Goal: Task Accomplishment & Management: Manage account settings

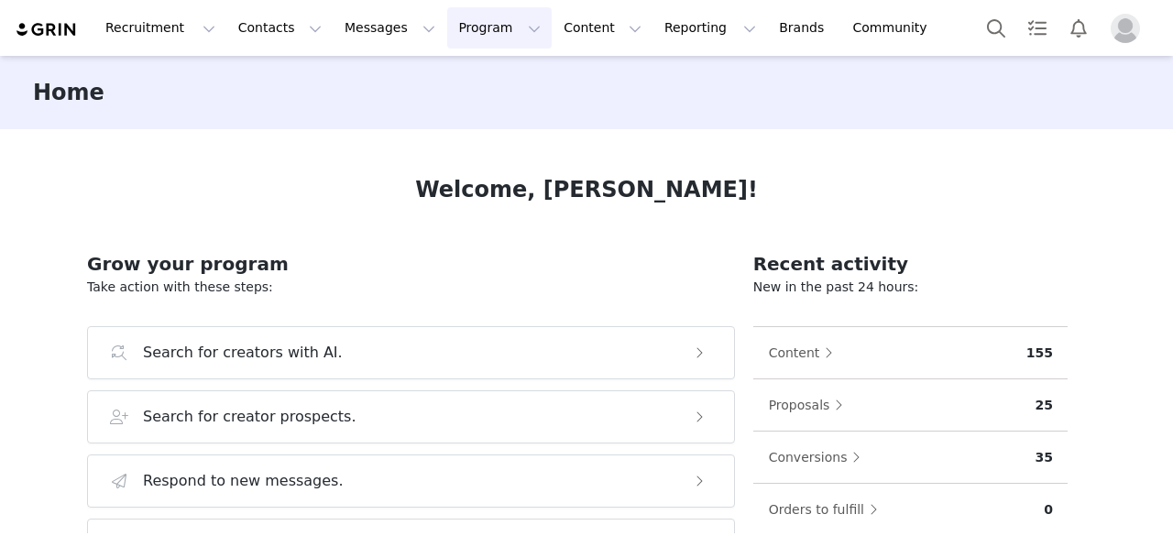
click at [453, 16] on button "Program Program" at bounding box center [499, 27] width 104 height 41
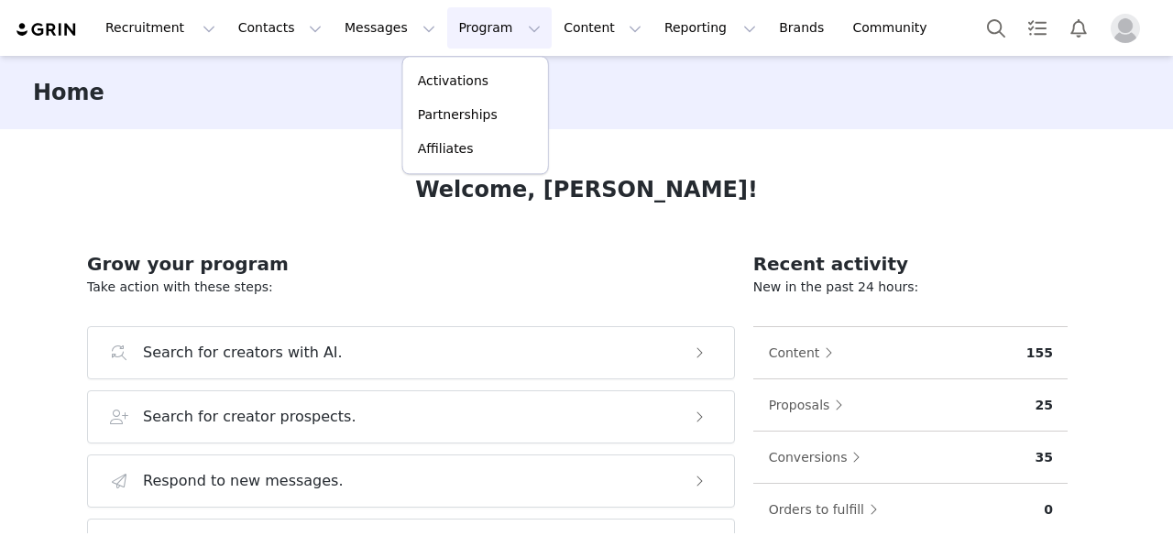
click at [461, 56] on div "Activations Partnerships Affiliates" at bounding box center [475, 115] width 147 height 118
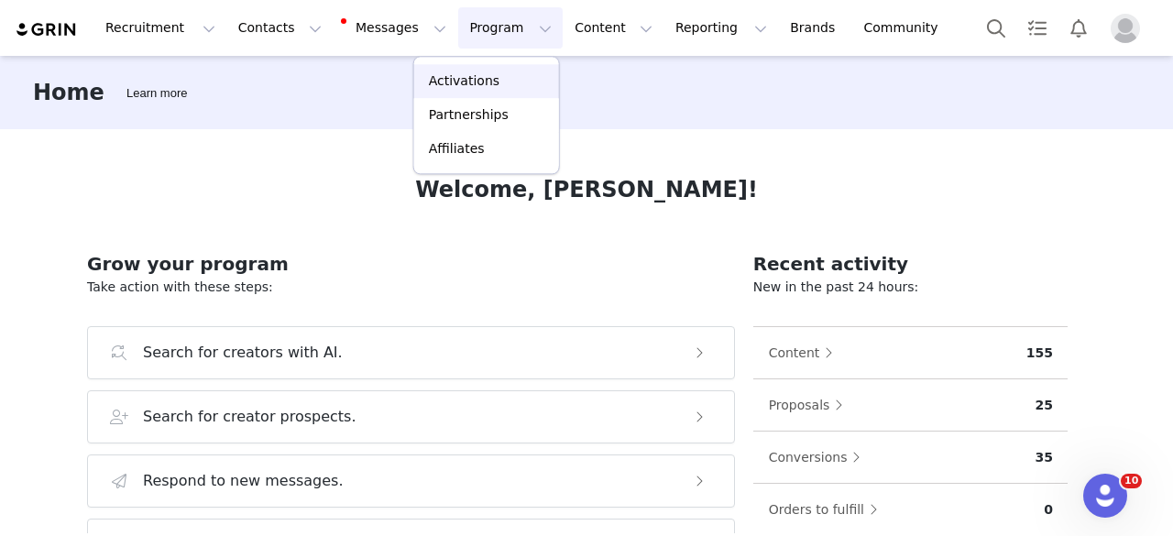
click at [467, 80] on p "Activations" at bounding box center [464, 80] width 71 height 19
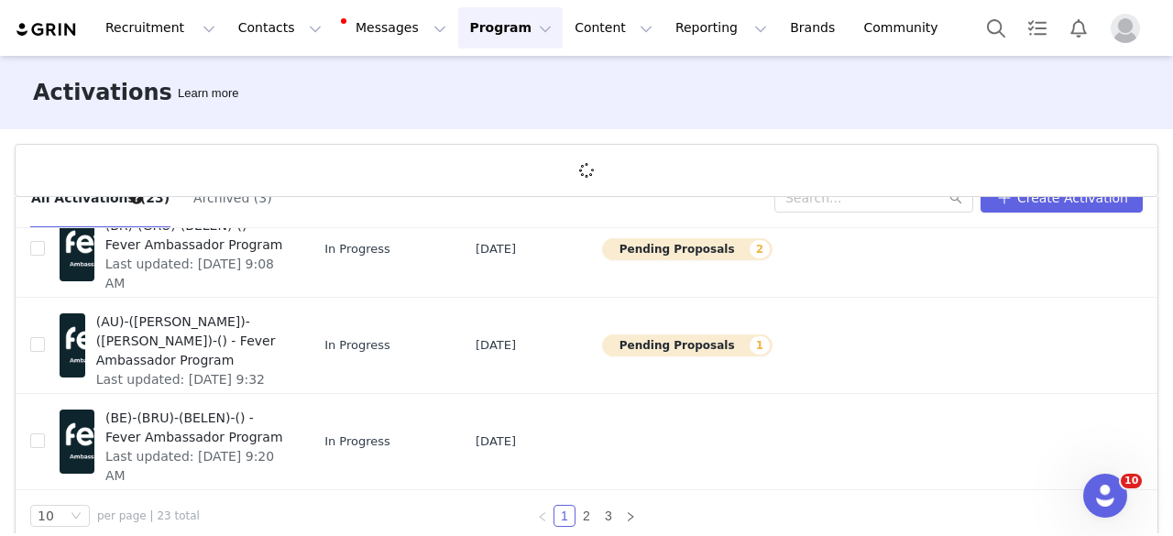
scroll to position [67, 0]
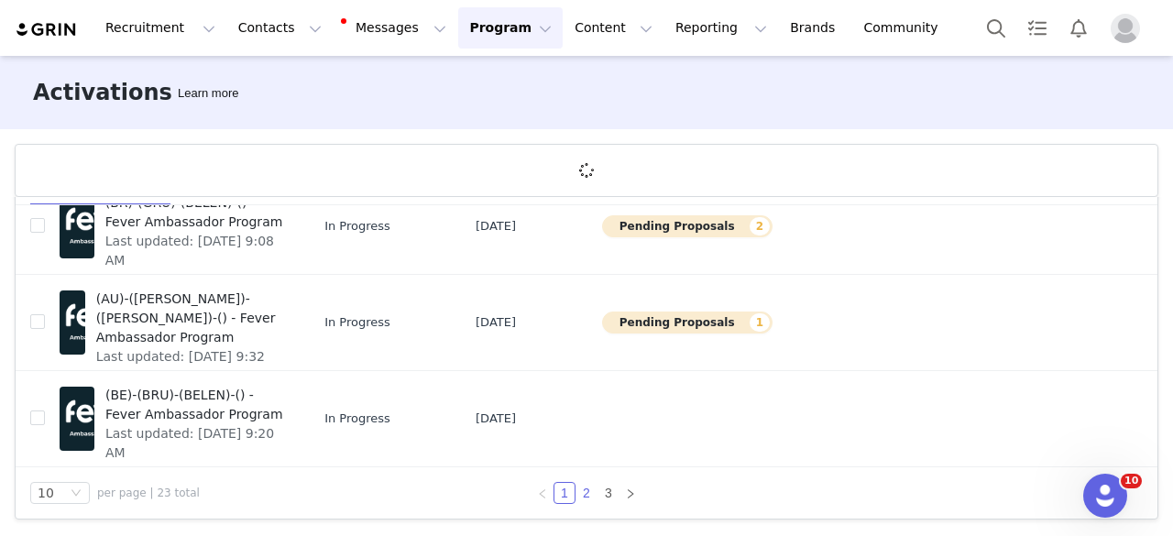
click at [580, 492] on link "2" at bounding box center [586, 493] width 20 height 20
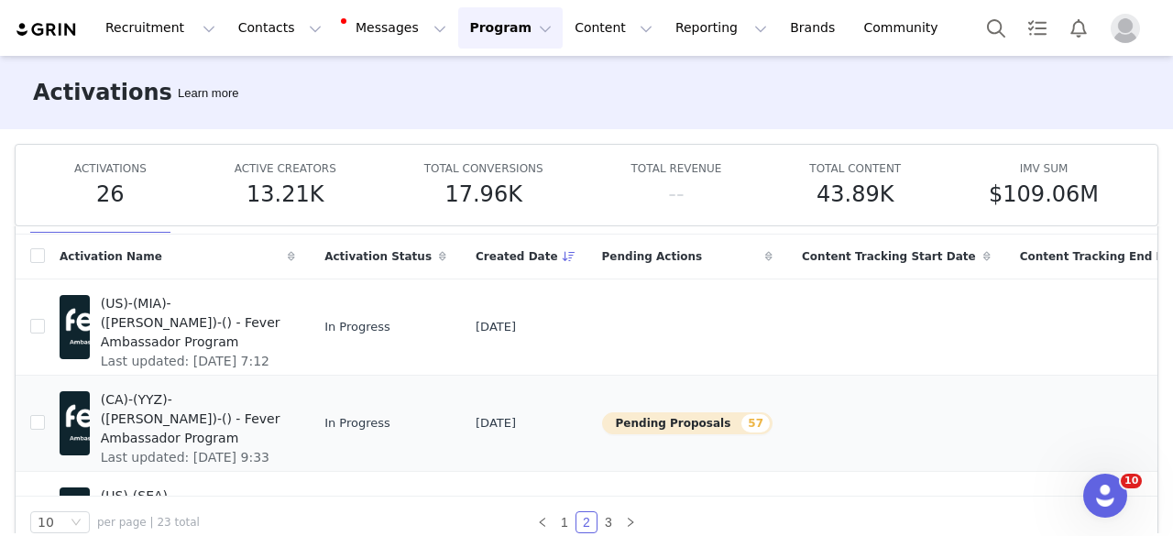
click at [131, 423] on span "(CA)-(YYZ)-([PERSON_NAME])-() - Fever Ambassador Program" at bounding box center [192, 419] width 183 height 58
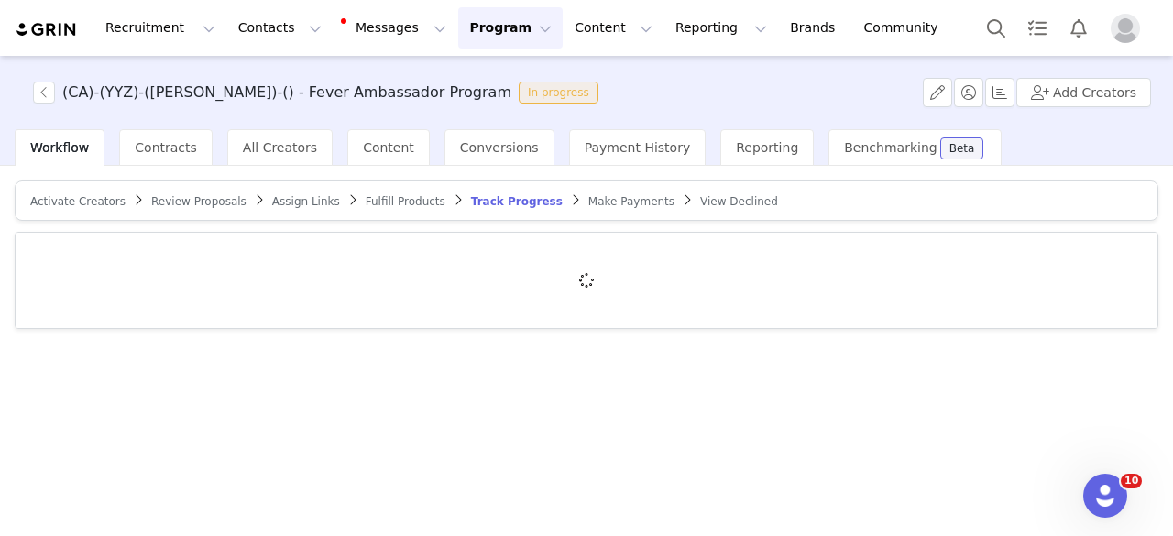
click at [187, 195] on span "Review Proposals" at bounding box center [198, 201] width 95 height 13
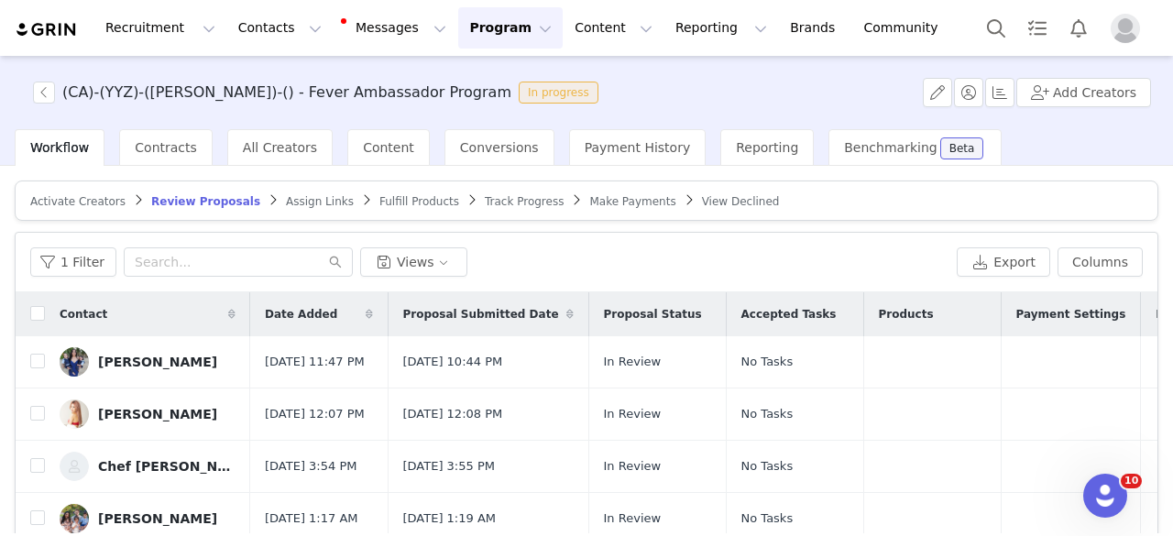
drag, startPoint x: 129, startPoint y: 366, endPoint x: 588, endPoint y: 290, distance: 465.2
click at [129, 366] on div "Sonia Multani" at bounding box center [157, 362] width 119 height 15
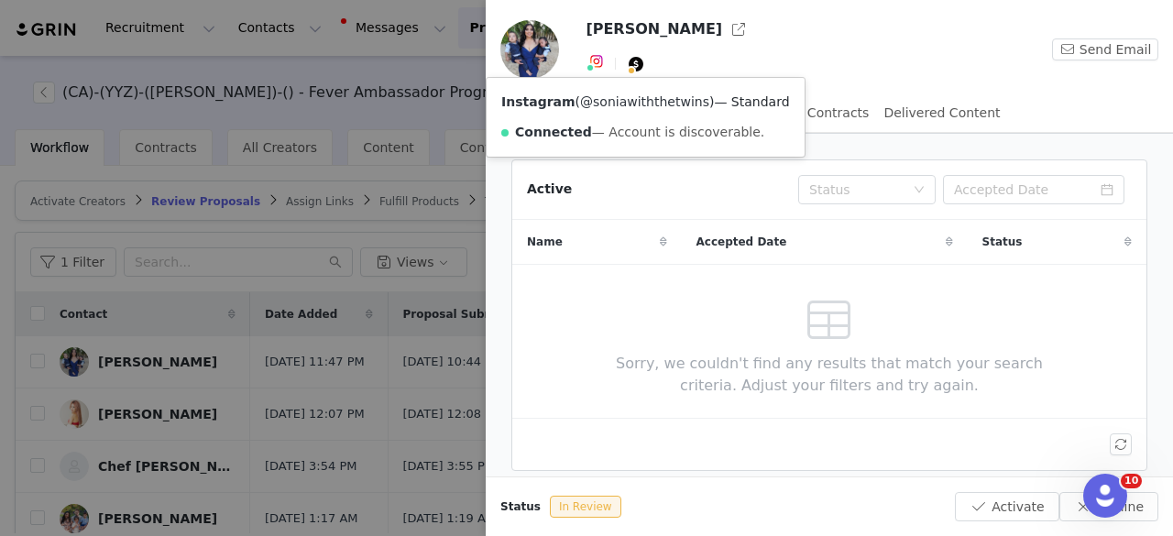
drag, startPoint x: 590, startPoint y: 61, endPoint x: 574, endPoint y: 96, distance: 38.5
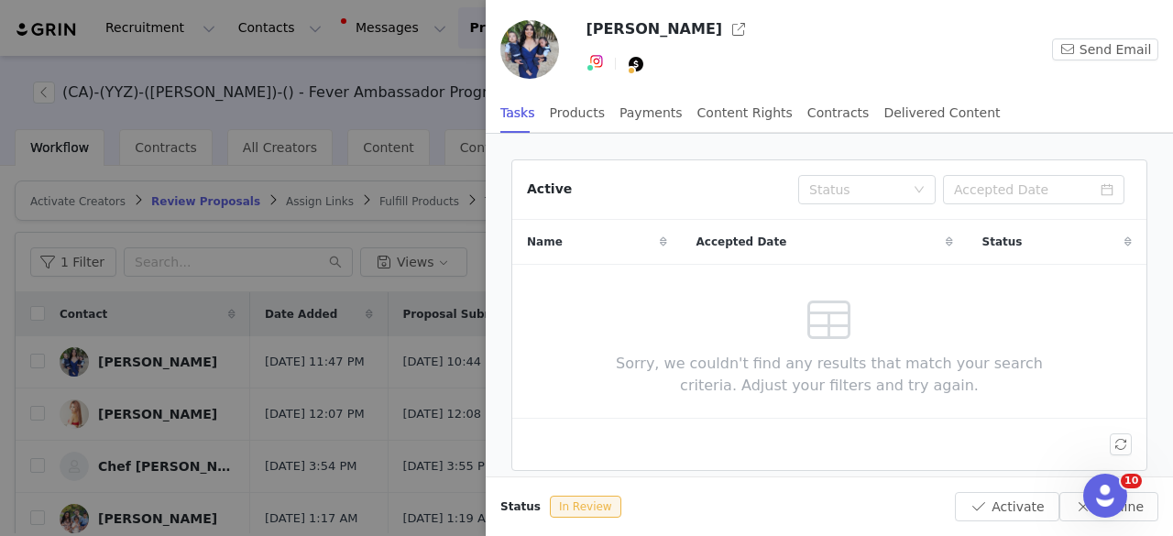
click at [426, 418] on div at bounding box center [586, 268] width 1173 height 536
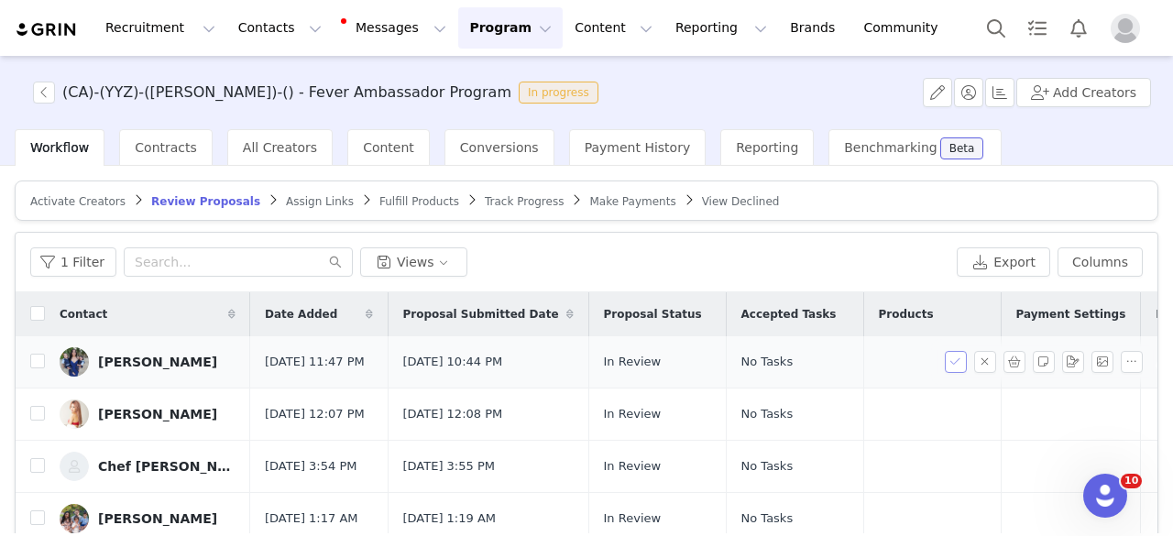
click at [945, 367] on button "button" at bounding box center [956, 362] width 22 height 22
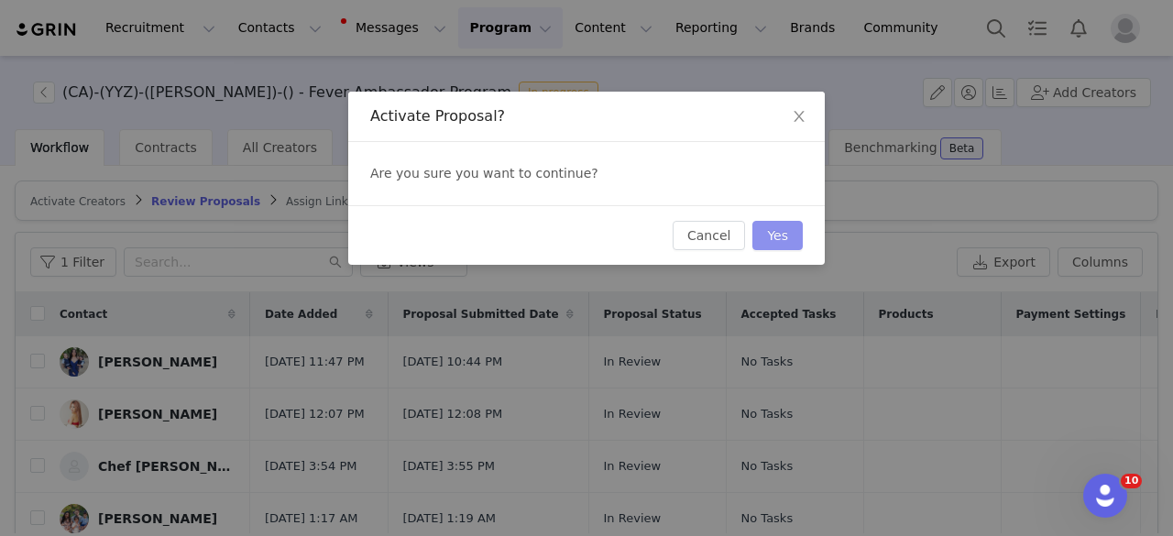
click at [779, 242] on button "Yes" at bounding box center [777, 235] width 50 height 29
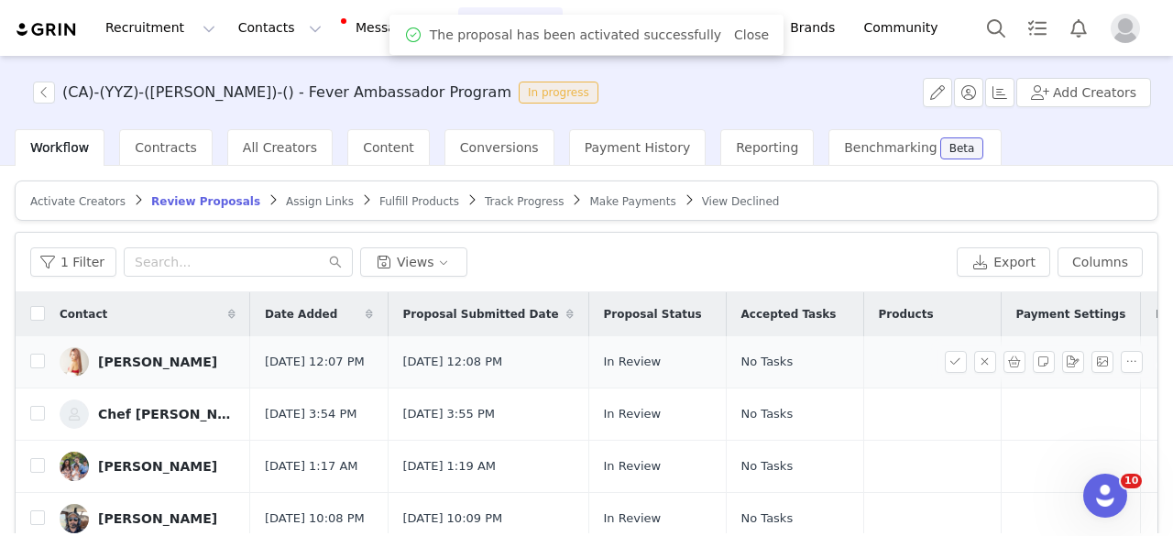
click at [126, 354] on link "Emily Mak" at bounding box center [148, 361] width 176 height 29
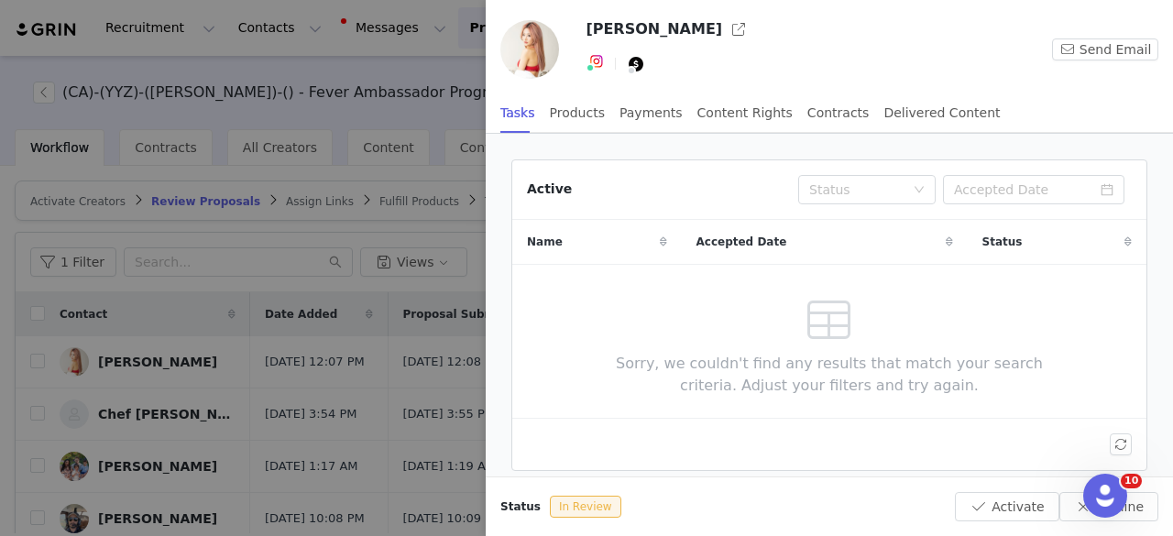
click at [367, 422] on div at bounding box center [586, 268] width 1173 height 536
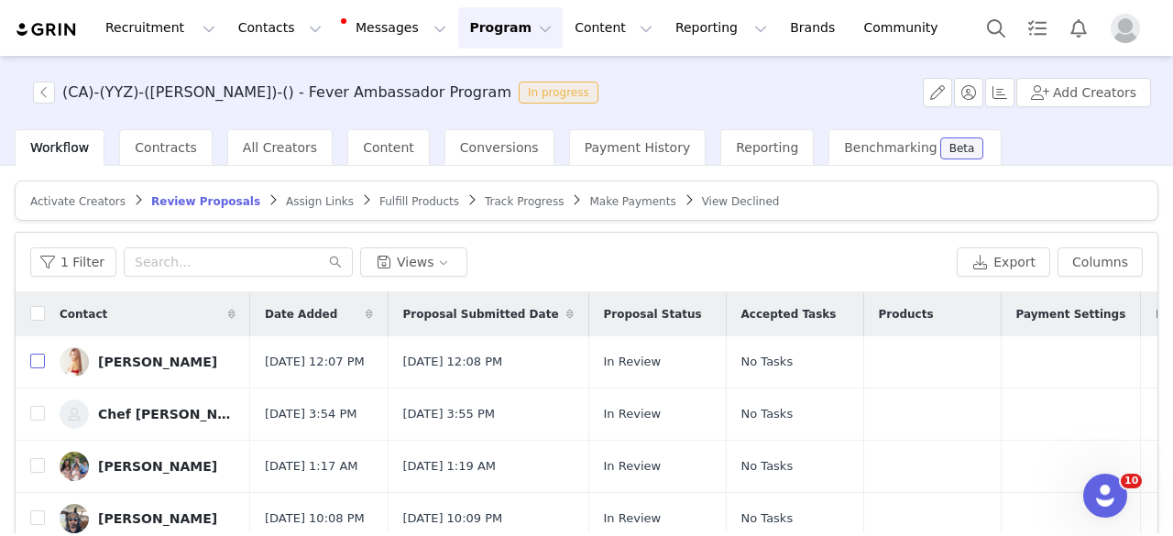
click at [38, 368] on input "checkbox" at bounding box center [37, 361] width 15 height 15
checkbox input "true"
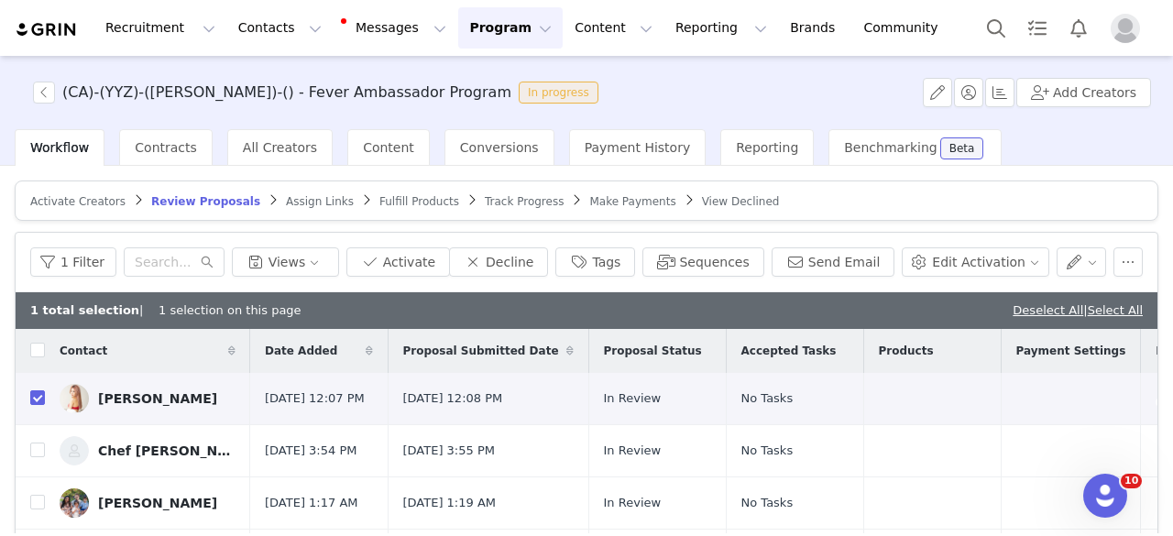
click at [600, 281] on div "1 Filter Views Activate Decline Tags Sequences Send Email Edit Activation" at bounding box center [587, 263] width 1142 height 60
click at [604, 272] on button "Tags" at bounding box center [595, 261] width 80 height 29
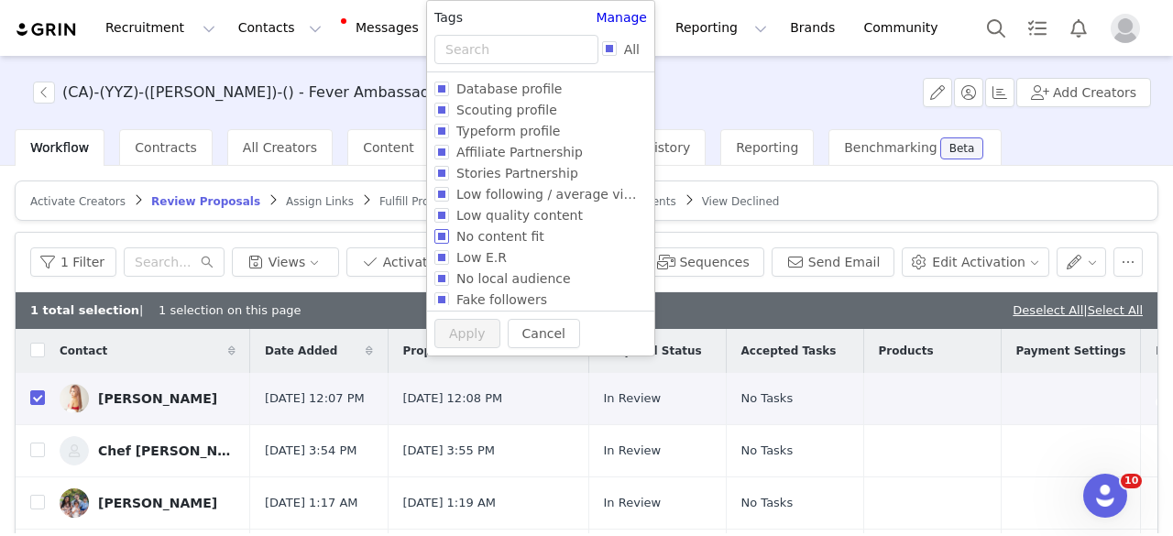
click at [513, 239] on span "No content fit" at bounding box center [500, 236] width 103 height 15
click at [449, 239] on input "No content fit" at bounding box center [441, 236] width 15 height 15
checkbox input "true"
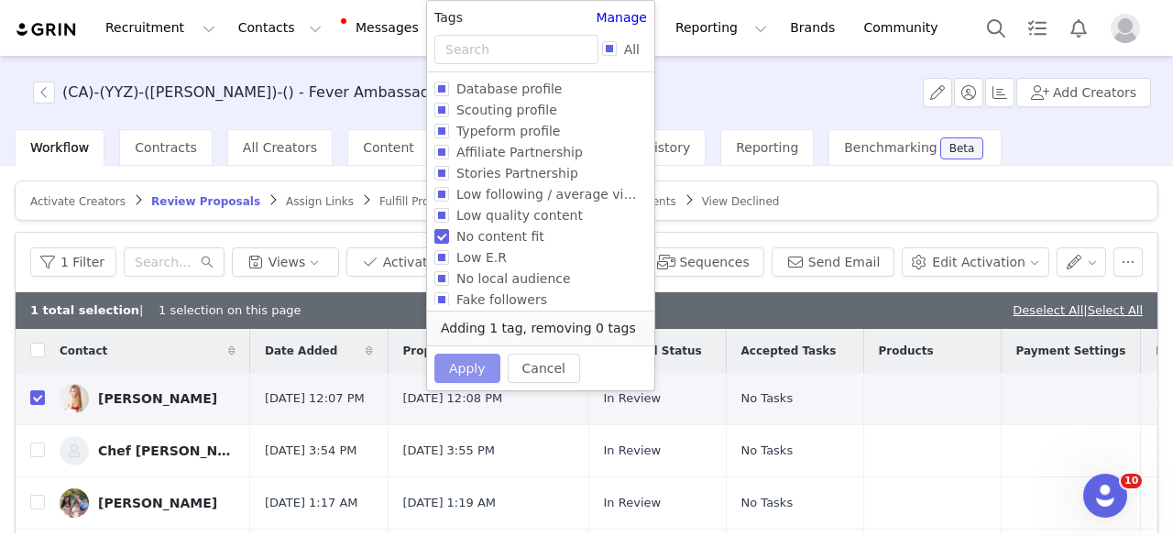
click at [472, 370] on button "Apply" at bounding box center [467, 368] width 66 height 29
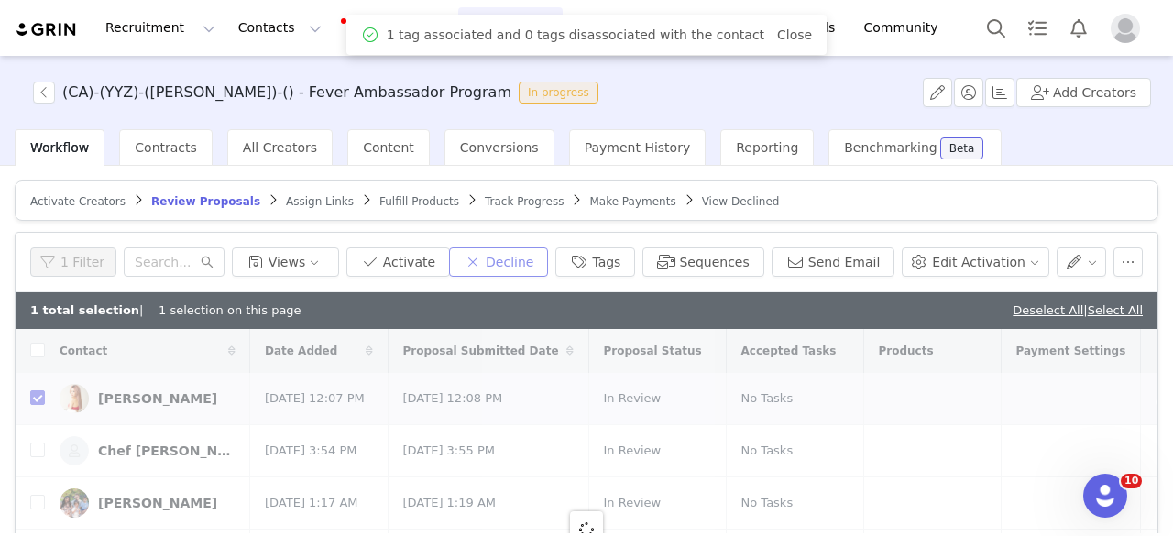
click at [519, 259] on button "Decline" at bounding box center [498, 261] width 99 height 29
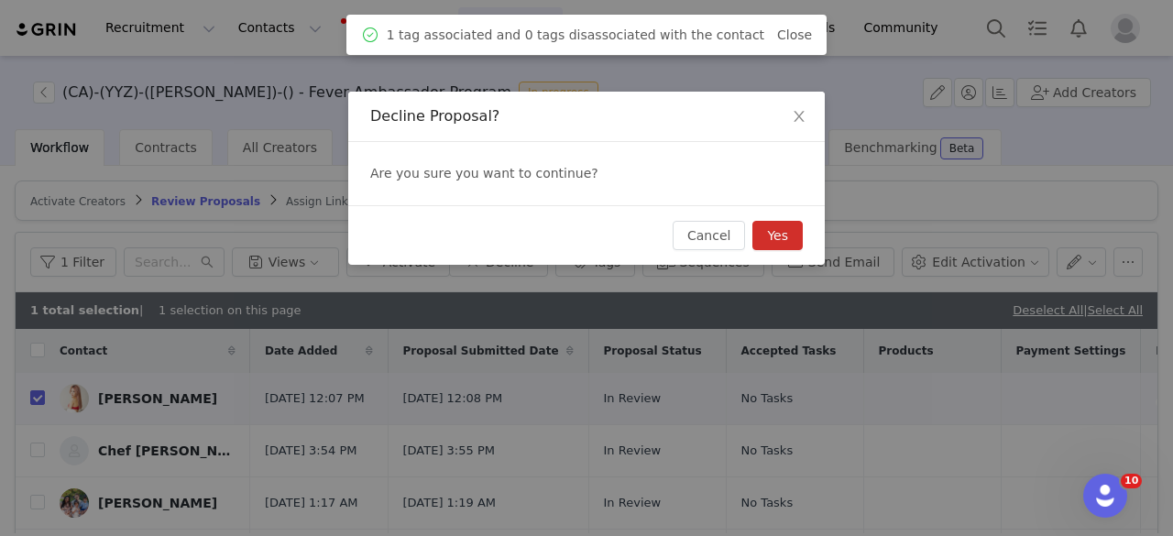
click at [786, 240] on button "Yes" at bounding box center [777, 235] width 50 height 29
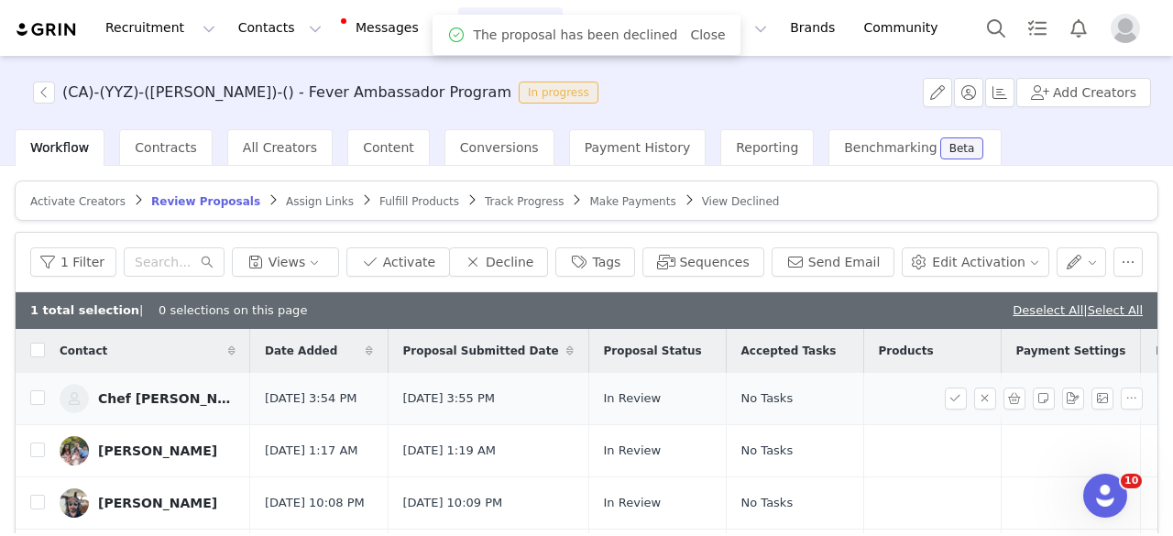
click at [137, 391] on div "Chef Ling" at bounding box center [166, 398] width 137 height 15
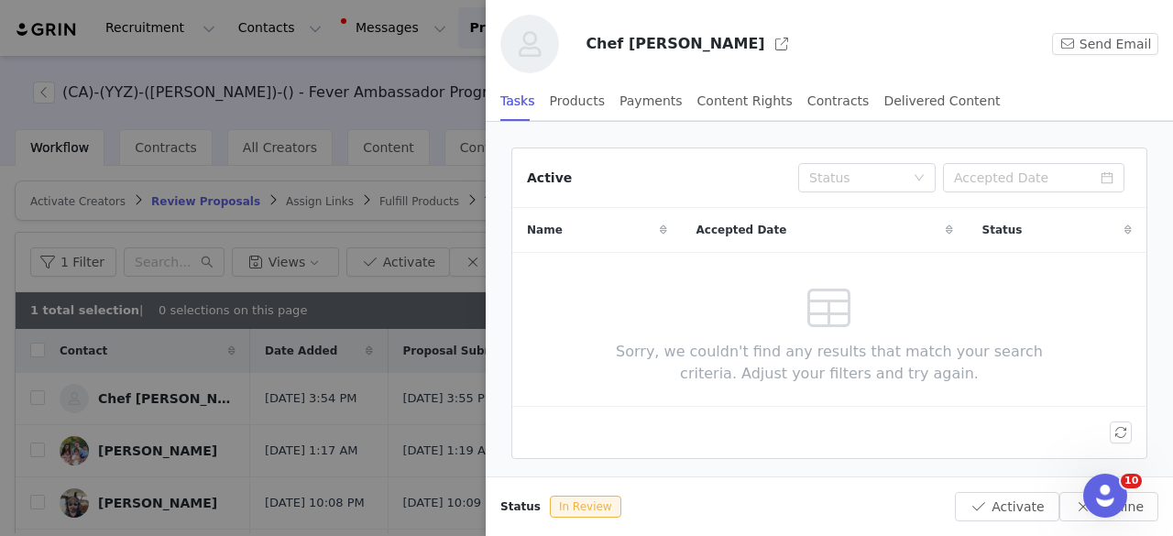
click at [155, 451] on div at bounding box center [586, 268] width 1173 height 536
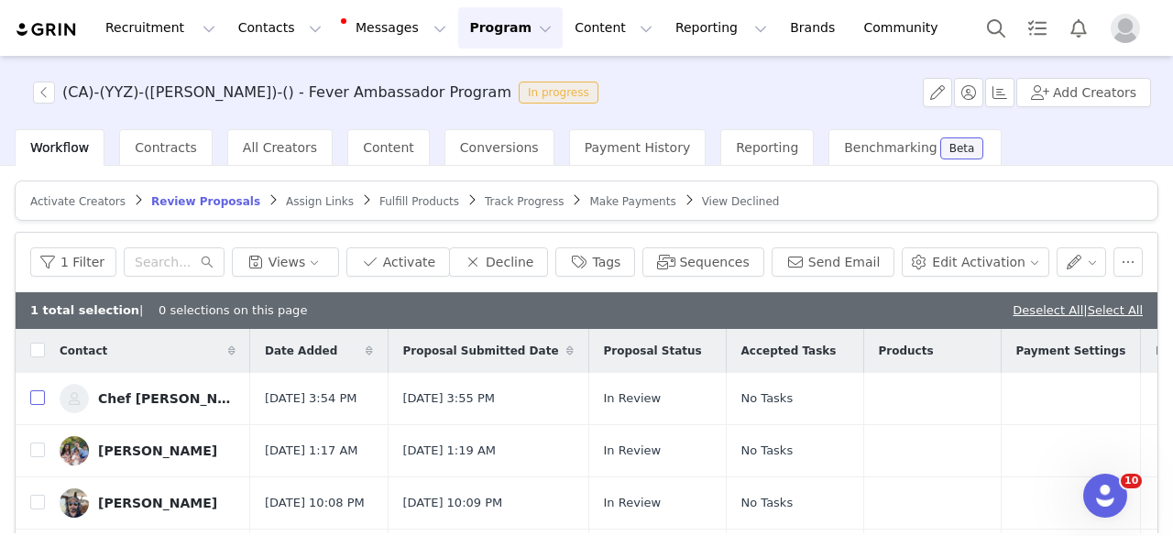
click at [35, 404] on input "checkbox" at bounding box center [37, 397] width 15 height 15
checkbox input "true"
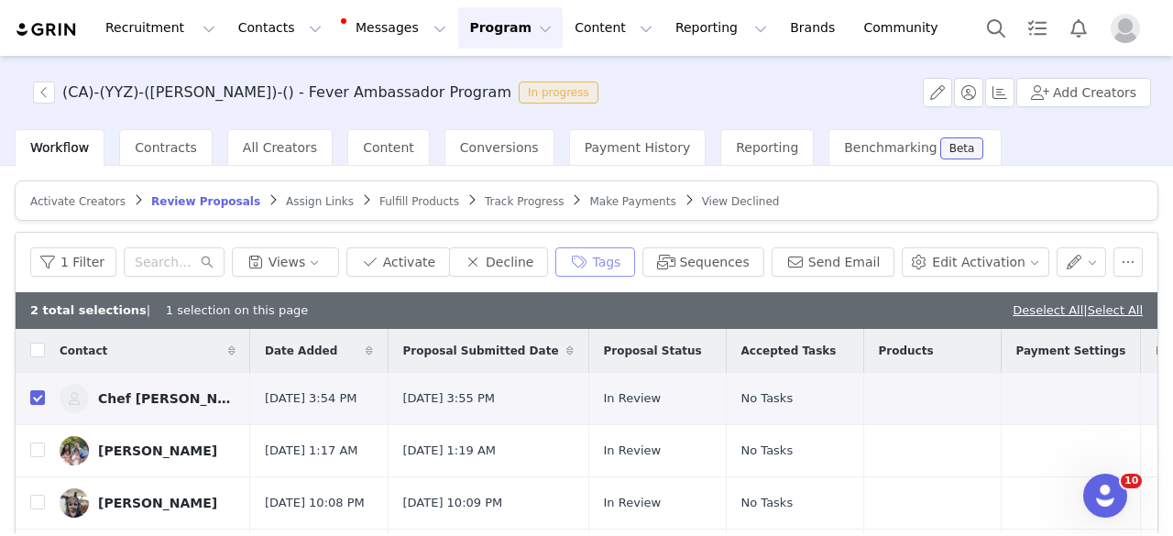
click at [601, 272] on button "Tags" at bounding box center [595, 261] width 80 height 29
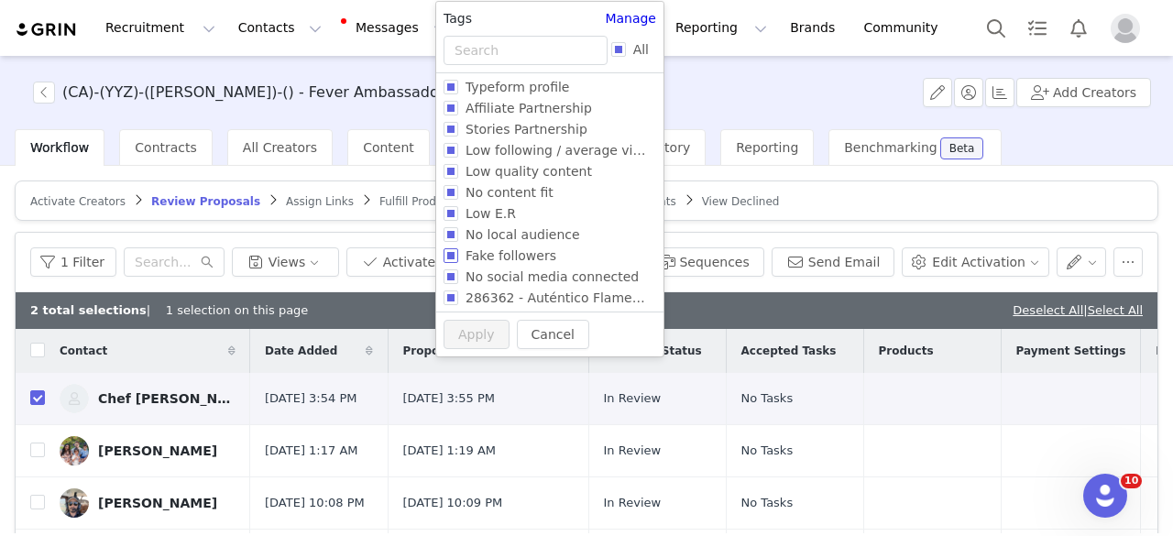
scroll to position [70, 0]
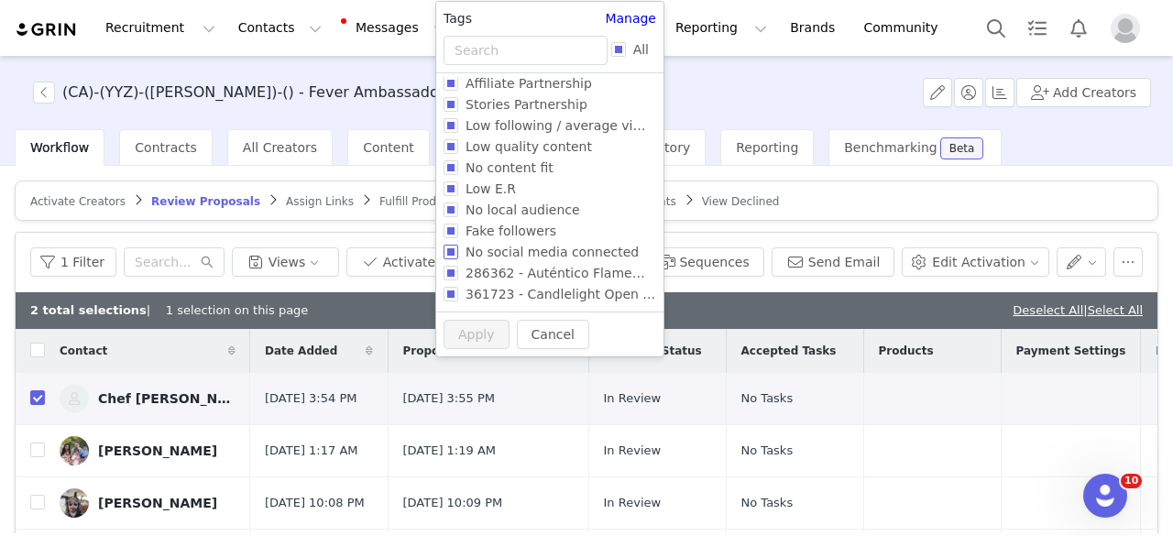
click at [521, 253] on span "No social media connected" at bounding box center [552, 252] width 188 height 15
click at [458, 253] on input "No social media connected" at bounding box center [450, 252] width 15 height 15
checkbox input "true"
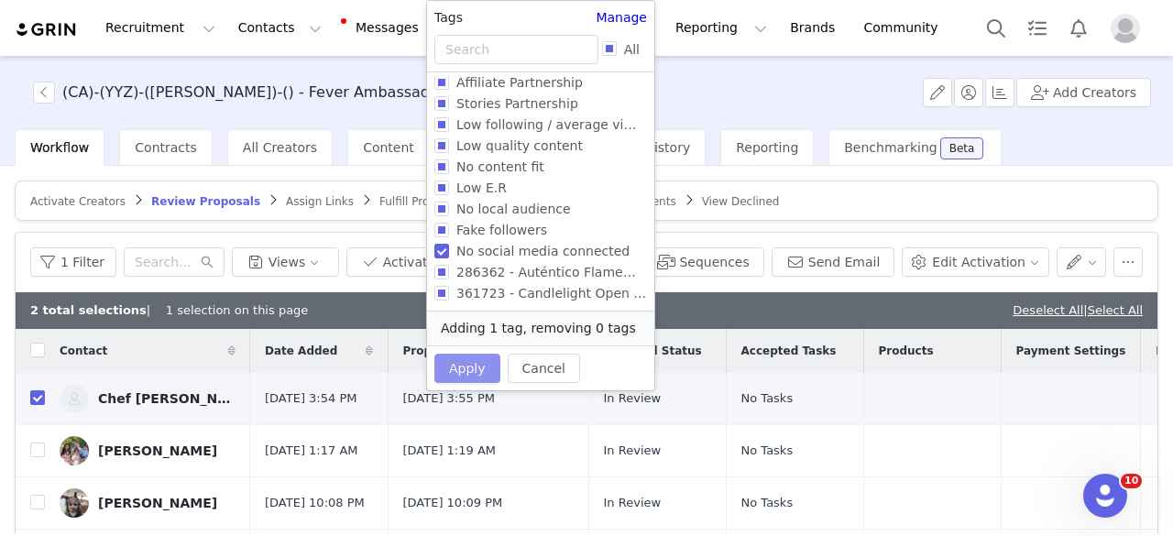
click at [455, 378] on button "Apply" at bounding box center [467, 368] width 66 height 29
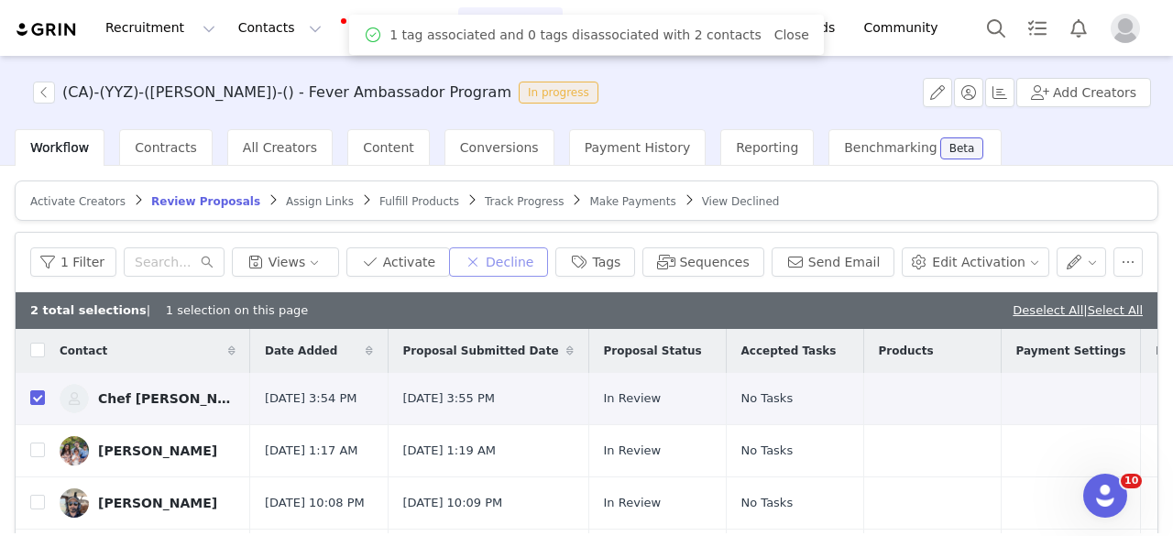
click at [526, 263] on button "Decline" at bounding box center [498, 261] width 99 height 29
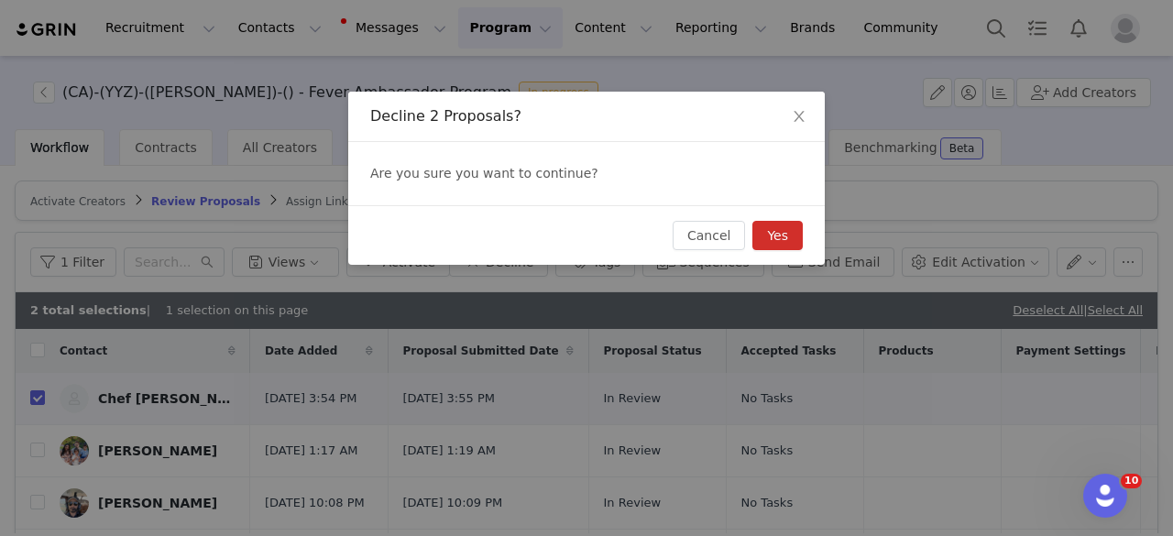
click at [792, 232] on button "Yes" at bounding box center [777, 235] width 50 height 29
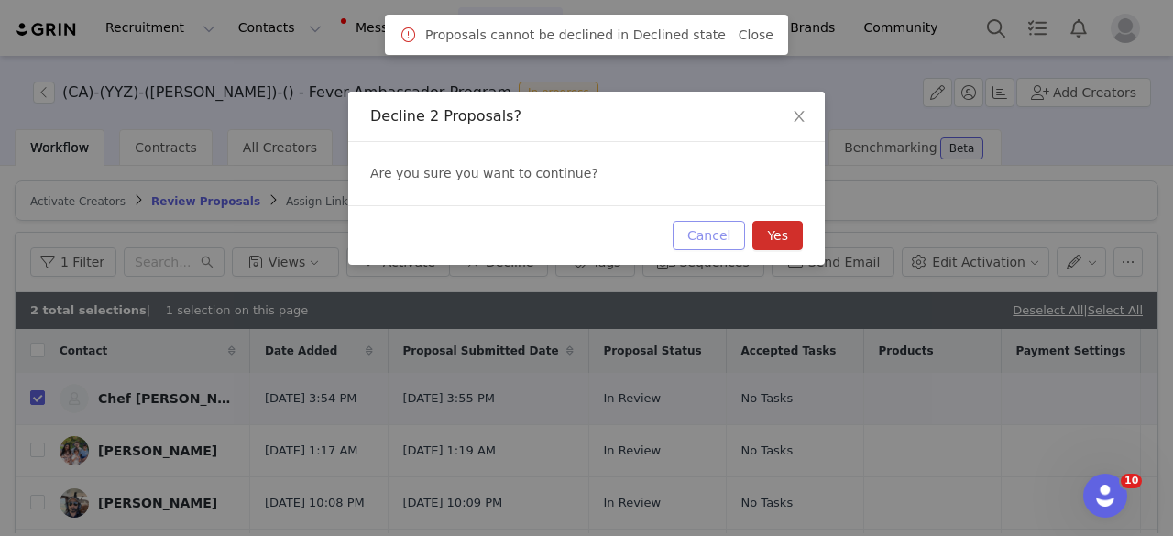
click at [718, 237] on button "Cancel" at bounding box center [709, 235] width 72 height 29
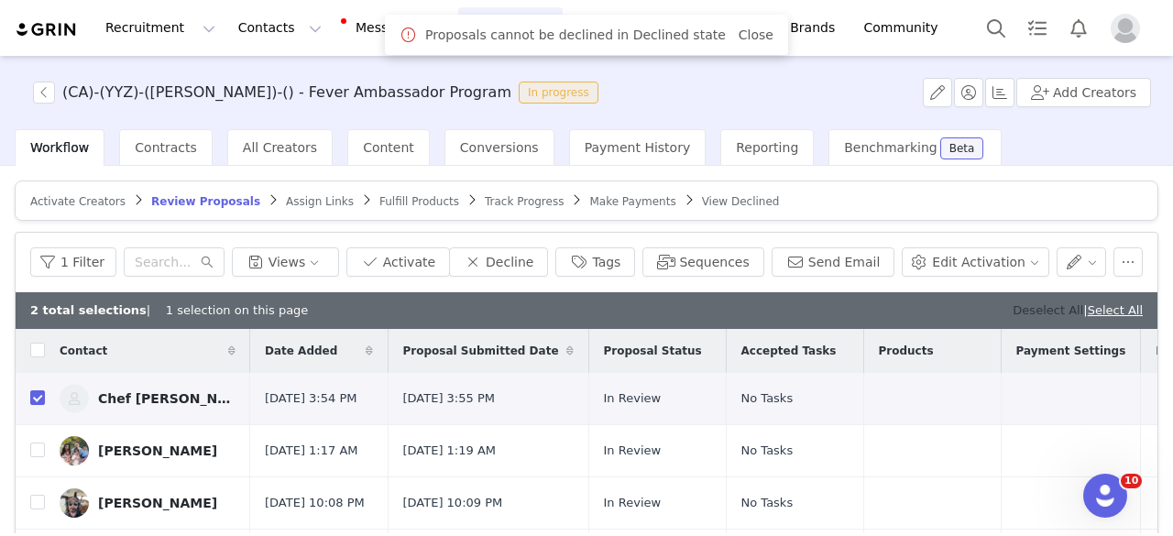
click at [1043, 304] on link "Deselect All" at bounding box center [1047, 310] width 71 height 14
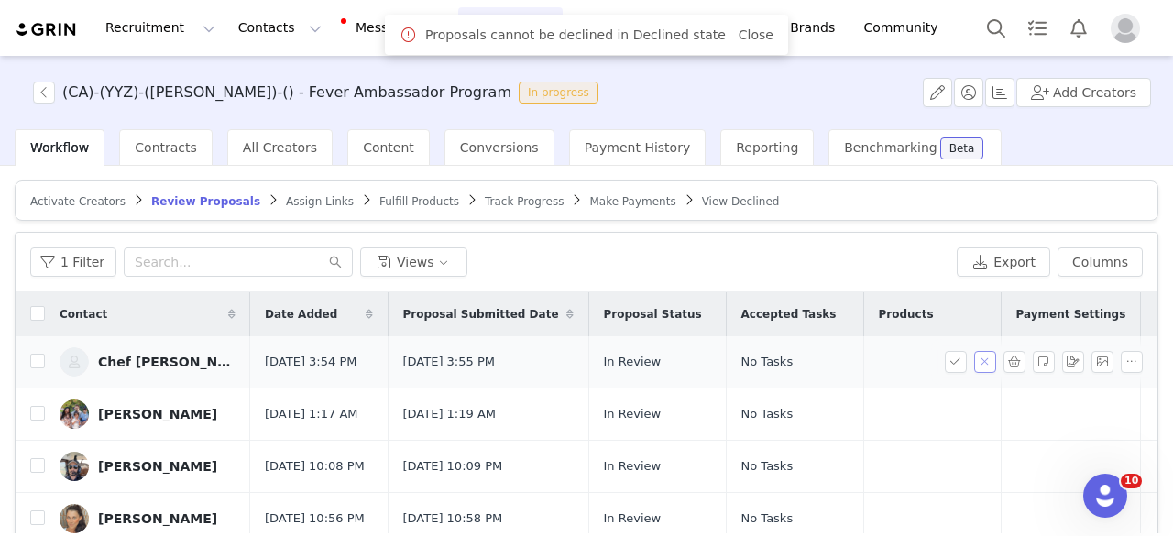
click at [974, 358] on button "button" at bounding box center [985, 362] width 22 height 22
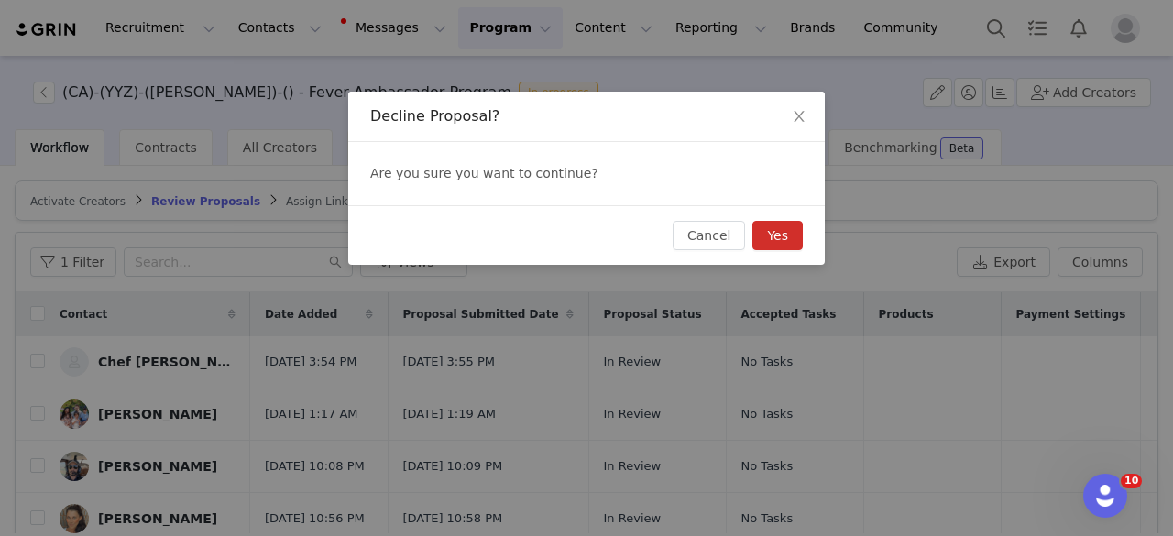
click at [789, 238] on button "Yes" at bounding box center [777, 235] width 50 height 29
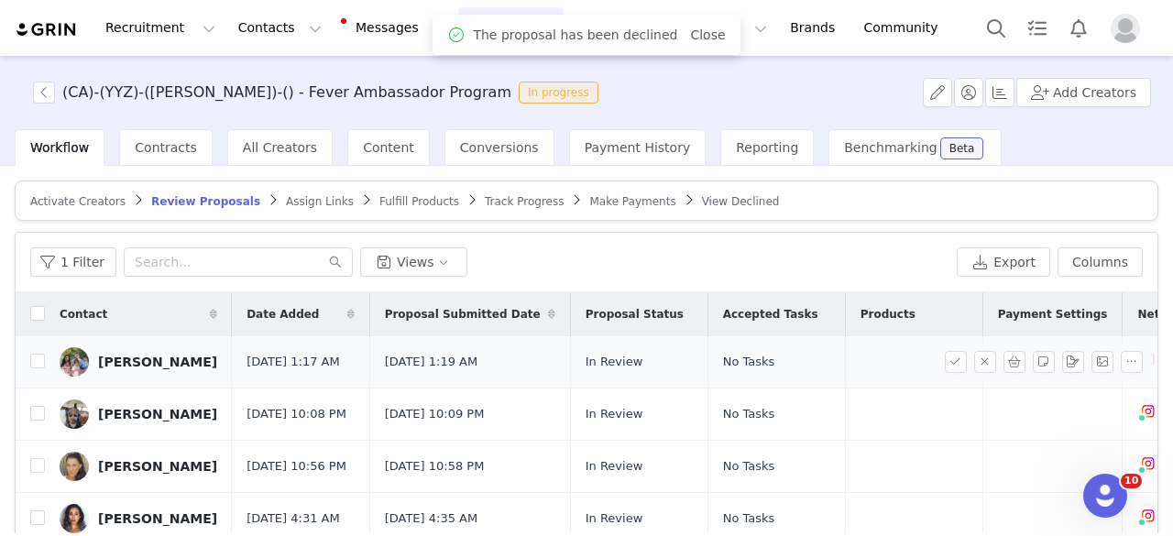
click at [145, 364] on div "Aria Sahota" at bounding box center [157, 362] width 119 height 15
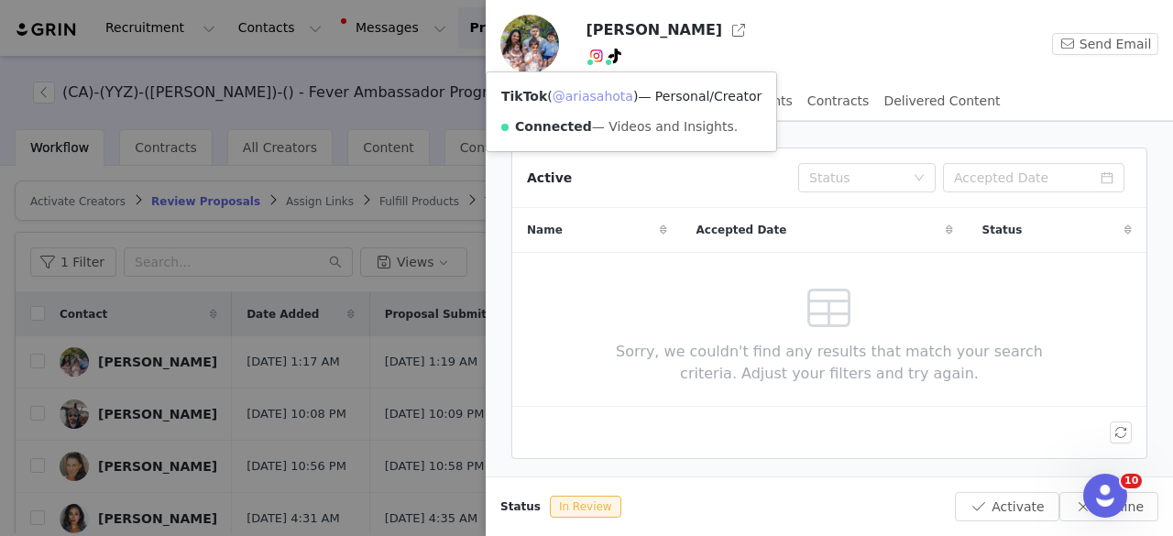
click at [607, 104] on div "TikTok ( @ariasahota ) — Personal/Creator Connected — Videos and Insights." at bounding box center [632, 111] width 290 height 79
click at [603, 100] on link "@ariasahota" at bounding box center [593, 96] width 81 height 15
click at [420, 378] on div at bounding box center [586, 268] width 1173 height 536
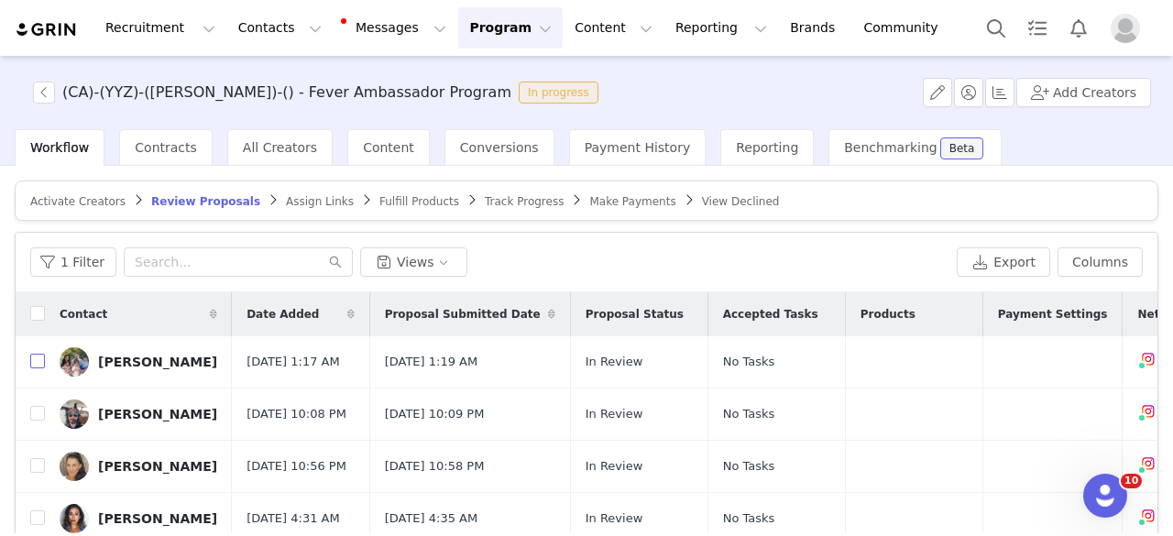
drag, startPoint x: 38, startPoint y: 360, endPoint x: 75, endPoint y: 356, distance: 36.9
click at [38, 363] on input "checkbox" at bounding box center [37, 361] width 15 height 15
checkbox input "true"
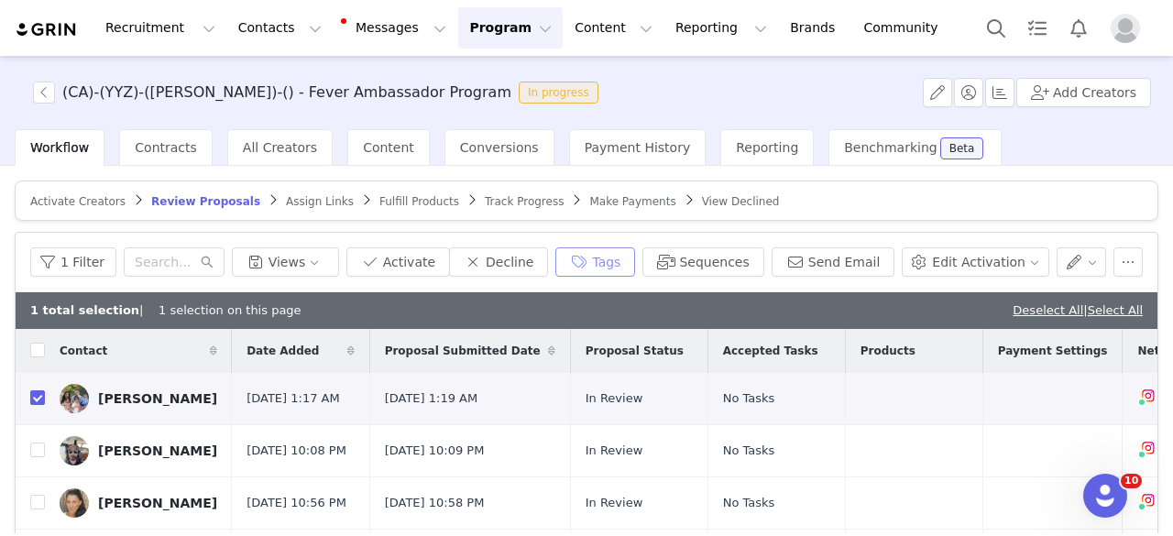
click at [635, 256] on button "Tags" at bounding box center [595, 261] width 80 height 29
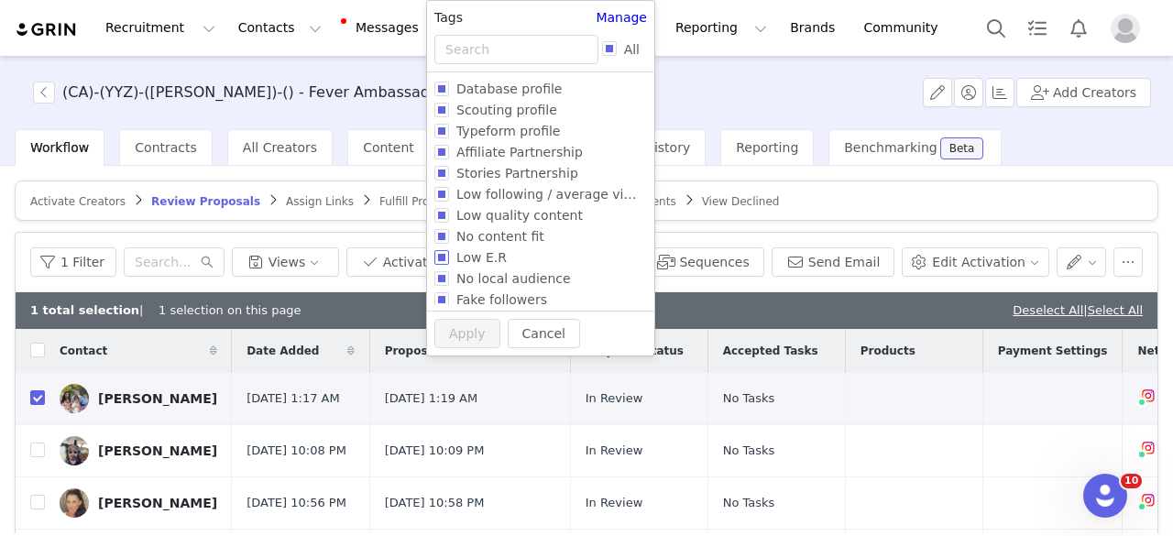
click at [530, 259] on label "Low E.R" at bounding box center [536, 256] width 205 height 21
click at [449, 259] on input "Low E.R" at bounding box center [441, 257] width 15 height 15
checkbox input "true"
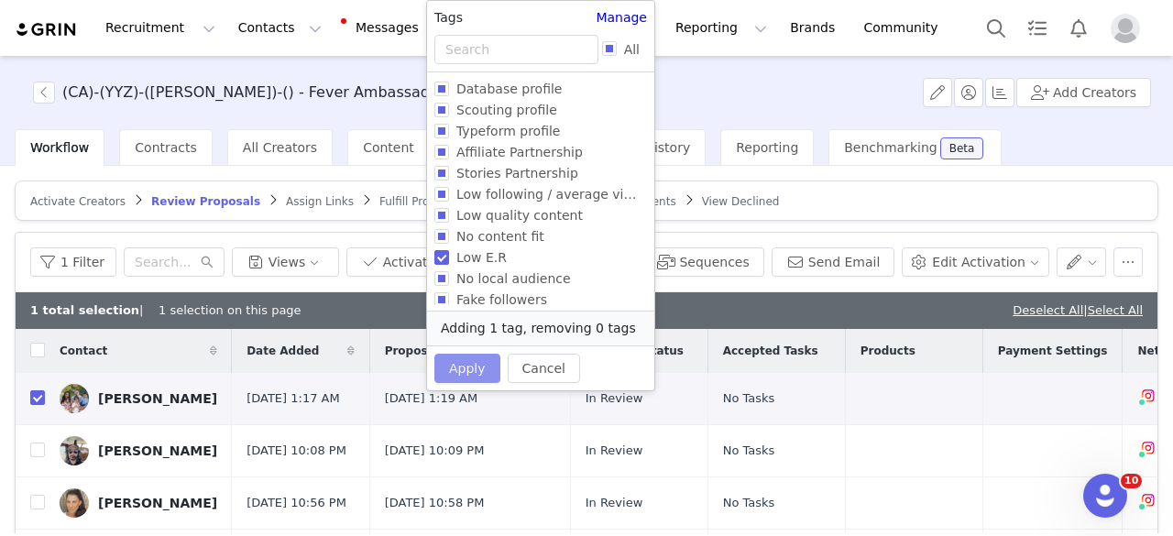
click at [476, 360] on button "Apply" at bounding box center [467, 368] width 66 height 29
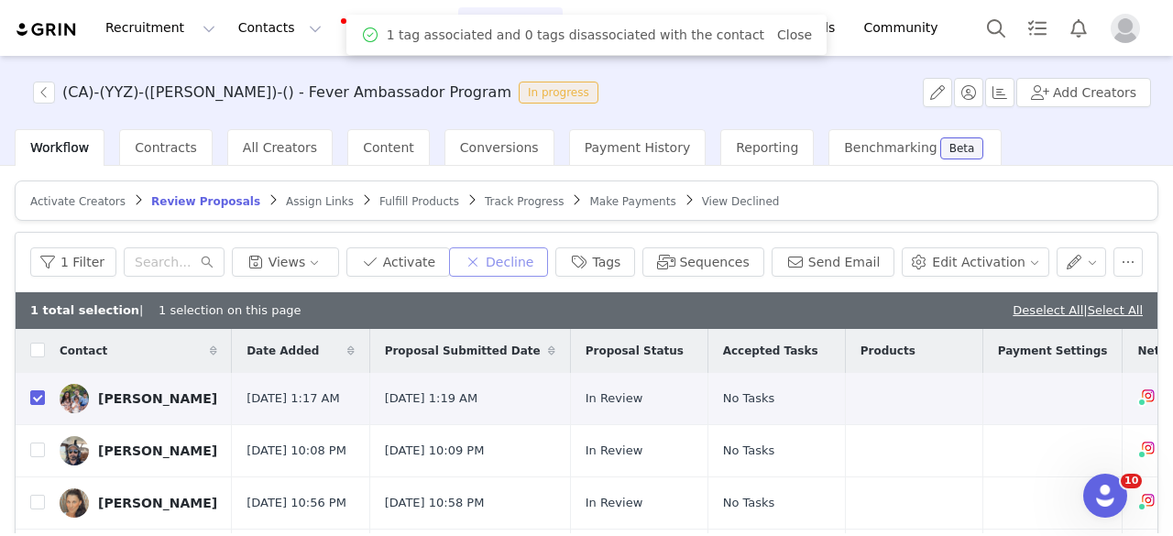
click at [545, 265] on button "Decline" at bounding box center [498, 261] width 99 height 29
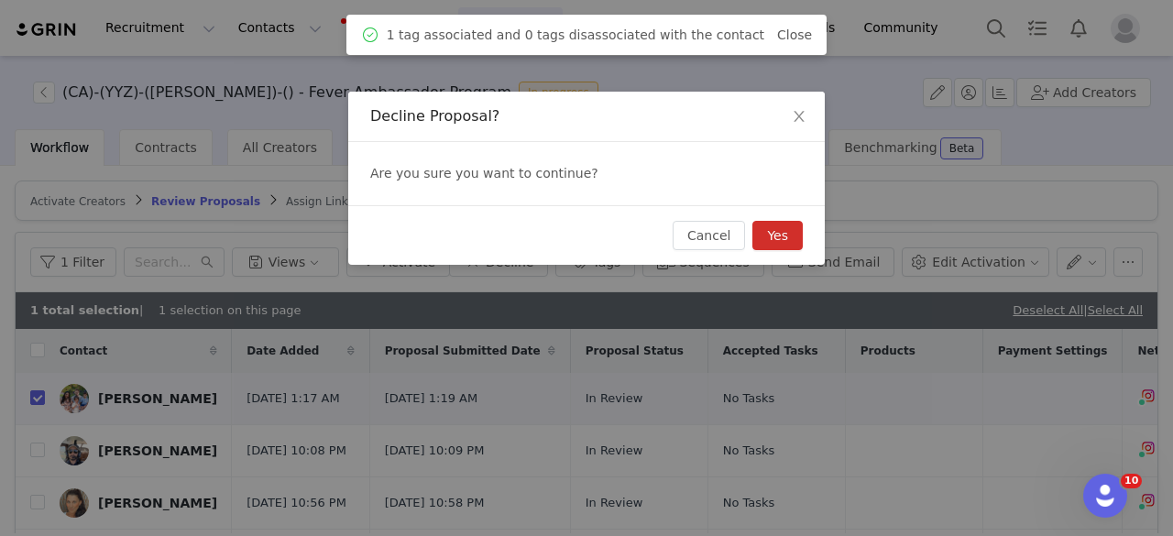
click at [793, 230] on button "Yes" at bounding box center [777, 235] width 50 height 29
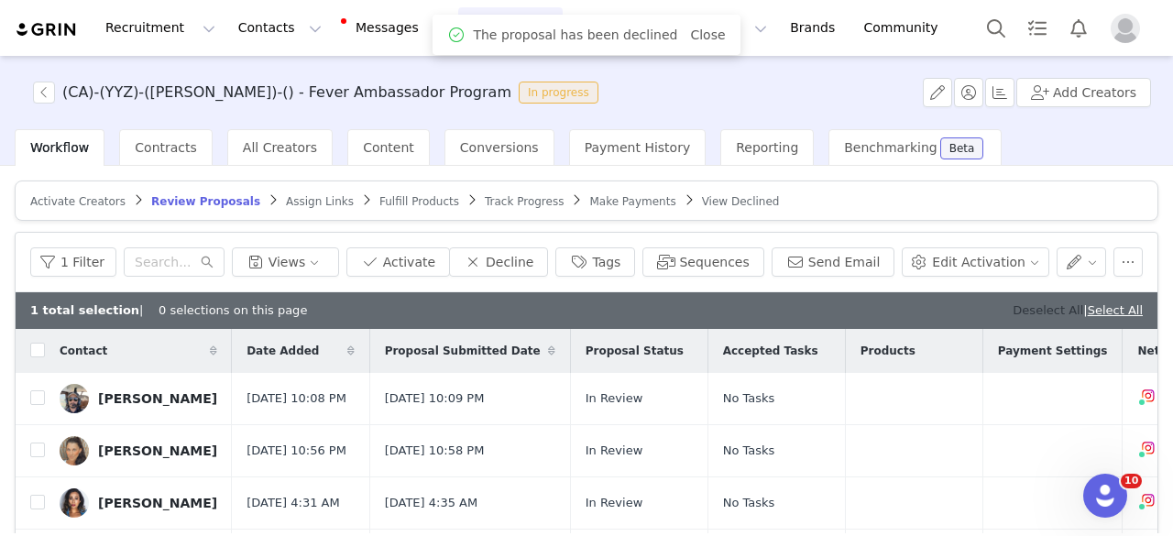
click at [1014, 307] on link "Deselect All" at bounding box center [1047, 310] width 71 height 14
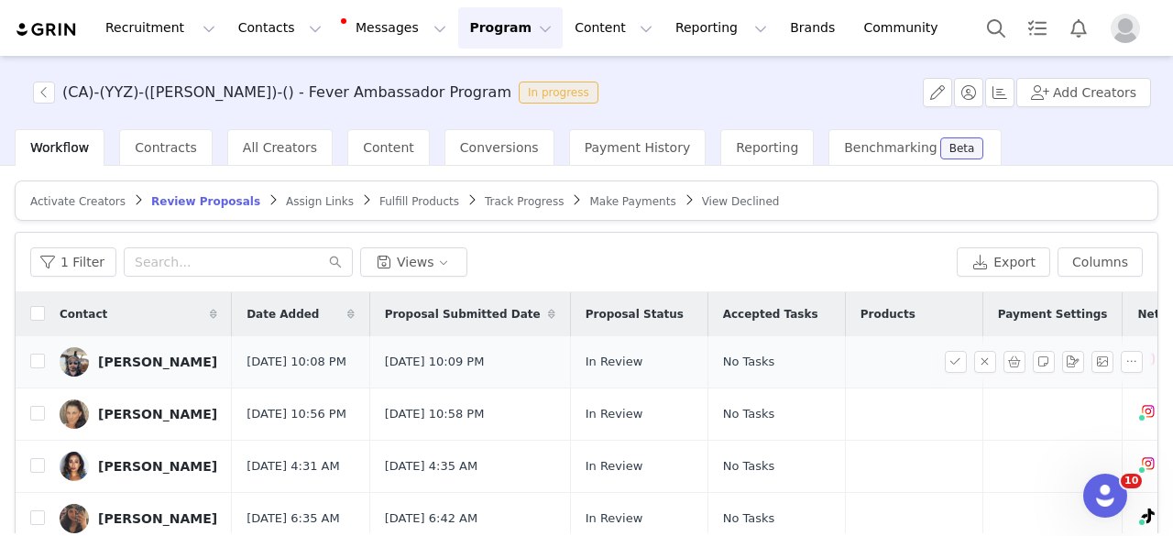
click at [130, 356] on div "Avijit Singh" at bounding box center [157, 362] width 119 height 15
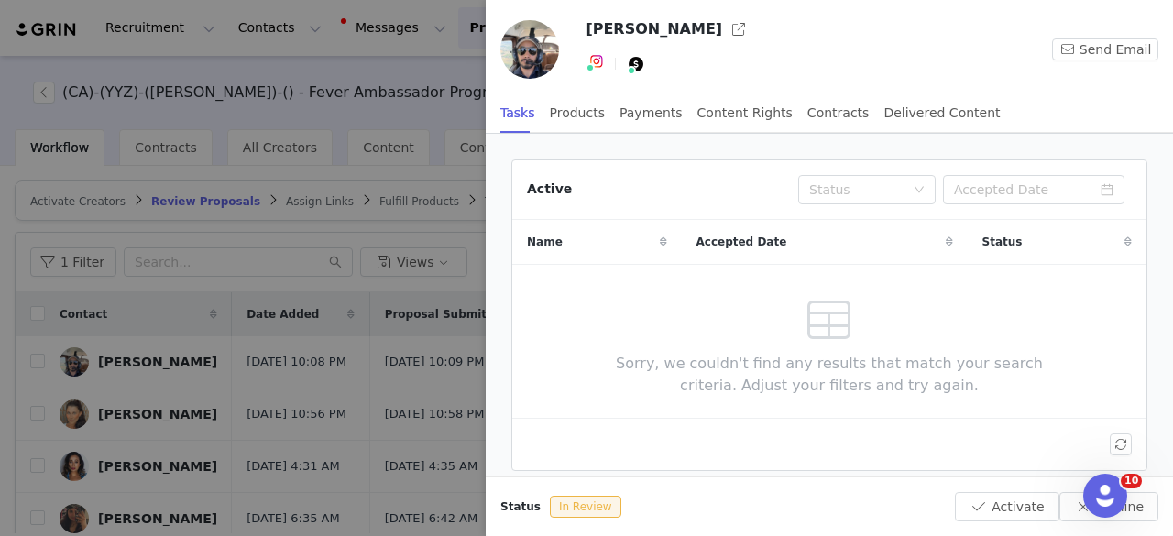
click at [400, 352] on div at bounding box center [586, 268] width 1173 height 536
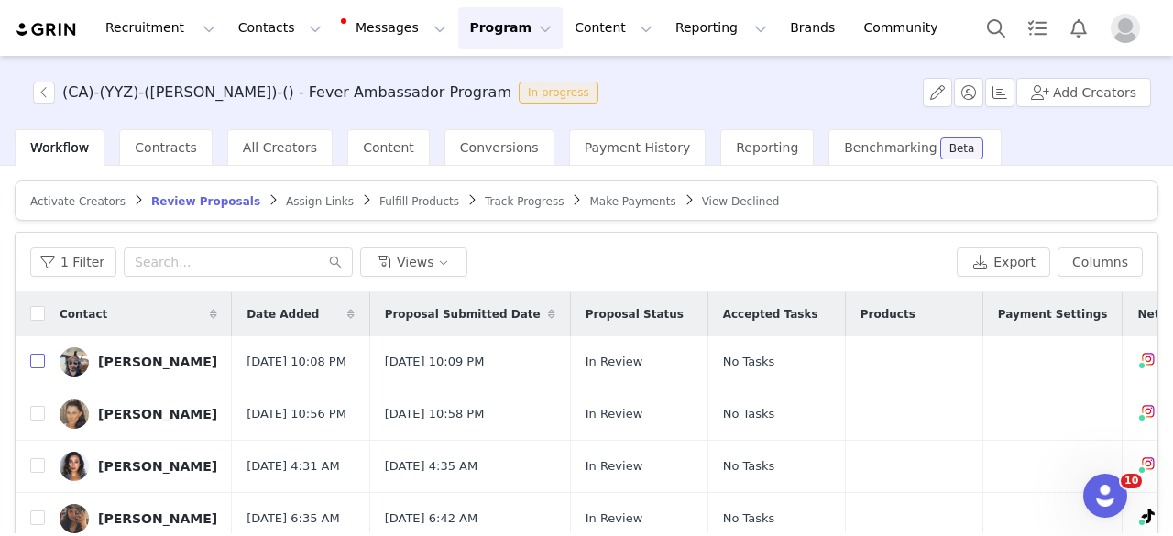
click at [35, 367] on input "checkbox" at bounding box center [37, 361] width 15 height 15
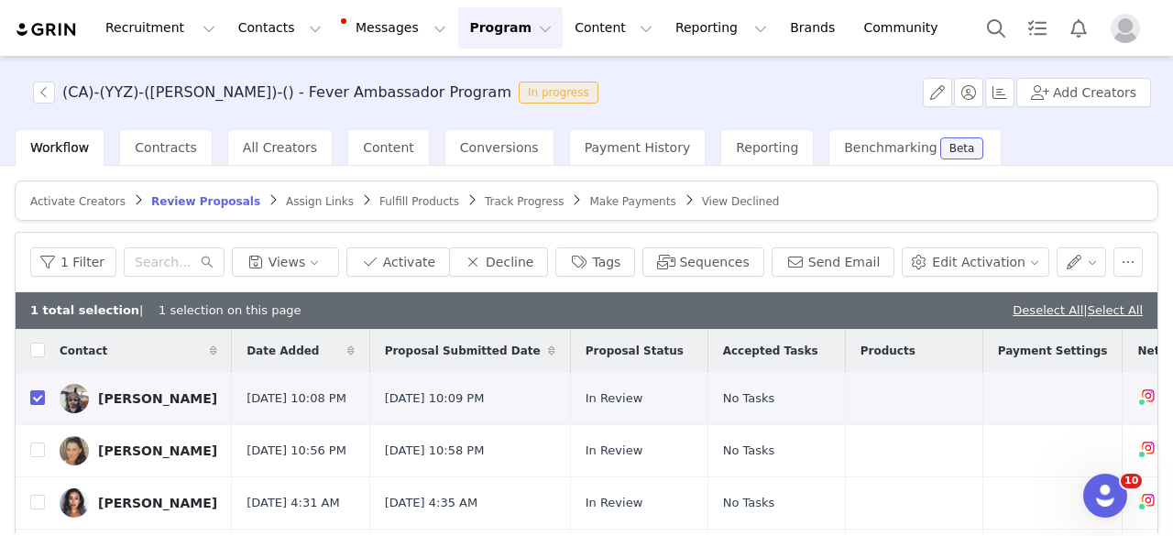
checkbox input "true"
click at [612, 253] on button "Tags" at bounding box center [595, 261] width 80 height 29
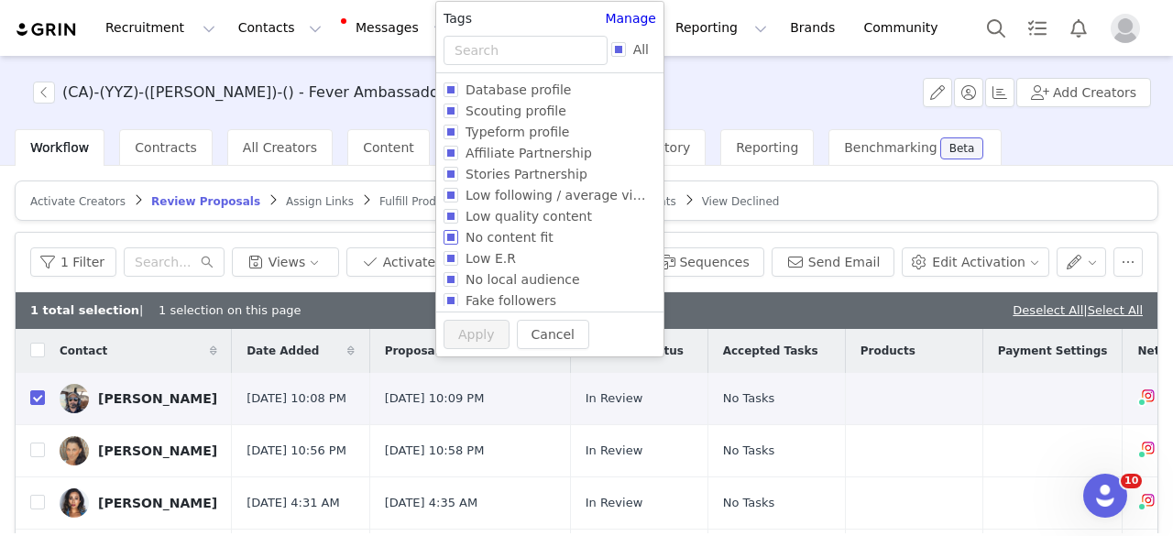
click at [520, 237] on span "No content fit" at bounding box center [509, 237] width 103 height 15
click at [458, 237] on input "No content fit" at bounding box center [450, 237] width 15 height 15
checkbox input "true"
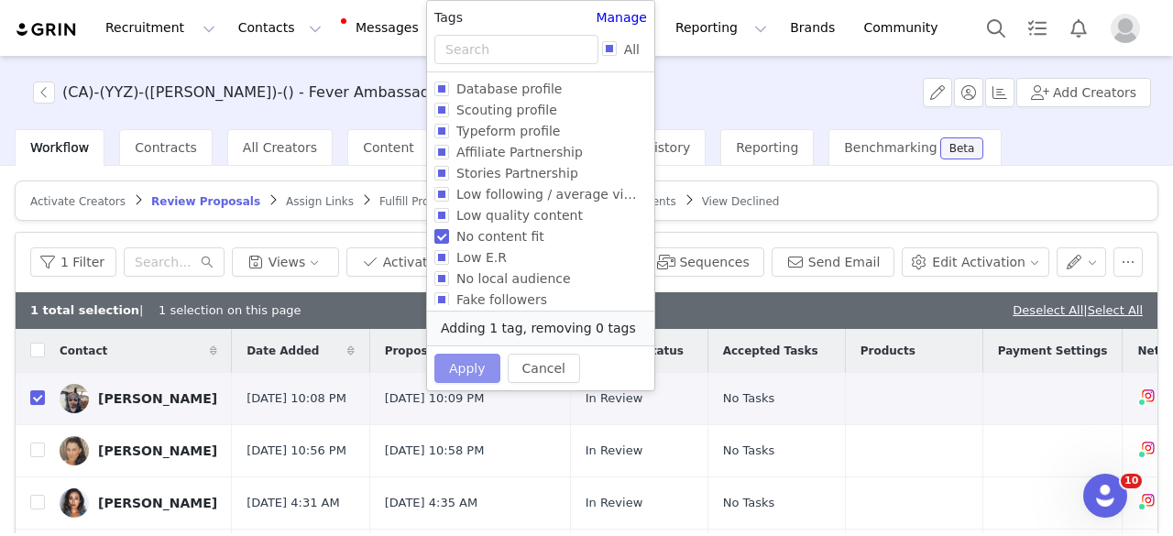
click at [487, 372] on button "Apply" at bounding box center [467, 368] width 66 height 29
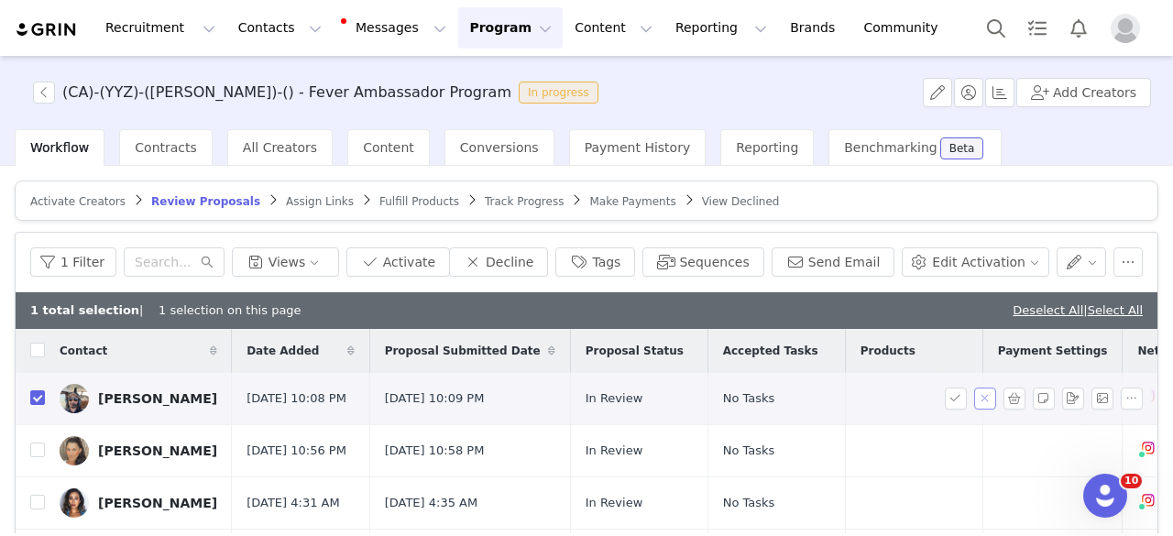
click at [974, 391] on button "button" at bounding box center [985, 399] width 22 height 22
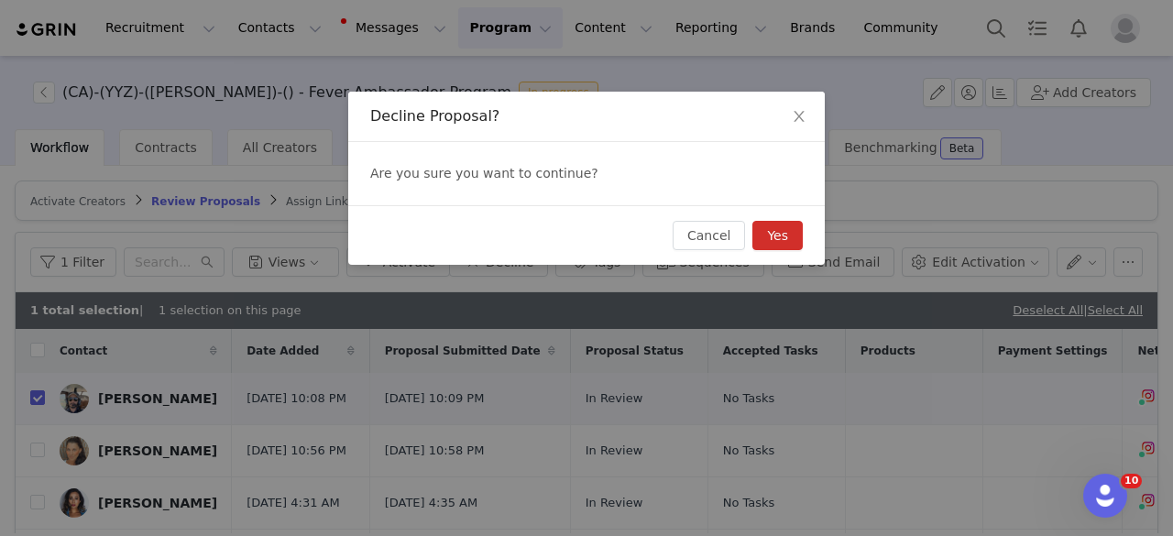
click at [795, 246] on button "Yes" at bounding box center [777, 235] width 50 height 29
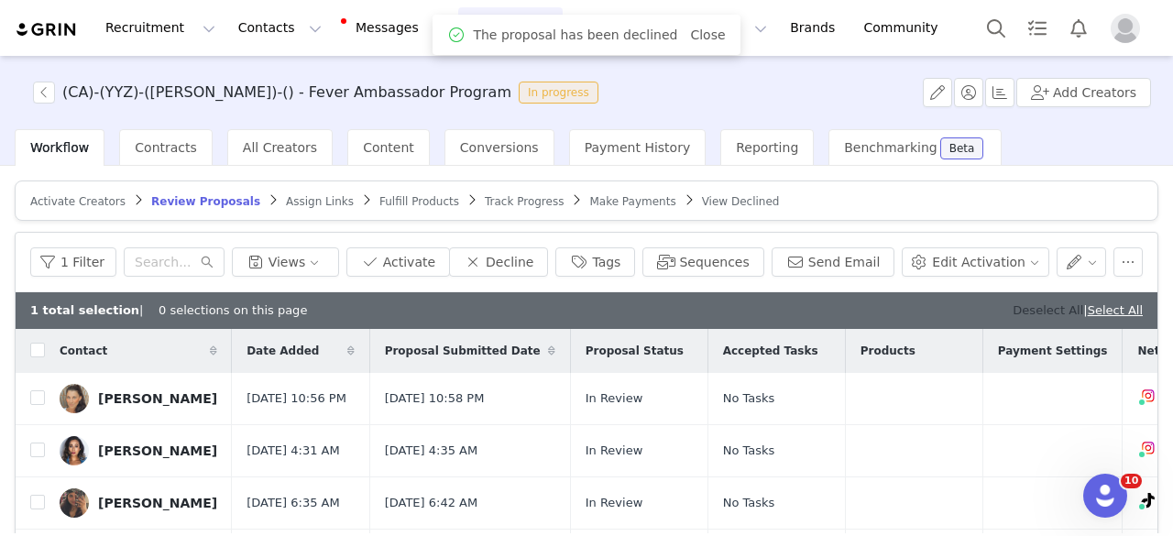
click at [1021, 308] on link "Deselect All" at bounding box center [1047, 310] width 71 height 14
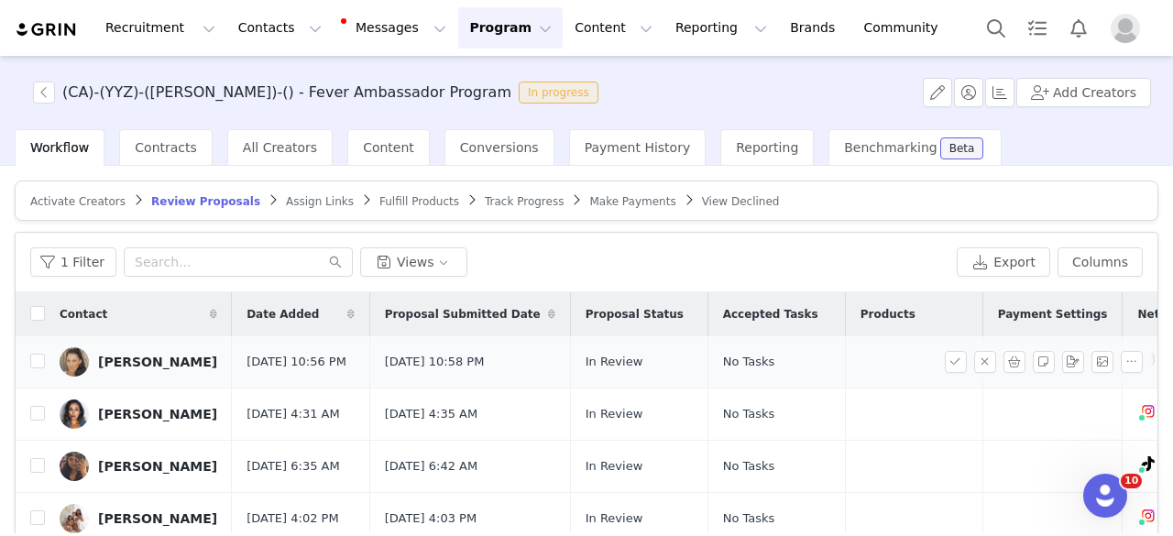
click at [156, 355] on div "Shelly Boudah" at bounding box center [157, 362] width 119 height 15
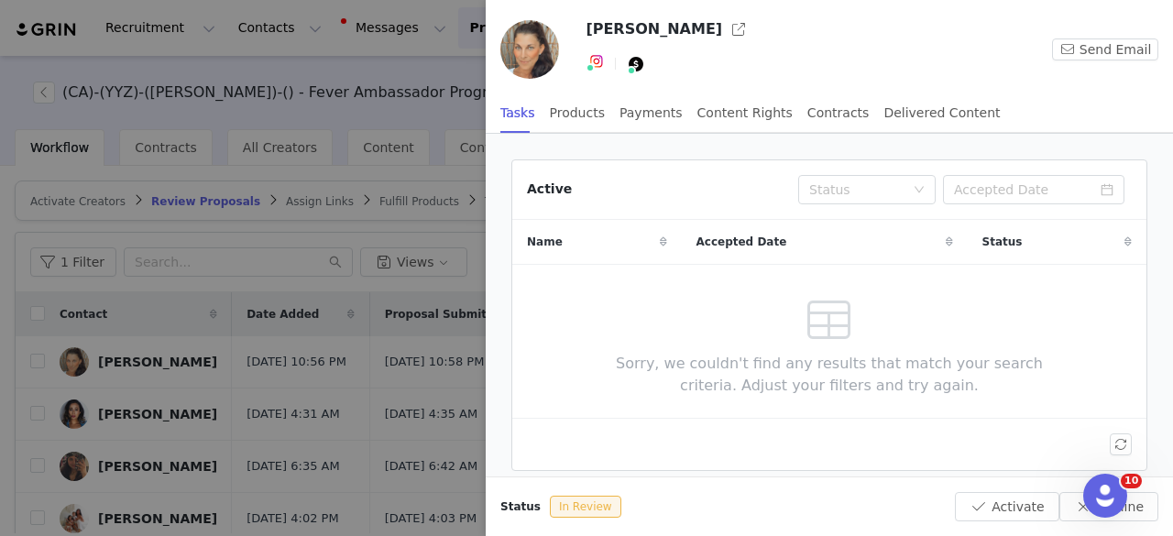
drag, startPoint x: 368, startPoint y: 349, endPoint x: 103, endPoint y: 355, distance: 265.8
click at [367, 349] on div at bounding box center [586, 268] width 1173 height 536
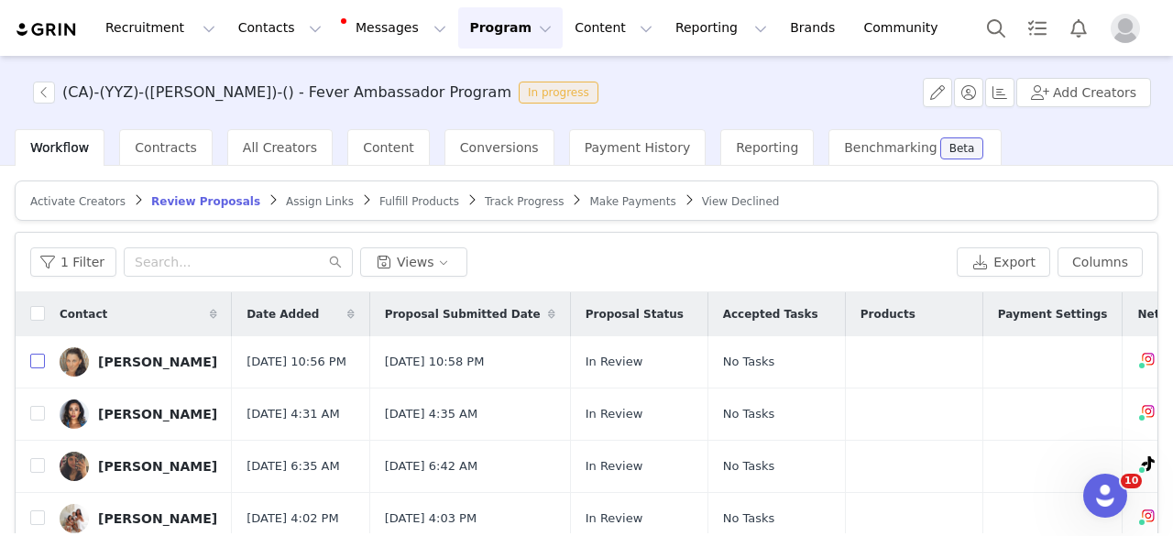
click at [39, 362] on input "checkbox" at bounding box center [37, 361] width 15 height 15
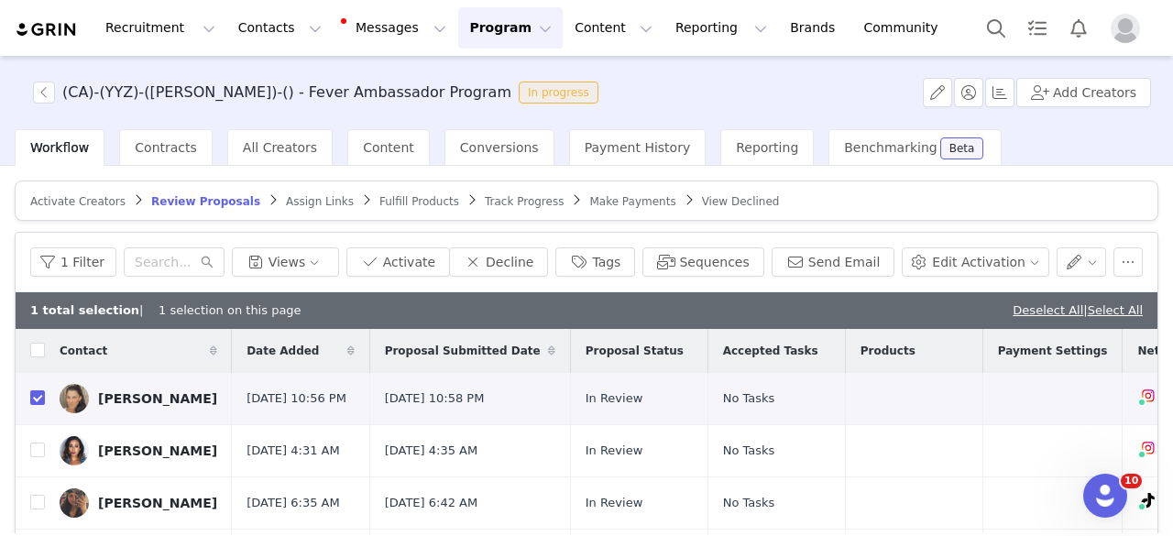
checkbox input "true"
drag, startPoint x: 653, startPoint y: 276, endPoint x: 611, endPoint y: 261, distance: 44.6
click at [633, 269] on div "1 Filter Views Activate Decline Tags Sequences Send Email Edit Activation" at bounding box center [587, 263] width 1142 height 60
click at [611, 261] on button "Tags" at bounding box center [595, 261] width 80 height 29
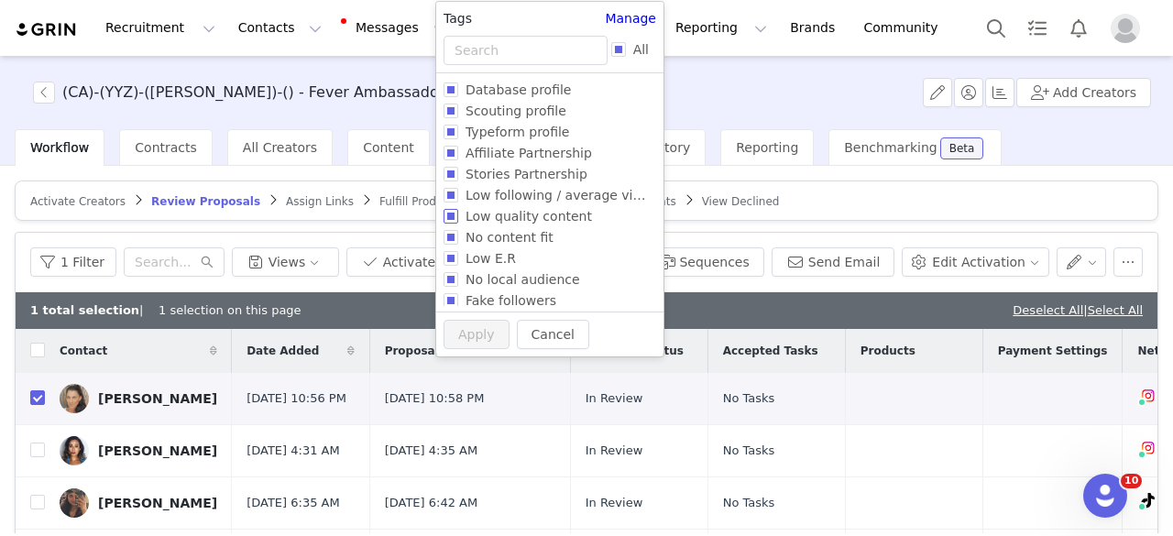
click at [506, 222] on span "Low quality content" at bounding box center [528, 216] width 141 height 15
click at [458, 222] on input "Low quality content" at bounding box center [450, 216] width 15 height 15
checkbox input "true"
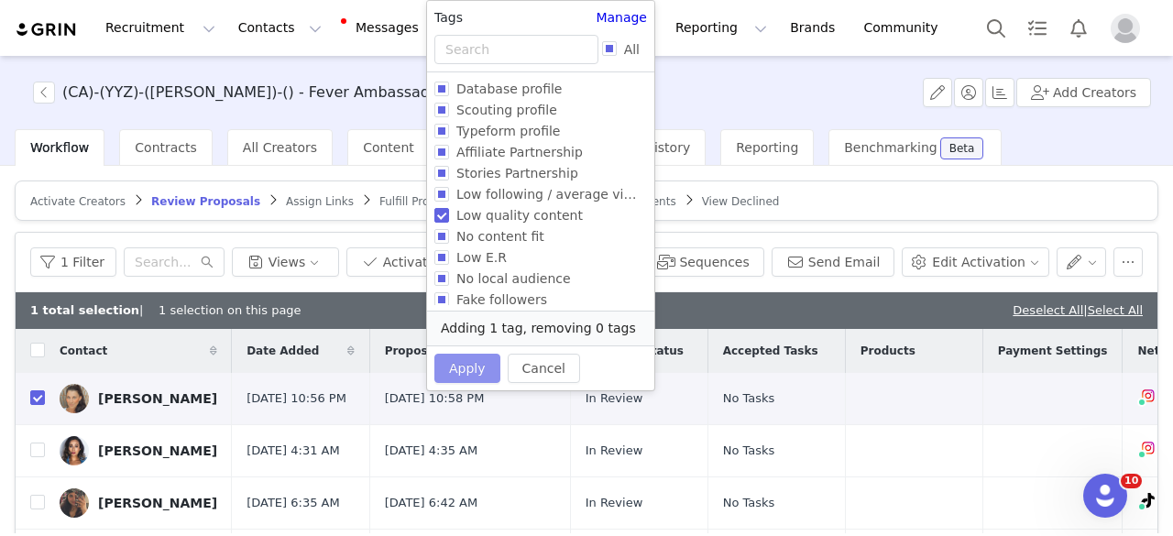
click at [456, 369] on button "Apply" at bounding box center [467, 368] width 66 height 29
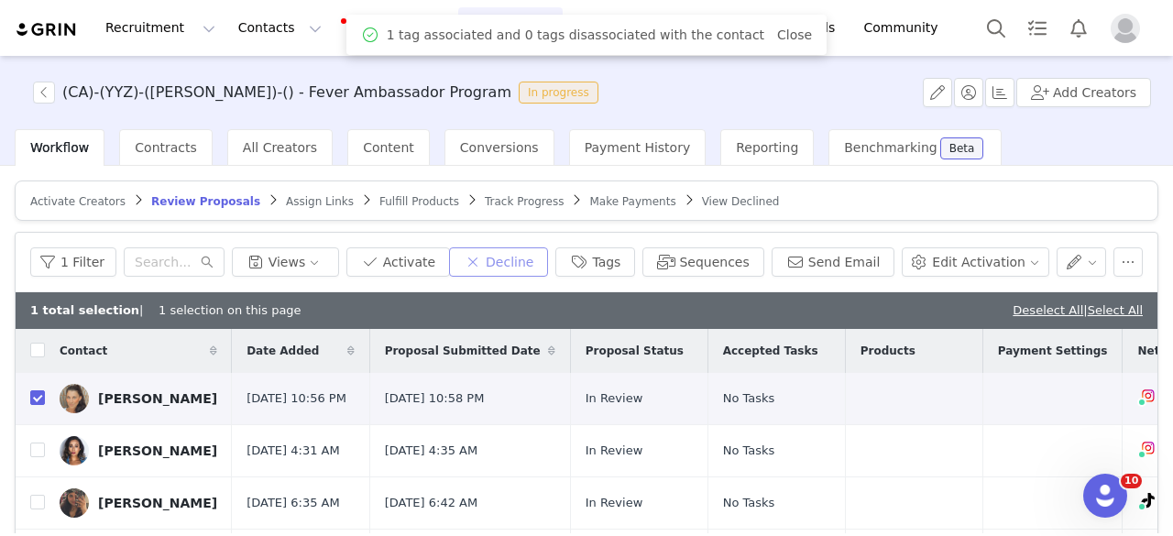
click at [543, 262] on button "Decline" at bounding box center [498, 261] width 99 height 29
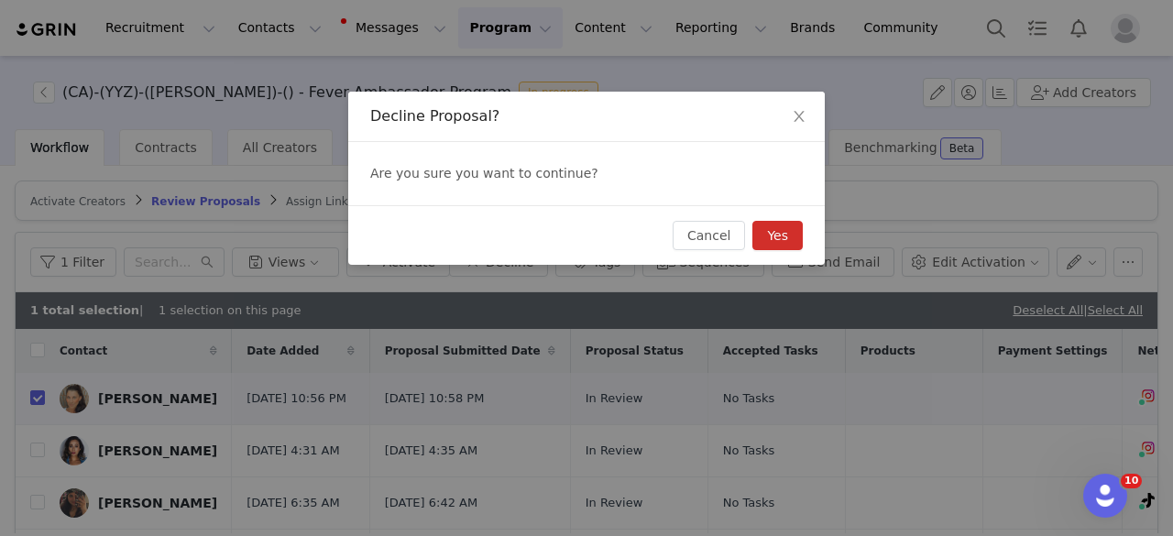
click at [766, 245] on button "Yes" at bounding box center [777, 235] width 50 height 29
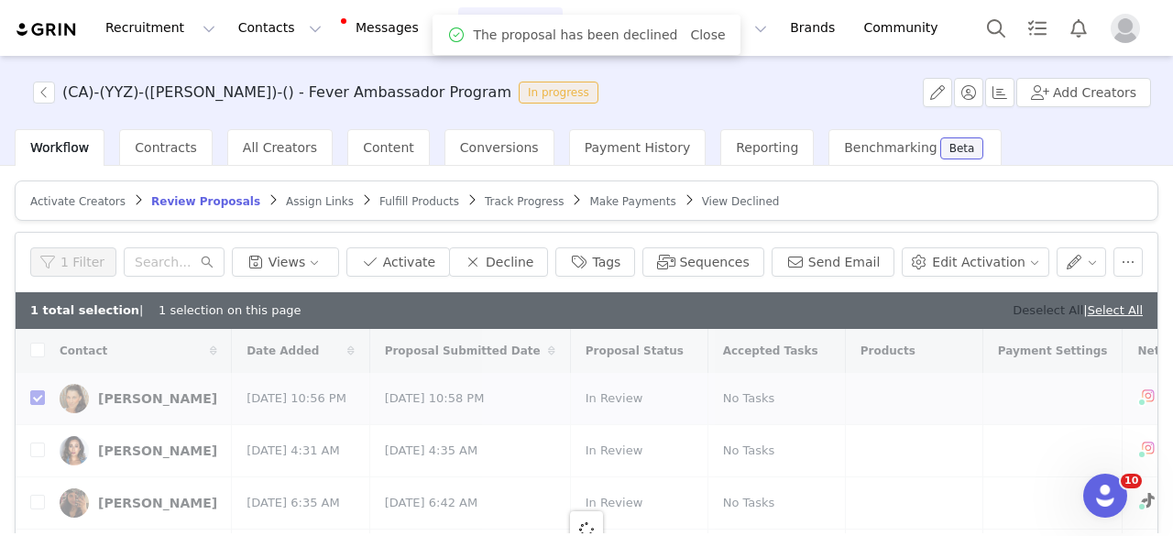
click at [1012, 310] on link "Deselect All" at bounding box center [1047, 310] width 71 height 14
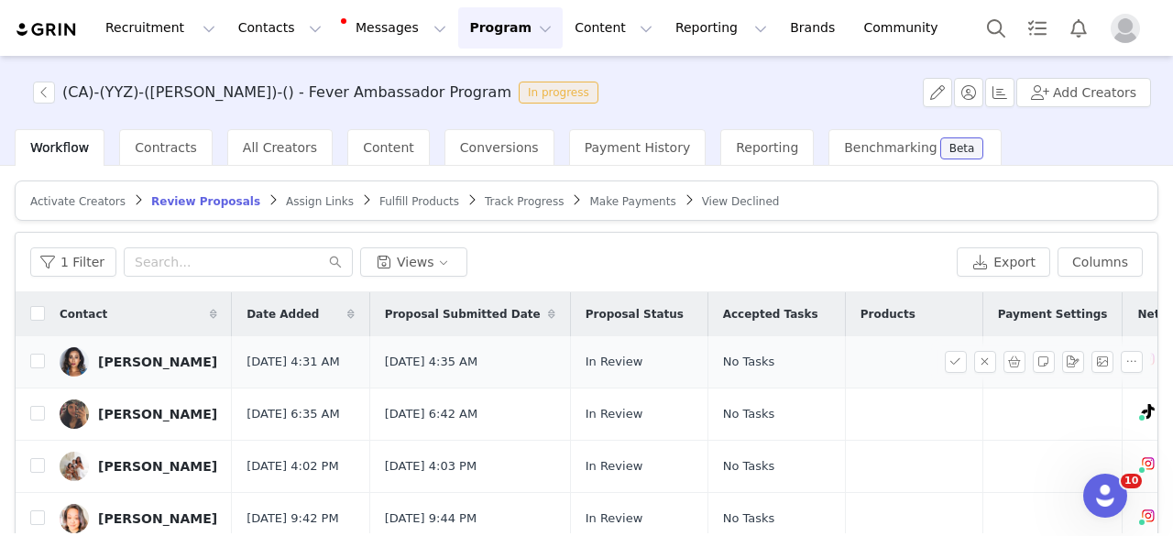
click at [103, 367] on div "Anushya Vijayaraghevan" at bounding box center [157, 362] width 119 height 15
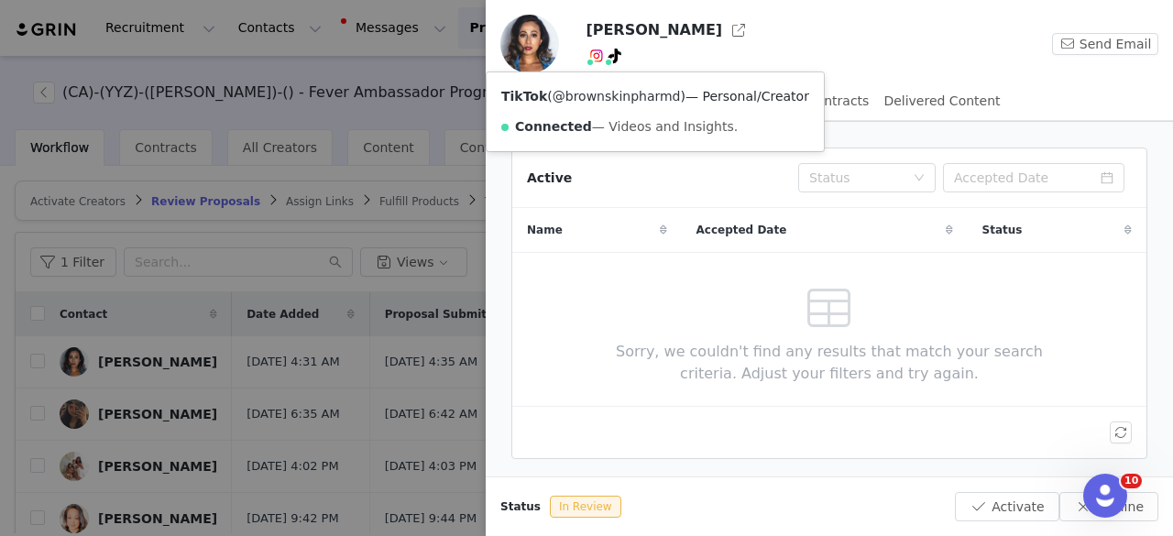
click at [609, 102] on link "@brownskinpharmd" at bounding box center [617, 96] width 128 height 15
click at [256, 282] on div at bounding box center [586, 268] width 1173 height 536
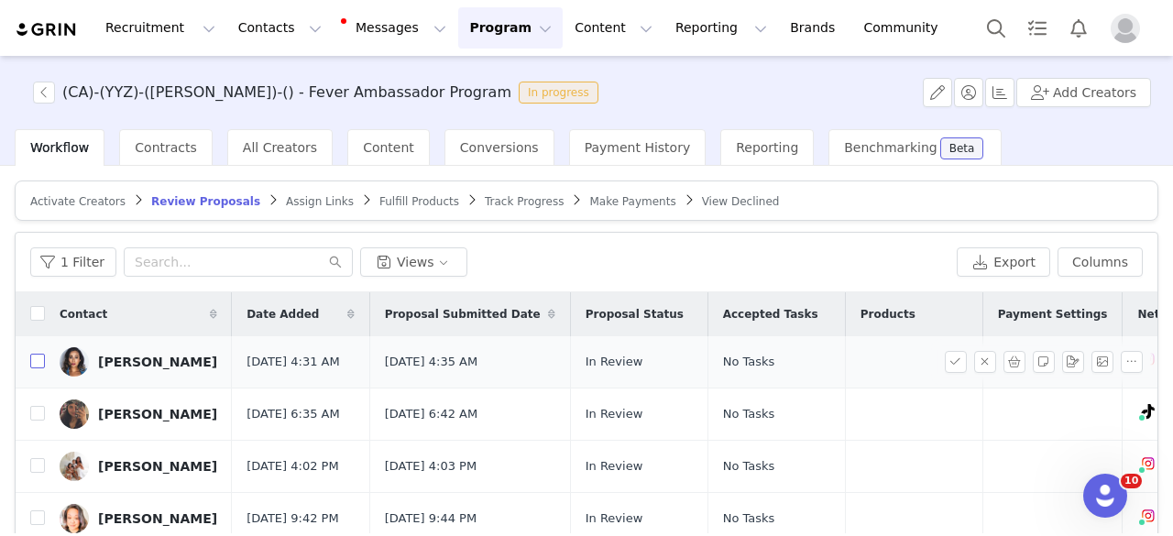
click at [33, 368] on input "checkbox" at bounding box center [37, 361] width 15 height 15
checkbox input "true"
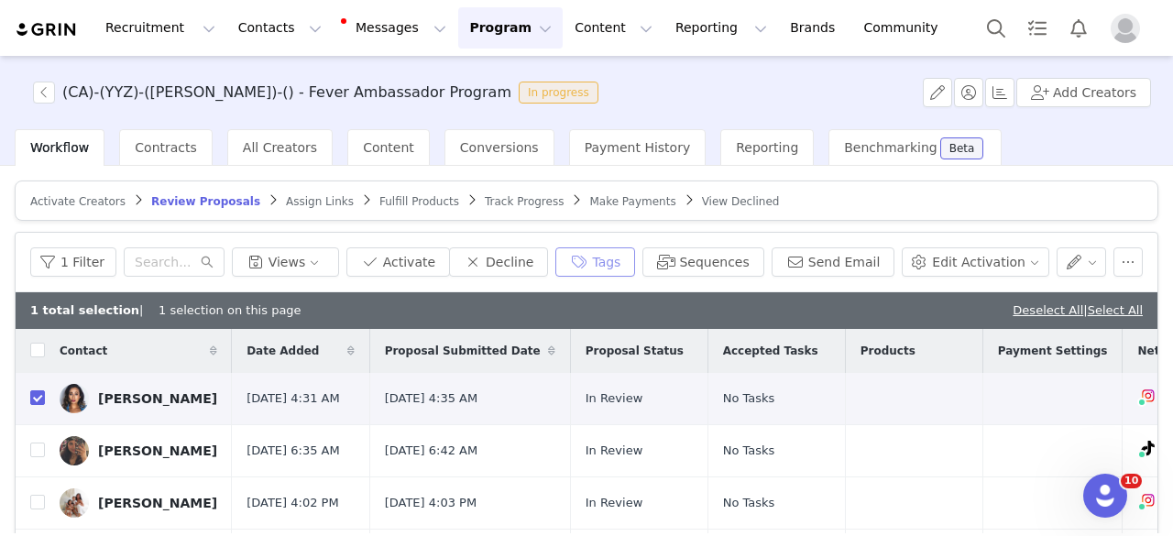
click at [633, 264] on button "Tags" at bounding box center [595, 261] width 80 height 29
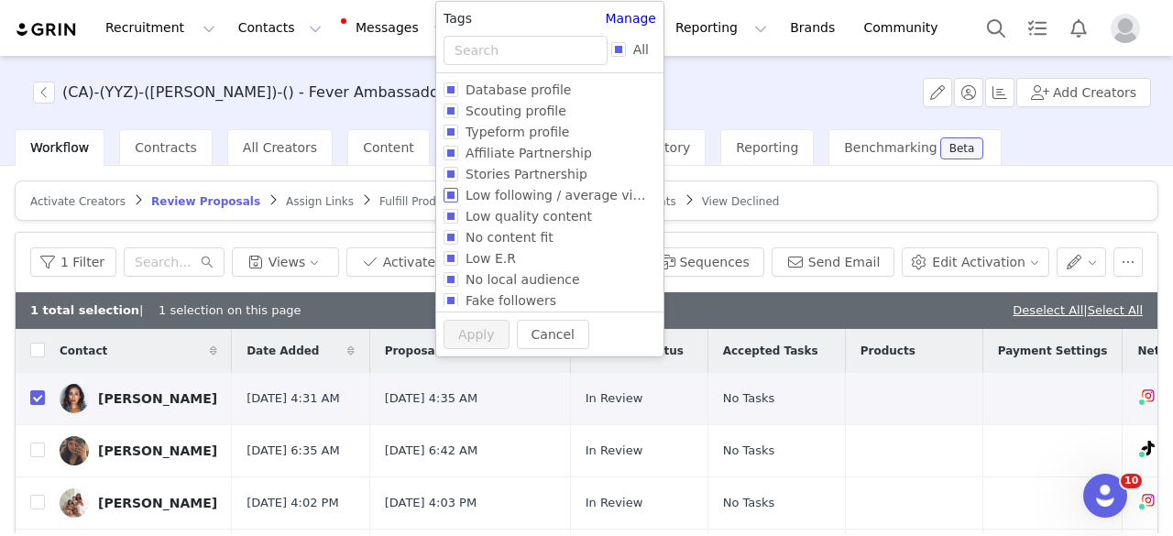
click at [523, 193] on span "Low following / average views" at bounding box center [561, 195] width 207 height 15
click at [458, 193] on input "Low following / average views" at bounding box center [450, 195] width 15 height 15
checkbox input "true"
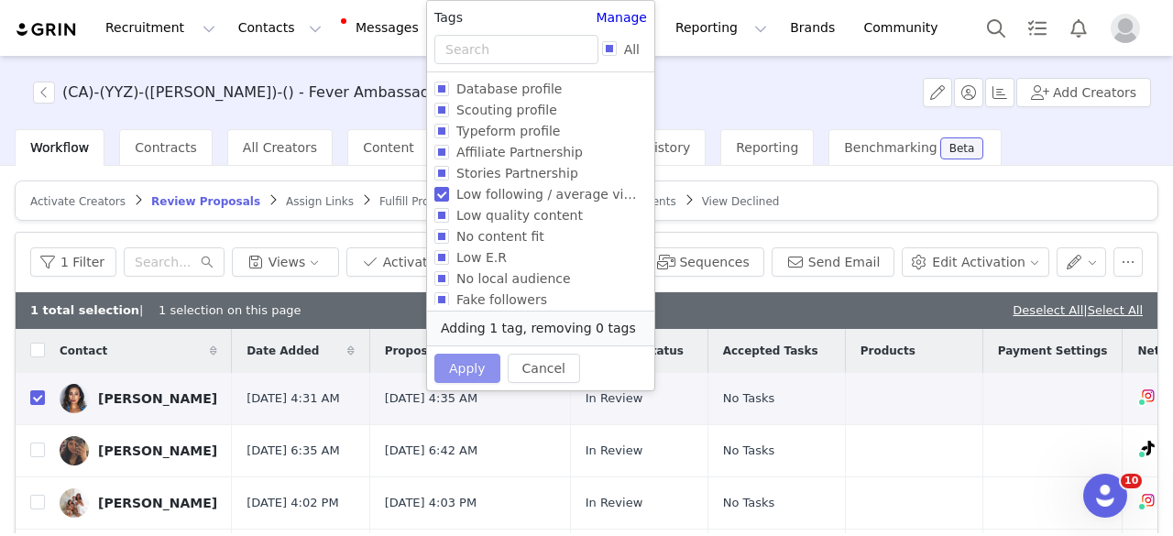
click at [475, 367] on button "Apply" at bounding box center [467, 368] width 66 height 29
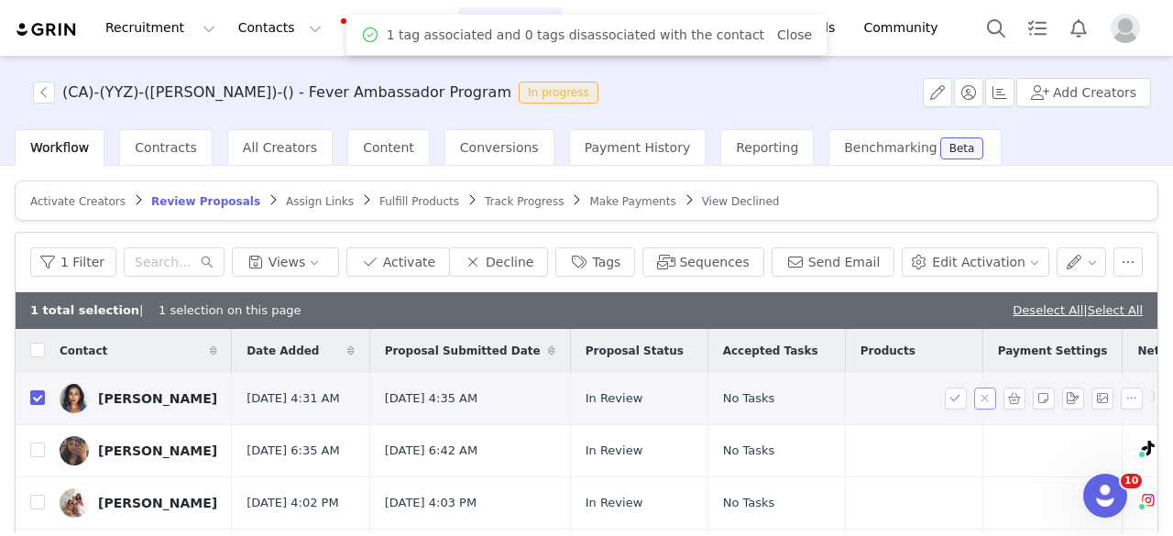
click at [974, 399] on button "button" at bounding box center [985, 399] width 22 height 22
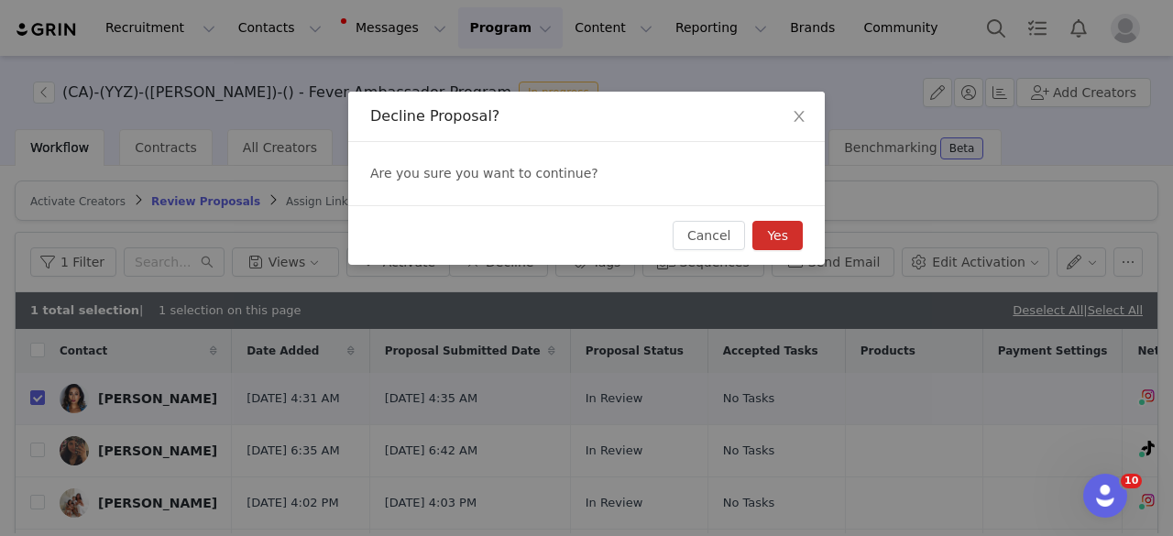
click at [777, 244] on button "Yes" at bounding box center [777, 235] width 50 height 29
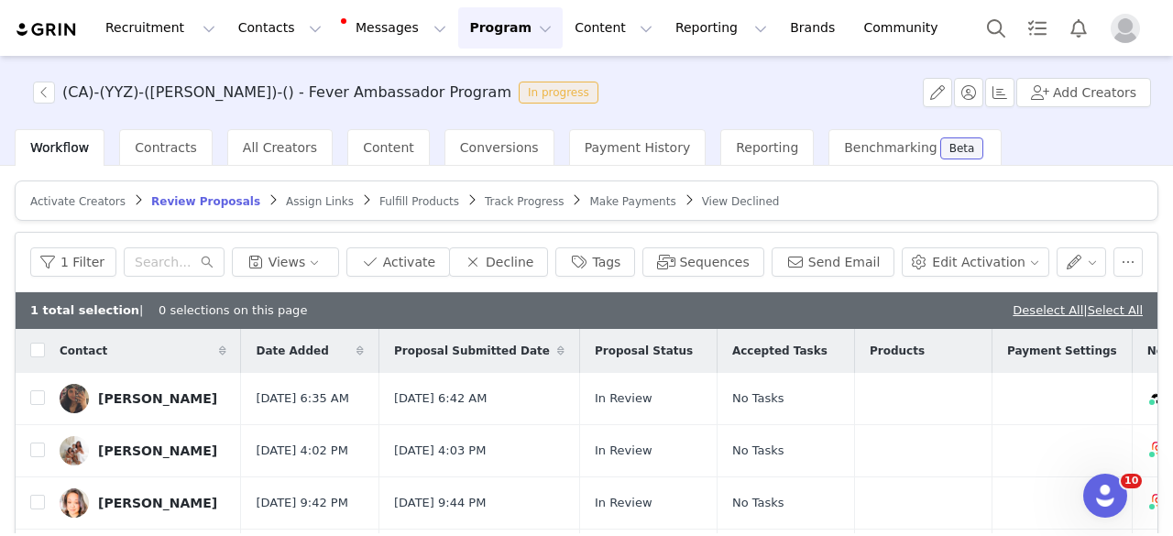
click at [1015, 303] on link "Deselect All" at bounding box center [1047, 310] width 71 height 14
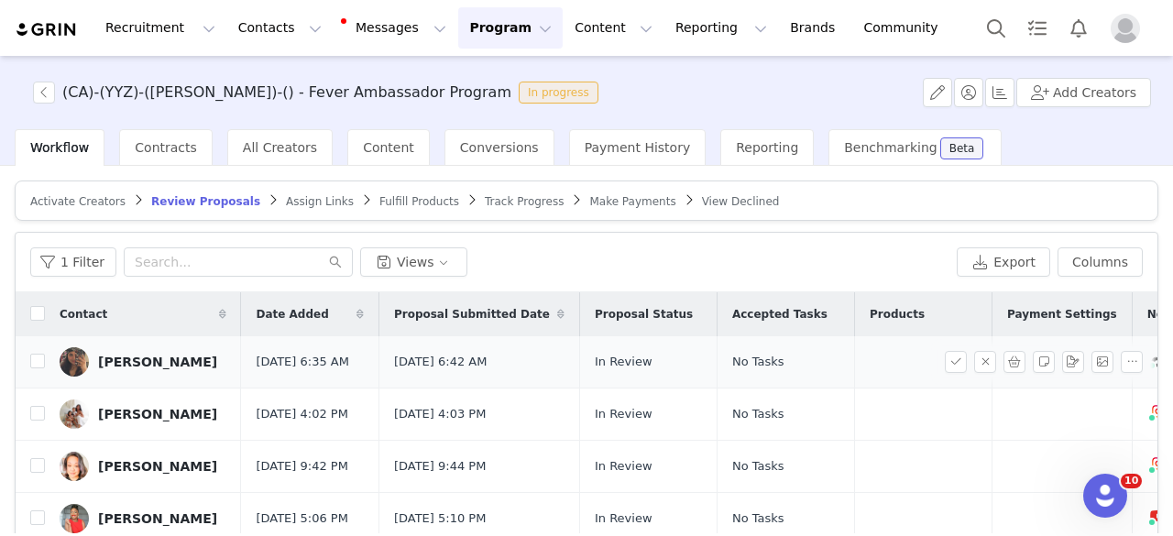
click at [159, 373] on link "Bernadette Bamba" at bounding box center [143, 361] width 167 height 29
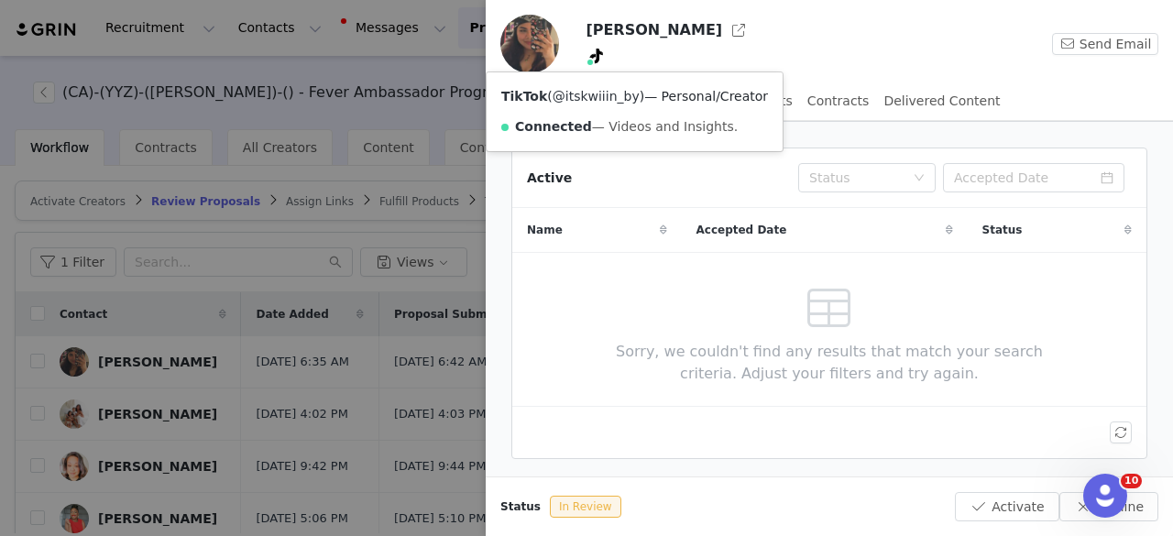
click at [596, 97] on link "@itskwiiin_by" at bounding box center [596, 96] width 87 height 15
click at [247, 392] on div at bounding box center [586, 268] width 1173 height 536
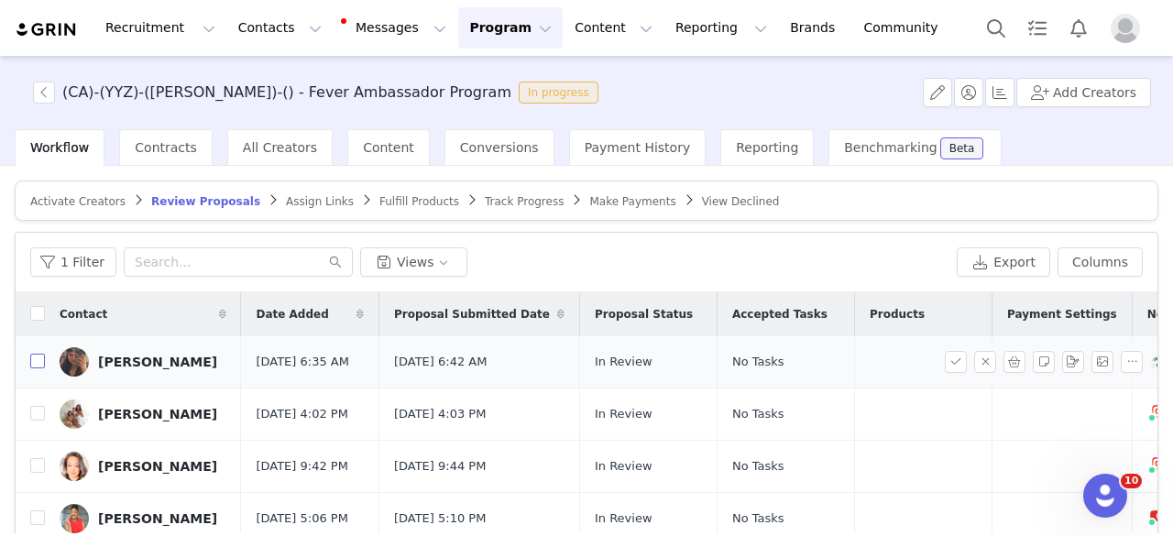
click at [42, 366] on input "checkbox" at bounding box center [37, 361] width 15 height 15
checkbox input "true"
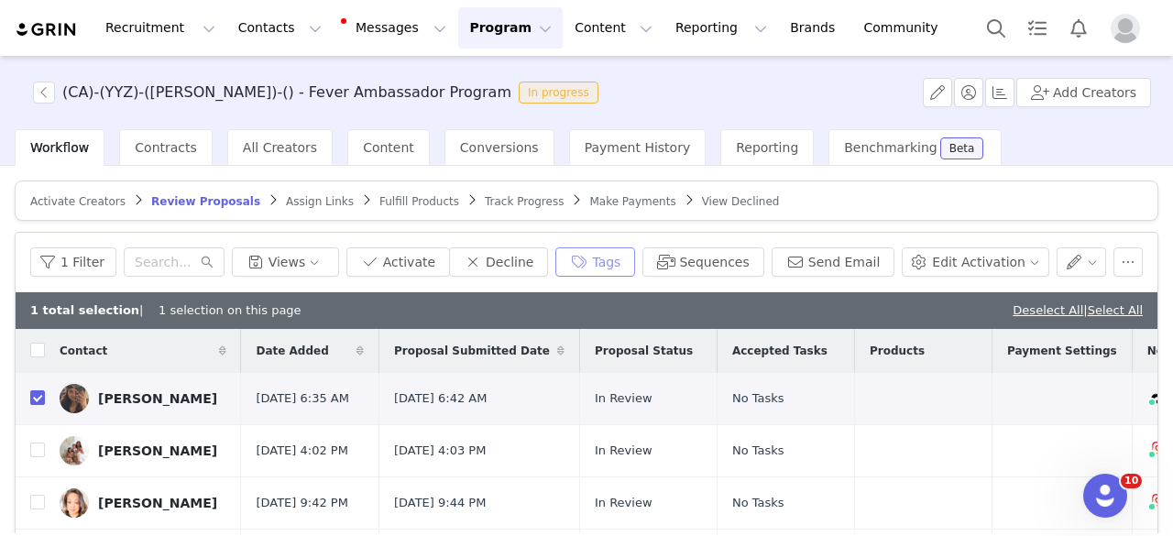
click at [613, 264] on button "Tags" at bounding box center [595, 261] width 80 height 29
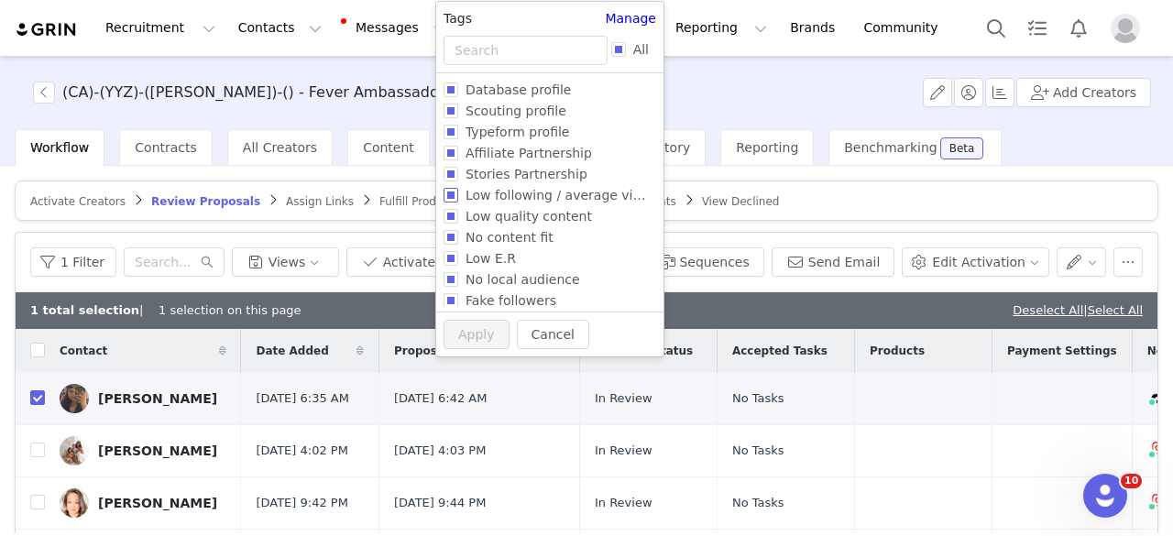
click at [586, 197] on span "Low following / average views" at bounding box center [561, 195] width 207 height 15
click at [446, 195] on input "Low following / average views" at bounding box center [450, 195] width 15 height 15
checkbox input "true"
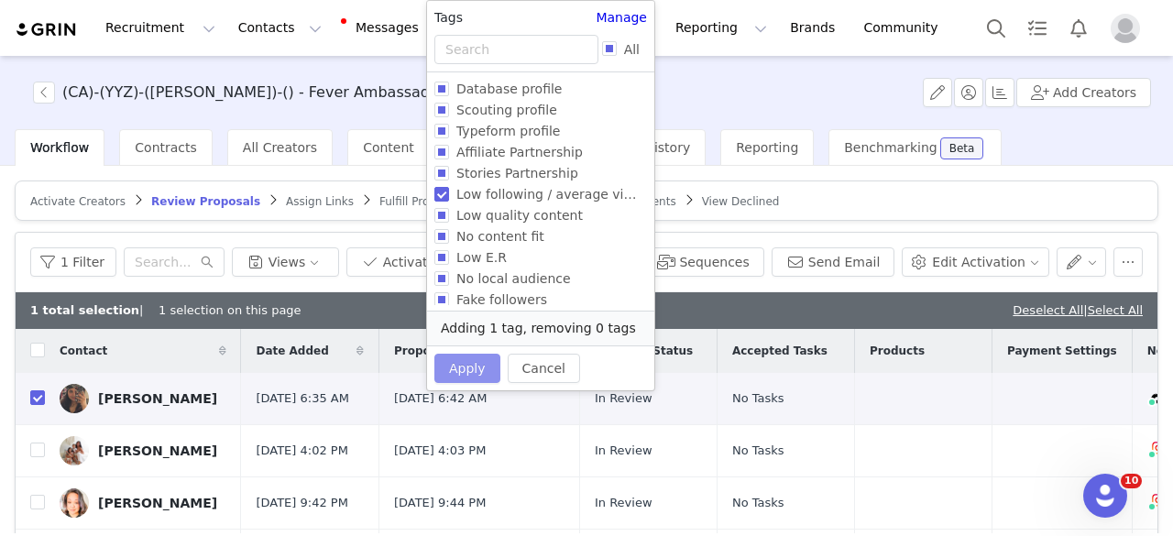
click at [471, 362] on button "Apply" at bounding box center [467, 368] width 66 height 29
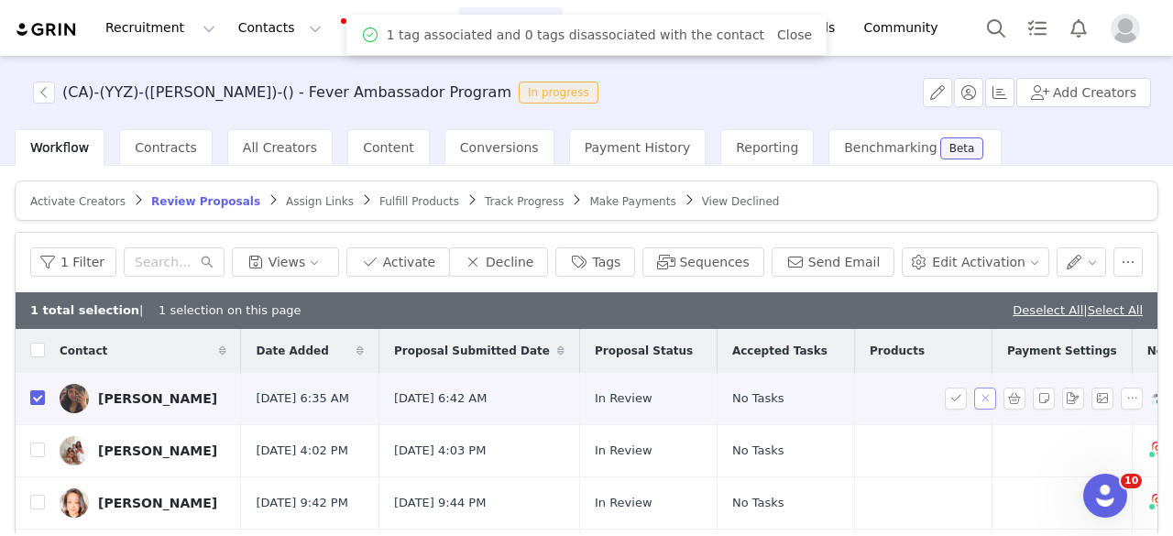
click at [974, 399] on button "button" at bounding box center [985, 399] width 22 height 22
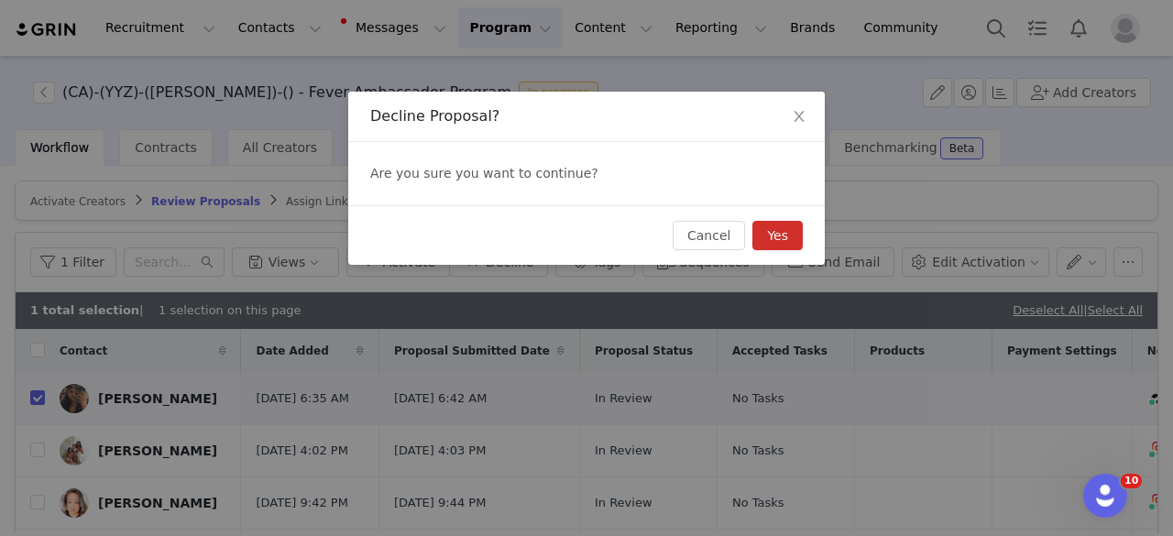
click at [799, 251] on div "Cancel Yes" at bounding box center [586, 235] width 476 height 60
click at [797, 248] on button "Yes" at bounding box center [777, 235] width 50 height 29
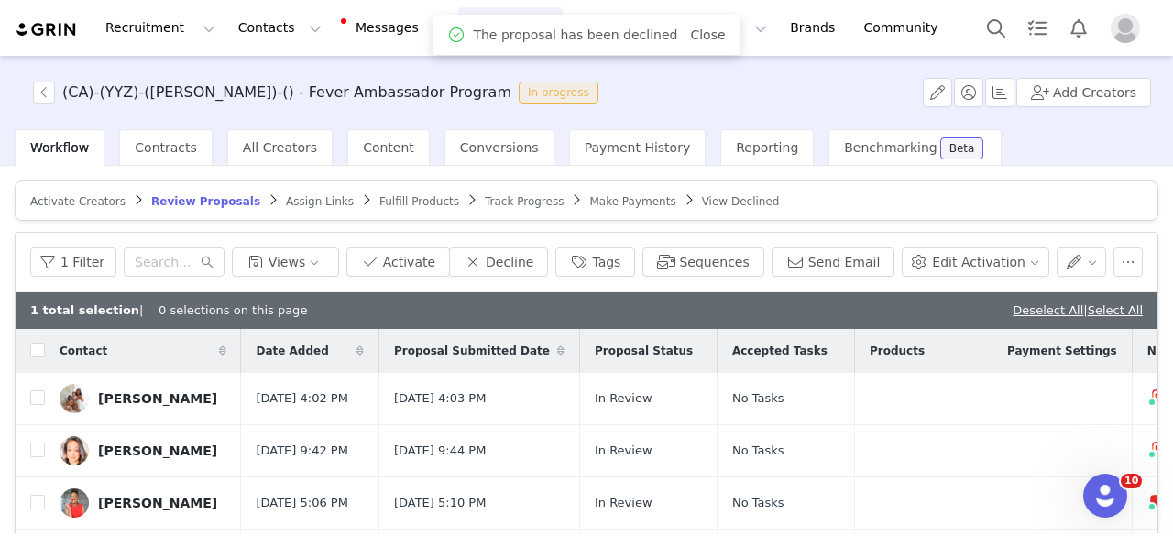
click at [1012, 307] on link "Deselect All" at bounding box center [1047, 310] width 71 height 14
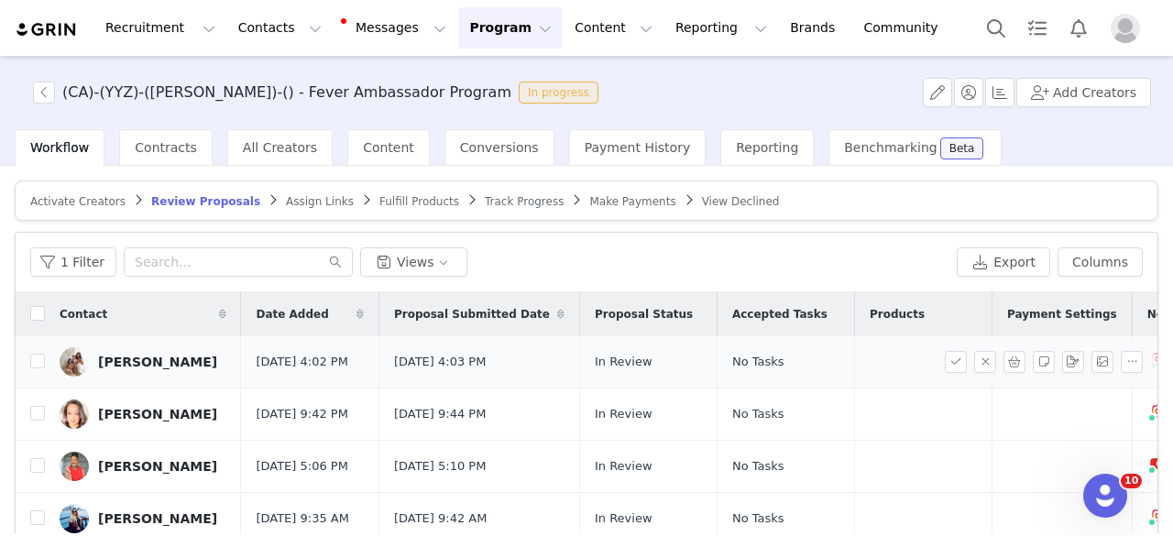
click at [137, 362] on div "Ione Pepper" at bounding box center [157, 362] width 119 height 15
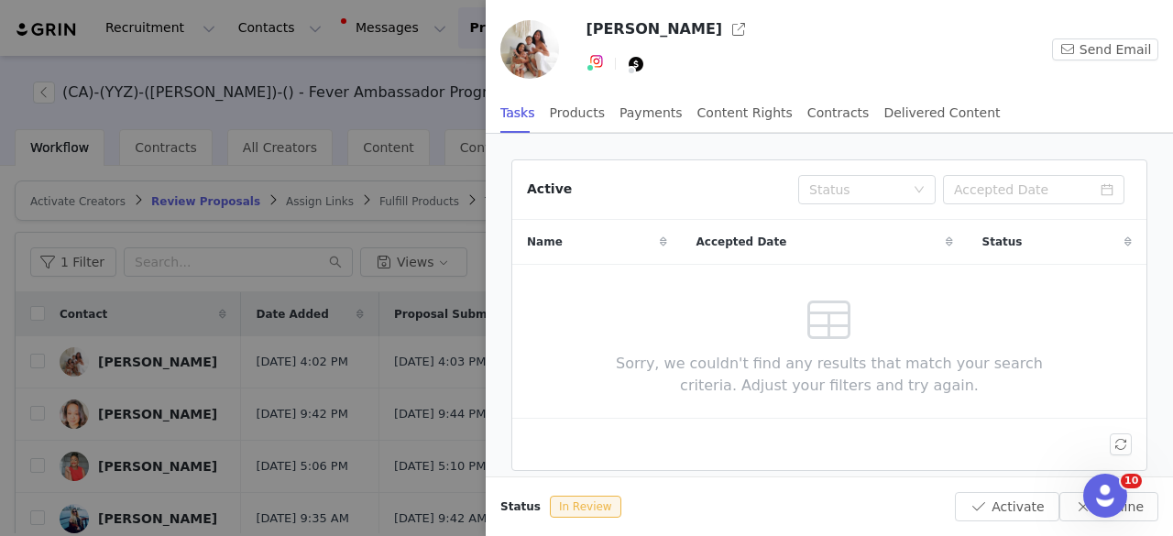
drag, startPoint x: 289, startPoint y: 373, endPoint x: 0, endPoint y: 360, distance: 288.9
click at [288, 373] on div at bounding box center [586, 268] width 1173 height 536
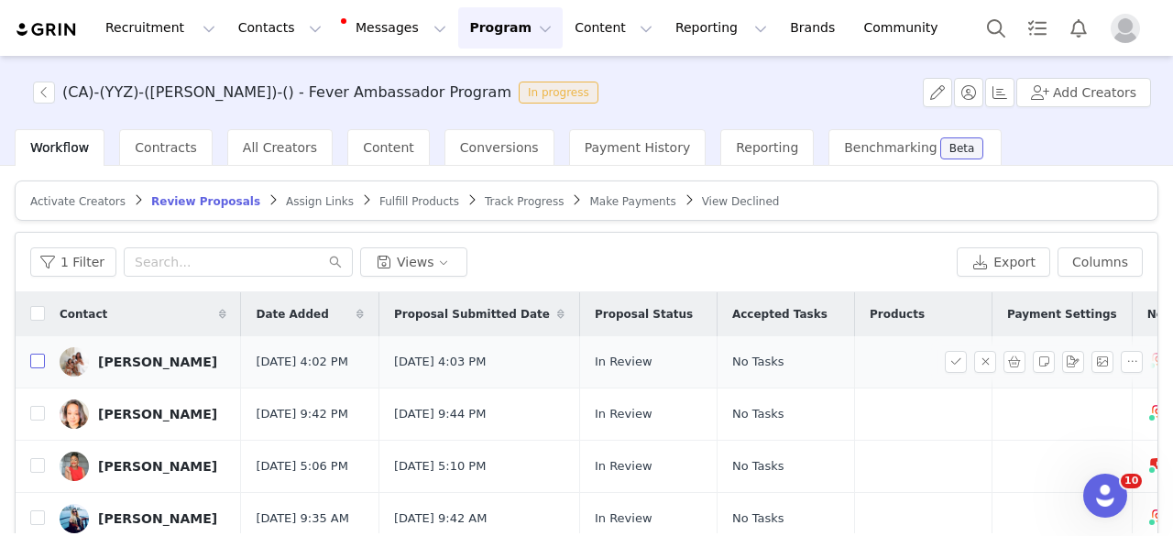
click at [39, 361] on input "checkbox" at bounding box center [37, 361] width 15 height 15
checkbox input "true"
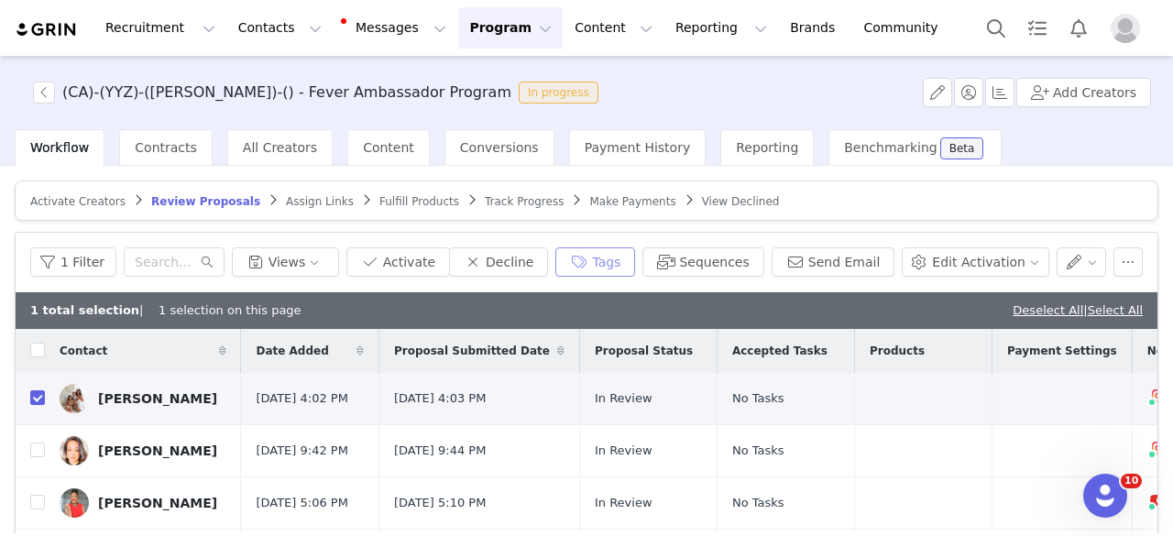
click at [621, 270] on button "Tags" at bounding box center [595, 261] width 80 height 29
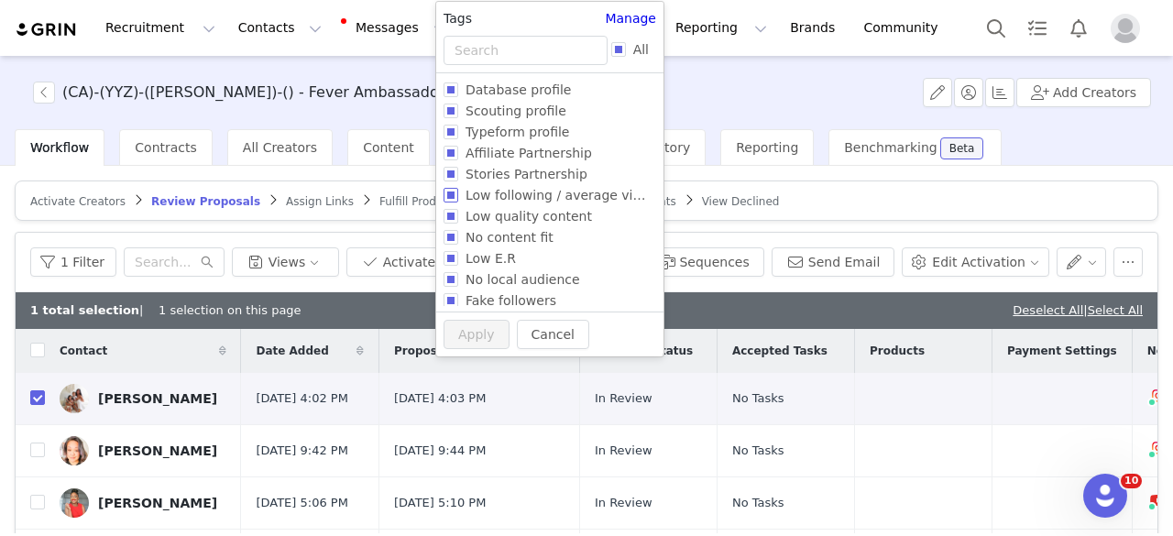
click at [546, 196] on span "Low following / average views" at bounding box center [561, 195] width 207 height 15
click at [458, 196] on input "Low following / average views" at bounding box center [450, 195] width 15 height 15
checkbox input "true"
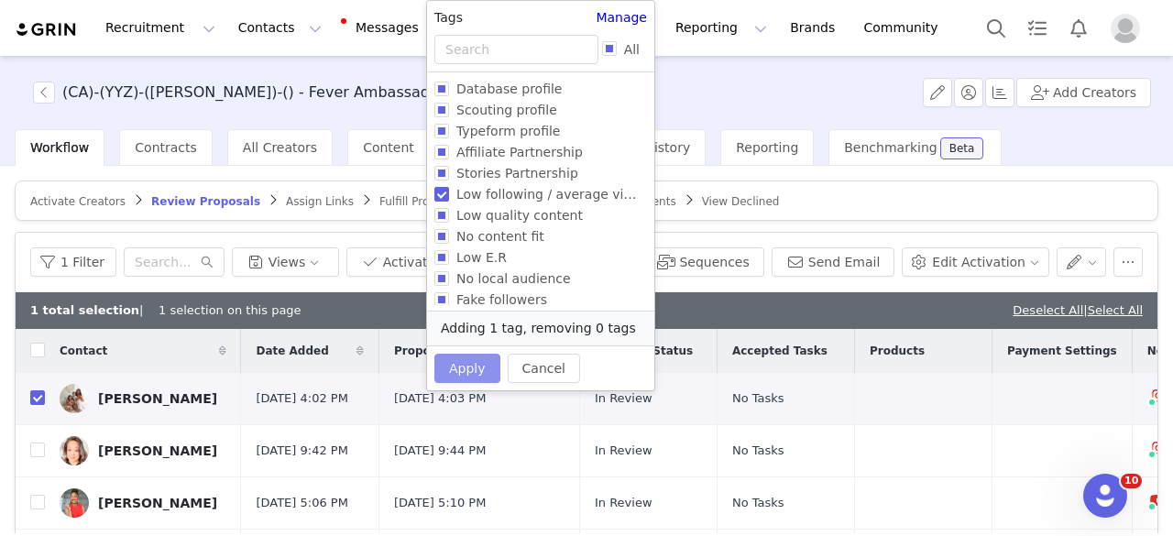
click at [465, 365] on button "Apply" at bounding box center [467, 368] width 66 height 29
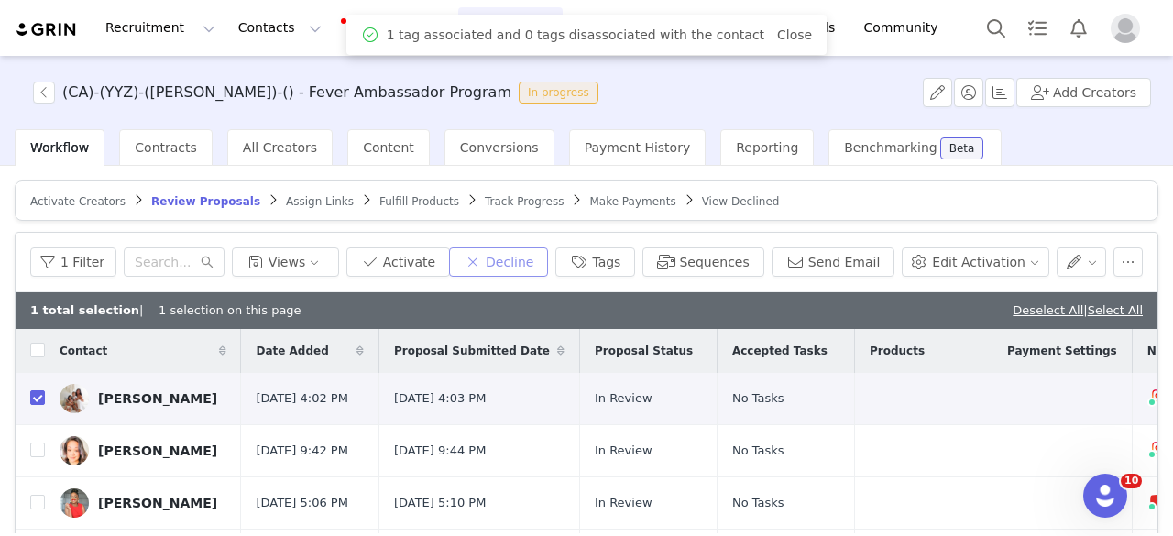
click at [521, 261] on button "Decline" at bounding box center [498, 261] width 99 height 29
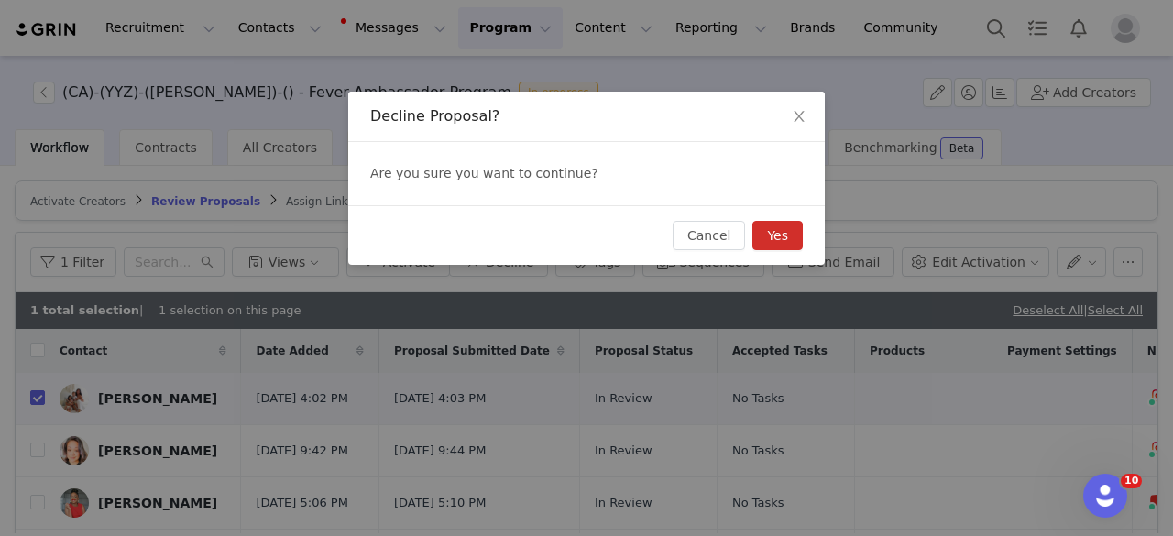
click at [779, 235] on button "Yes" at bounding box center [777, 235] width 50 height 29
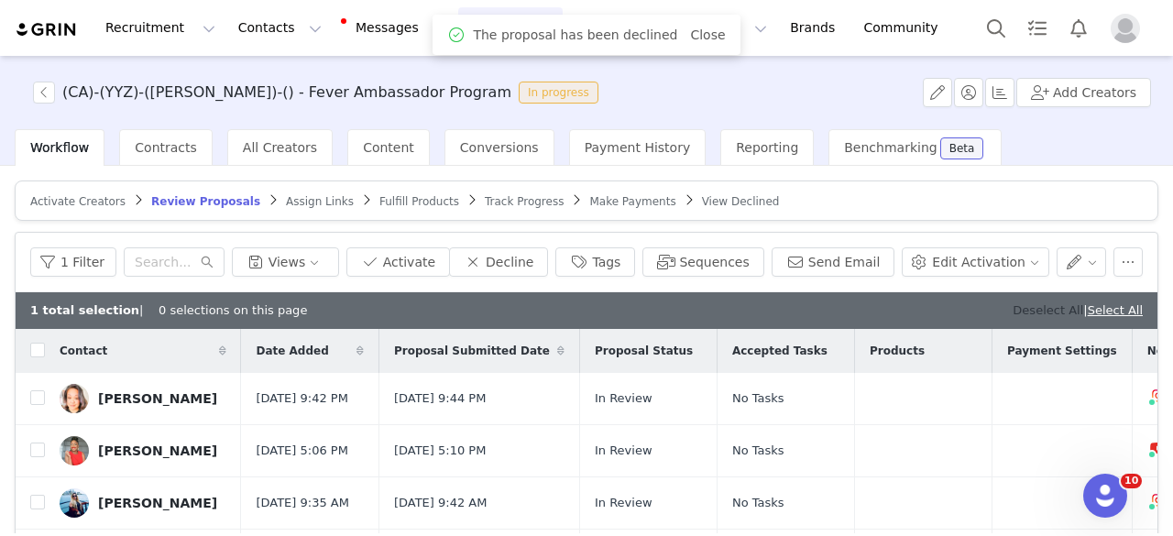
click at [1016, 306] on link "Deselect All" at bounding box center [1047, 310] width 71 height 14
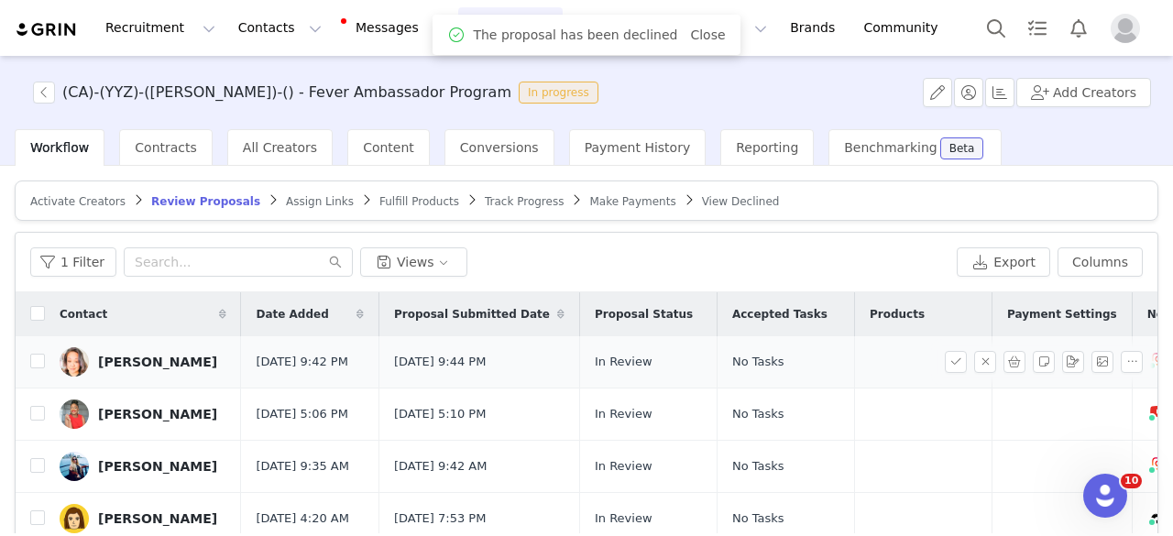
click at [153, 372] on link "Veta Lawrence" at bounding box center [143, 361] width 167 height 29
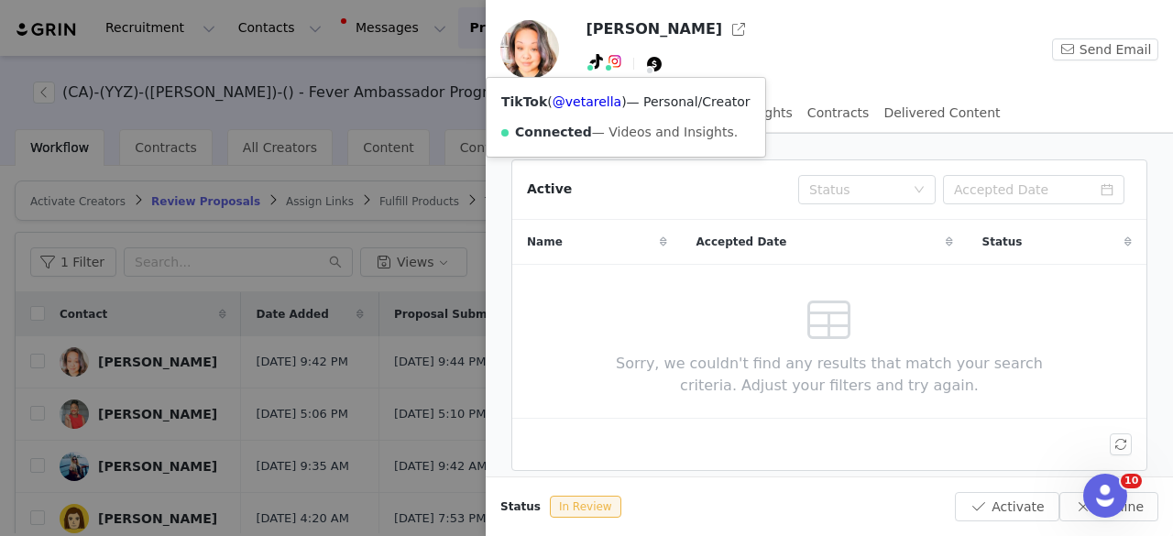
click at [592, 63] on icon at bounding box center [596, 61] width 13 height 15
click at [594, 102] on link "@vetarella" at bounding box center [587, 101] width 69 height 15
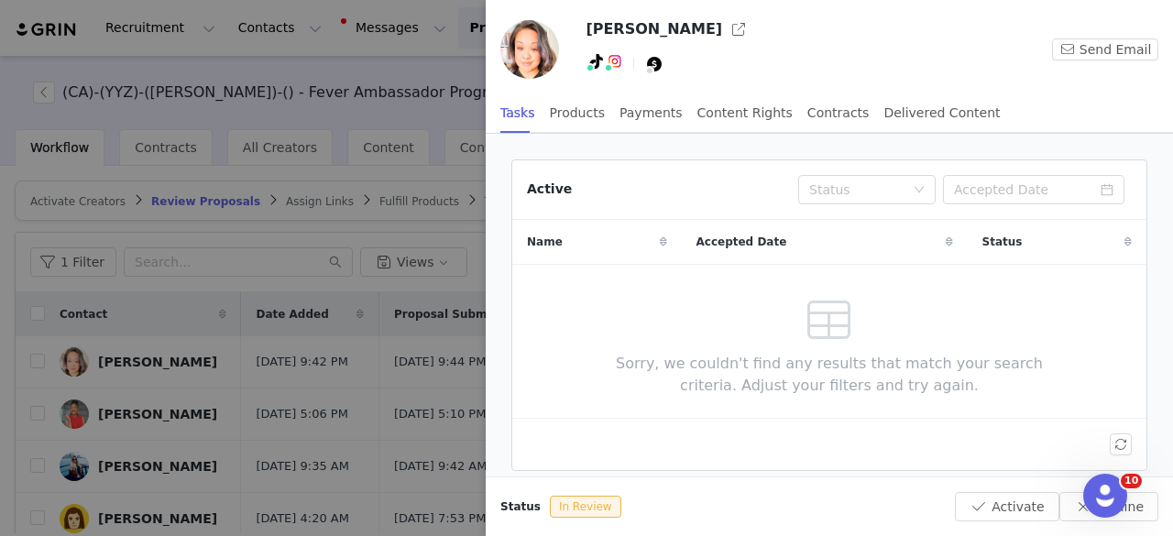
click at [469, 314] on div at bounding box center [586, 268] width 1173 height 536
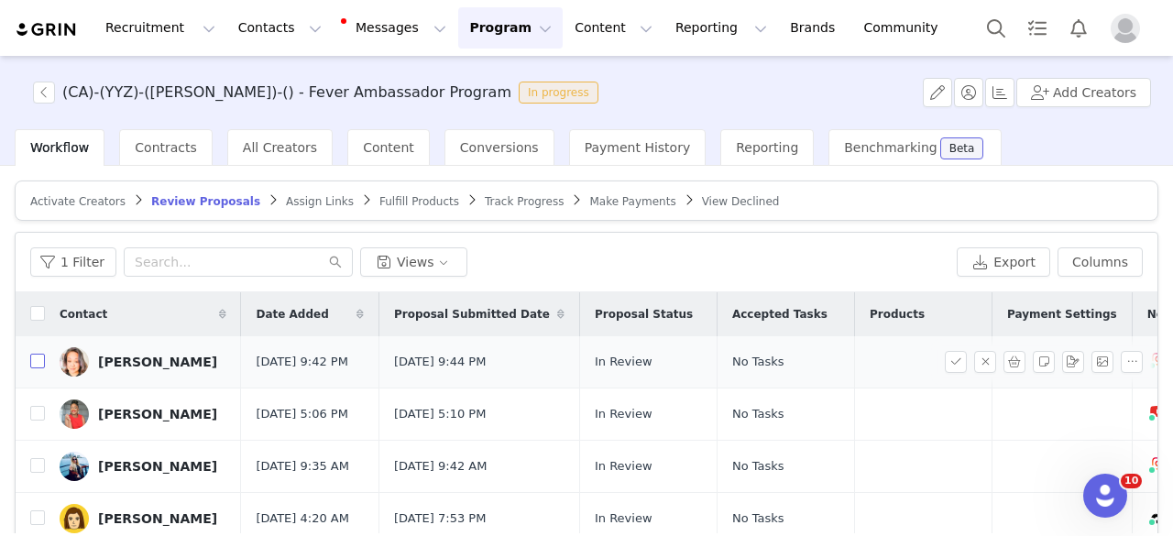
click at [37, 365] on input "checkbox" at bounding box center [37, 361] width 15 height 15
checkbox input "true"
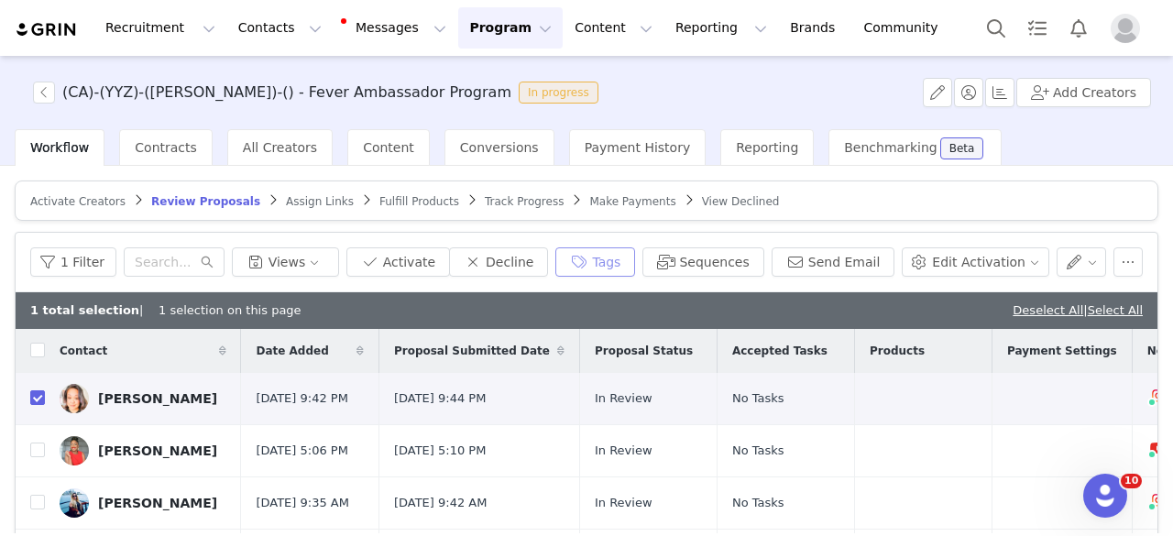
click at [610, 270] on button "Tags" at bounding box center [595, 261] width 80 height 29
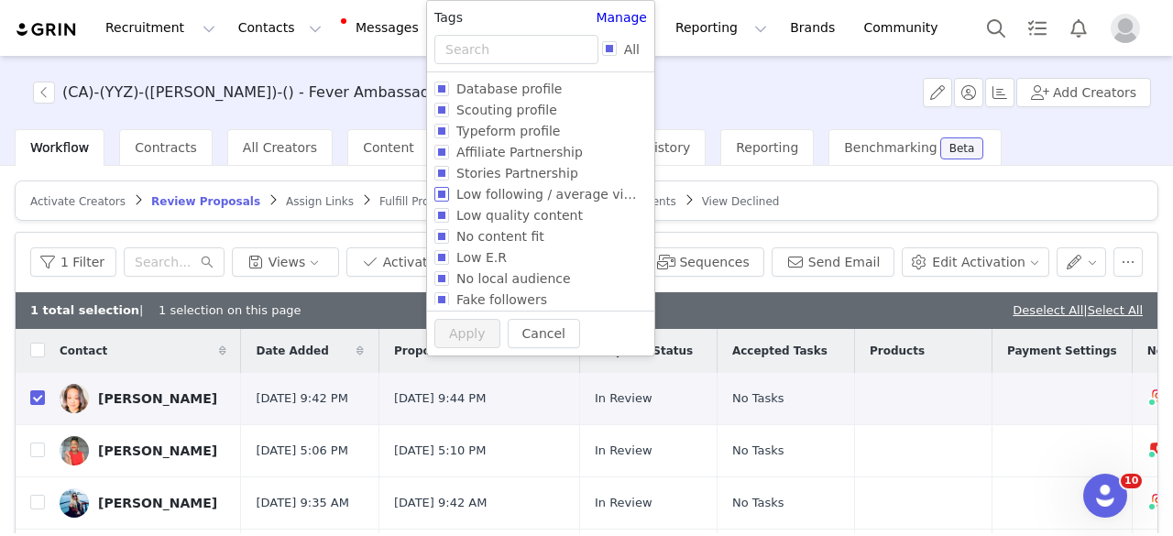
click at [553, 188] on span "Low following / average views" at bounding box center [552, 194] width 207 height 15
click at [449, 188] on input "Low following / average views" at bounding box center [441, 194] width 15 height 15
checkbox input "true"
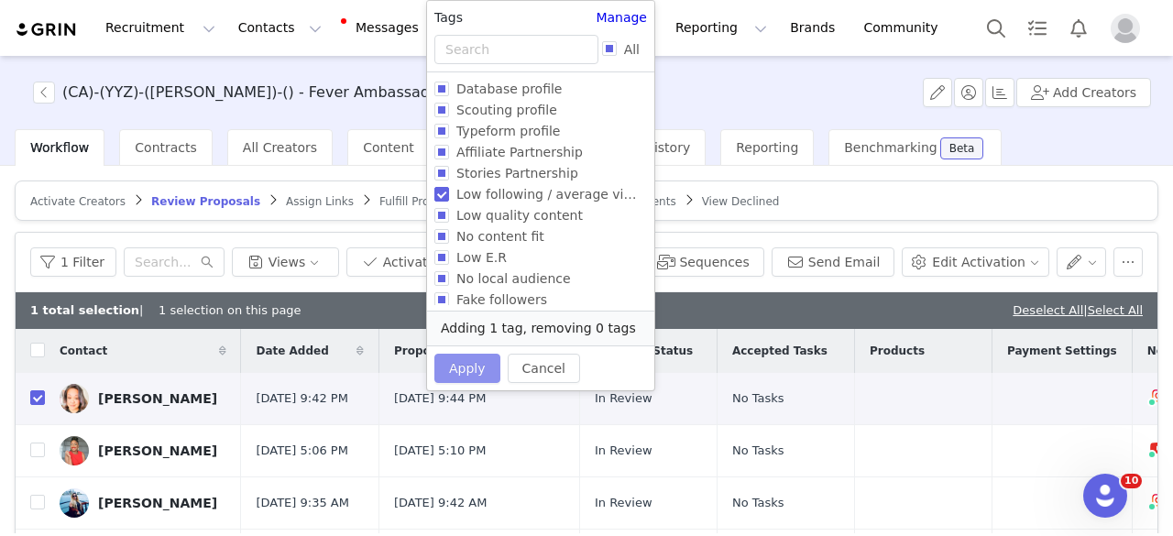
click at [443, 362] on button "Apply" at bounding box center [467, 368] width 66 height 29
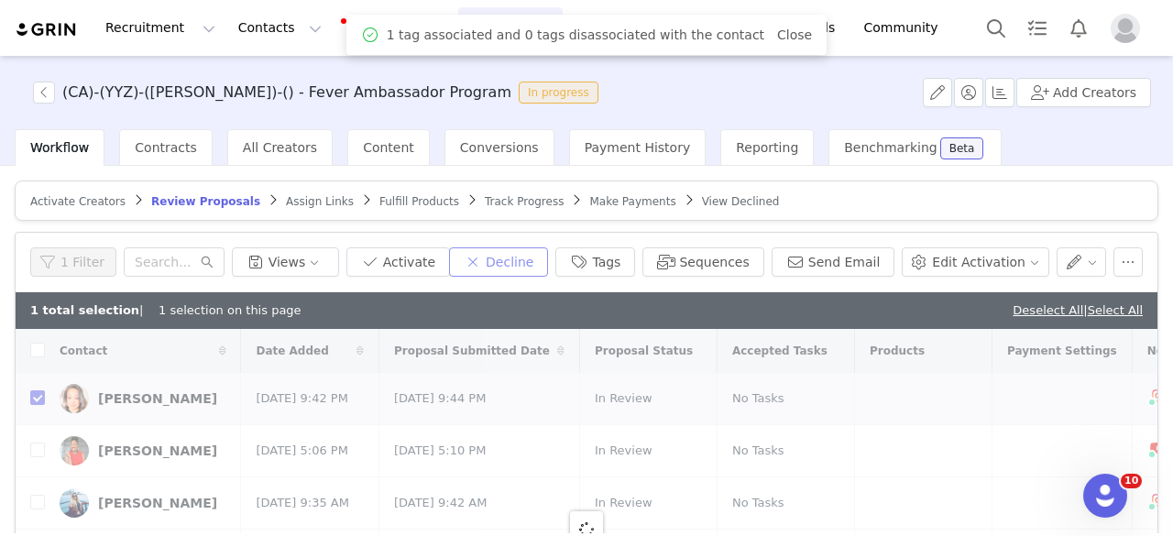
click at [533, 265] on button "Decline" at bounding box center [498, 261] width 99 height 29
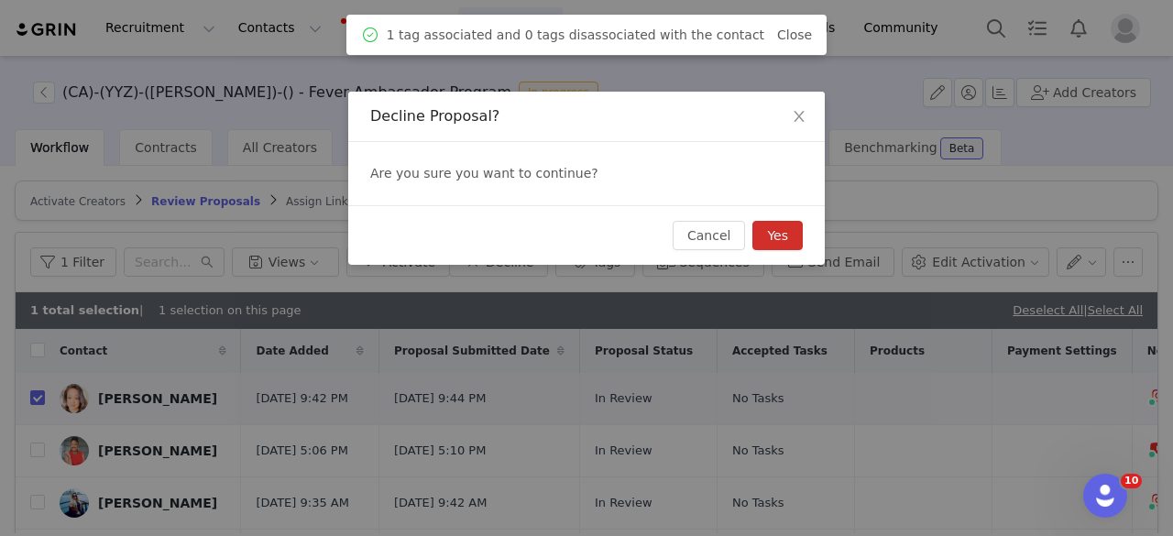
click at [772, 226] on button "Yes" at bounding box center [777, 235] width 50 height 29
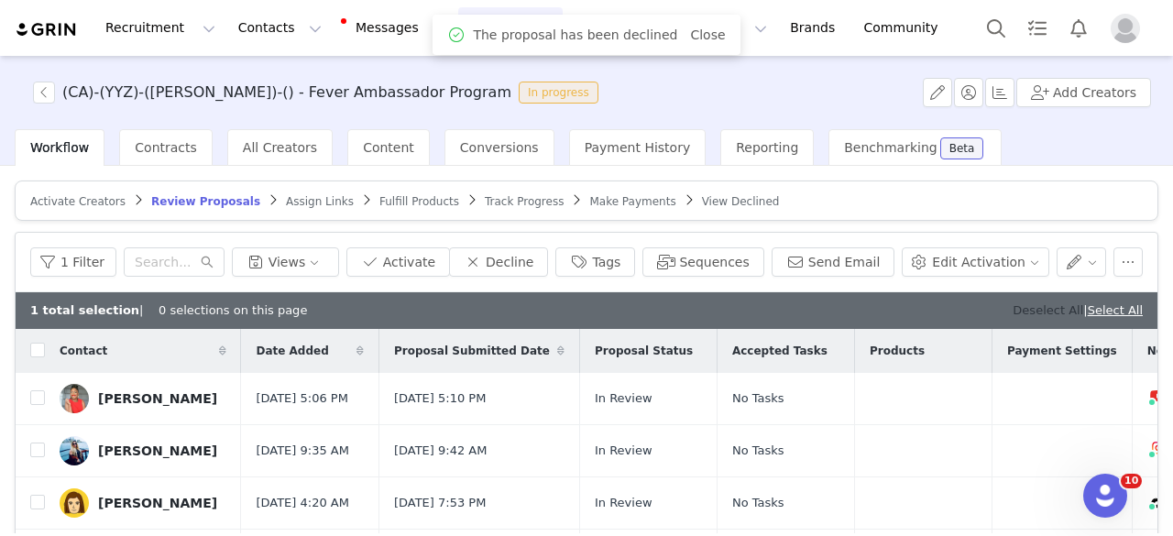
click at [1013, 311] on link "Deselect All" at bounding box center [1047, 310] width 71 height 14
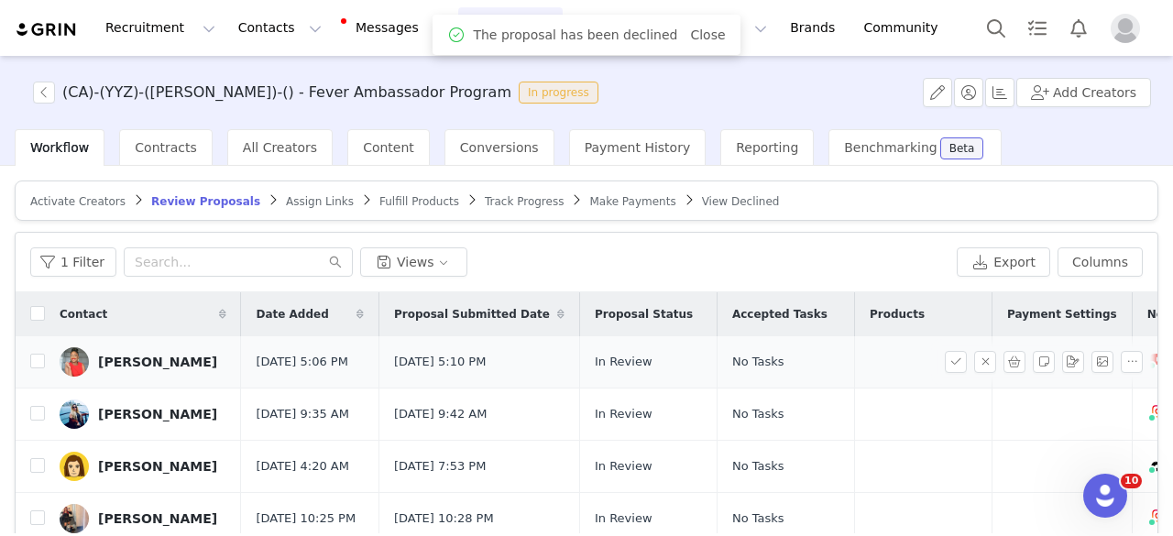
click at [130, 367] on div "Kimberlee SHELLEY" at bounding box center [157, 362] width 119 height 15
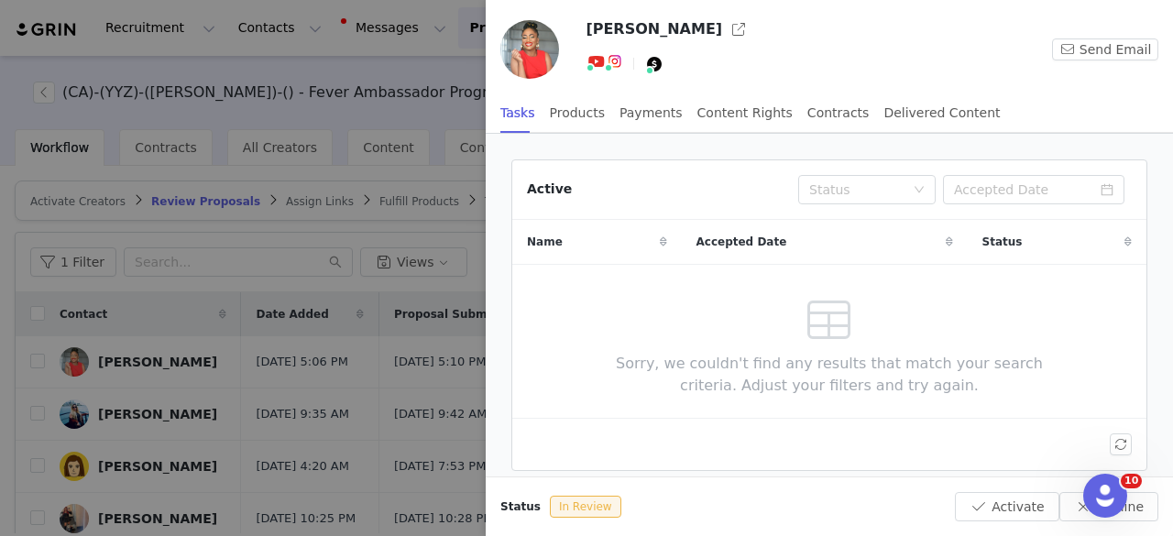
click at [391, 319] on div at bounding box center [586, 268] width 1173 height 536
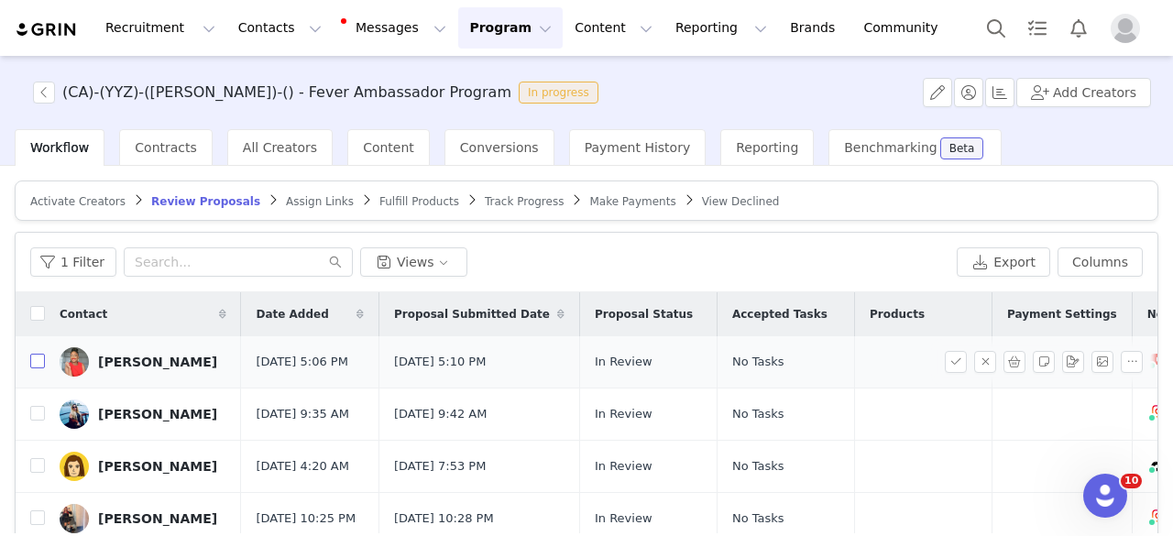
click at [35, 368] on input "checkbox" at bounding box center [37, 361] width 15 height 15
checkbox input "true"
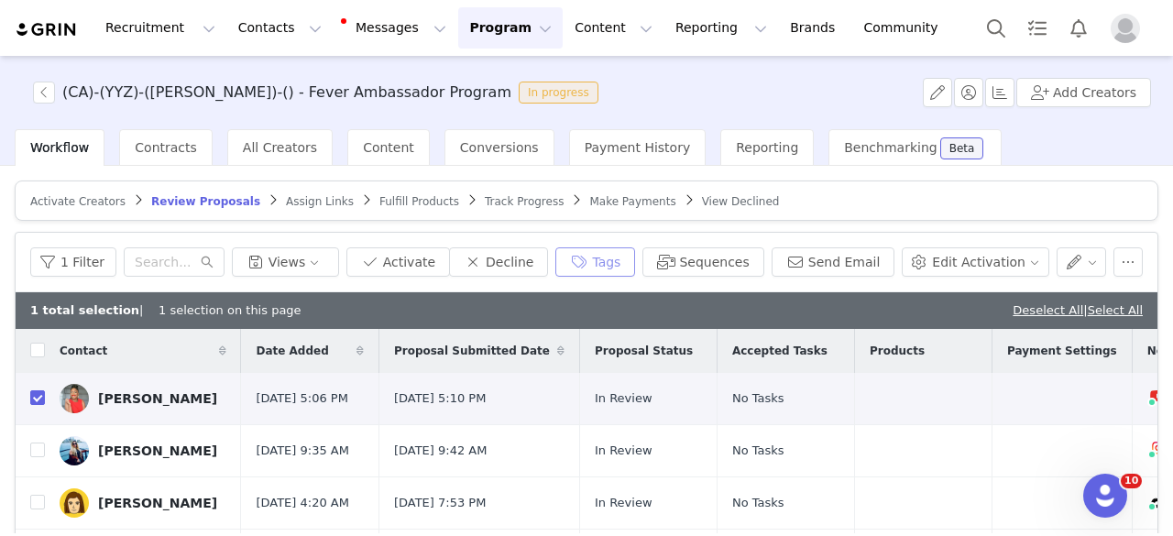
click at [596, 267] on button "Tags" at bounding box center [595, 261] width 80 height 29
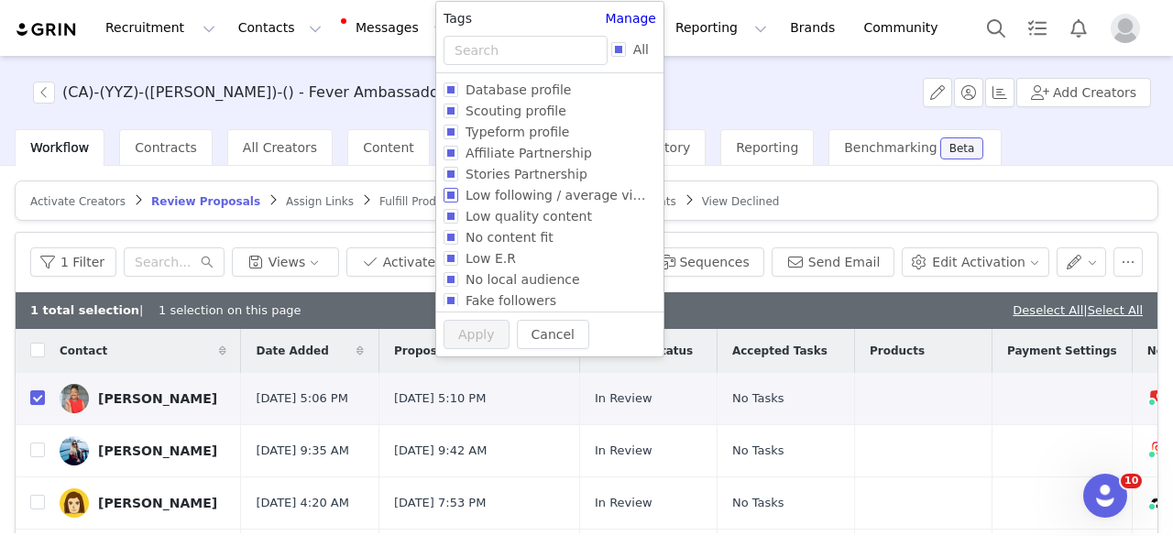
click at [543, 190] on span "Low following / average views" at bounding box center [561, 195] width 207 height 15
click at [458, 190] on input "Low following / average views" at bounding box center [450, 195] width 15 height 15
checkbox input "true"
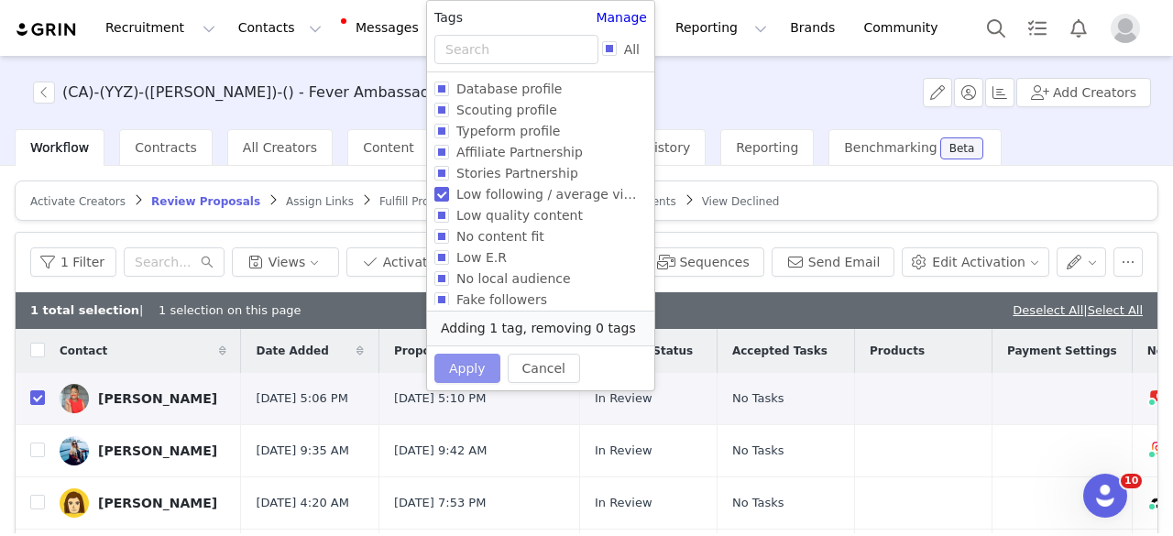
click at [456, 365] on button "Apply" at bounding box center [467, 368] width 66 height 29
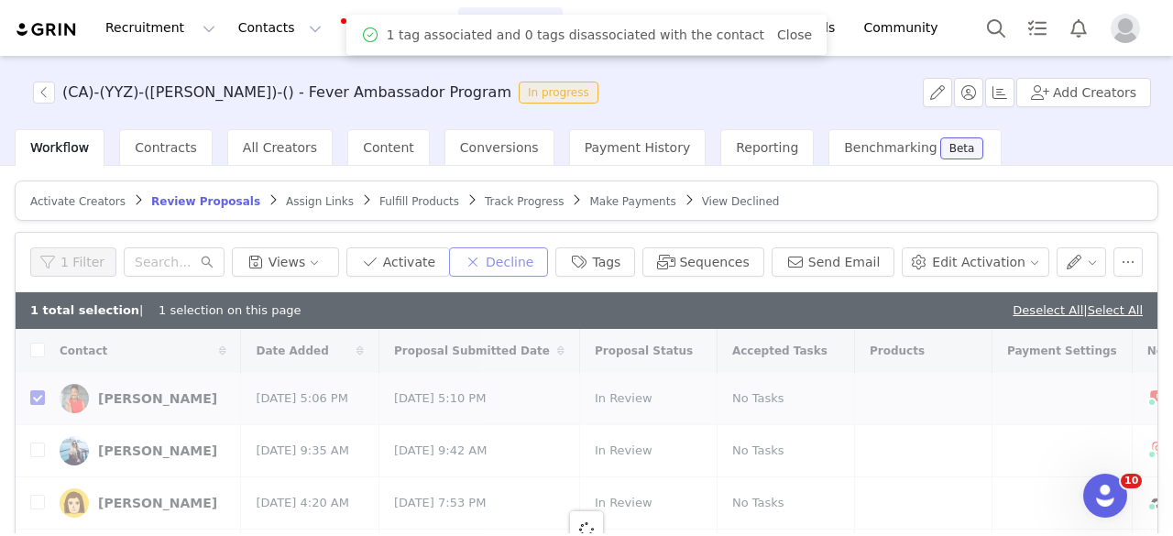
click at [548, 253] on button "Decline" at bounding box center [498, 261] width 99 height 29
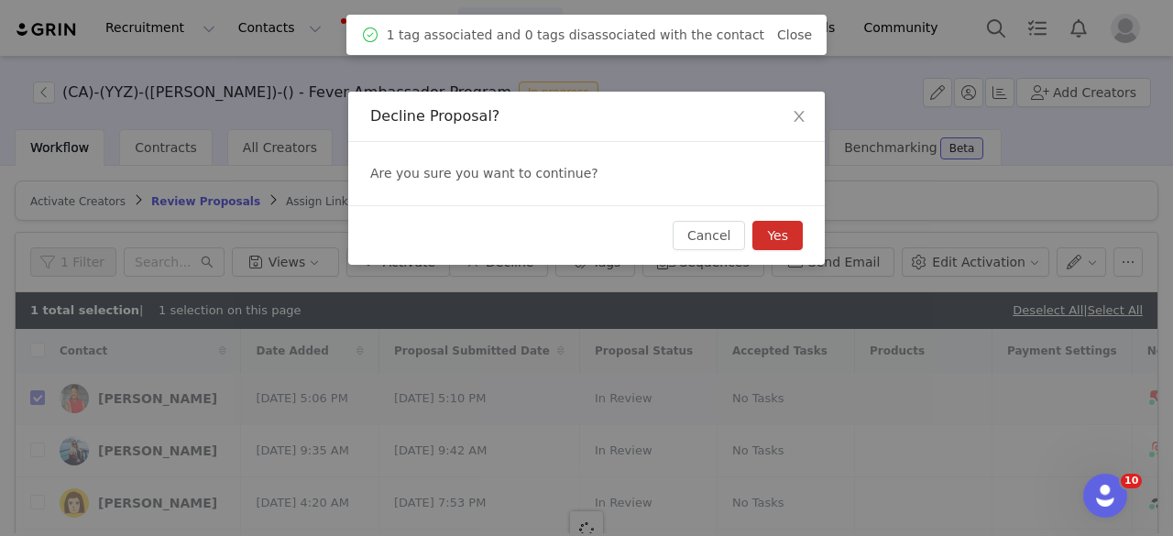
click at [786, 245] on button "Yes" at bounding box center [777, 235] width 50 height 29
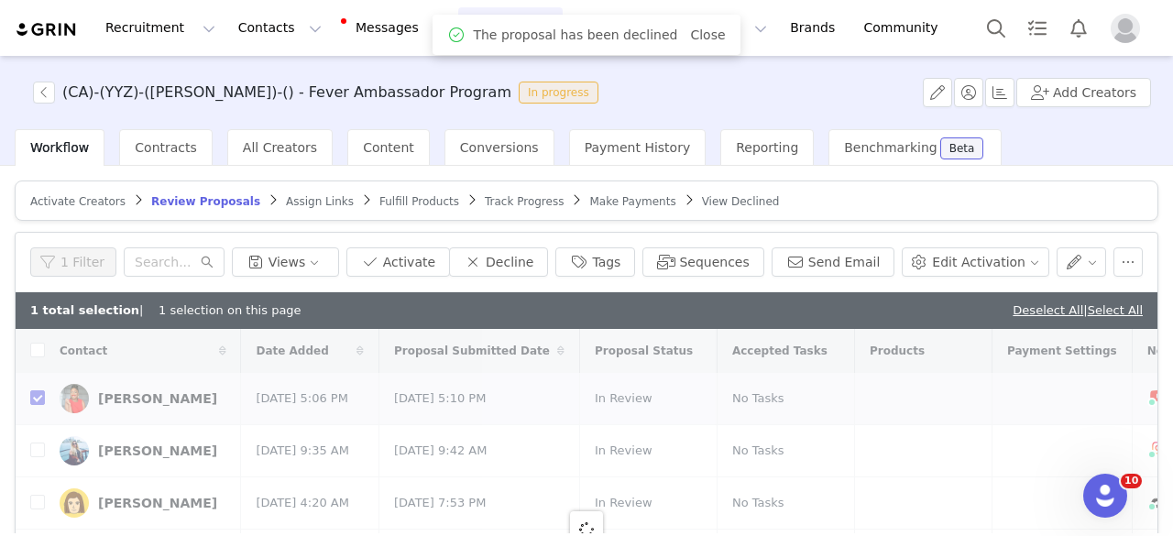
click at [1027, 309] on link "Deselect All" at bounding box center [1047, 310] width 71 height 14
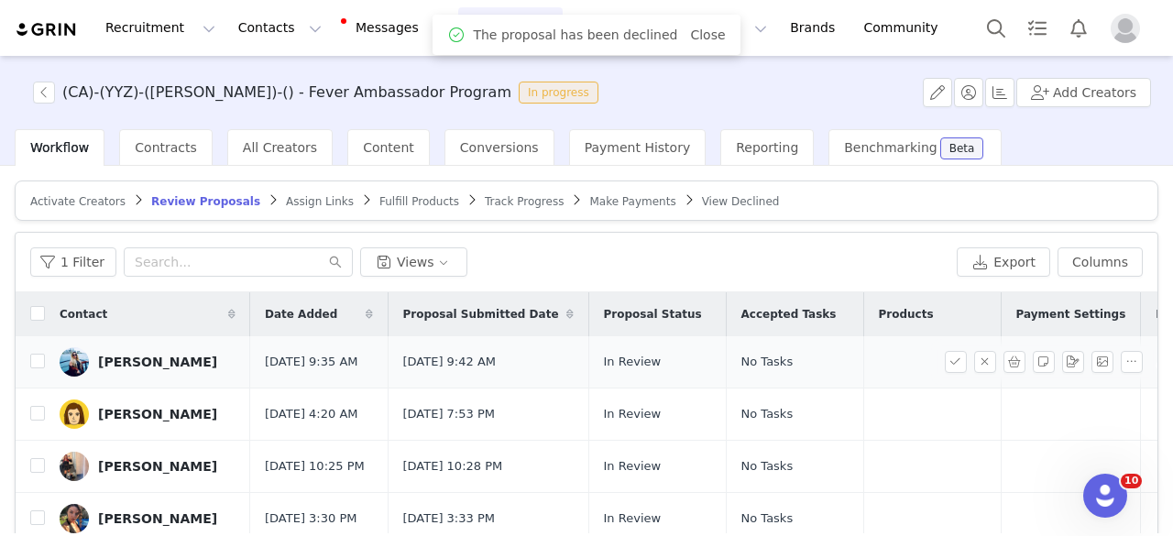
click at [144, 366] on div "Priscilla Barros" at bounding box center [157, 362] width 119 height 15
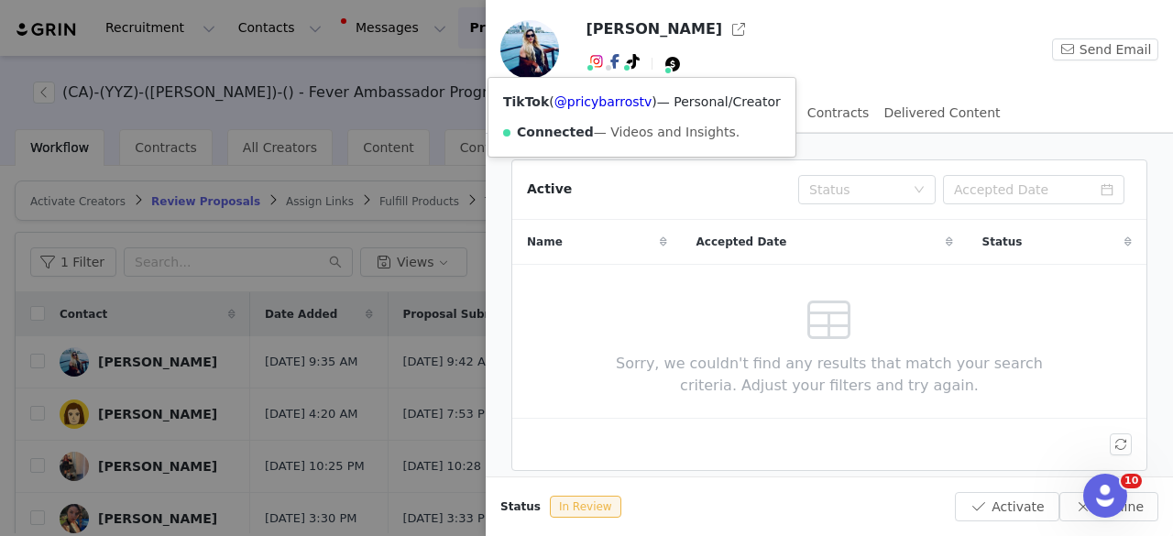
click at [629, 63] on icon at bounding box center [633, 61] width 13 height 15
click at [629, 89] on div "TikTok ( @pricybarrostv ) — Personal/Creator Connected — Videos and Insights." at bounding box center [641, 117] width 307 height 79
click at [627, 102] on link "@pricybarrostv" at bounding box center [603, 101] width 98 height 15
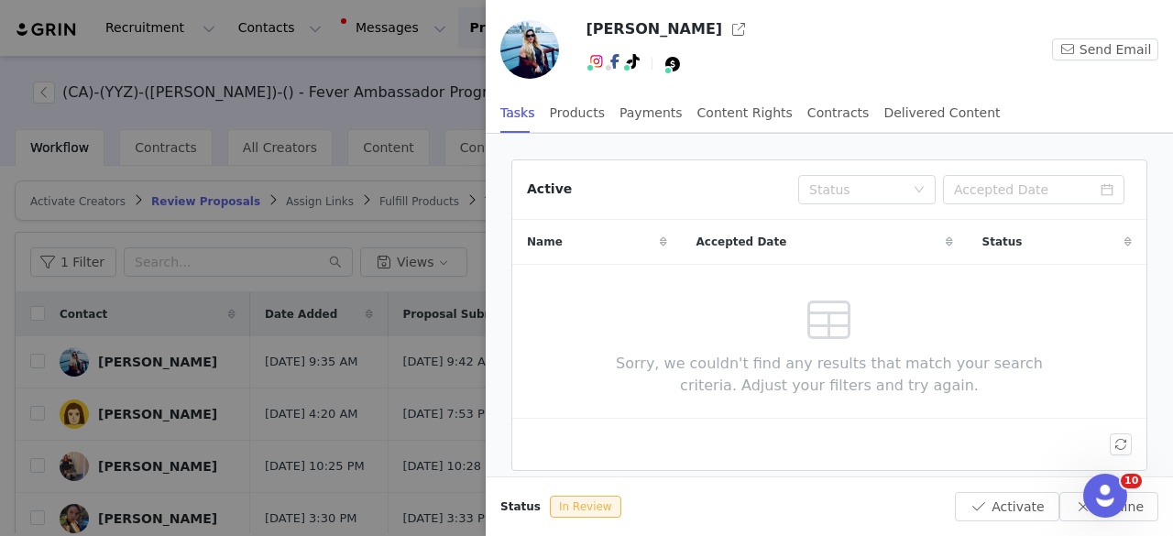
drag, startPoint x: 385, startPoint y: 333, endPoint x: 0, endPoint y: 375, distance: 387.1
click at [385, 334] on div at bounding box center [586, 268] width 1173 height 536
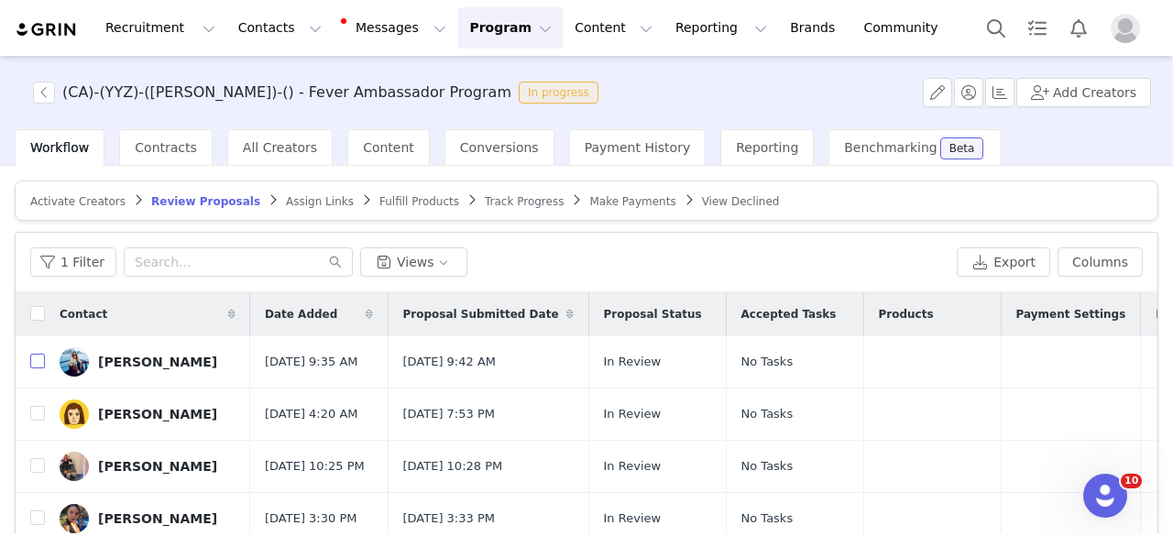
click at [36, 364] on input "checkbox" at bounding box center [37, 361] width 15 height 15
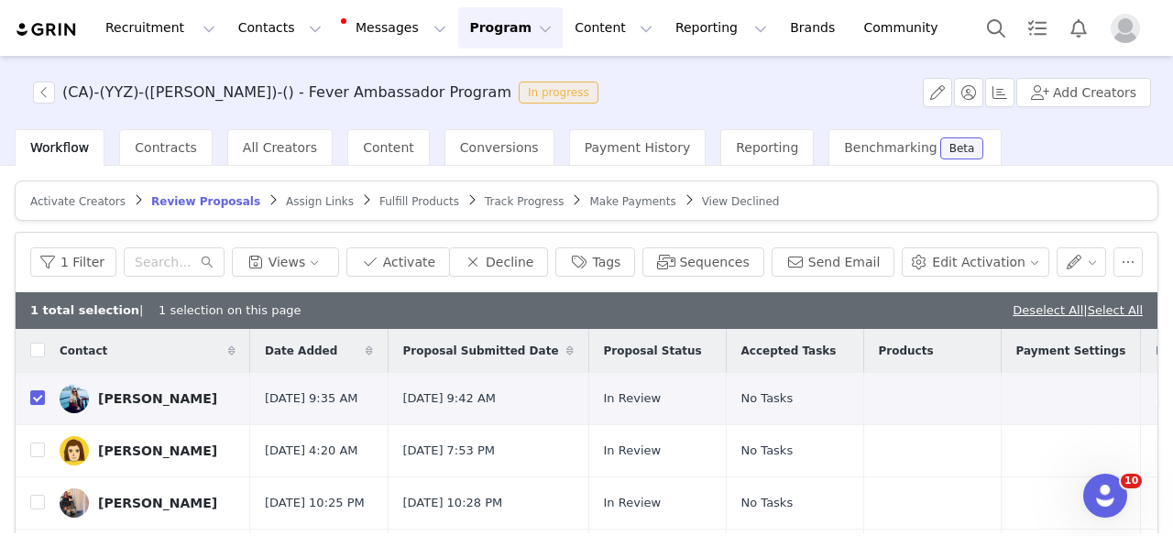
click at [36, 364] on th at bounding box center [30, 351] width 29 height 44
checkbox input "true"
click at [610, 268] on button "Tags" at bounding box center [595, 261] width 80 height 29
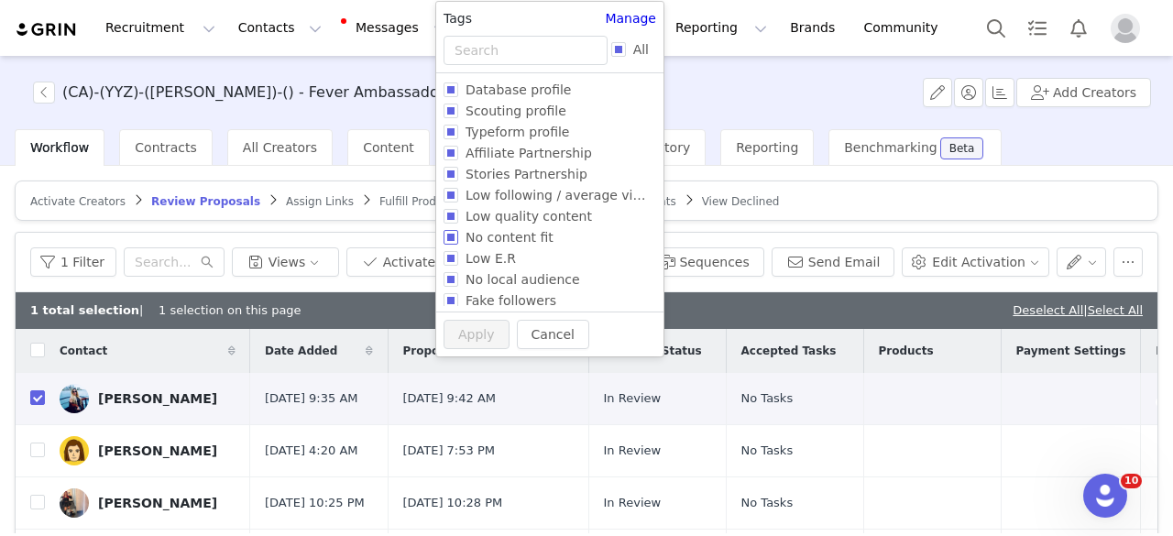
click at [508, 237] on span "No content fit" at bounding box center [509, 237] width 103 height 15
click at [458, 237] on input "No content fit" at bounding box center [450, 237] width 15 height 15
checkbox input "true"
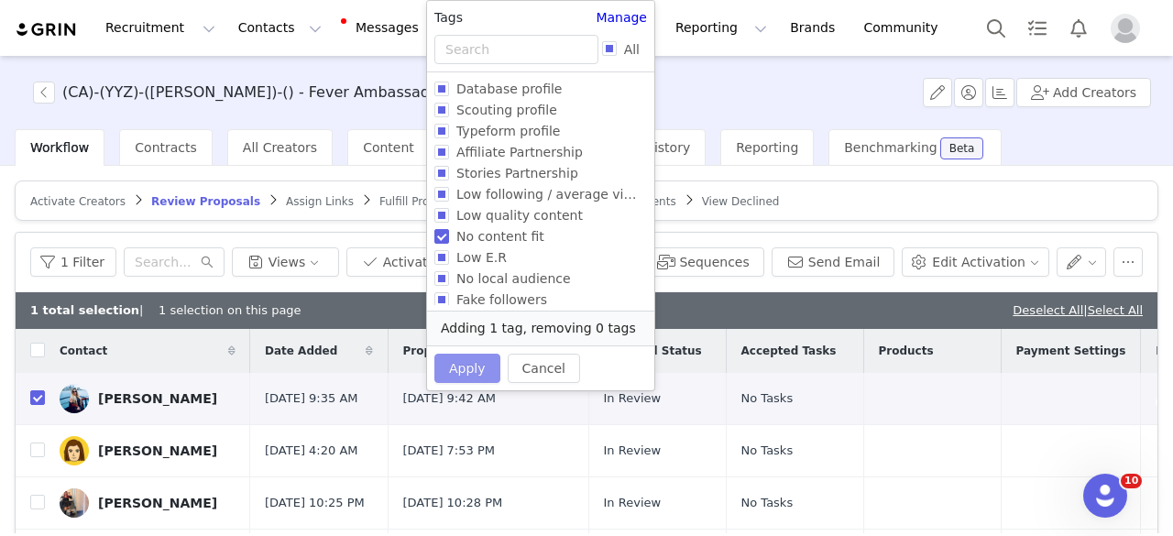
click at [464, 368] on button "Apply" at bounding box center [467, 368] width 66 height 29
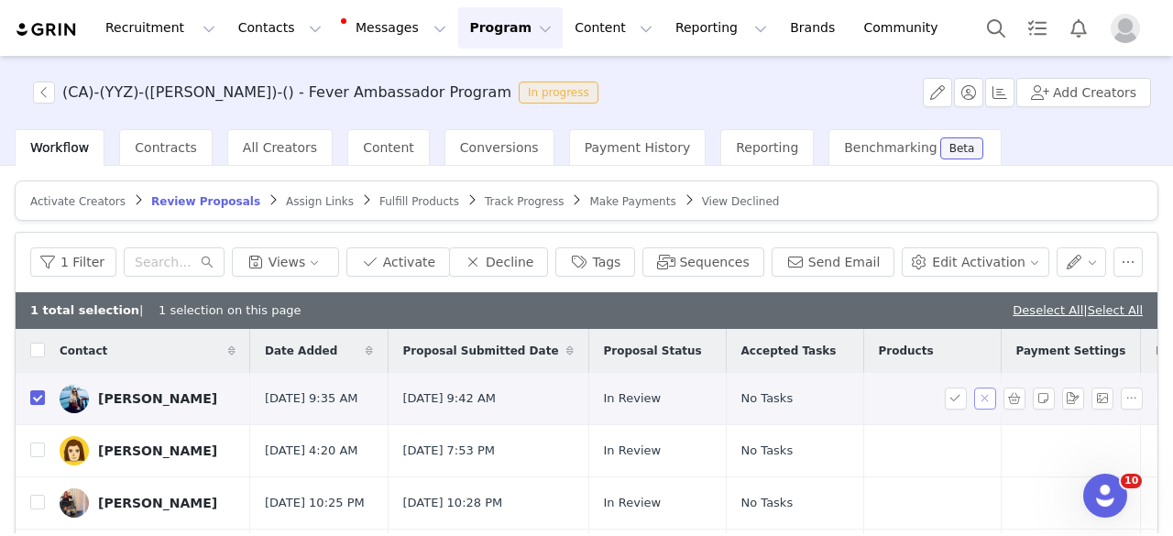
click at [974, 393] on button "button" at bounding box center [985, 399] width 22 height 22
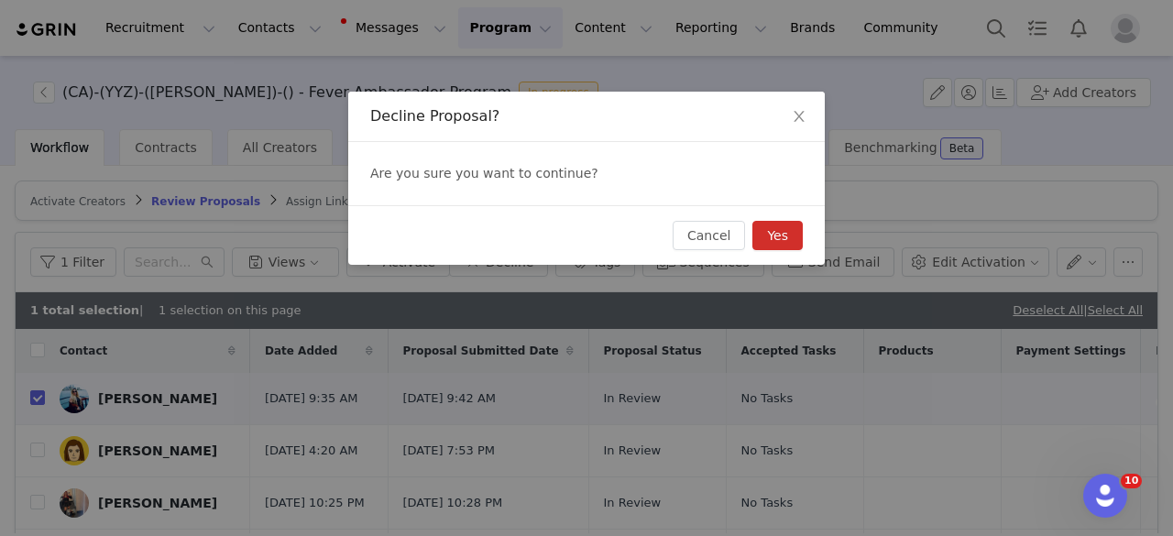
click at [783, 235] on button "Yes" at bounding box center [777, 235] width 50 height 29
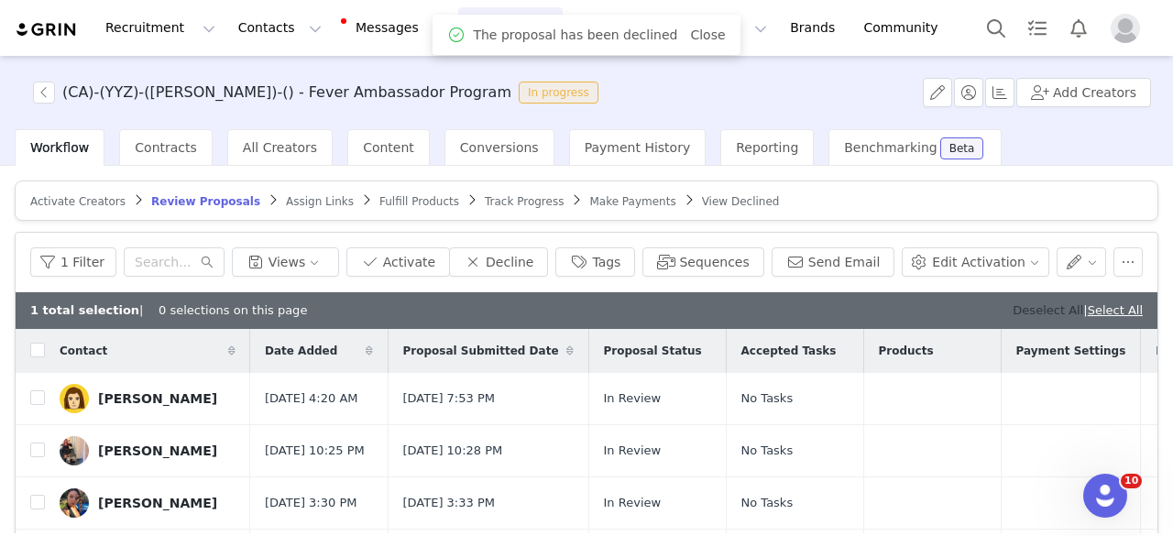
click at [1023, 309] on link "Deselect All" at bounding box center [1047, 310] width 71 height 14
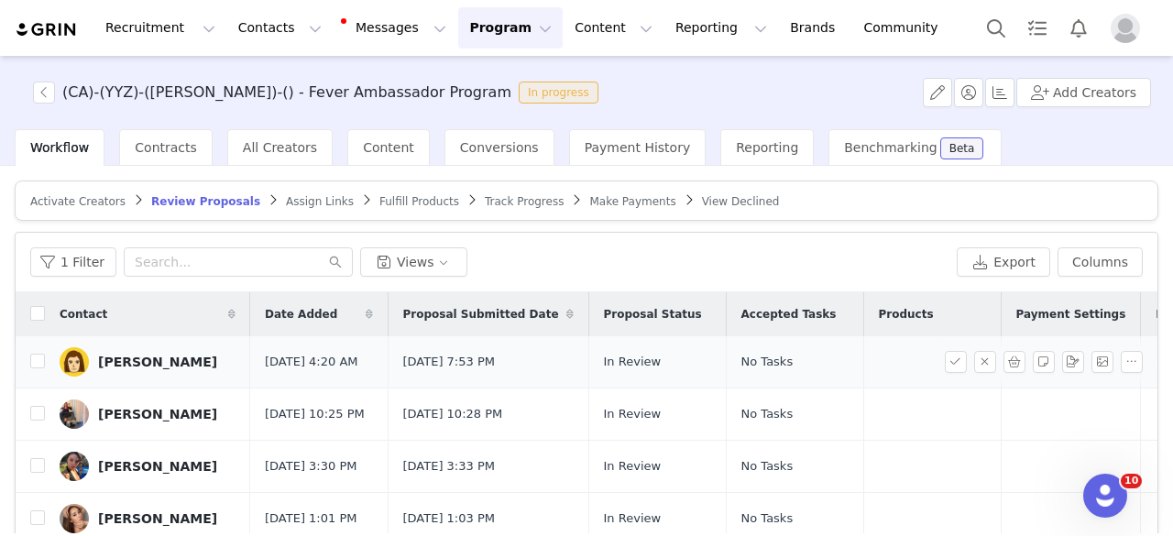
click at [123, 355] on div "Jordan Gai" at bounding box center [157, 362] width 119 height 15
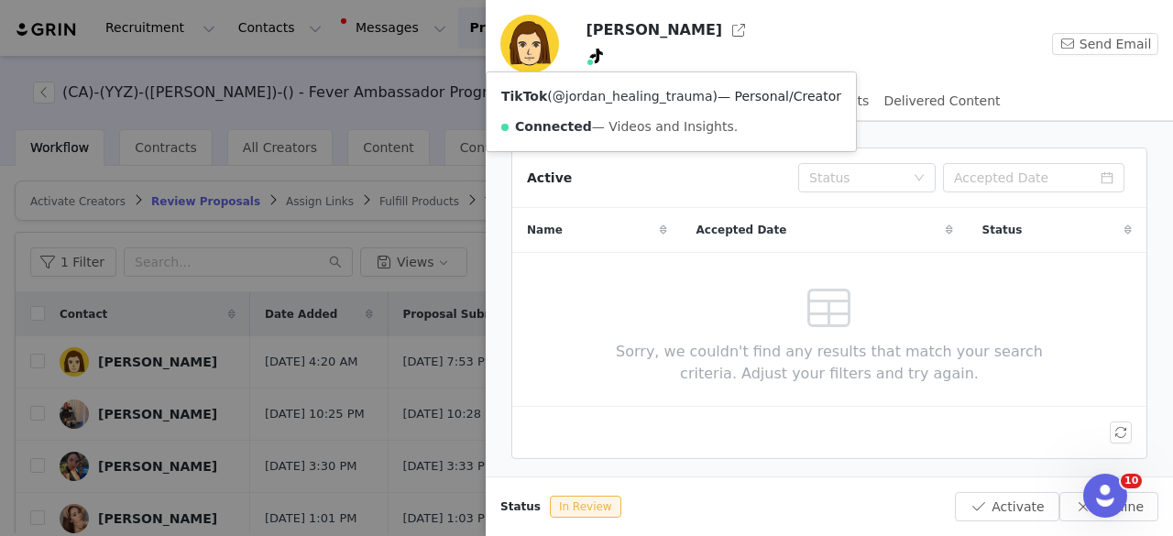
click at [601, 96] on link "@jordan_healing_trauma" at bounding box center [633, 96] width 160 height 15
click at [211, 375] on div at bounding box center [586, 268] width 1173 height 536
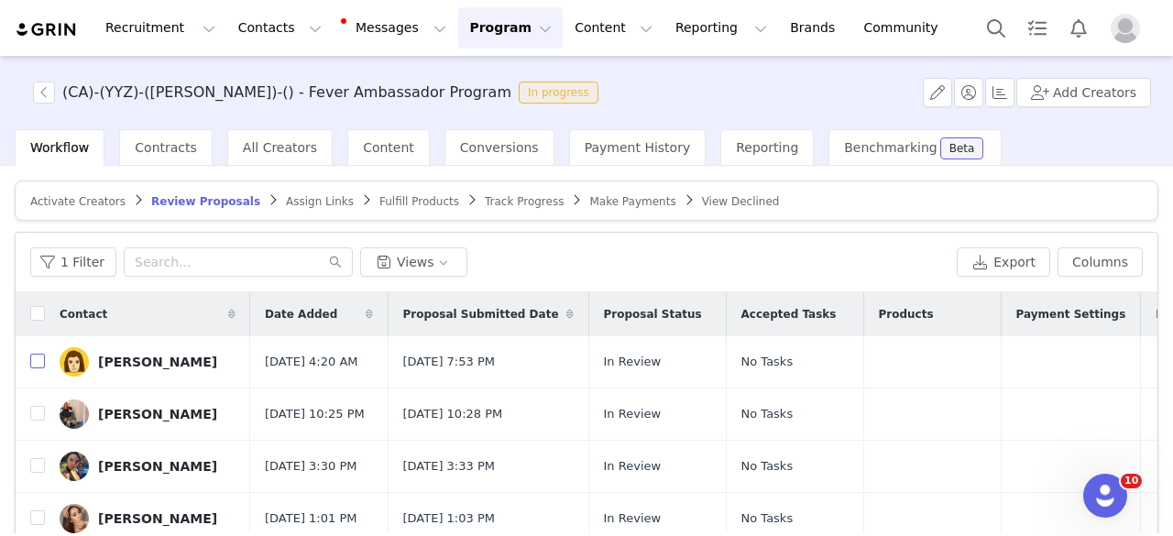
click at [37, 356] on input "checkbox" at bounding box center [37, 361] width 15 height 15
checkbox input "true"
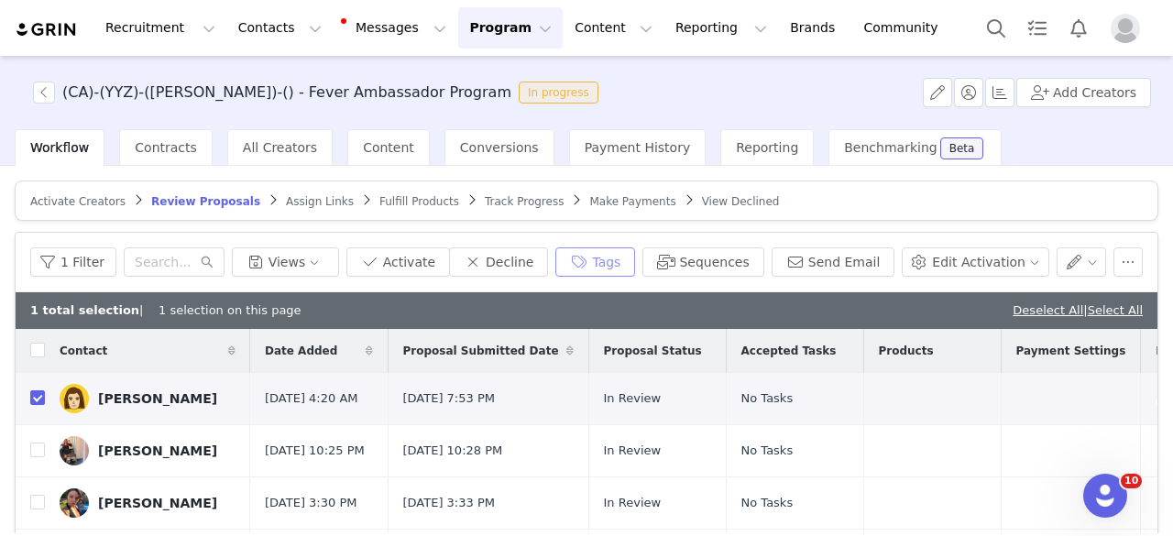
click at [627, 260] on button "Tags" at bounding box center [595, 261] width 80 height 29
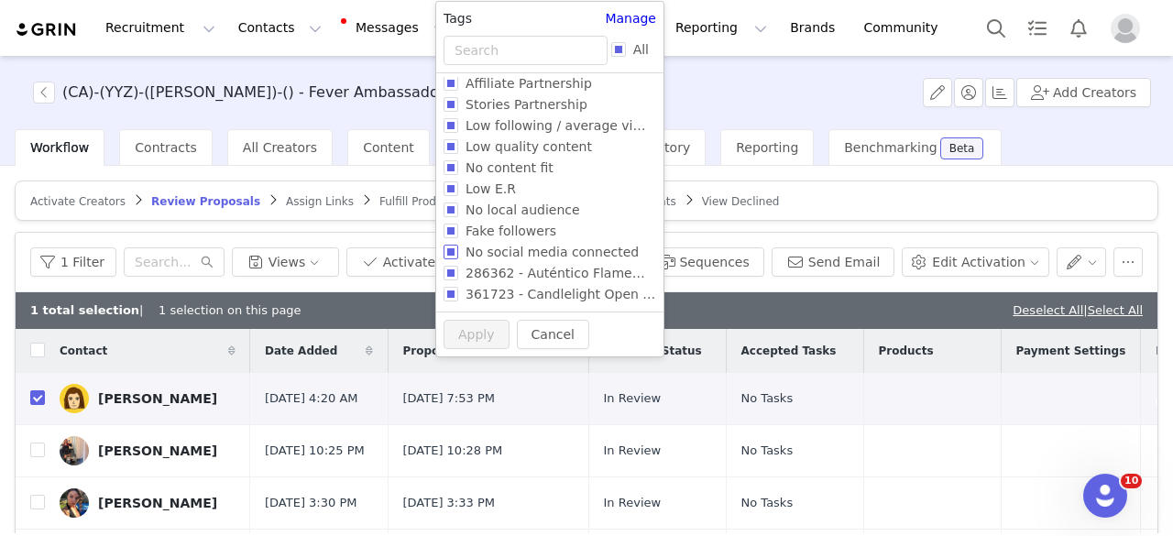
click at [509, 253] on span "No social media connected" at bounding box center [552, 252] width 188 height 15
click at [458, 253] on input "No social media connected" at bounding box center [450, 252] width 15 height 15
checkbox input "true"
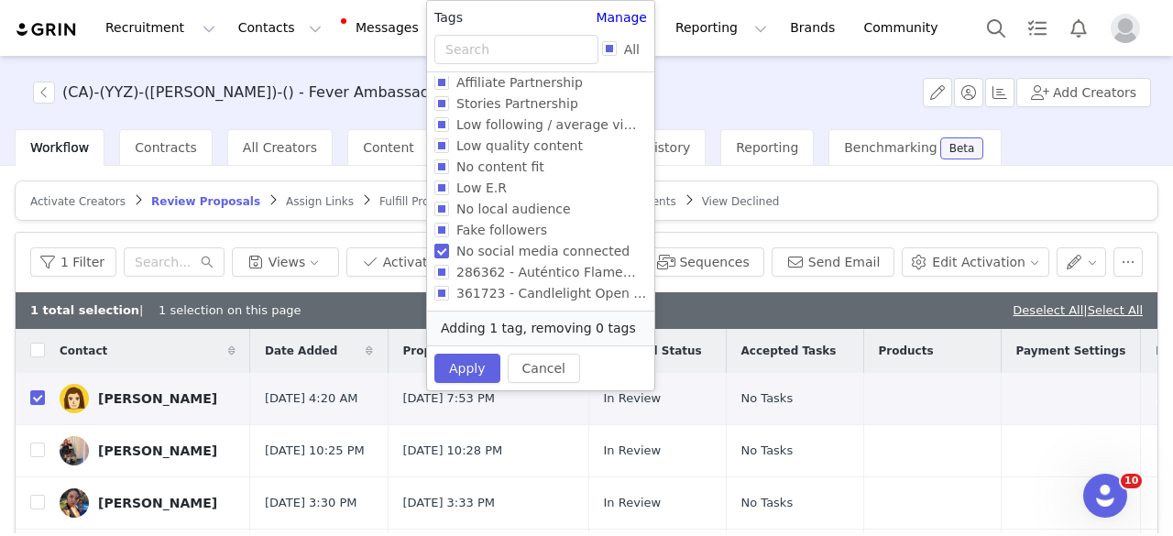
click at [465, 349] on div "Cancel Apply" at bounding box center [540, 367] width 227 height 45
click at [470, 366] on button "Apply" at bounding box center [467, 368] width 66 height 29
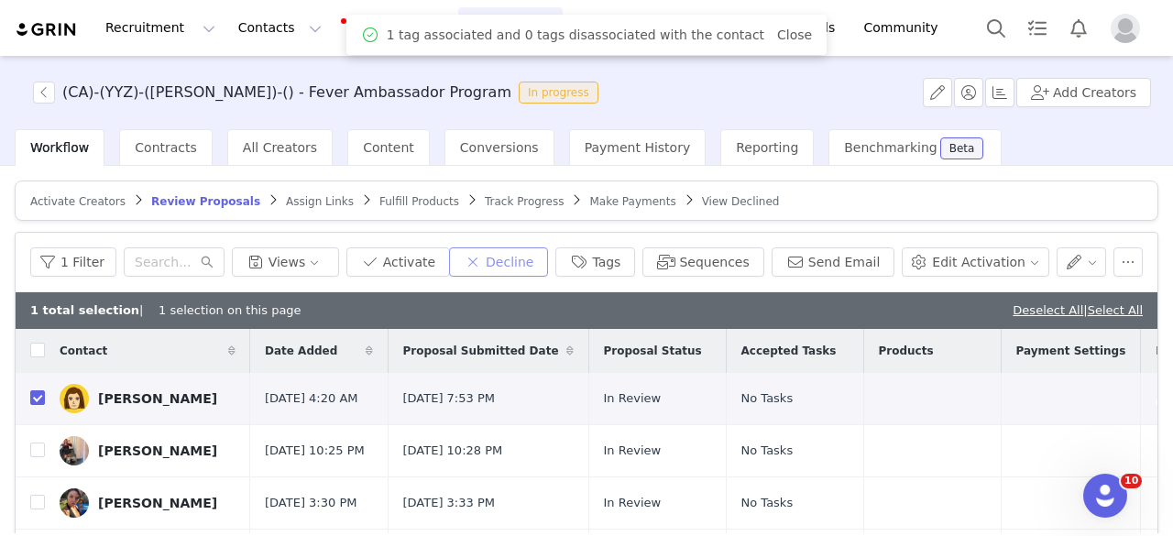
click at [521, 263] on button "Decline" at bounding box center [498, 261] width 99 height 29
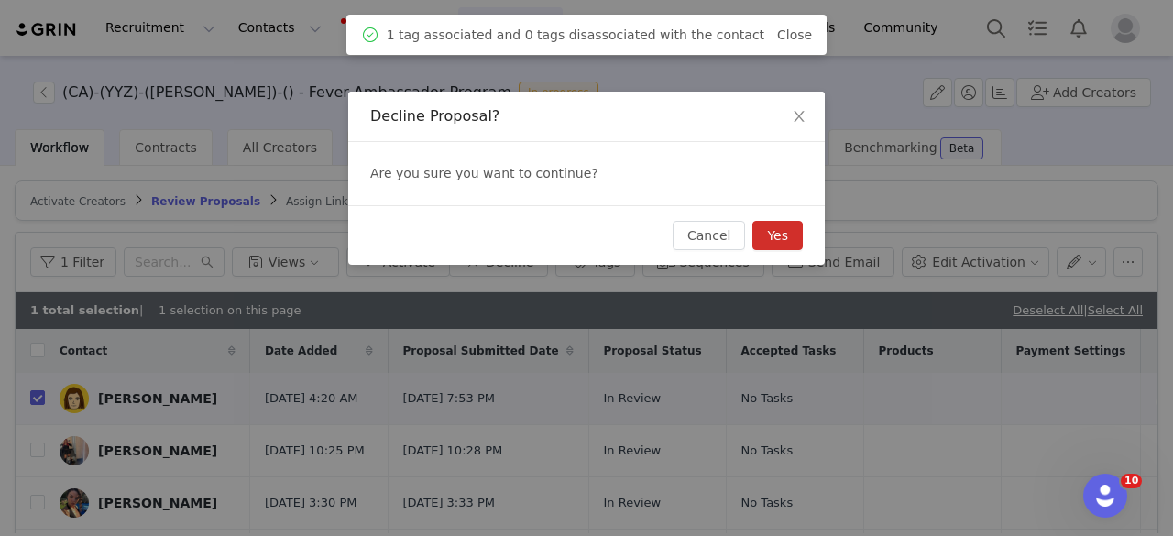
click at [775, 233] on button "Yes" at bounding box center [777, 235] width 50 height 29
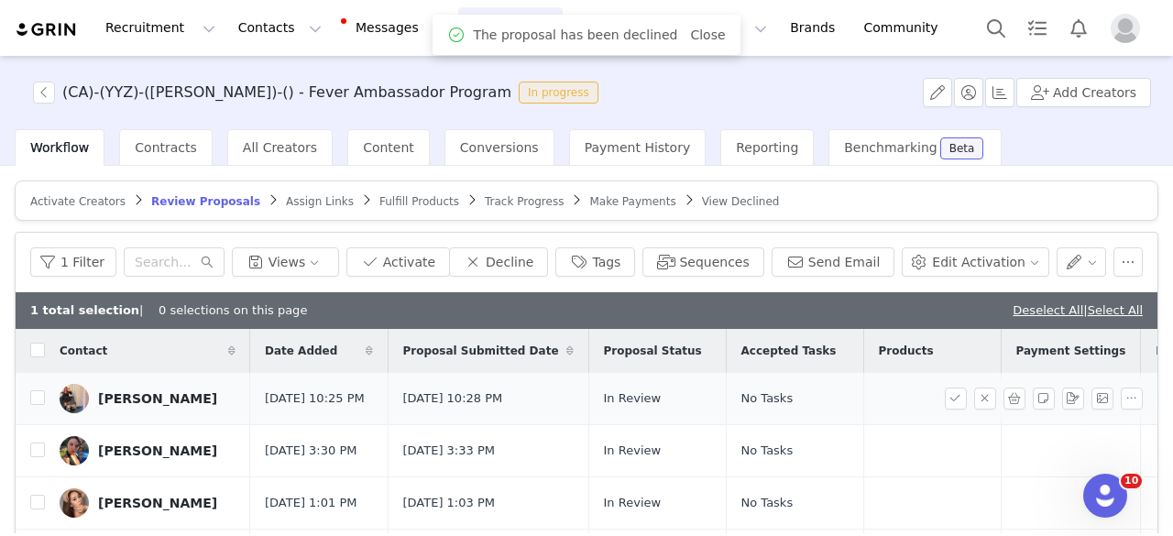
click at [139, 394] on div "Ashley Balkissoon" at bounding box center [157, 398] width 119 height 15
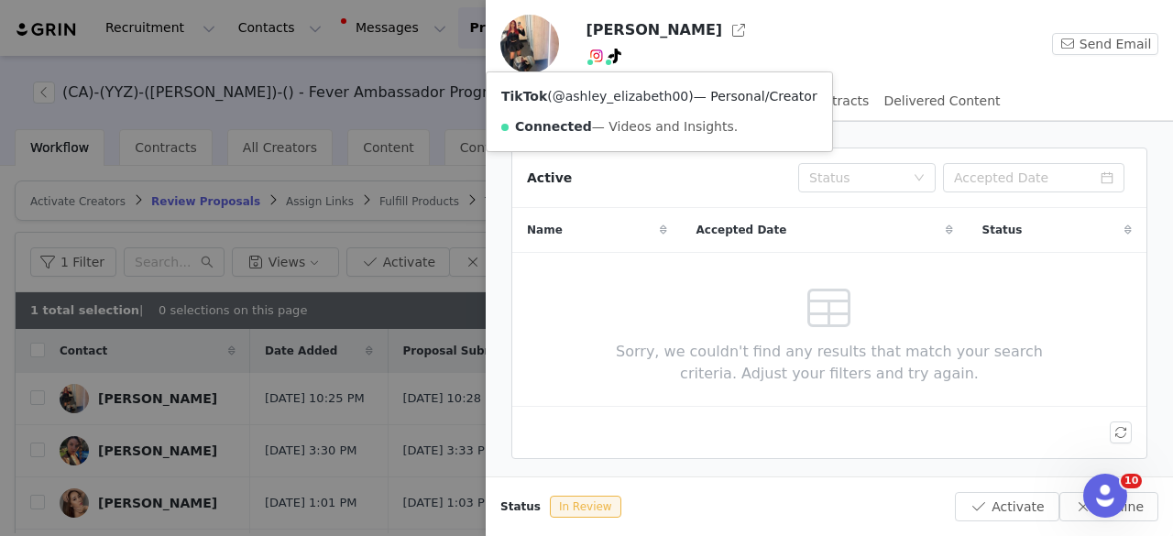
click at [618, 99] on link "@ashley_elizabeth00" at bounding box center [621, 96] width 137 height 15
click at [429, 406] on div at bounding box center [586, 268] width 1173 height 536
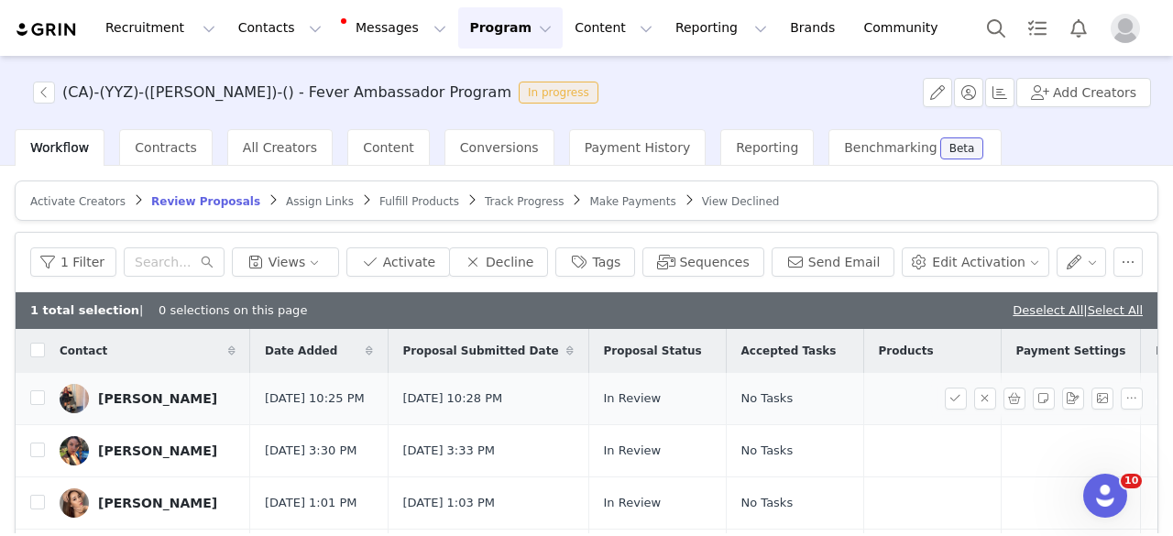
click at [19, 402] on td at bounding box center [30, 399] width 29 height 52
click at [35, 402] on input "checkbox" at bounding box center [37, 397] width 15 height 15
checkbox input "true"
click at [614, 260] on button "Tags" at bounding box center [595, 261] width 80 height 29
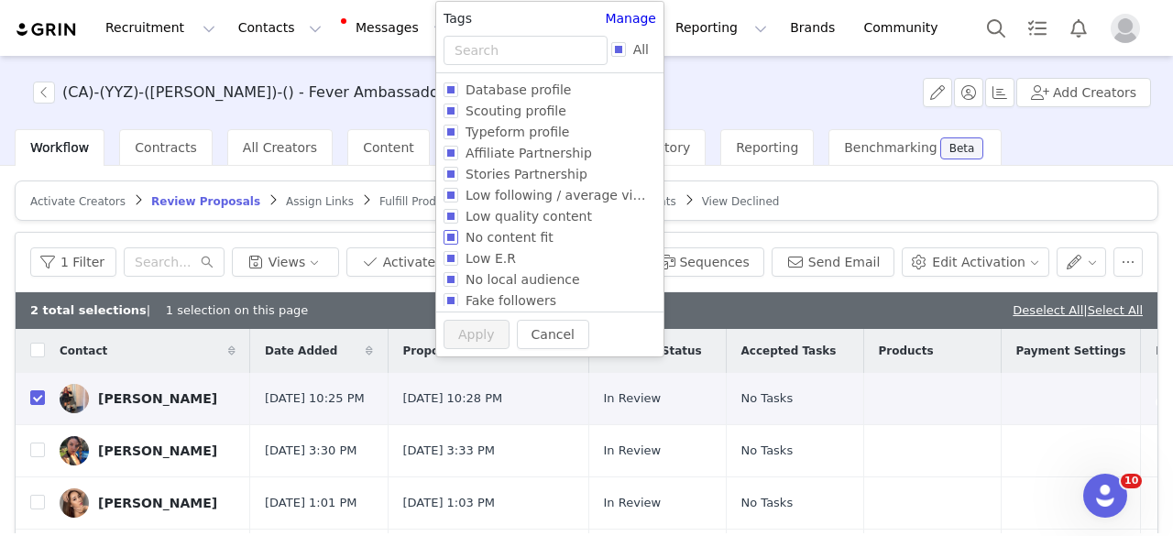
click at [500, 246] on label "No content fit" at bounding box center [545, 236] width 205 height 21
click at [458, 245] on input "No content fit" at bounding box center [450, 237] width 15 height 15
checkbox input "true"
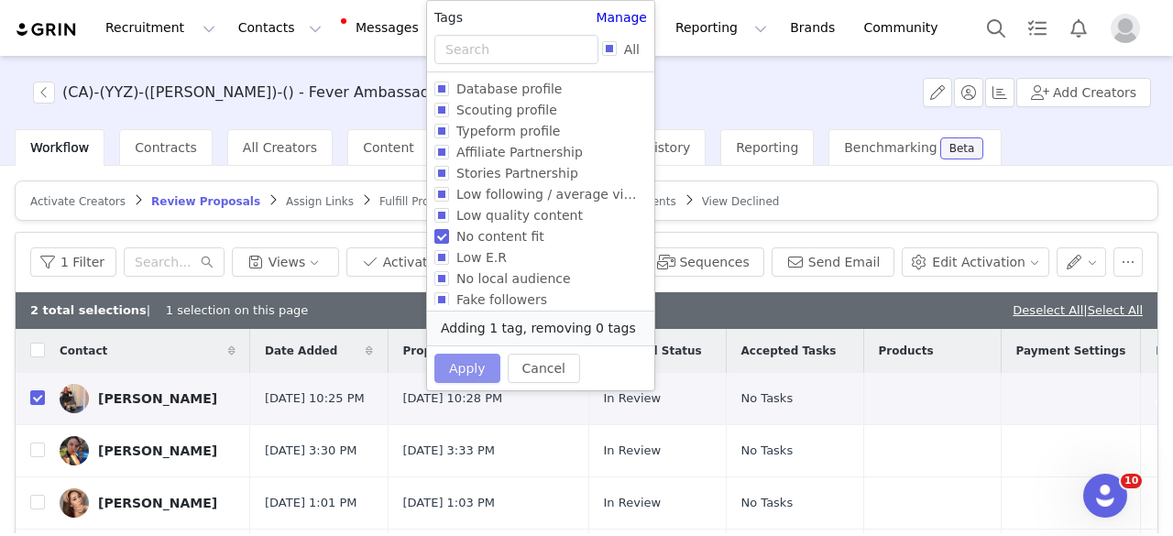
click at [451, 366] on button "Apply" at bounding box center [467, 368] width 66 height 29
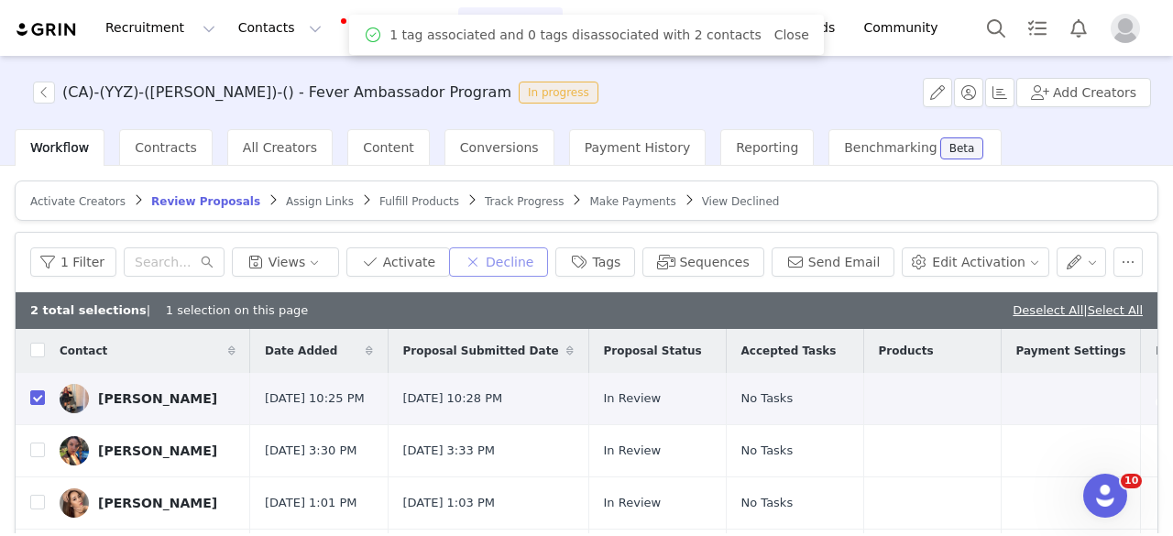
click at [548, 268] on button "Decline" at bounding box center [498, 261] width 99 height 29
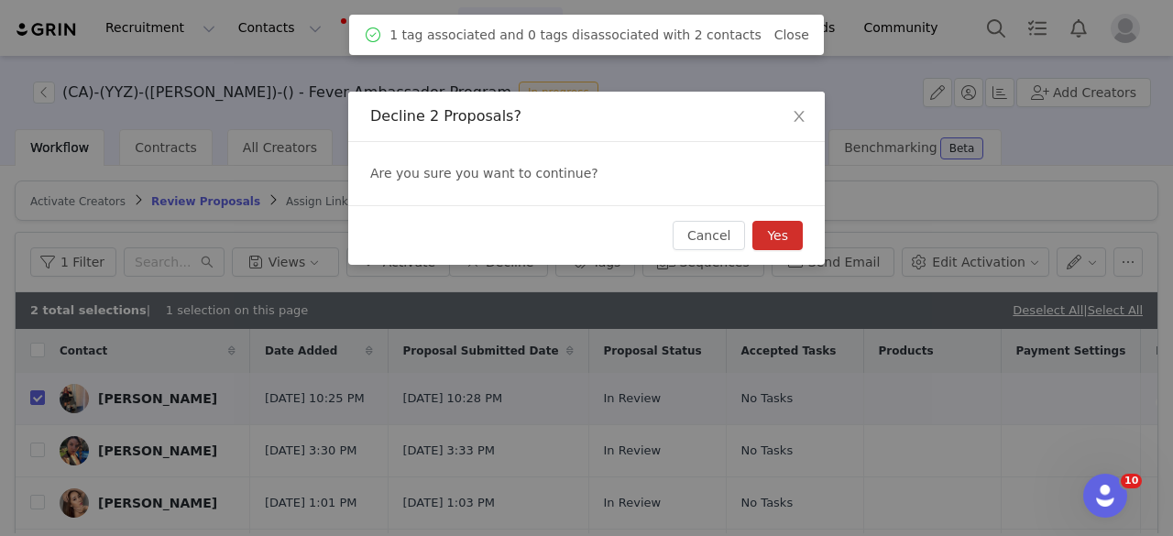
click at [774, 244] on button "Yes" at bounding box center [777, 235] width 50 height 29
click at [710, 241] on button "Cancel" at bounding box center [709, 235] width 72 height 29
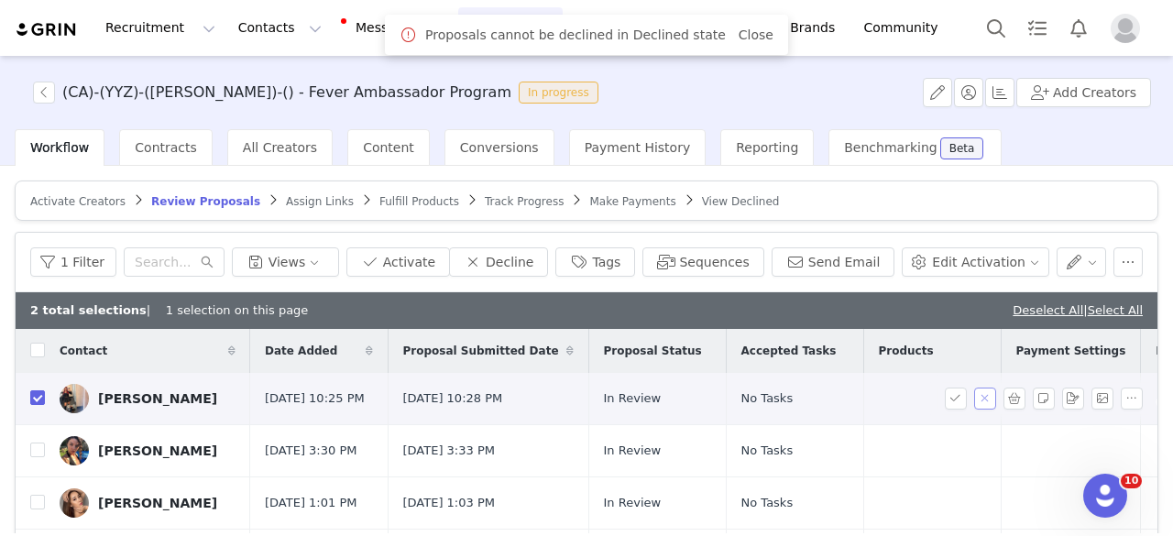
click at [974, 401] on button "button" at bounding box center [985, 399] width 22 height 22
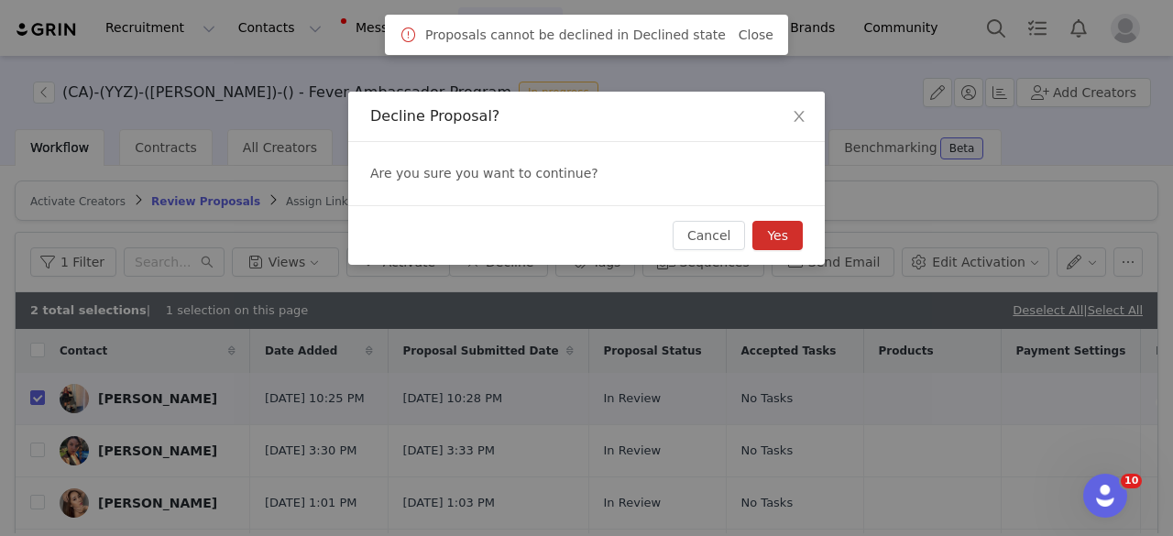
click at [781, 239] on button "Yes" at bounding box center [777, 235] width 50 height 29
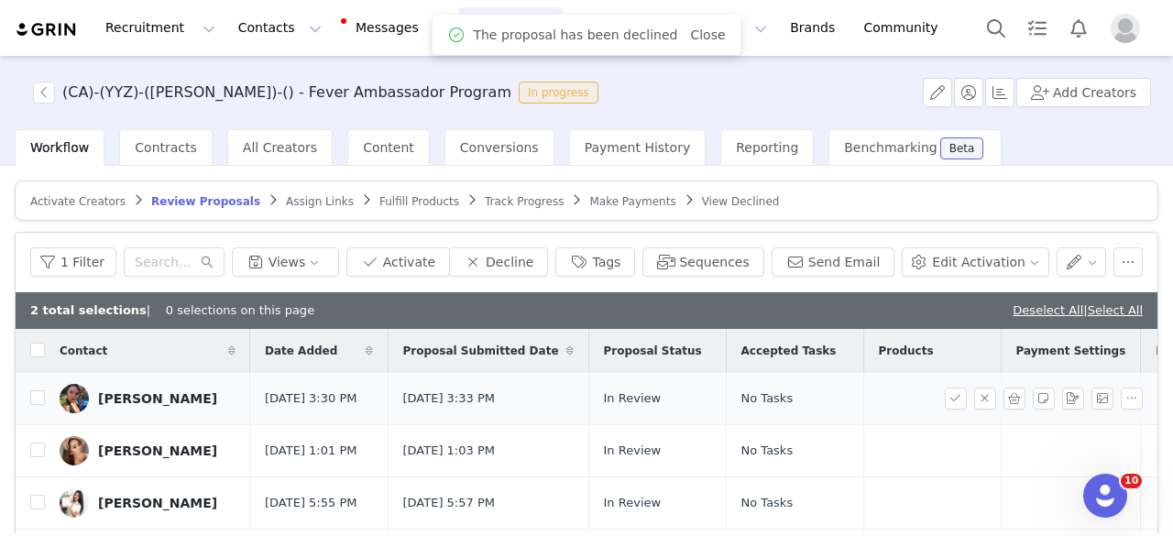
click at [157, 399] on div "Diana Di Mauro" at bounding box center [157, 398] width 119 height 15
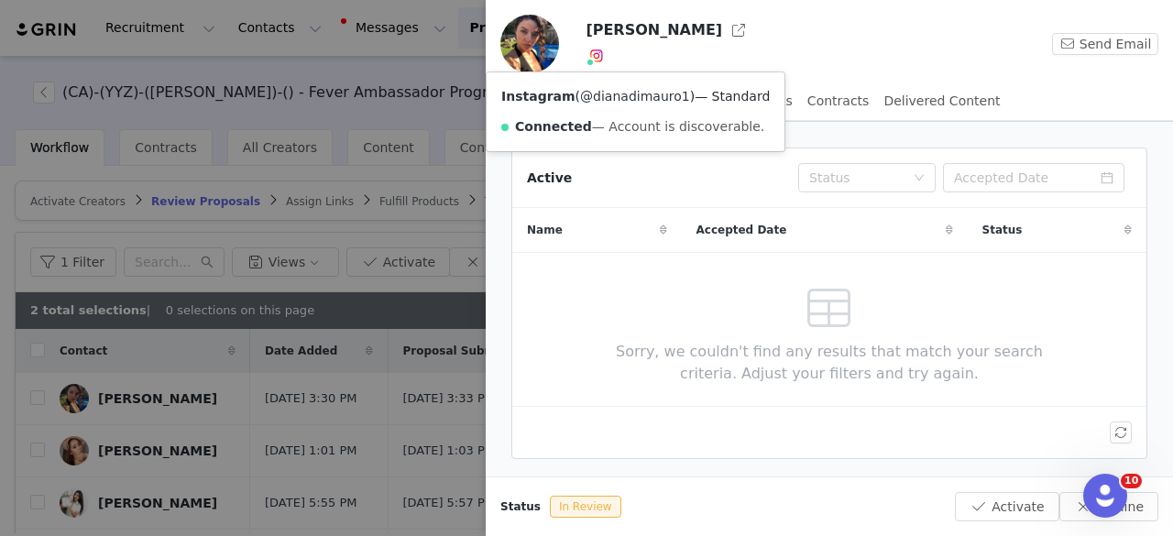
click at [607, 101] on link "@dianadimauro1" at bounding box center [635, 96] width 110 height 15
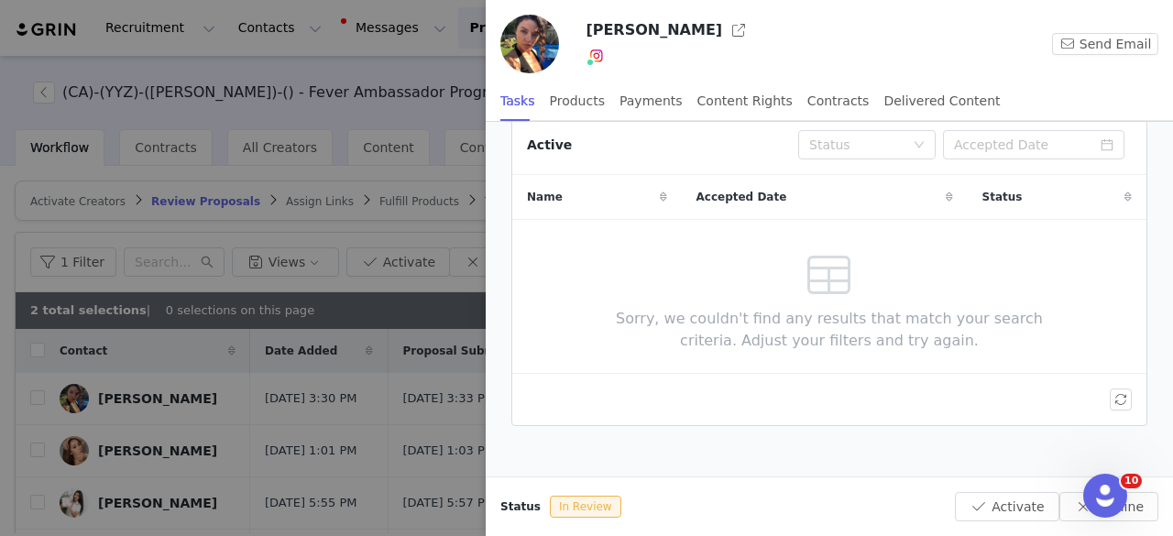
scroll to position [49, 0]
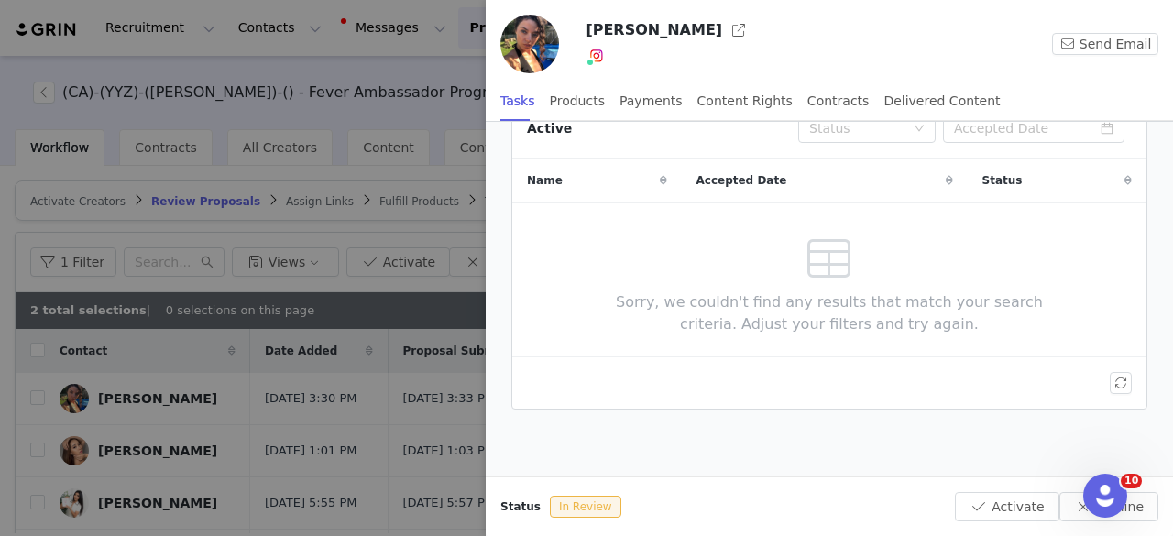
click at [346, 313] on div at bounding box center [586, 268] width 1173 height 536
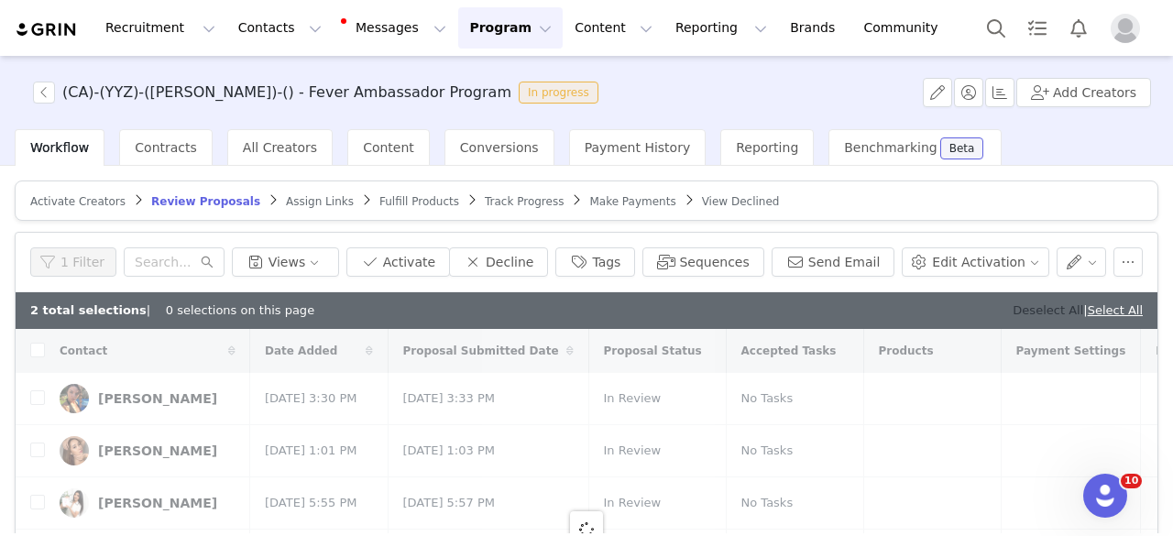
click at [1019, 303] on link "Deselect All" at bounding box center [1047, 310] width 71 height 14
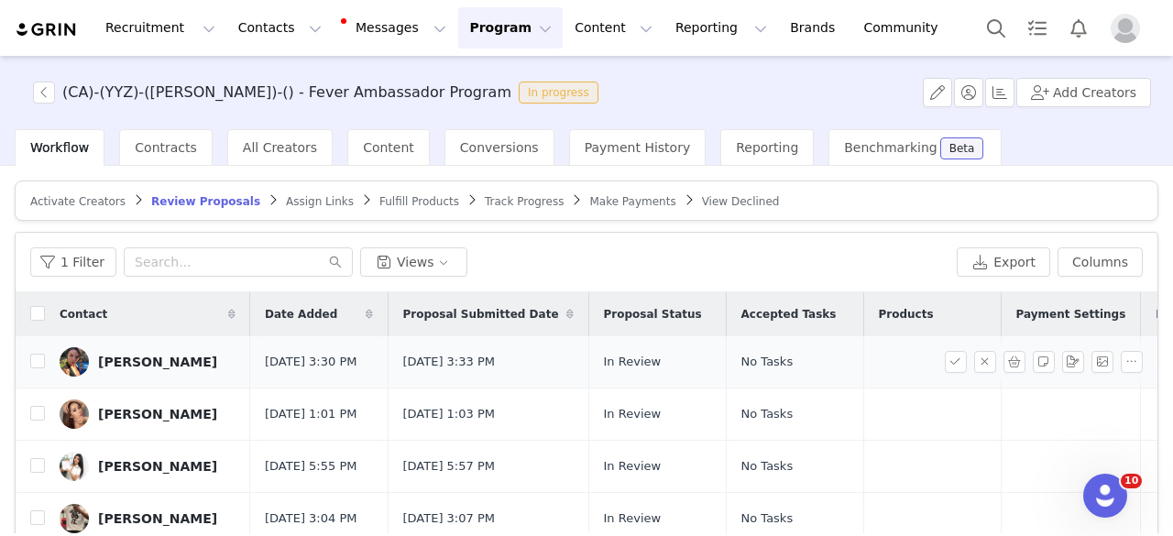
click at [117, 362] on div "Diana Di Mauro" at bounding box center [157, 362] width 119 height 15
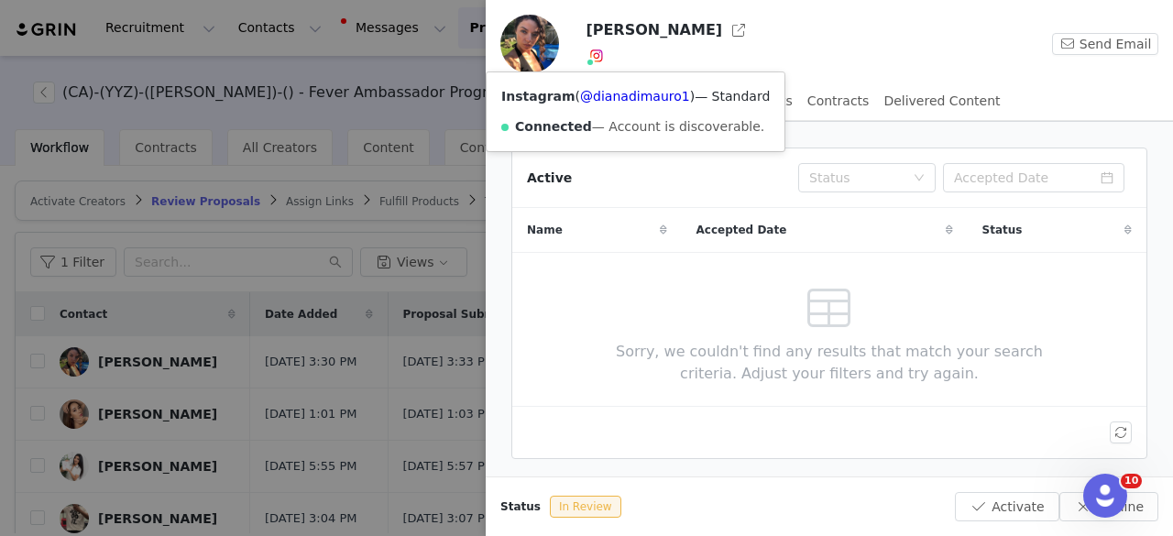
drag, startPoint x: 597, startPoint y: 60, endPoint x: 592, endPoint y: 83, distance: 24.4
click at [592, 83] on div "Instagram ( @dianadimauro1 ) — Standard Connected — Account is discoverable." at bounding box center [636, 111] width 298 height 79
drag, startPoint x: 484, startPoint y: 294, endPoint x: 55, endPoint y: 422, distance: 447.6
click at [482, 296] on div at bounding box center [586, 268] width 1173 height 536
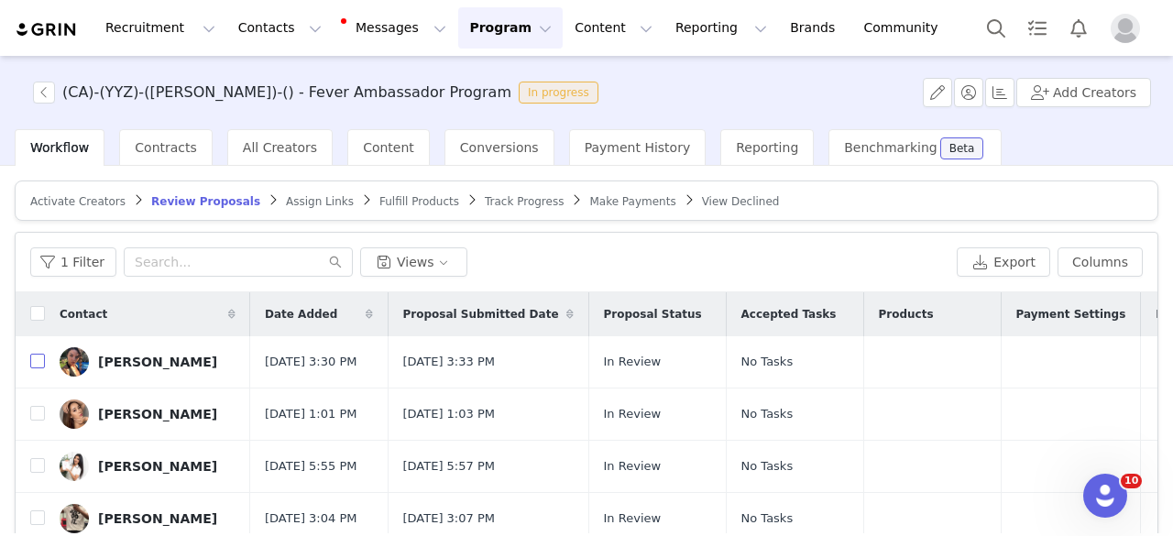
click at [35, 368] on input "checkbox" at bounding box center [37, 361] width 15 height 15
checkbox input "true"
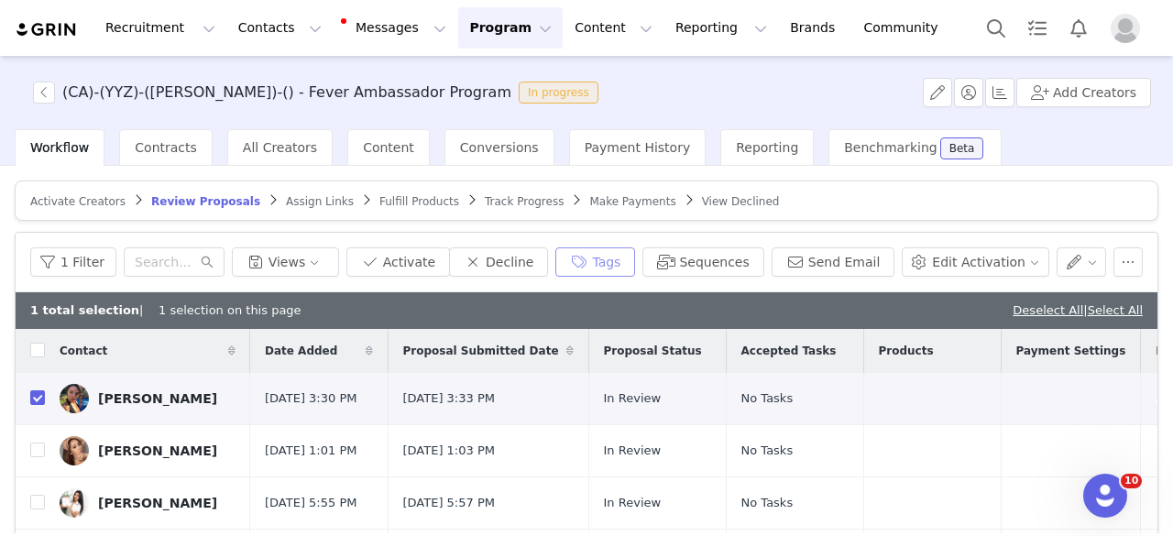
click at [635, 259] on button "Tags" at bounding box center [595, 261] width 80 height 29
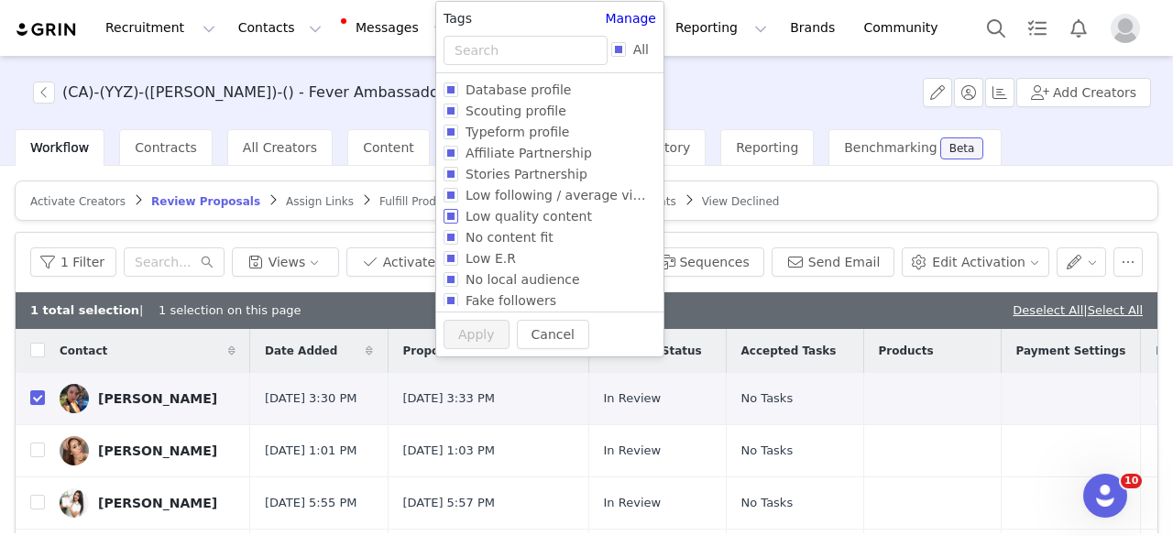
click at [533, 209] on span "Low quality content" at bounding box center [528, 216] width 141 height 15
click at [458, 209] on input "Low quality content" at bounding box center [450, 216] width 15 height 15
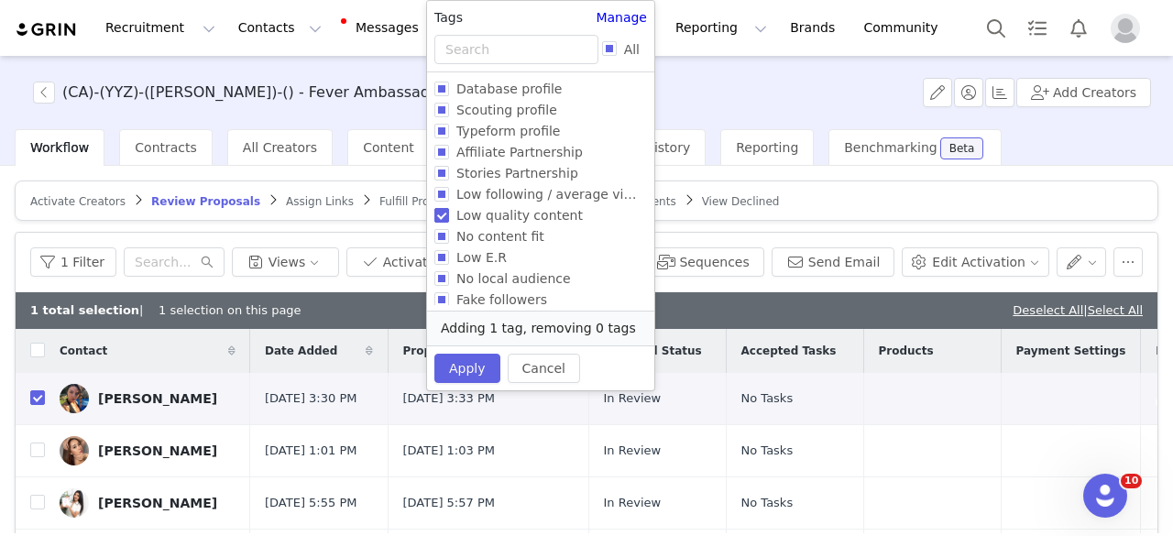
click at [525, 208] on span "Low quality content" at bounding box center [519, 215] width 141 height 15
click at [449, 208] on input "Low quality content" at bounding box center [441, 215] width 15 height 15
checkbox input "false"
click at [523, 190] on span "Low following / average views" at bounding box center [552, 194] width 207 height 15
click at [449, 190] on input "Low following / average views" at bounding box center [441, 194] width 15 height 15
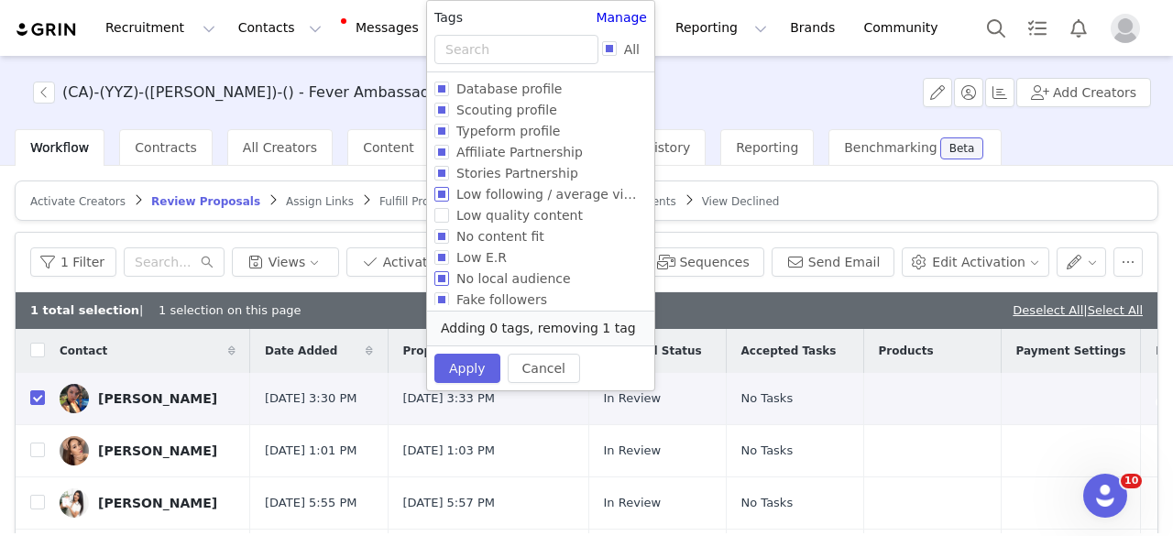
checkbox input "true"
click at [465, 358] on button "Apply" at bounding box center [467, 368] width 66 height 29
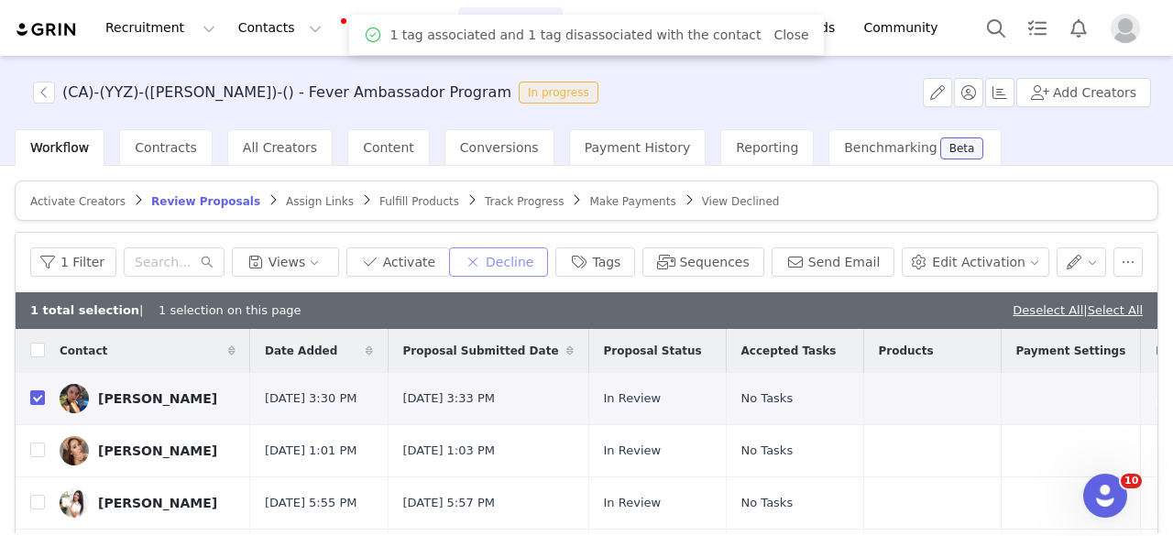
click at [539, 254] on button "Decline" at bounding box center [498, 261] width 99 height 29
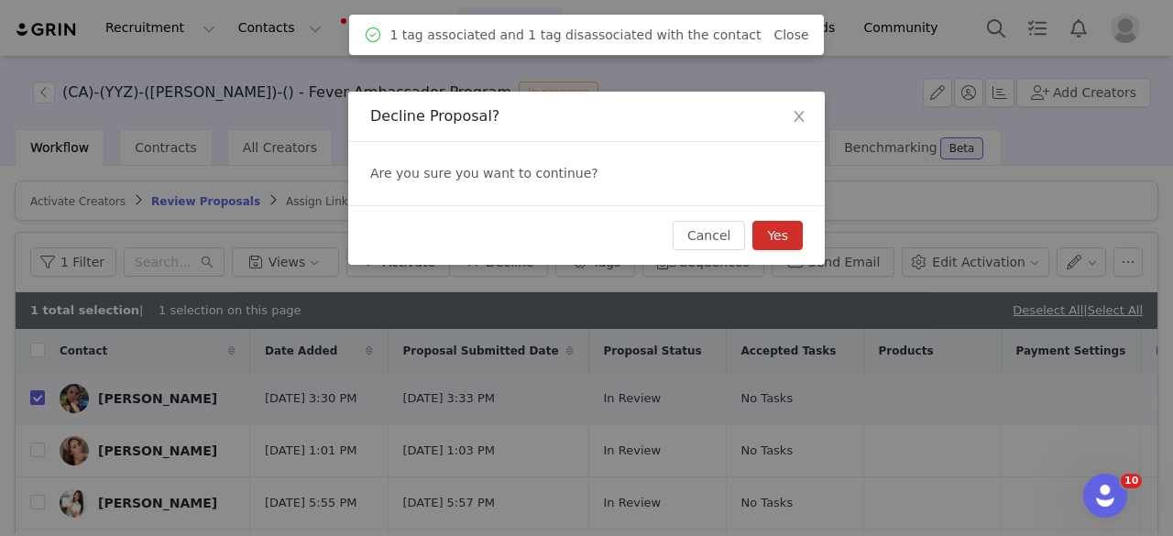
click at [795, 227] on button "Yes" at bounding box center [777, 235] width 50 height 29
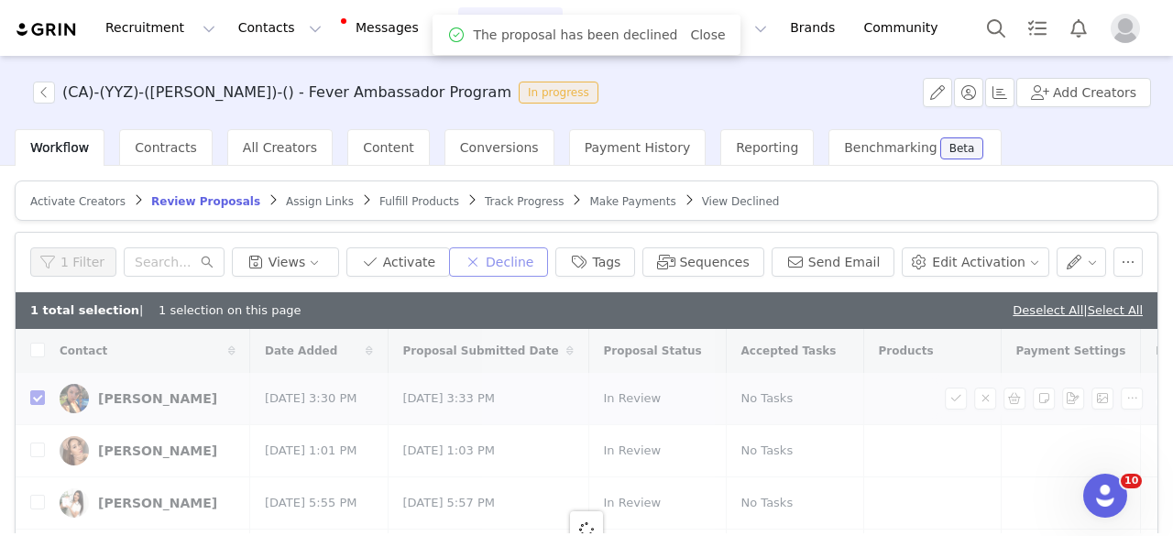
checkbox input "false"
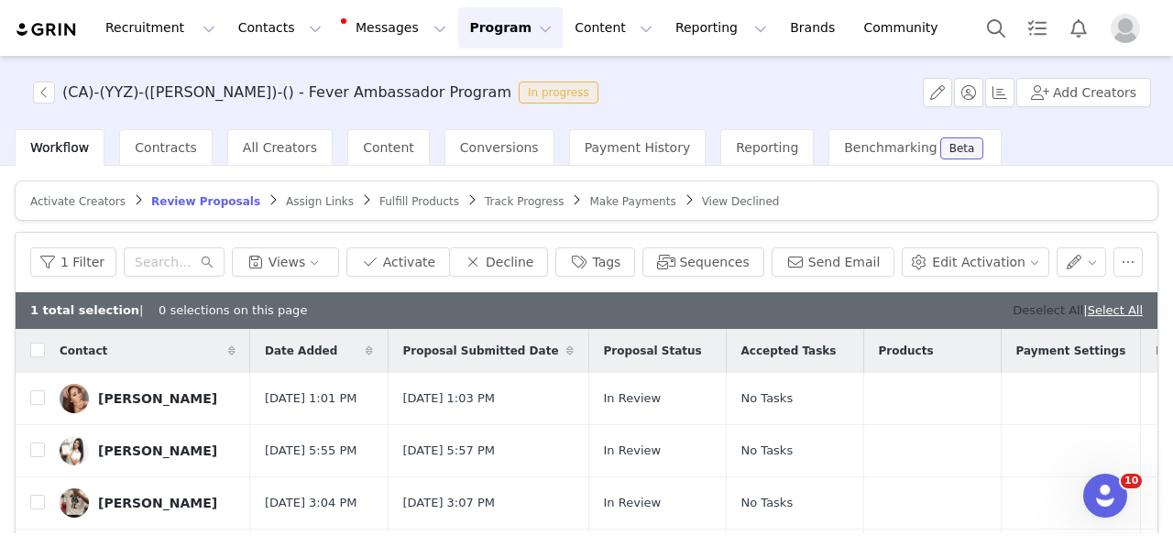
click at [1034, 307] on link "Deselect All" at bounding box center [1047, 310] width 71 height 14
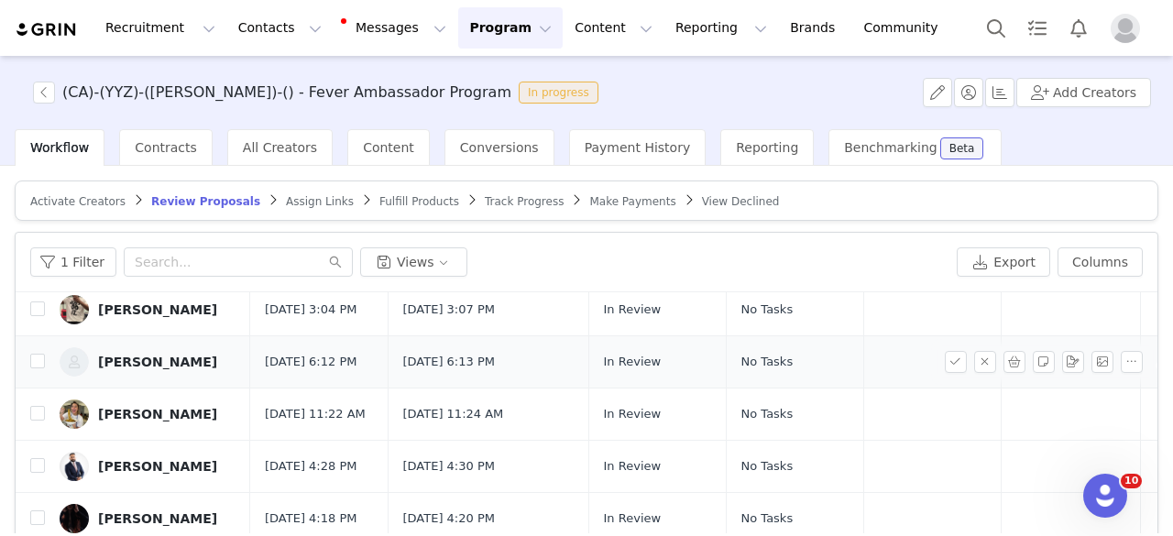
scroll to position [0, 0]
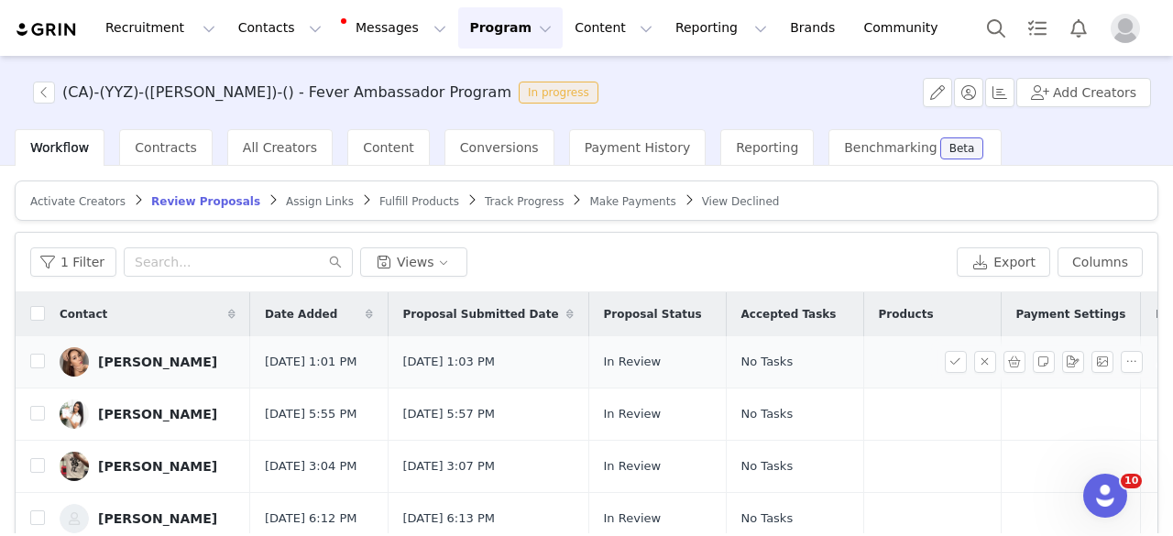
click at [148, 356] on div "Samina Batyrova" at bounding box center [157, 362] width 119 height 15
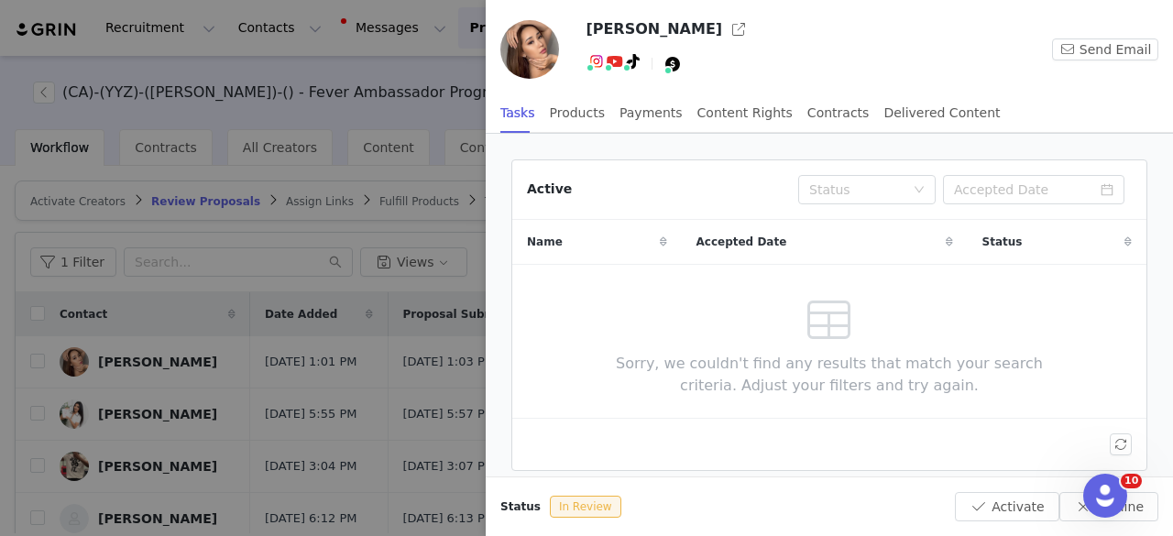
click at [136, 399] on div at bounding box center [586, 268] width 1173 height 536
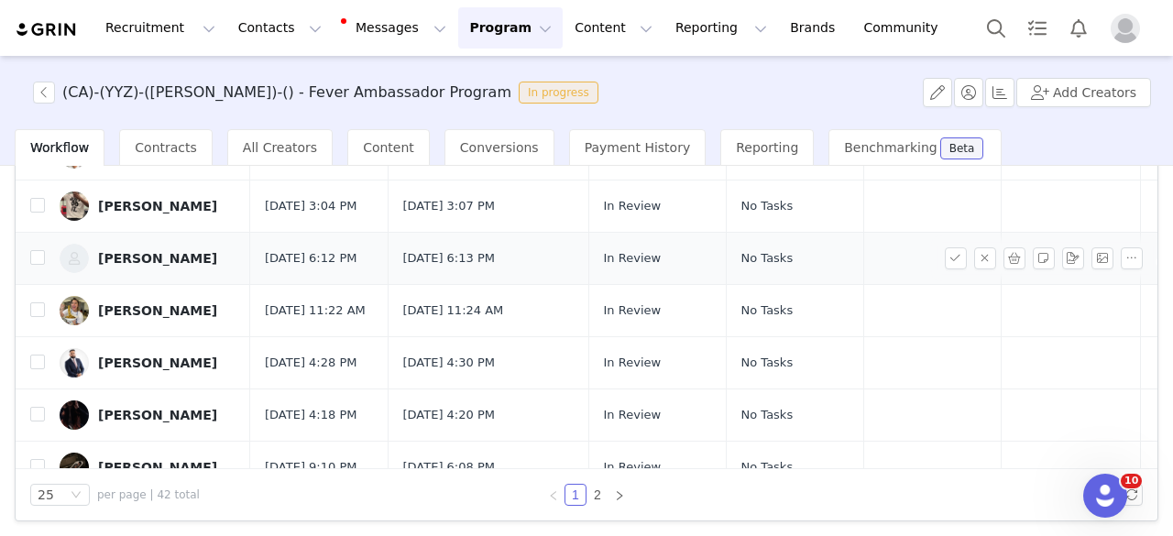
click at [151, 266] on div "Wally Thakkar" at bounding box center [157, 258] width 119 height 15
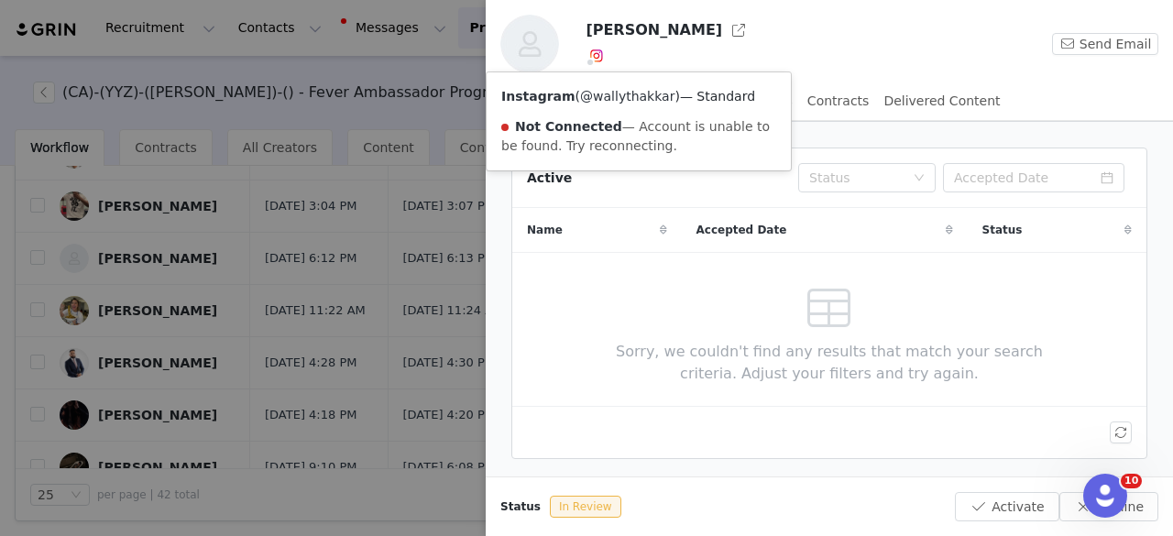
click at [616, 102] on link "@wallythakkar" at bounding box center [627, 96] width 94 height 15
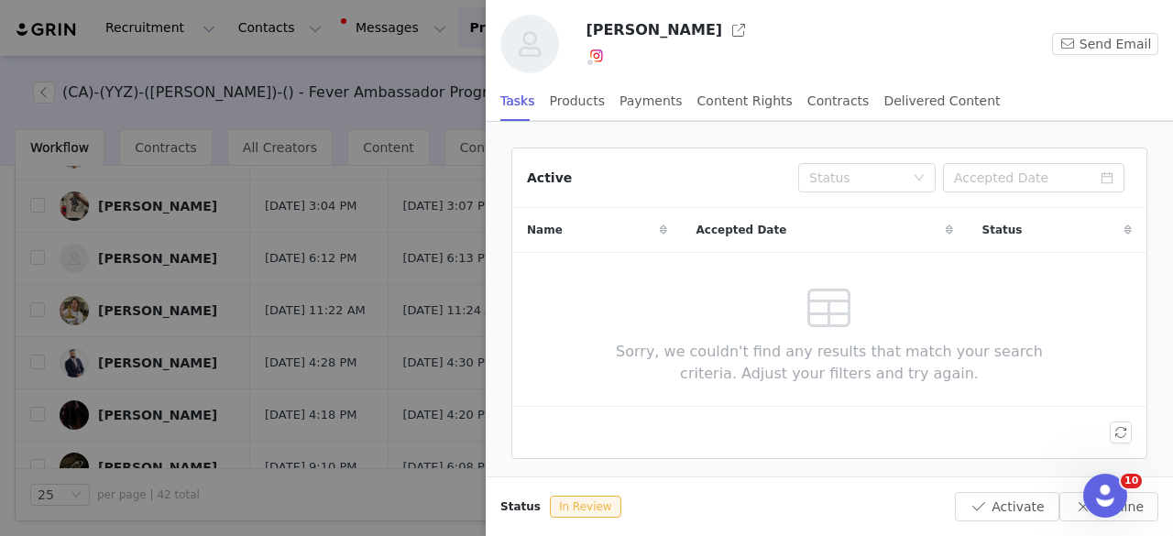
click at [162, 259] on div at bounding box center [586, 268] width 1173 height 536
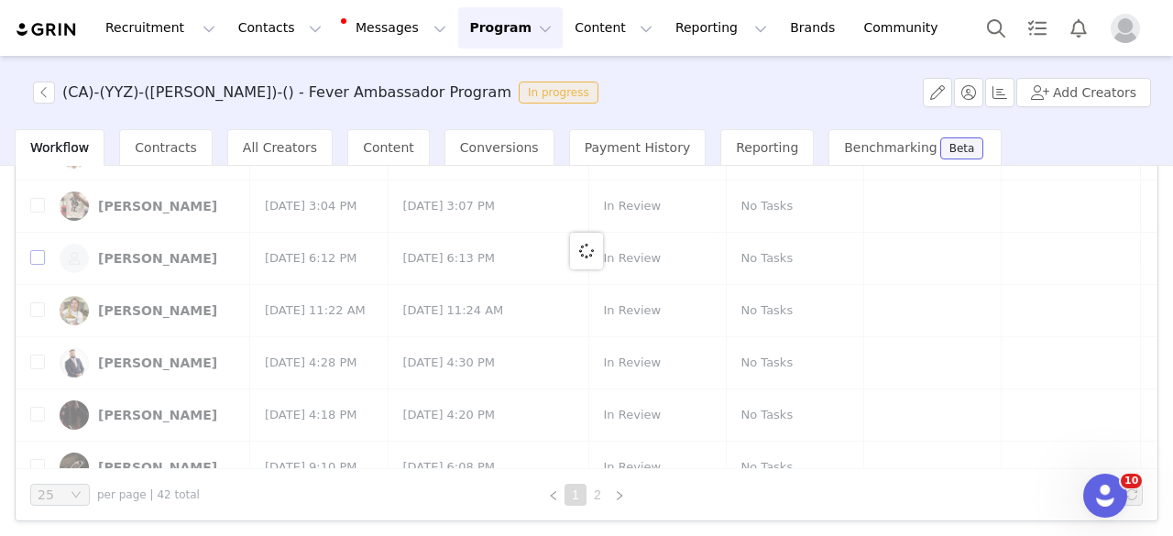
click at [40, 265] on input "checkbox" at bounding box center [37, 257] width 15 height 15
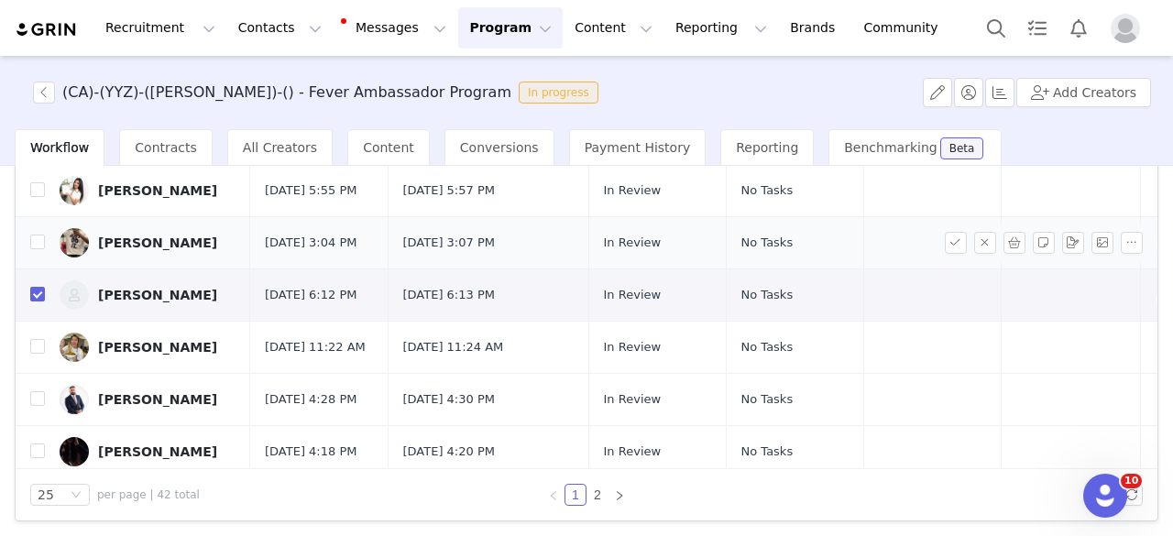
checkbox input "true"
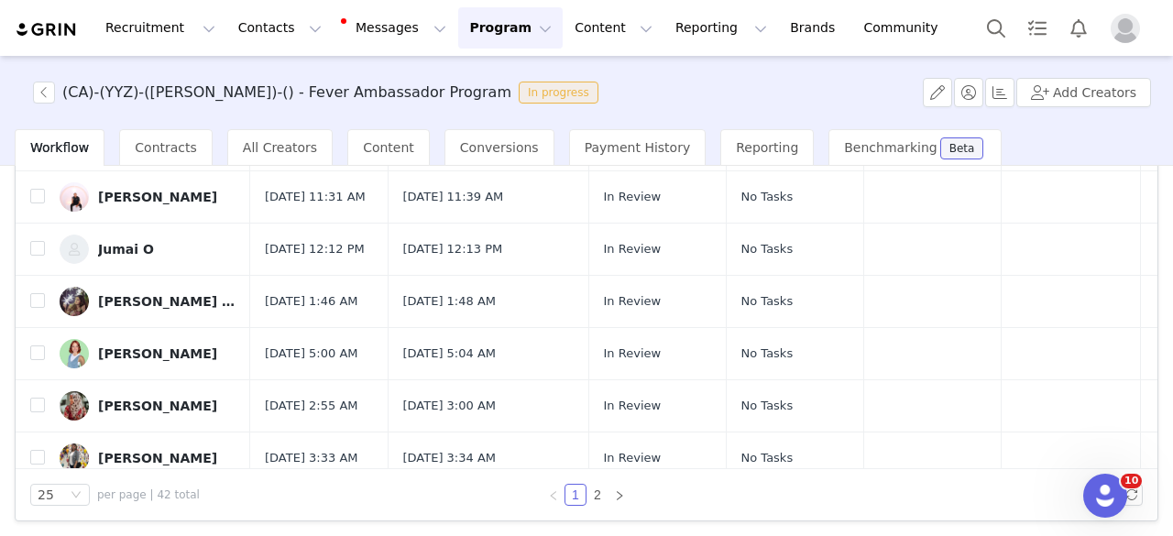
scroll to position [1008, 0]
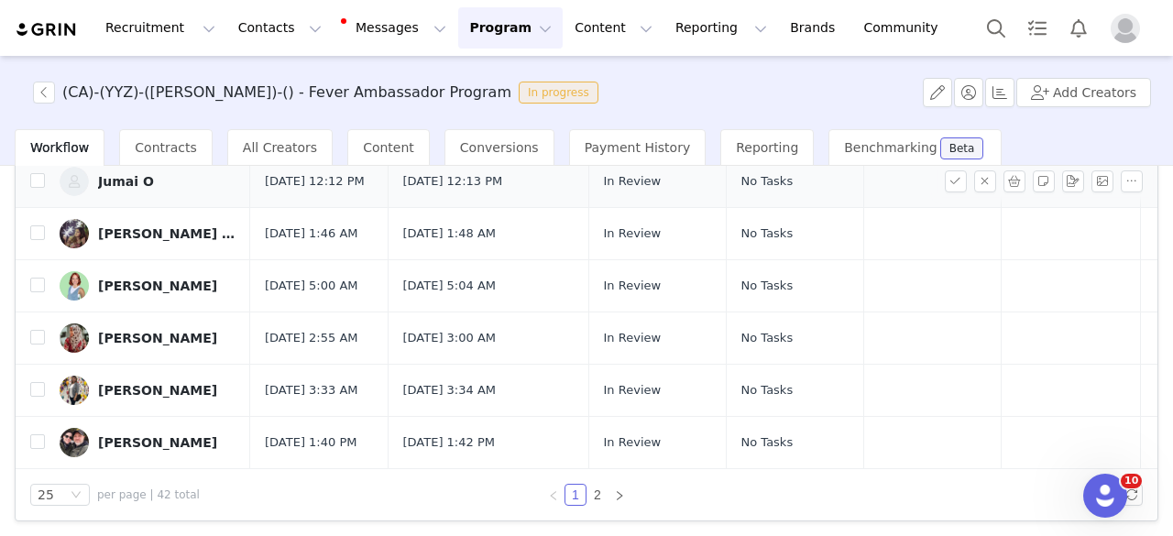
click at [169, 196] on link "Jumai O" at bounding box center [148, 181] width 176 height 29
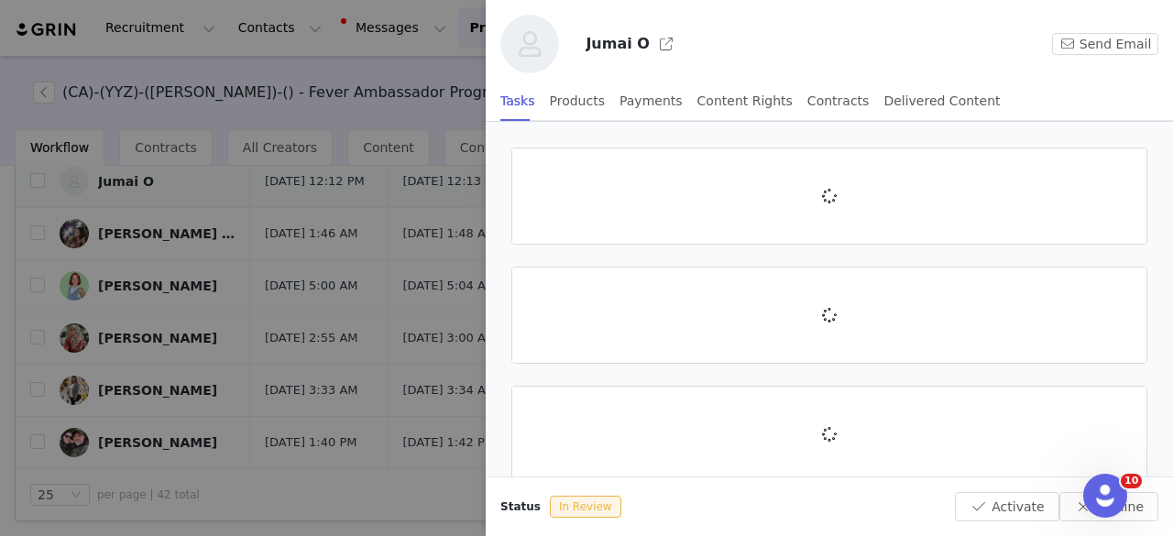
click at [89, 235] on div "(CA)-(YYZ)-(ANTONIETTA)-() - Fever Ambassador Program In progress Add Creators …" at bounding box center [586, 294] width 1173 height 477
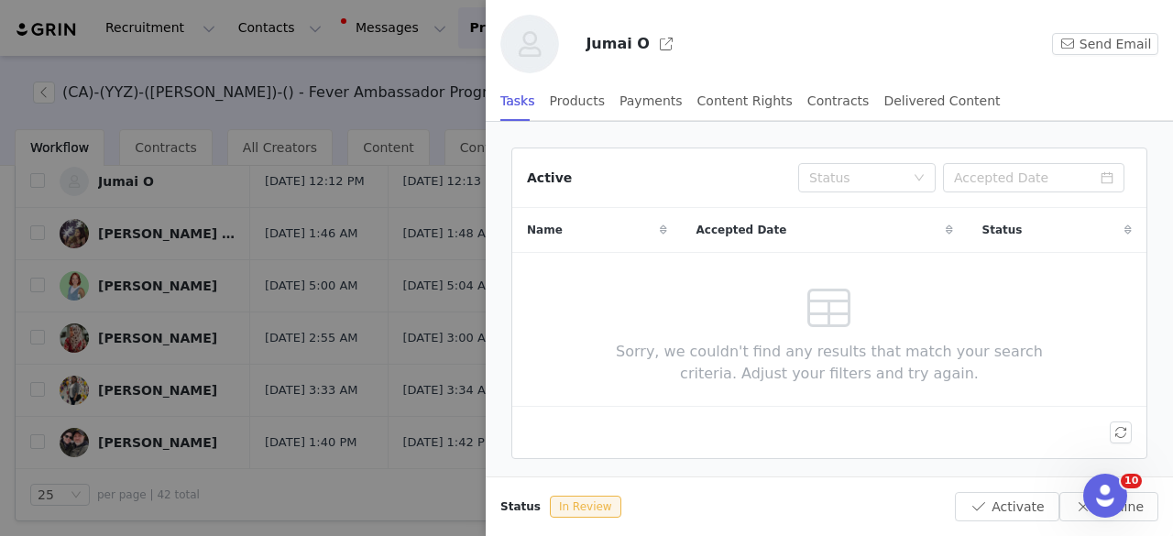
click at [214, 219] on div at bounding box center [586, 268] width 1173 height 536
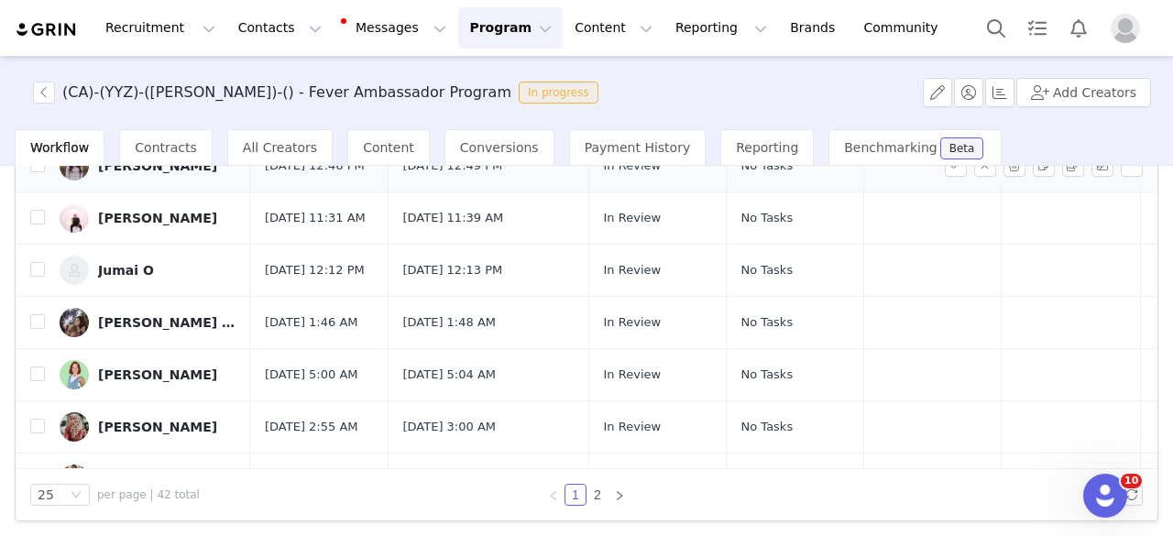
scroll to position [916, 0]
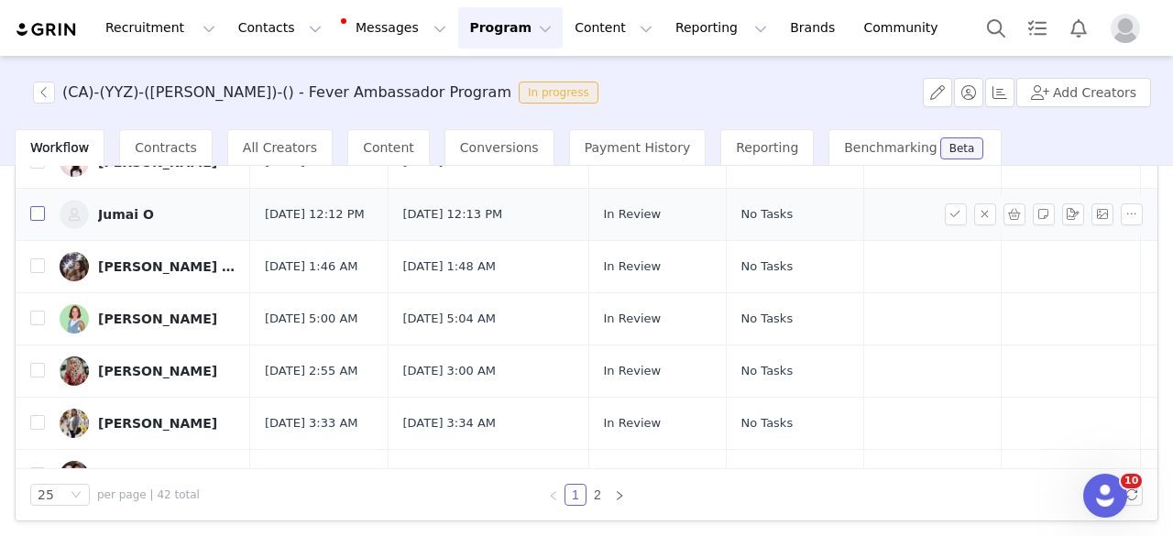
click at [42, 221] on input "checkbox" at bounding box center [37, 213] width 15 height 15
checkbox input "true"
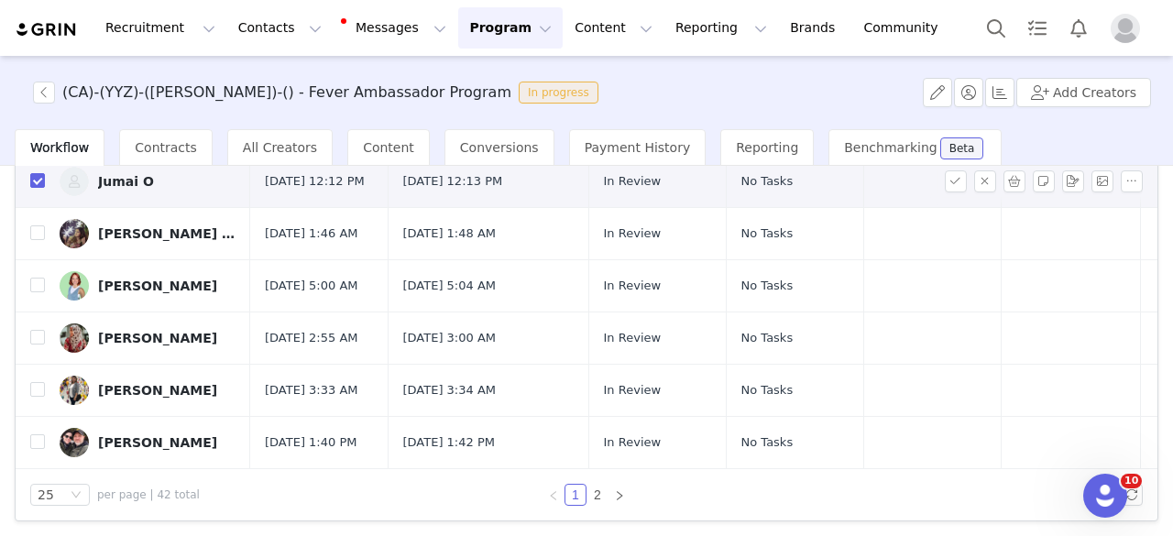
scroll to position [1110, 0]
click at [592, 494] on link "2" at bounding box center [597, 495] width 20 height 20
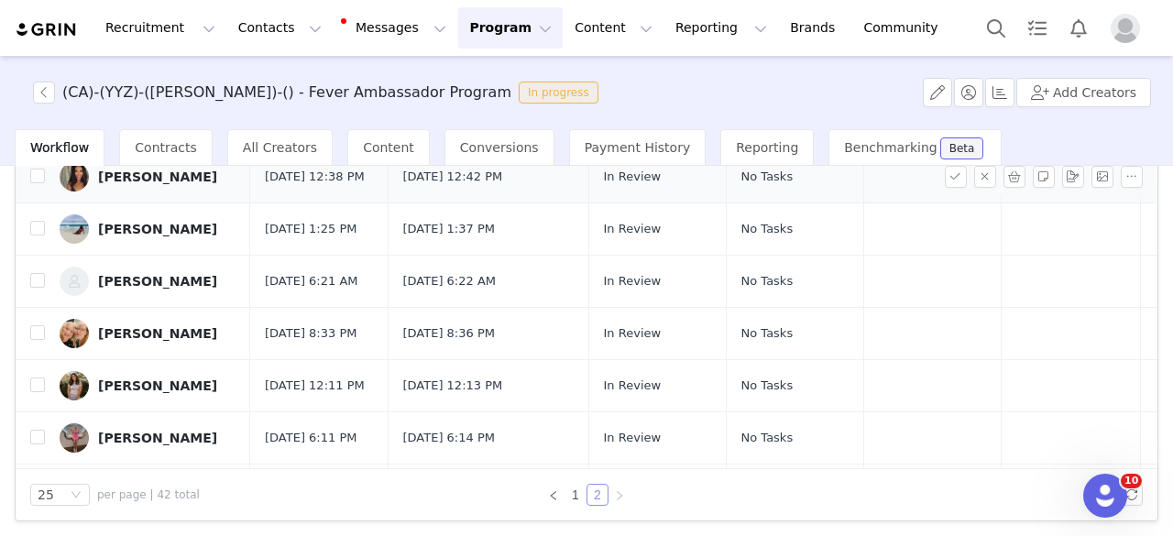
scroll to position [0, 0]
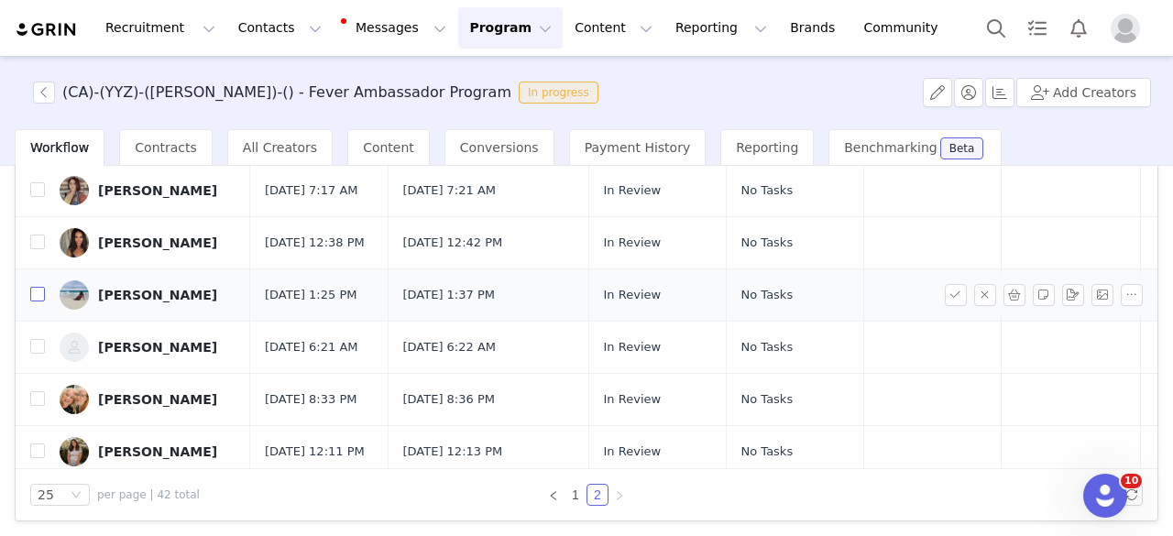
click at [34, 301] on input "checkbox" at bounding box center [37, 294] width 15 height 15
checkbox input "false"
click at [34, 354] on input "checkbox" at bounding box center [37, 346] width 15 height 15
checkbox input "true"
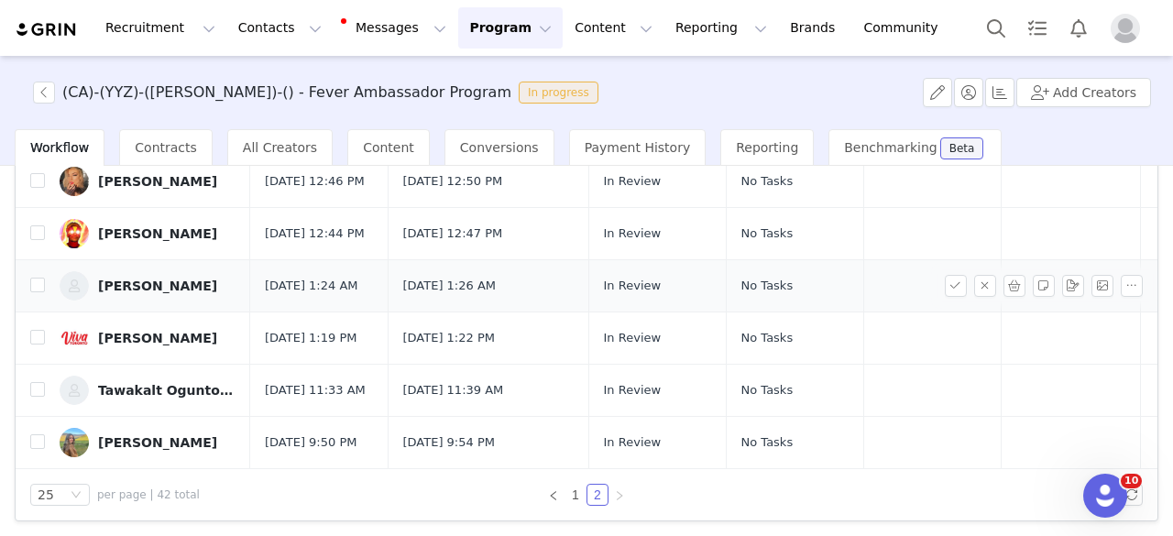
scroll to position [550, 0]
click at [38, 292] on input "checkbox" at bounding box center [37, 285] width 15 height 15
checkbox input "true"
click at [27, 365] on td at bounding box center [30, 391] width 29 height 52
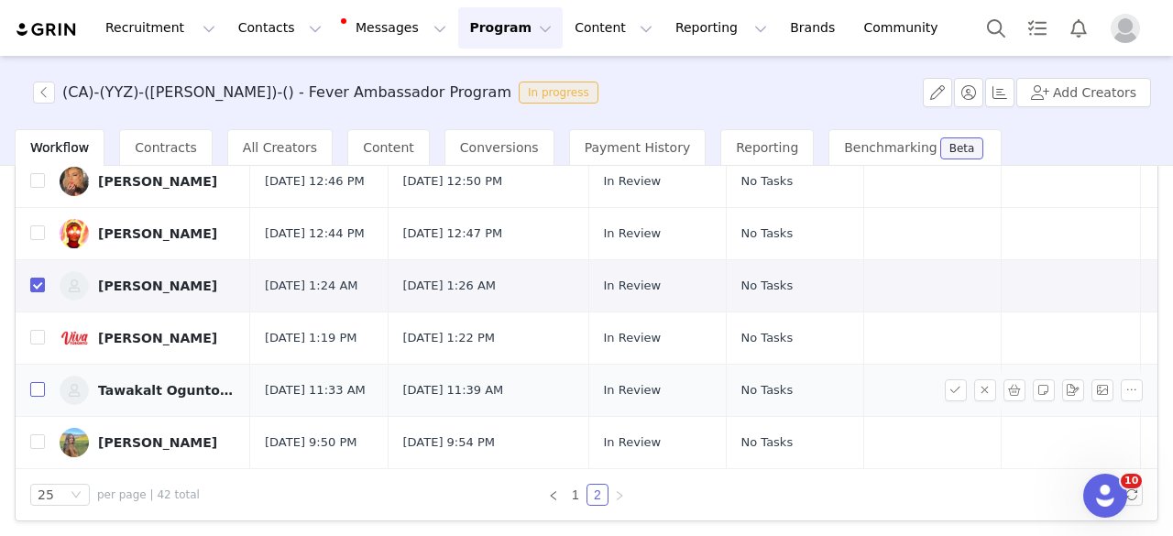
click at [42, 382] on input "checkbox" at bounding box center [37, 389] width 15 height 15
checkbox input "true"
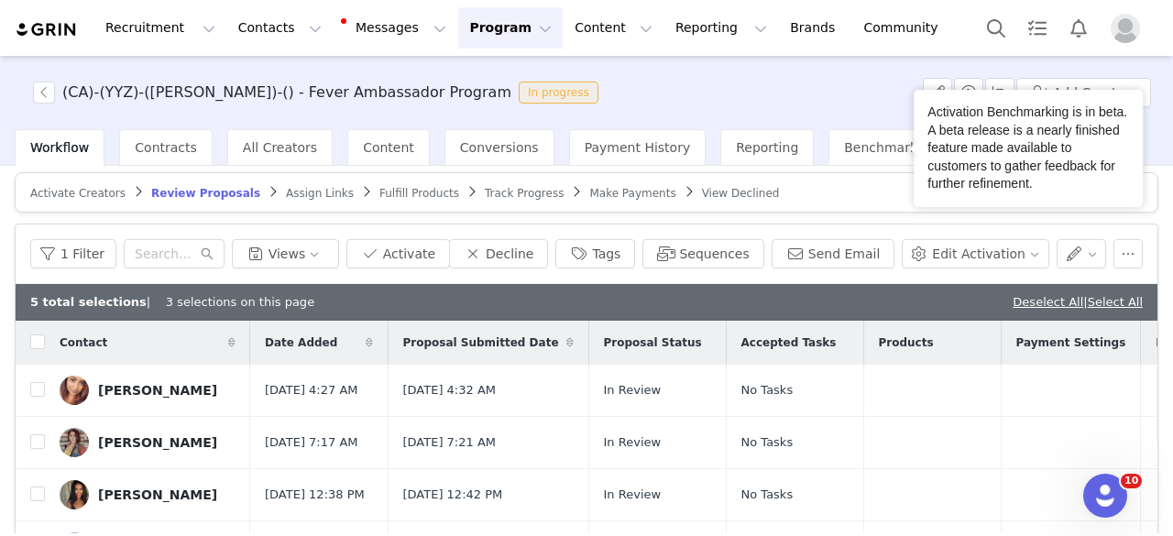
scroll to position [0, 0]
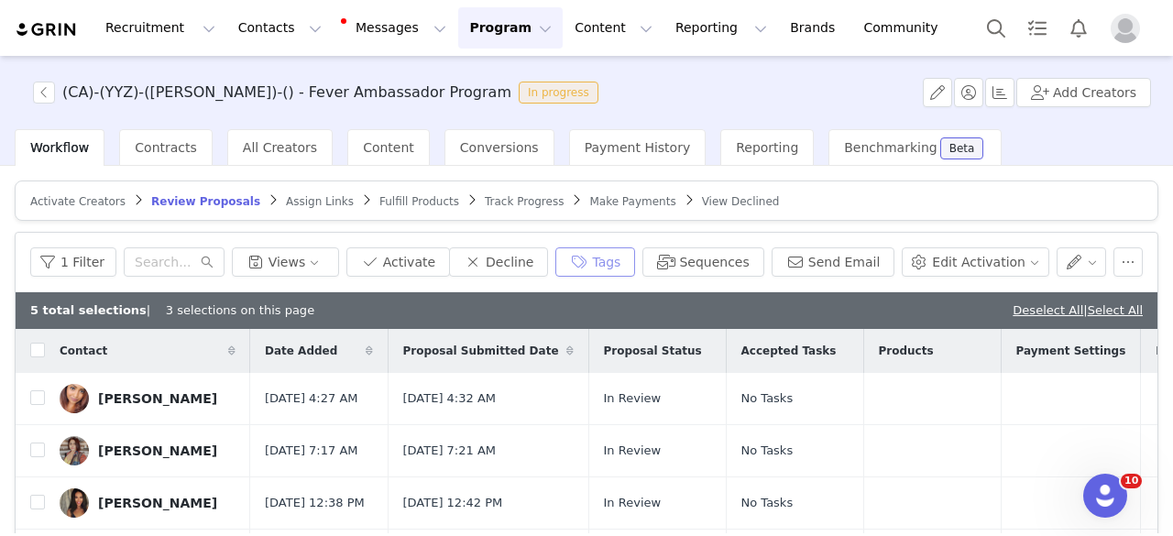
click at [626, 250] on button "Tags" at bounding box center [595, 261] width 80 height 29
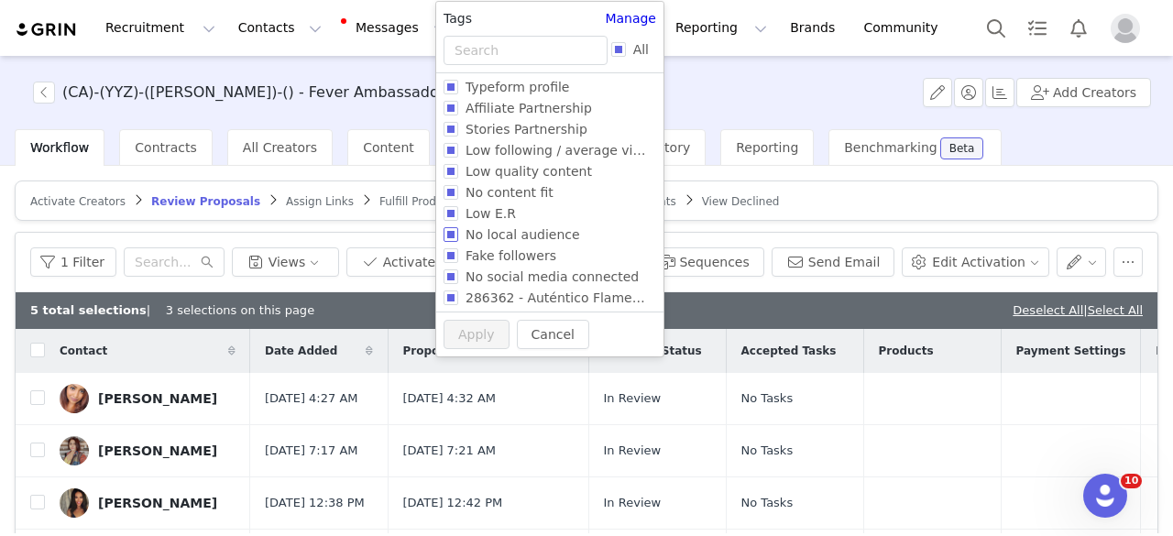
scroll to position [70, 0]
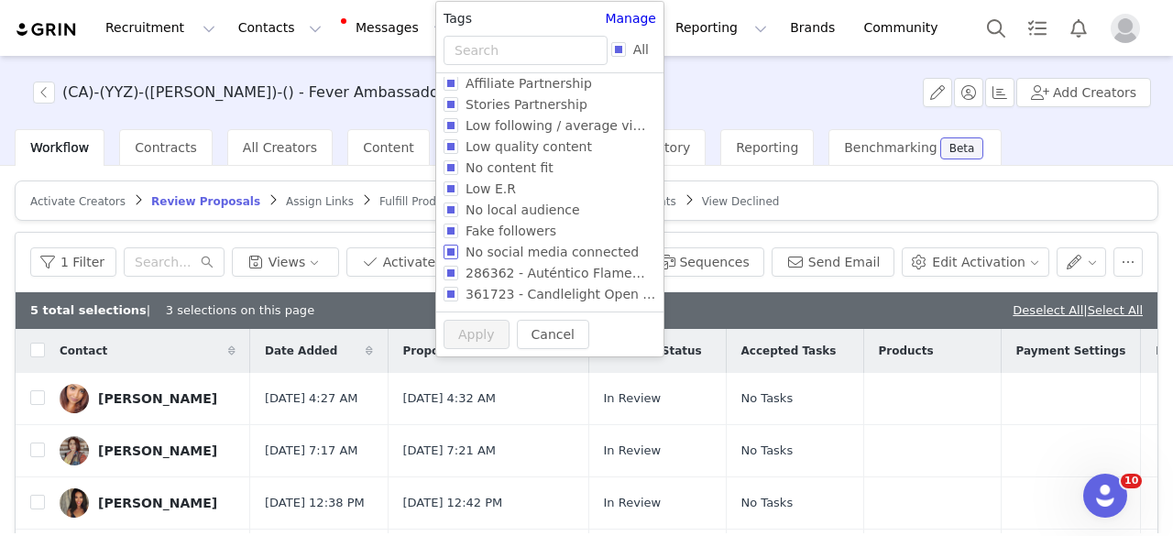
click at [564, 249] on span "No social media connected" at bounding box center [552, 252] width 188 height 15
click at [458, 249] on input "No social media connected" at bounding box center [450, 252] width 15 height 15
checkbox input "true"
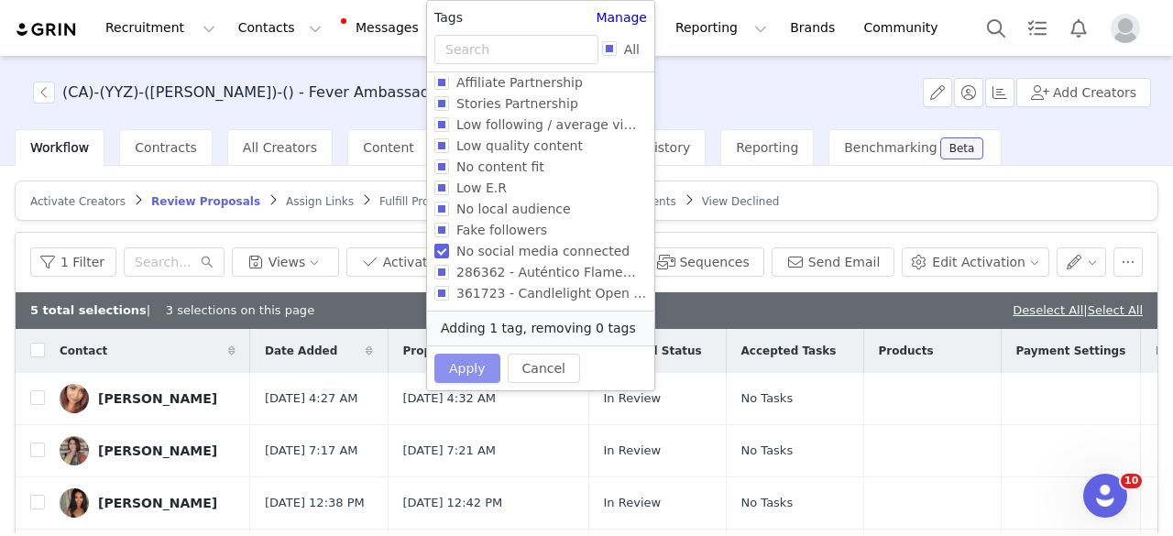
click at [487, 363] on button "Apply" at bounding box center [467, 368] width 66 height 29
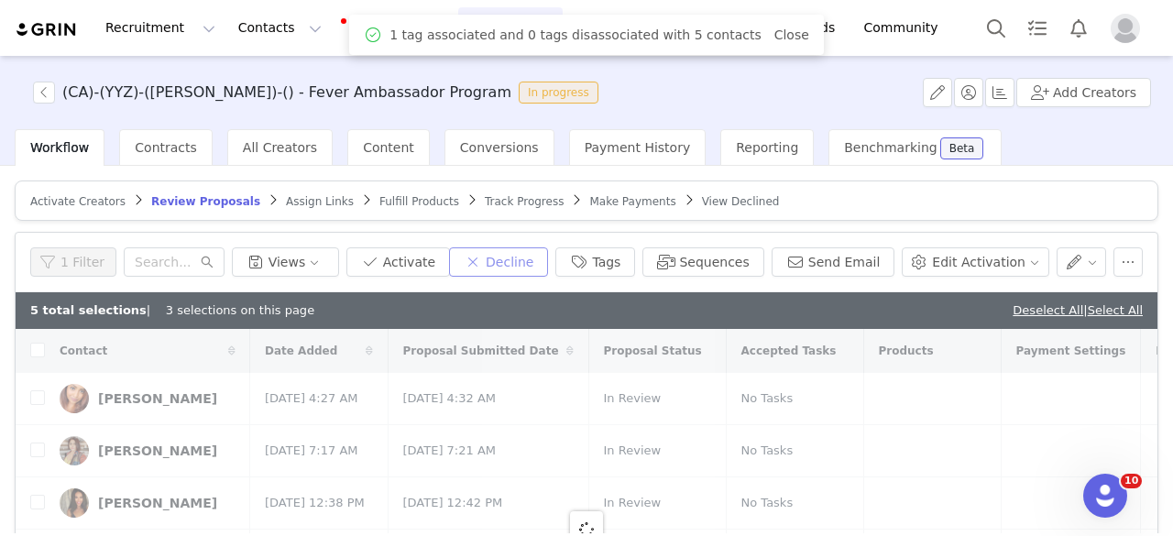
checkbox input "true"
checkbox input "false"
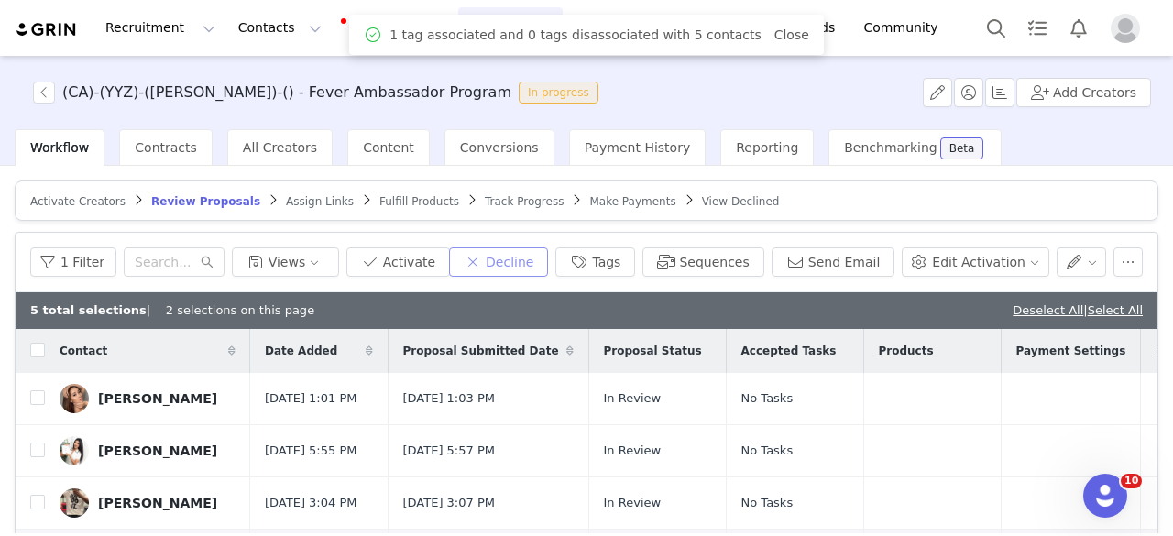
click at [534, 255] on button "Decline" at bounding box center [498, 261] width 99 height 29
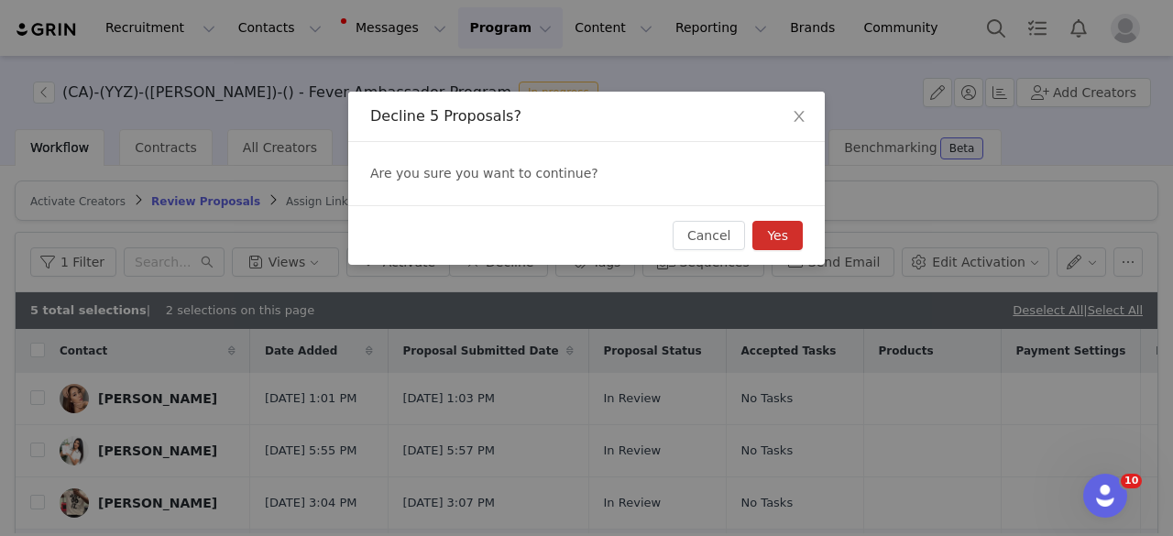
click at [757, 244] on button "Yes" at bounding box center [777, 235] width 50 height 29
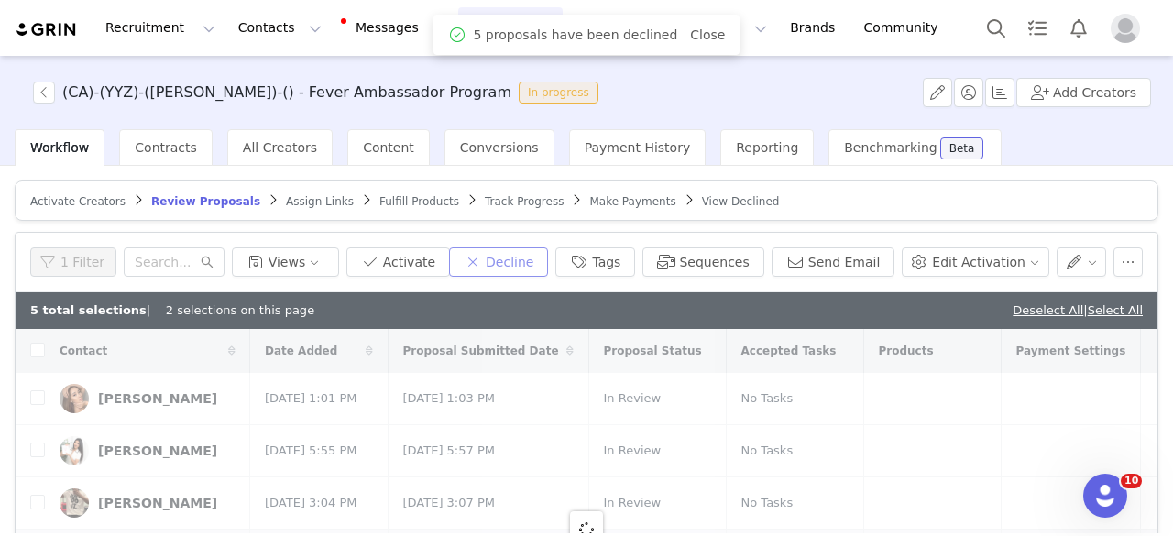
checkbox input "false"
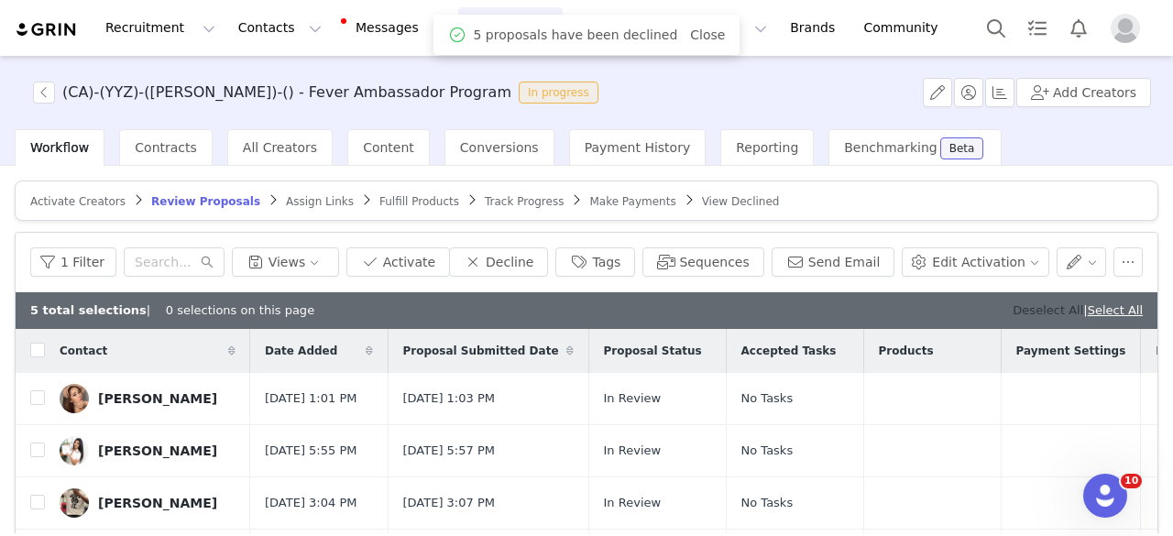
click at [988, 312] on div "5 total selections | 0 selections on this page Deselect All | Select All" at bounding box center [587, 310] width 1142 height 37
click at [1013, 311] on link "Deselect All" at bounding box center [1047, 310] width 71 height 14
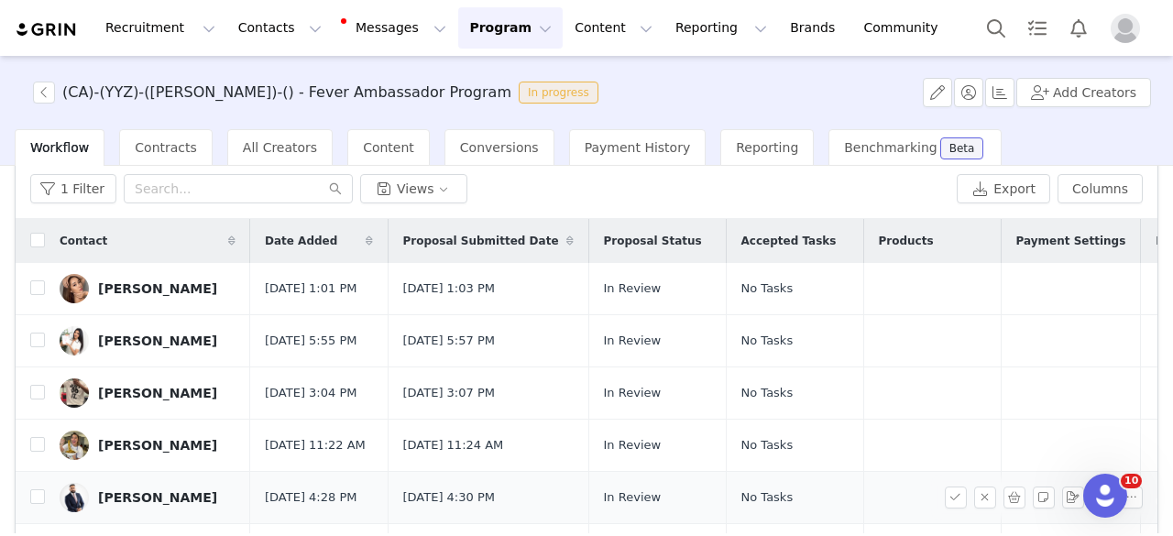
scroll to position [92, 0]
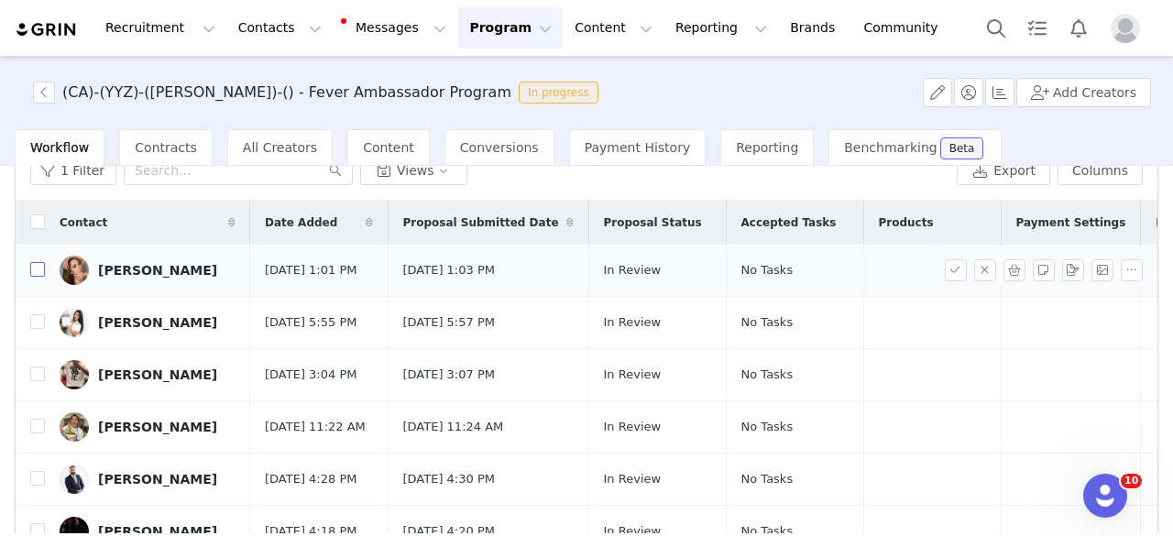
click at [37, 265] on input "checkbox" at bounding box center [37, 269] width 15 height 15
checkbox input "true"
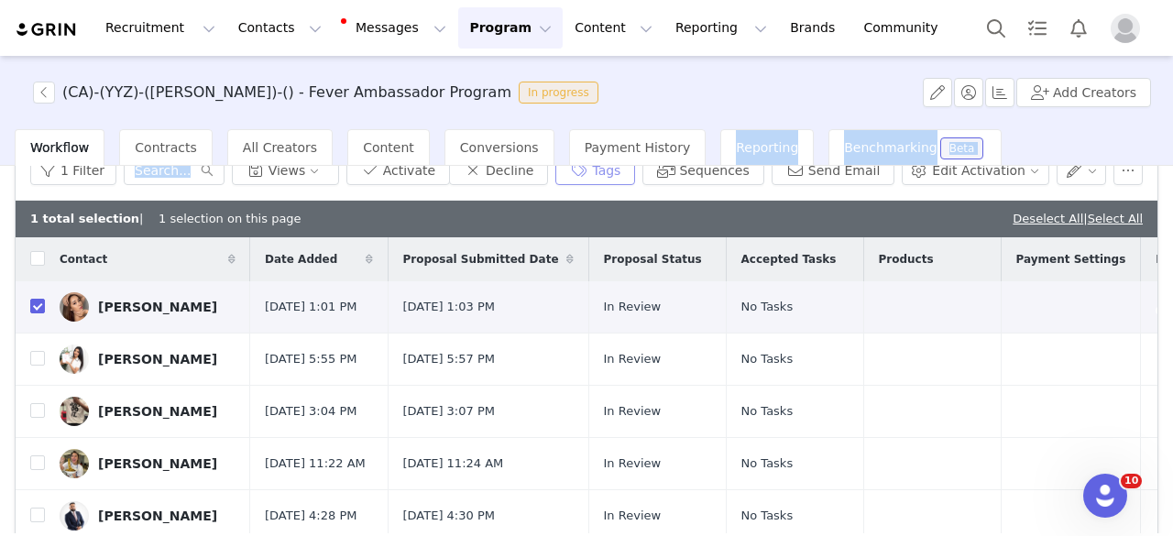
click at [645, 170] on div "(CA)-(YYZ)-(ANTONIETTA)-() - Fever Ambassador Program In progress Add Creators …" at bounding box center [586, 294] width 1173 height 477
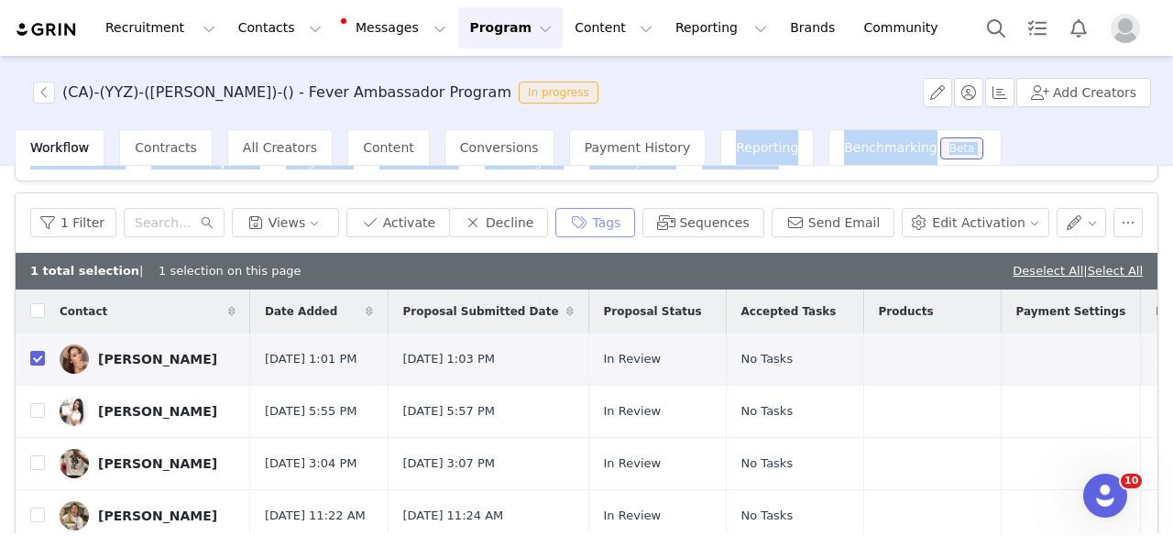
drag, startPoint x: 631, startPoint y: 213, endPoint x: 631, endPoint y: 230, distance: 16.5
click at [631, 215] on button "Tags" at bounding box center [595, 222] width 80 height 29
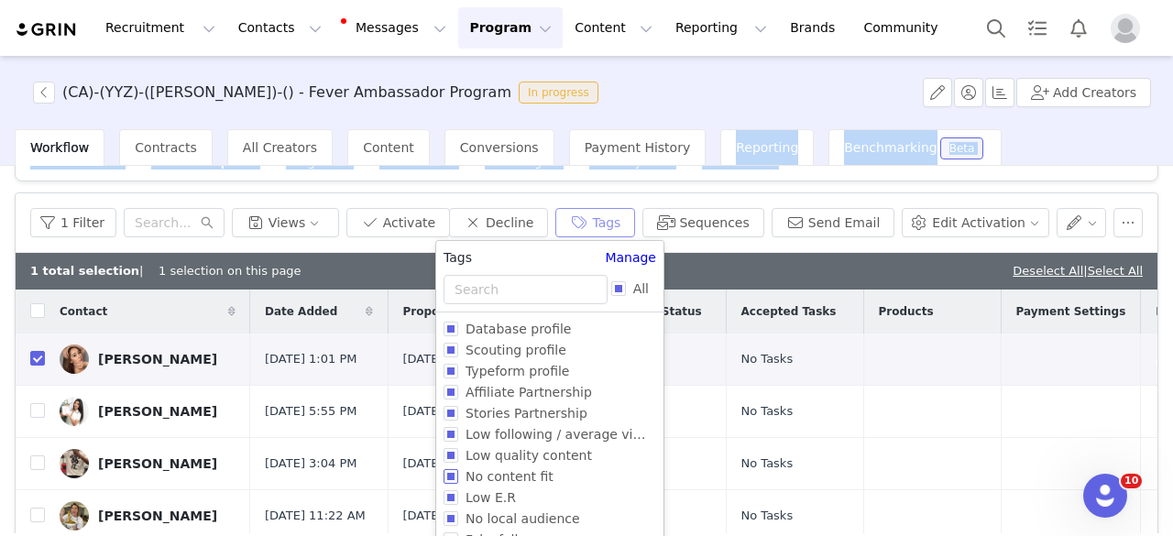
scroll to position [70, 0]
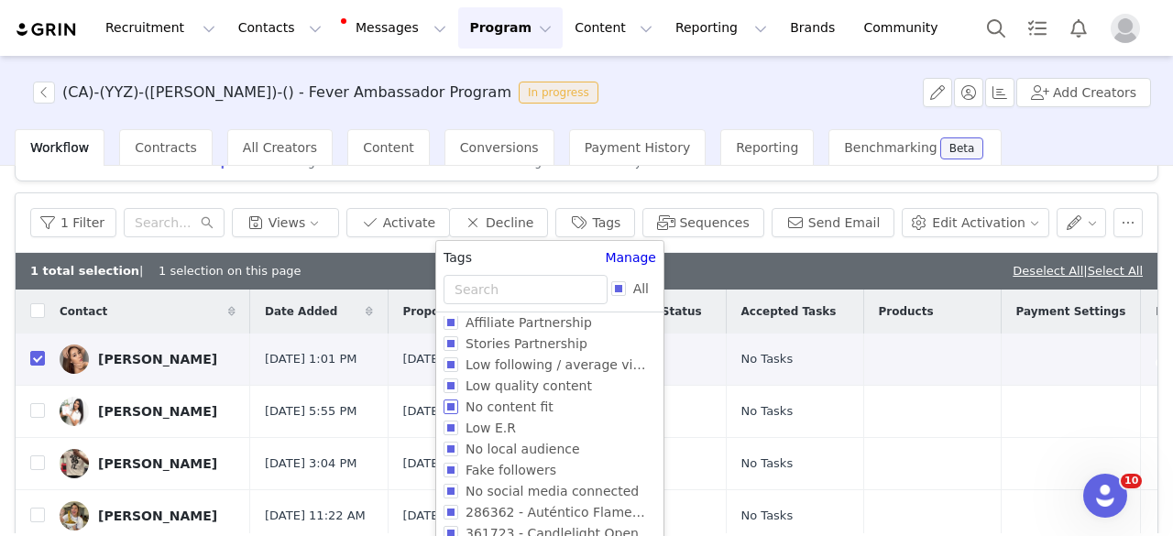
click at [489, 413] on span "No content fit" at bounding box center [509, 406] width 103 height 15
click at [458, 413] on input "No content fit" at bounding box center [450, 406] width 15 height 15
checkbox input "true"
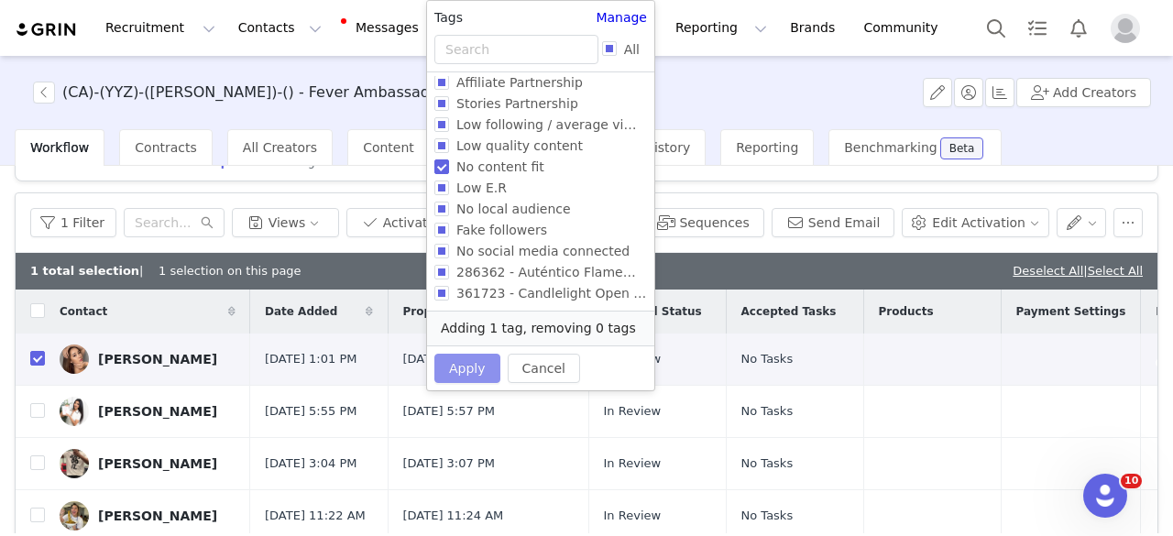
click at [480, 367] on button "Apply" at bounding box center [467, 368] width 66 height 29
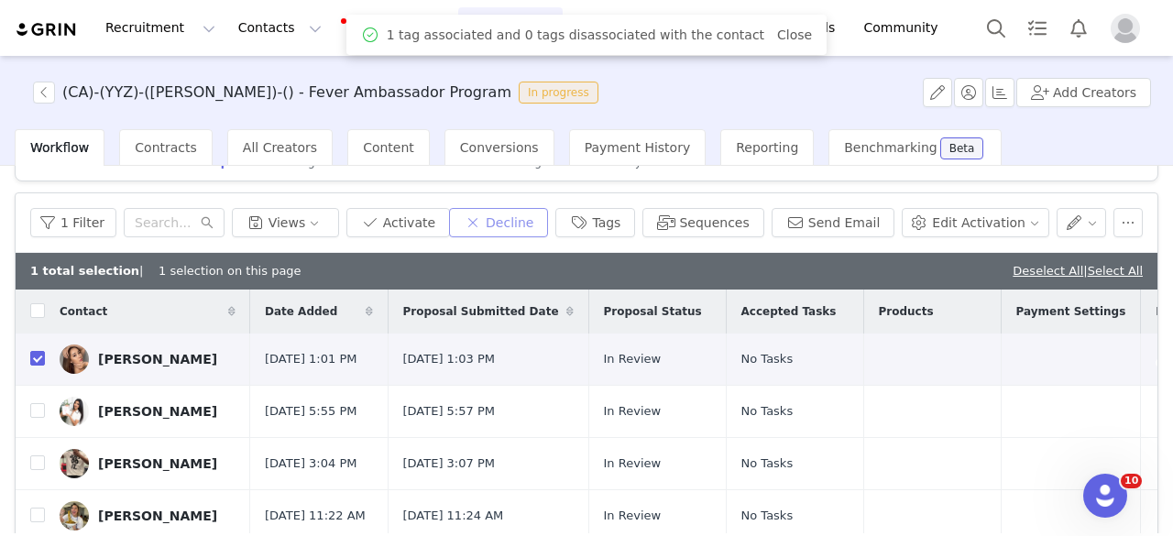
click at [524, 217] on button "Decline" at bounding box center [498, 222] width 99 height 29
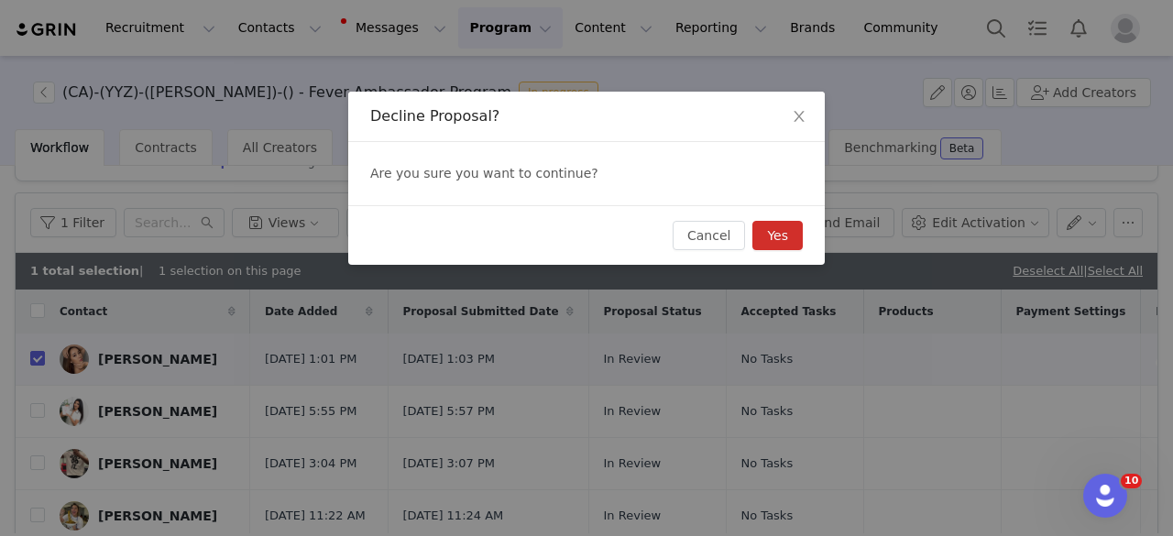
click at [790, 230] on button "Yes" at bounding box center [777, 235] width 50 height 29
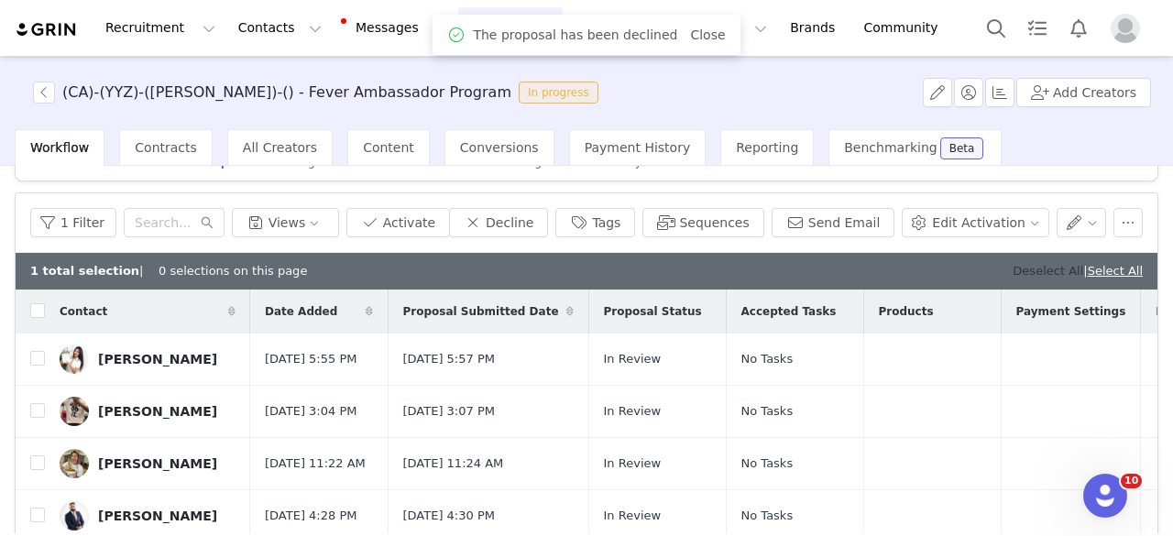
click at [1012, 274] on link "Deselect All" at bounding box center [1047, 271] width 71 height 14
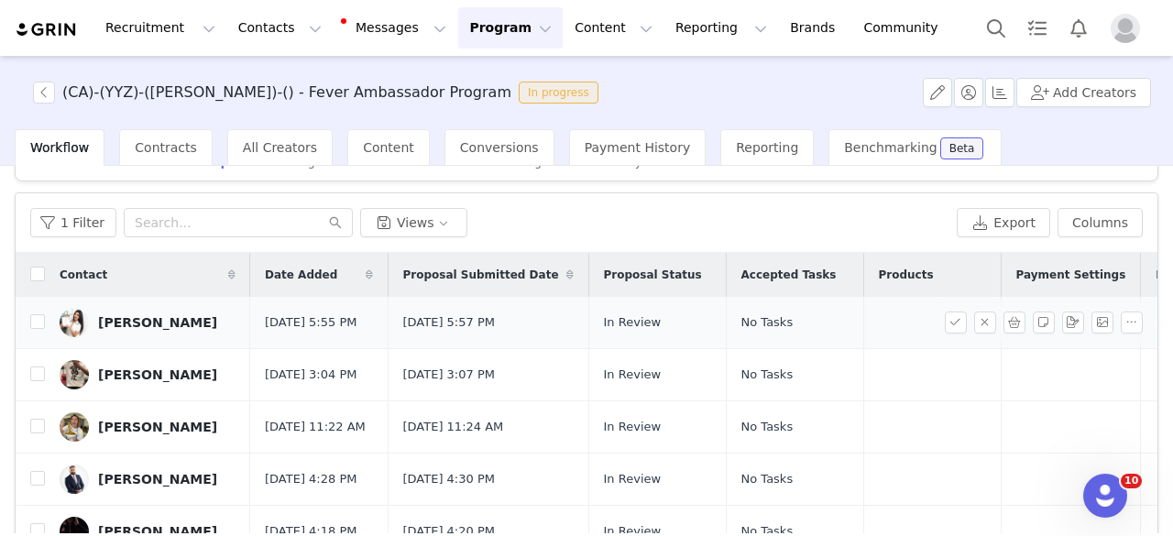
click at [136, 323] on div "Navreet Pabla" at bounding box center [157, 322] width 119 height 15
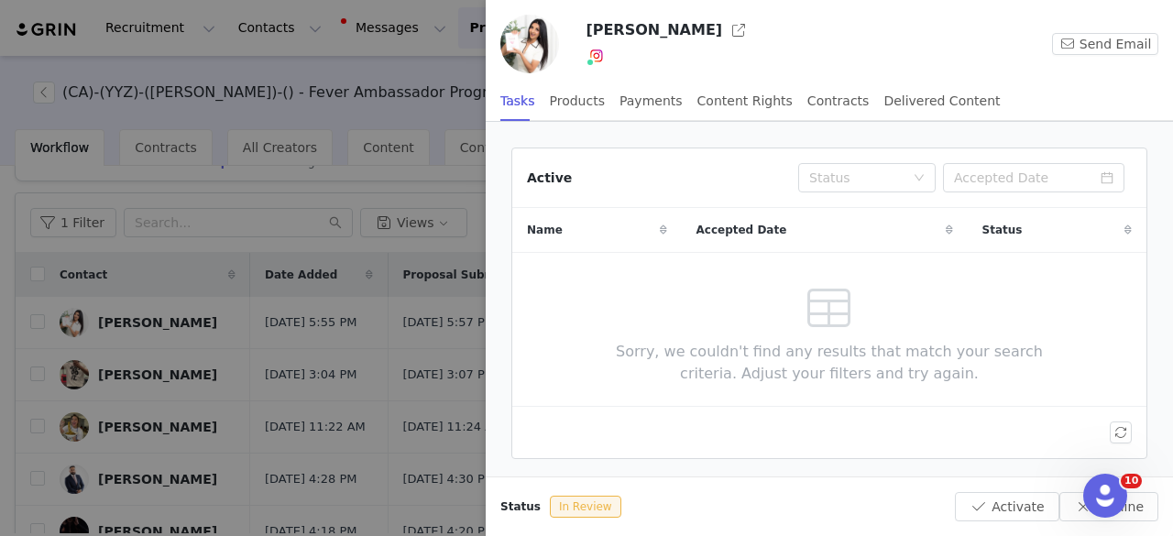
drag, startPoint x: 279, startPoint y: 359, endPoint x: 203, endPoint y: 347, distance: 77.0
click at [279, 360] on div at bounding box center [586, 268] width 1173 height 536
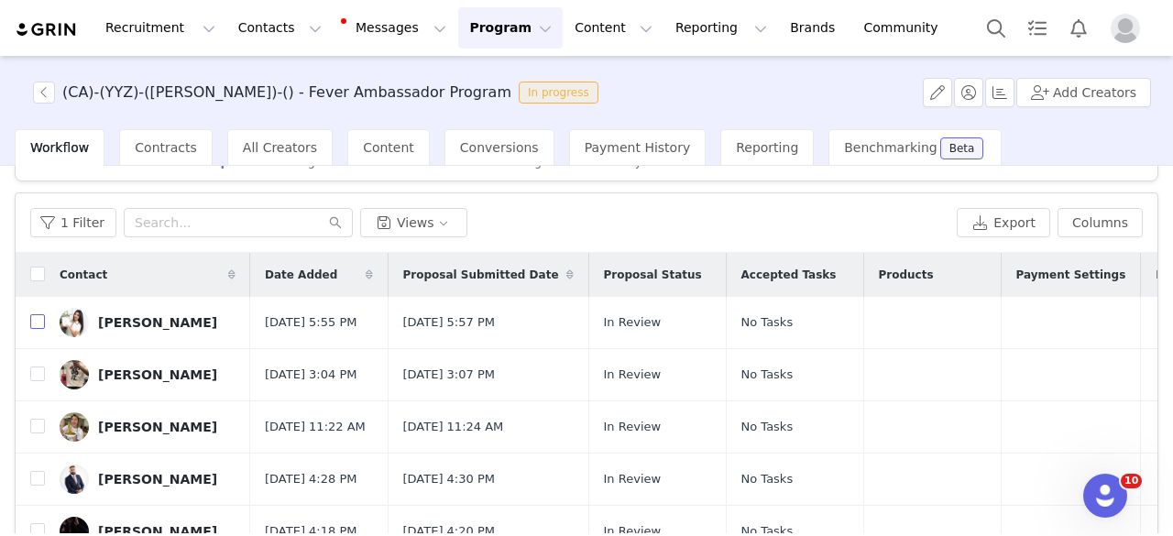
click at [42, 323] on input "checkbox" at bounding box center [37, 321] width 15 height 15
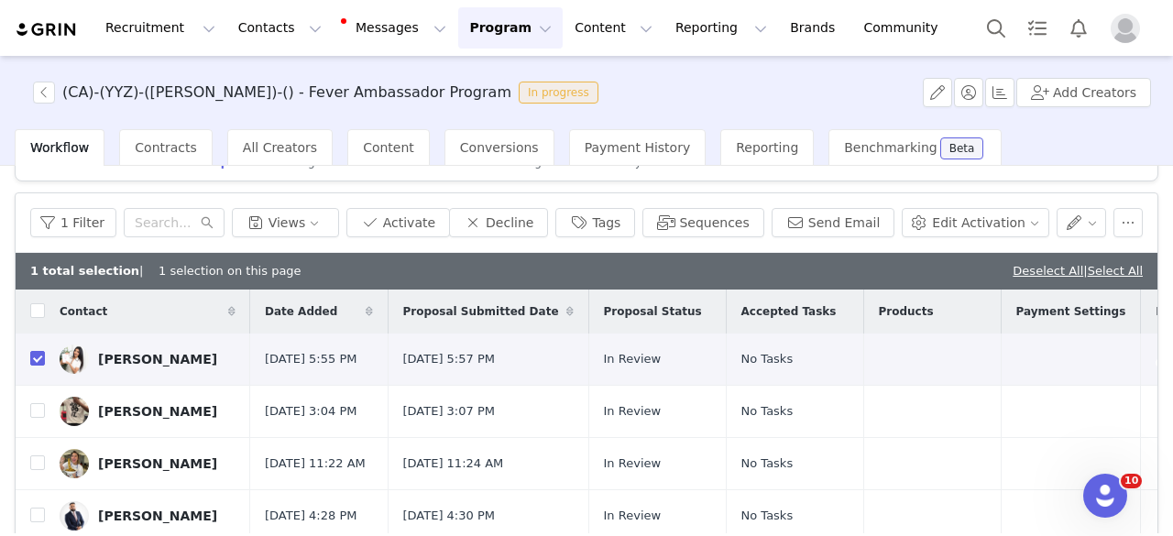
checkbox input "true"
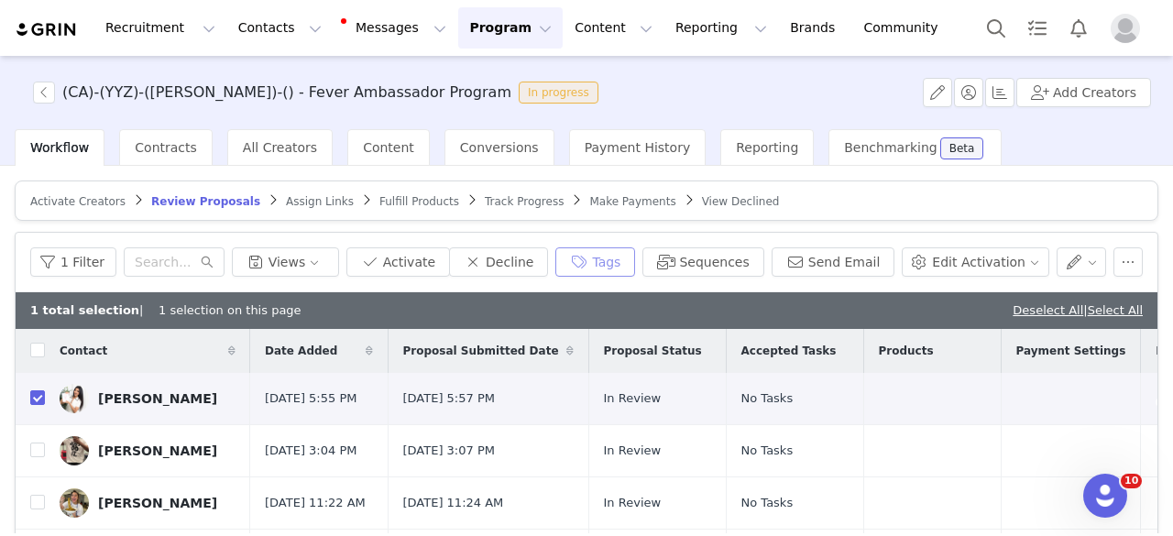
click at [629, 261] on button "Tags" at bounding box center [595, 261] width 80 height 29
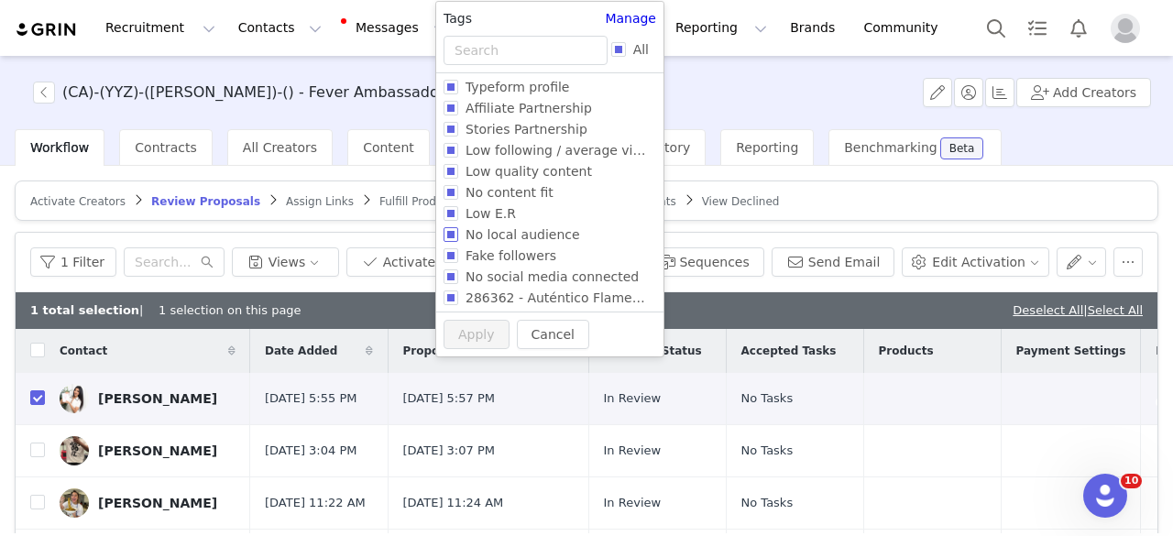
scroll to position [70, 0]
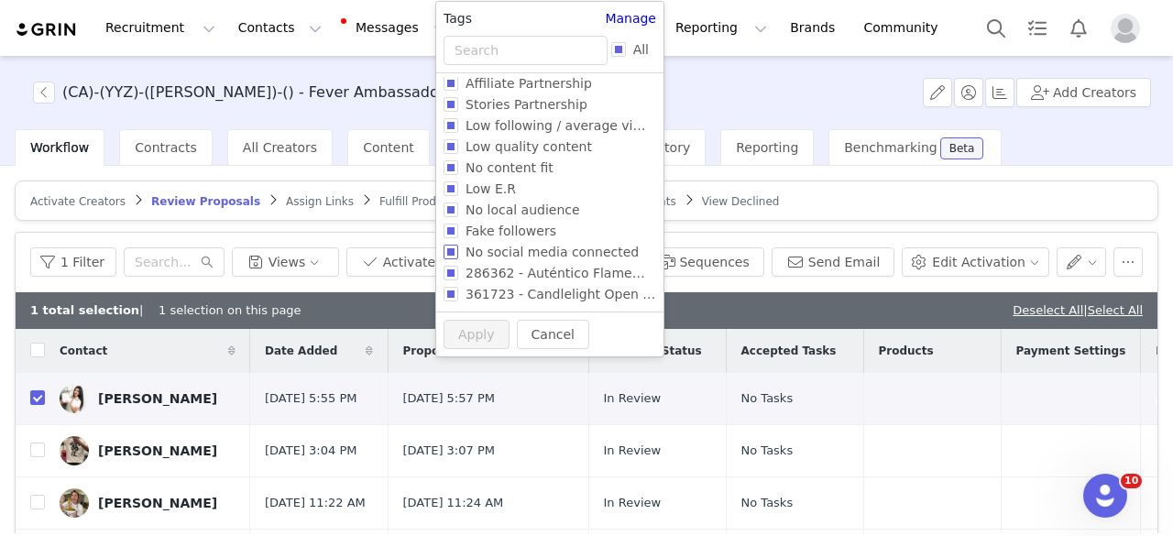
drag, startPoint x: 495, startPoint y: 244, endPoint x: 497, endPoint y: 260, distance: 16.6
click at [497, 260] on label "No social media connected" at bounding box center [545, 251] width 205 height 21
click at [458, 259] on input "No social media connected" at bounding box center [450, 252] width 15 height 15
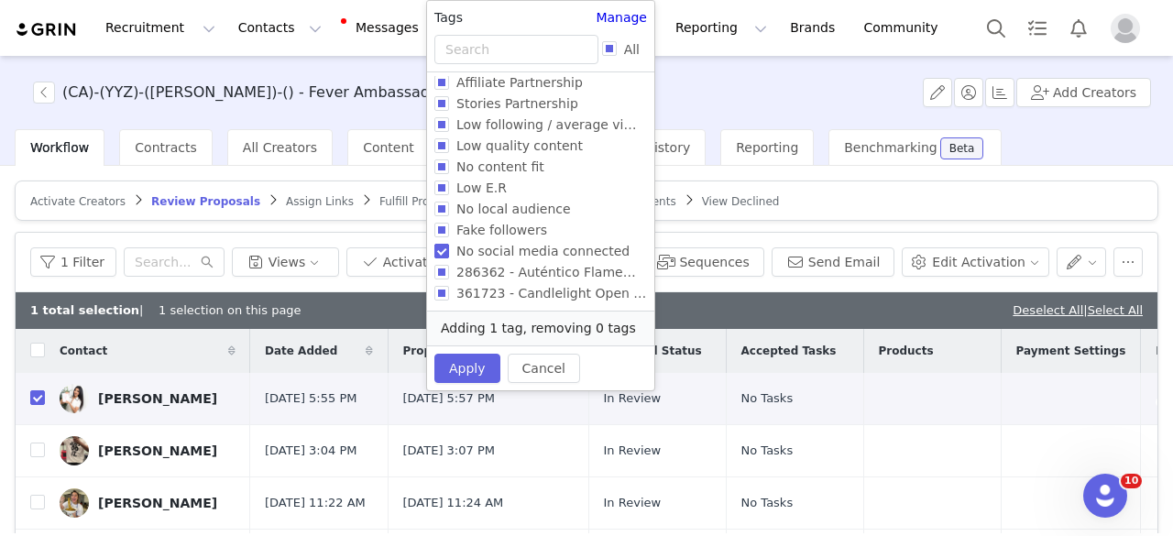
click at [473, 244] on span "No social media connected" at bounding box center [543, 251] width 188 height 15
click at [449, 244] on input "No social media connected" at bounding box center [441, 251] width 15 height 15
checkbox input "false"
click at [469, 155] on label "Low quality content" at bounding box center [536, 145] width 205 height 21
click at [449, 153] on input "Low quality content" at bounding box center [441, 145] width 15 height 15
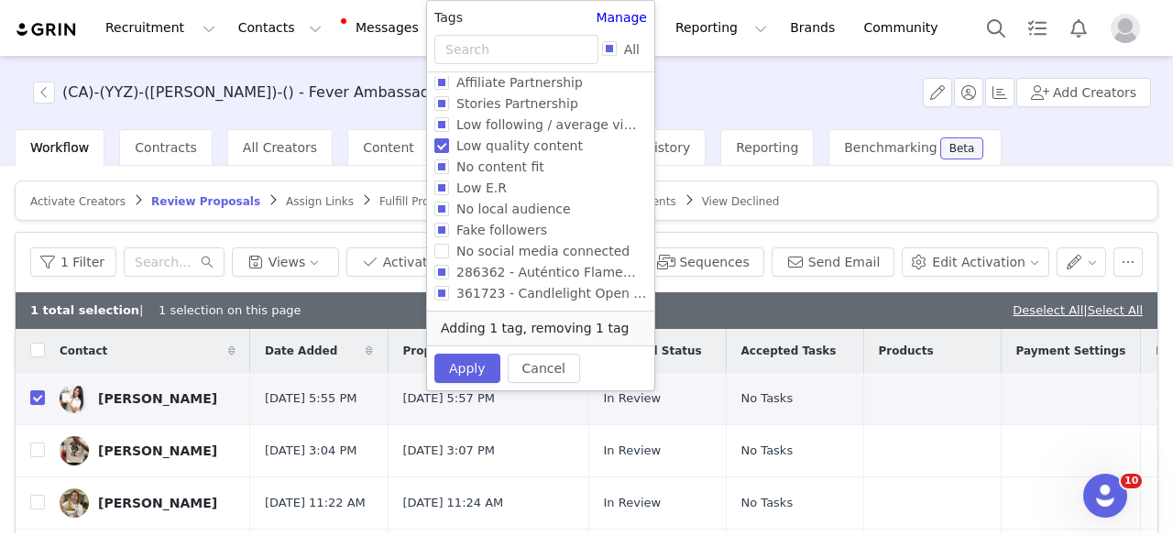
click at [469, 155] on label "Low quality content" at bounding box center [536, 145] width 205 height 21
click at [449, 153] on input "Low quality content" at bounding box center [441, 145] width 15 height 15
checkbox input "false"
click at [470, 159] on span "No content fit" at bounding box center [500, 166] width 103 height 15
click at [449, 159] on input "No content fit" at bounding box center [441, 166] width 15 height 15
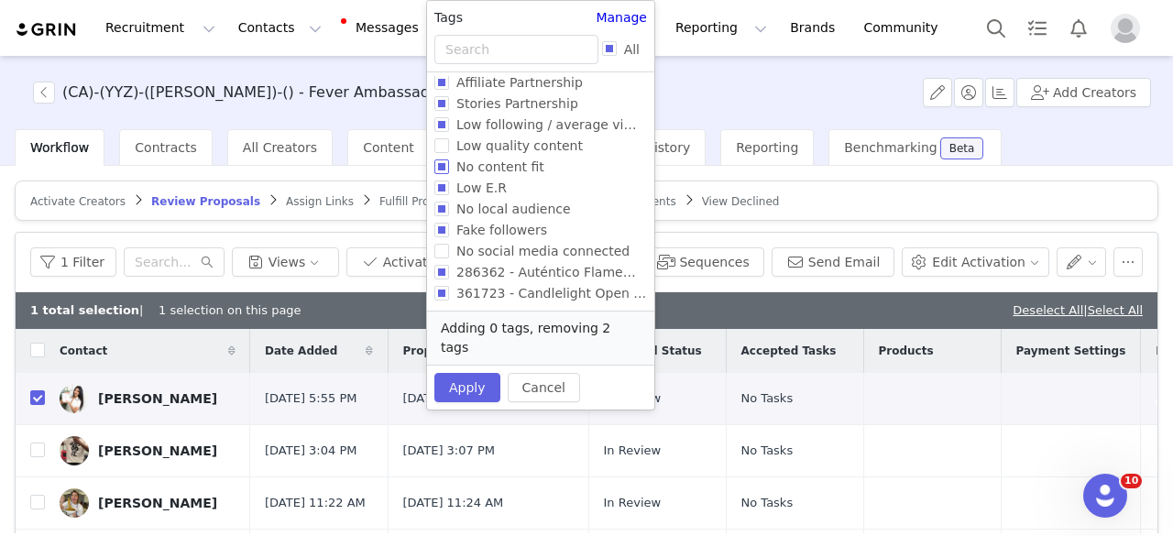
checkbox input "true"
click at [475, 371] on button "Apply" at bounding box center [467, 368] width 66 height 29
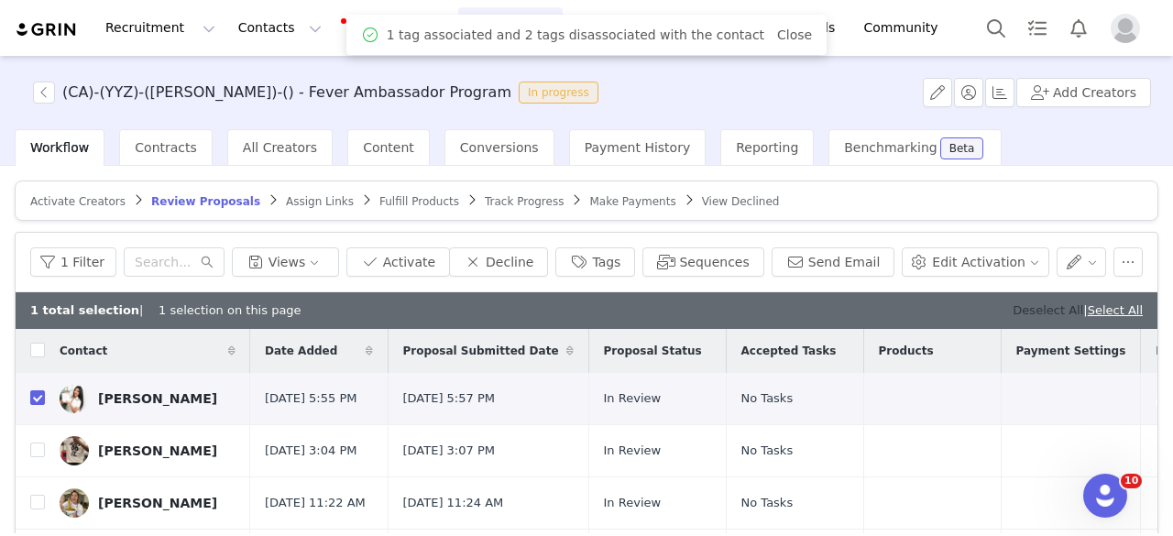
click at [1037, 312] on link "Deselect All" at bounding box center [1047, 310] width 71 height 14
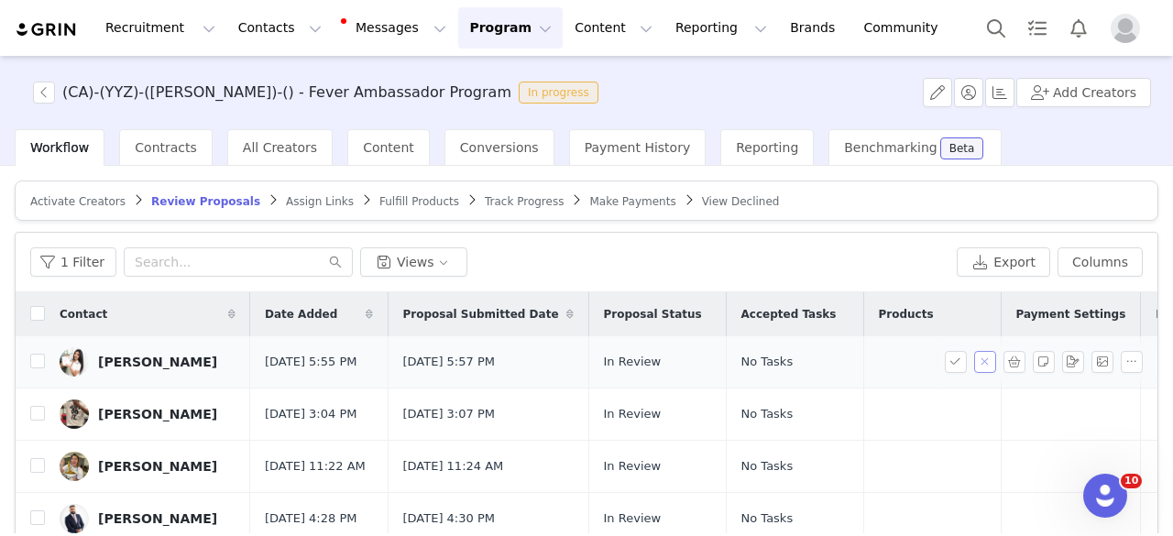
click at [974, 355] on button "button" at bounding box center [985, 362] width 22 height 22
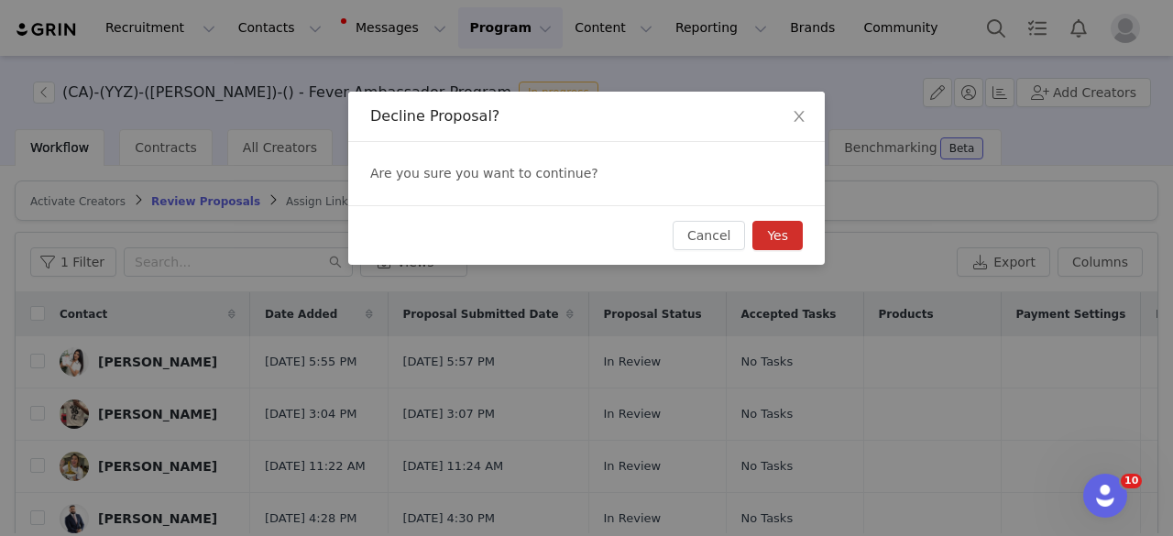
click at [782, 235] on button "Yes" at bounding box center [777, 235] width 50 height 29
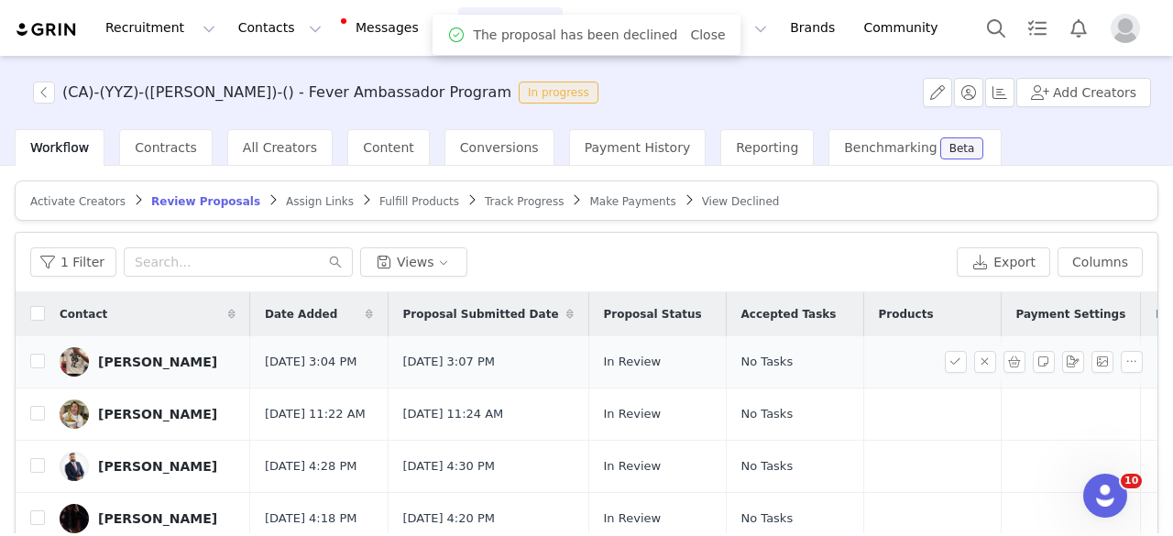
click at [130, 368] on div "Franck Boris" at bounding box center [157, 362] width 119 height 15
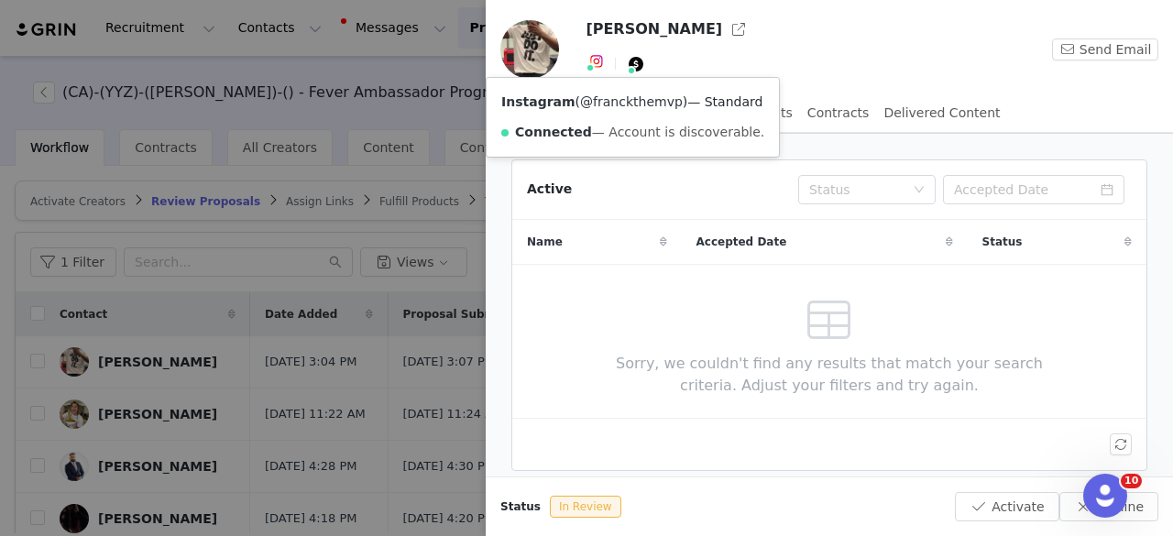
click at [606, 104] on link "@franckthemvp" at bounding box center [631, 101] width 103 height 15
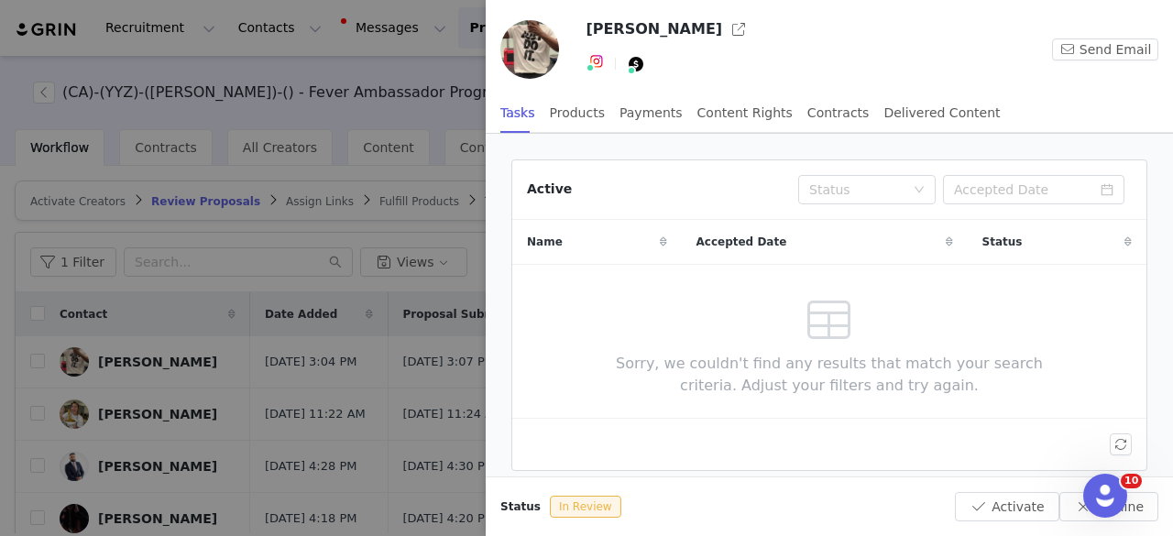
drag, startPoint x: 176, startPoint y: 363, endPoint x: 188, endPoint y: 375, distance: 16.8
click at [188, 375] on div at bounding box center [586, 268] width 1173 height 536
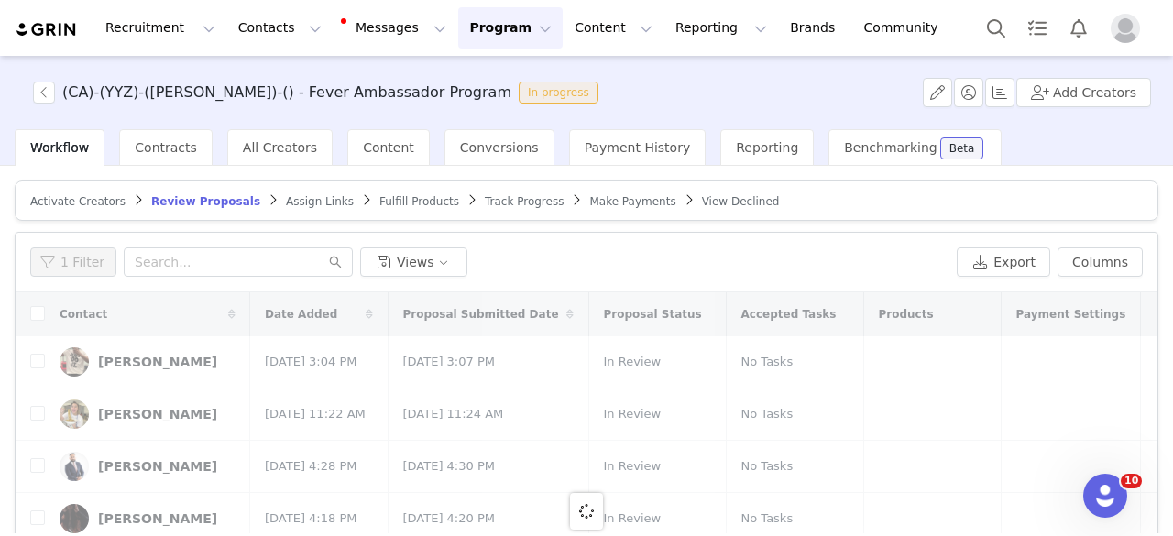
click at [1172, 375] on div at bounding box center [1173, 268] width 0 height 536
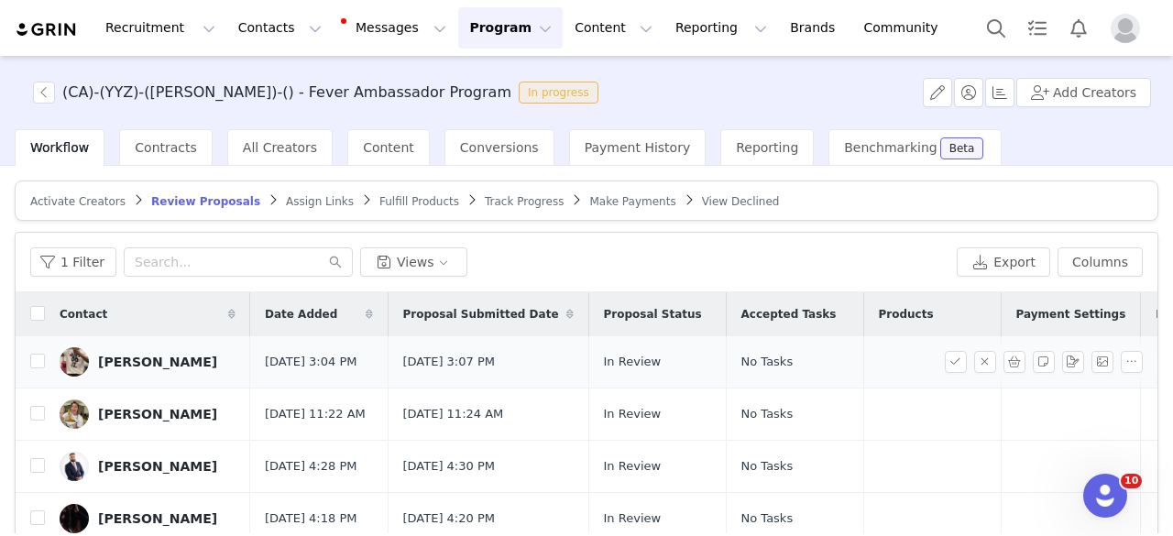
click at [122, 361] on div "Franck Boris" at bounding box center [157, 362] width 119 height 15
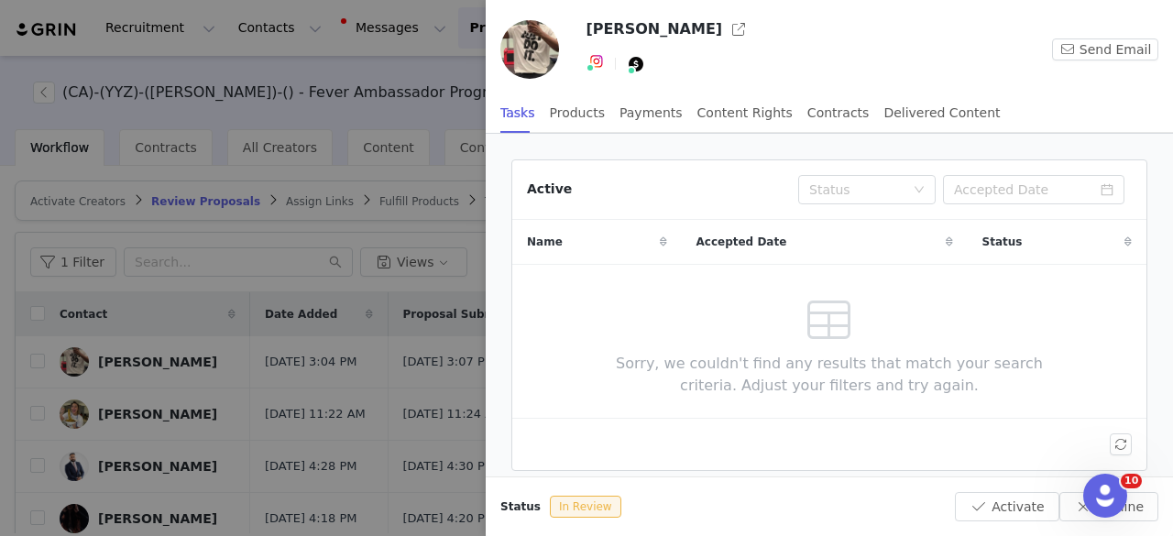
click at [257, 397] on div at bounding box center [586, 268] width 1173 height 536
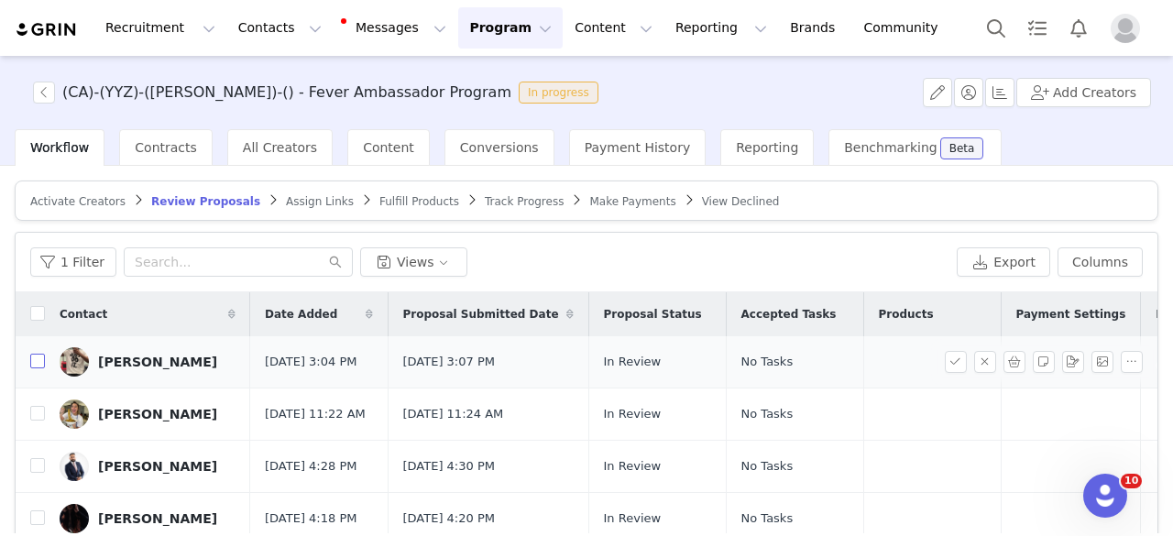
click at [39, 365] on input "checkbox" at bounding box center [37, 361] width 15 height 15
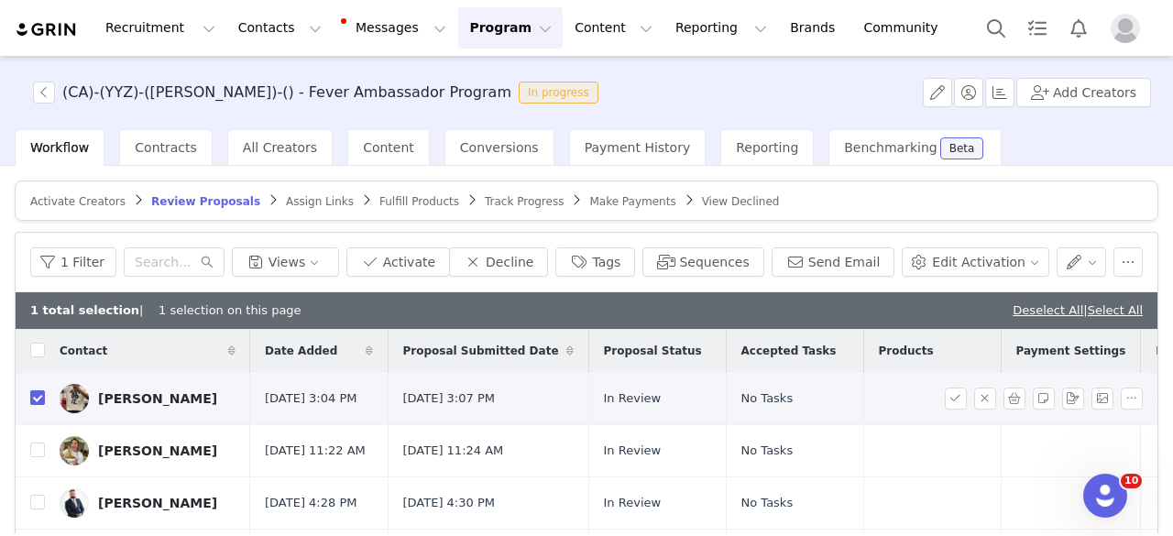
click at [39, 365] on th at bounding box center [30, 351] width 29 height 44
checkbox input "true"
click at [626, 267] on button "Tags" at bounding box center [595, 261] width 80 height 29
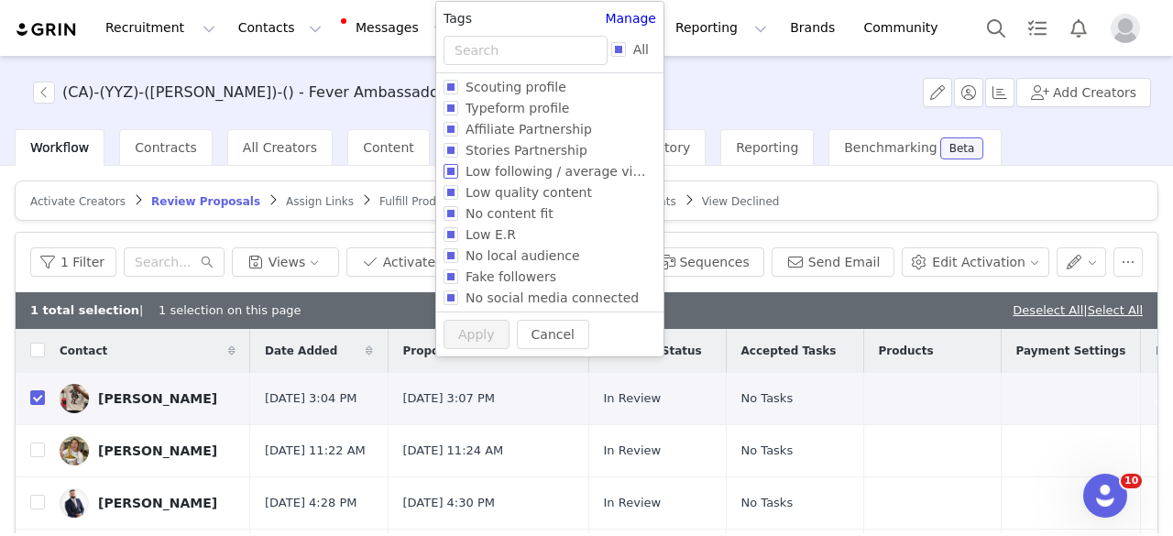
scroll to position [0, 0]
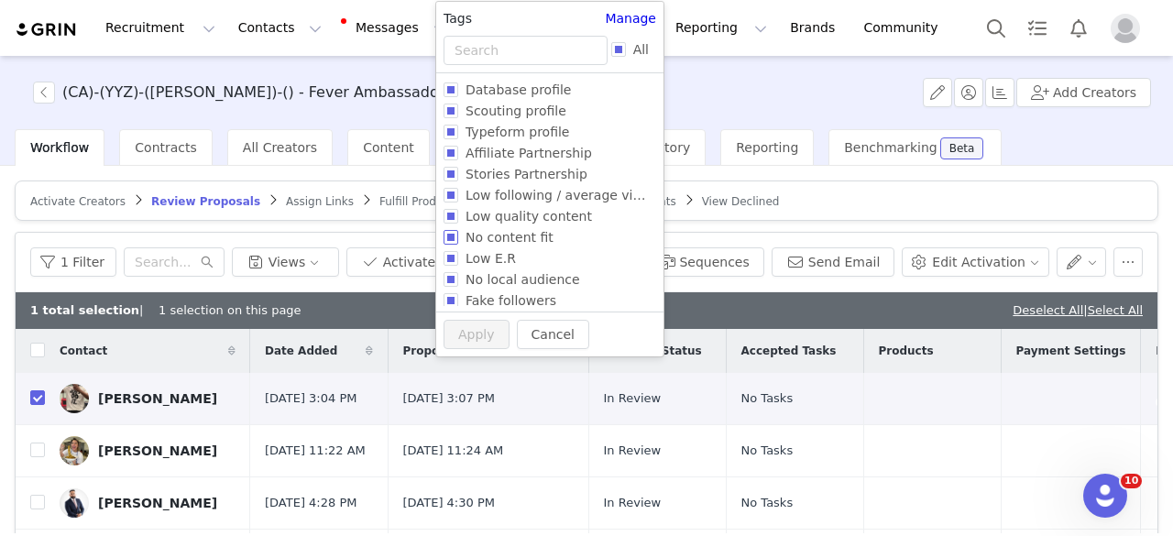
click at [504, 243] on span "No content fit" at bounding box center [509, 237] width 103 height 15
click at [458, 243] on input "No content fit" at bounding box center [450, 237] width 15 height 15
checkbox input "true"
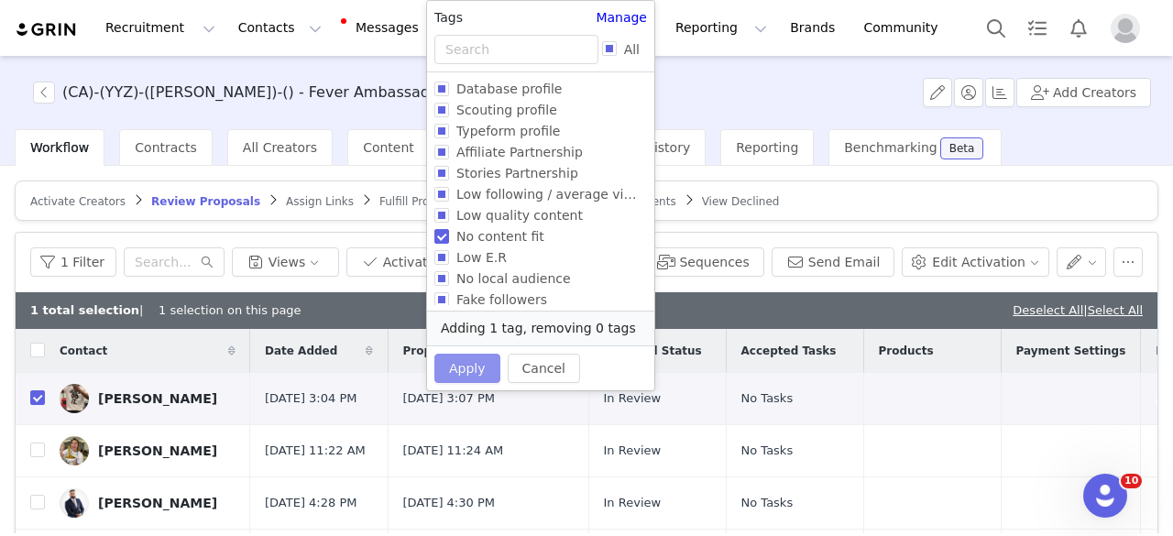
click at [473, 354] on button "Apply" at bounding box center [467, 368] width 66 height 29
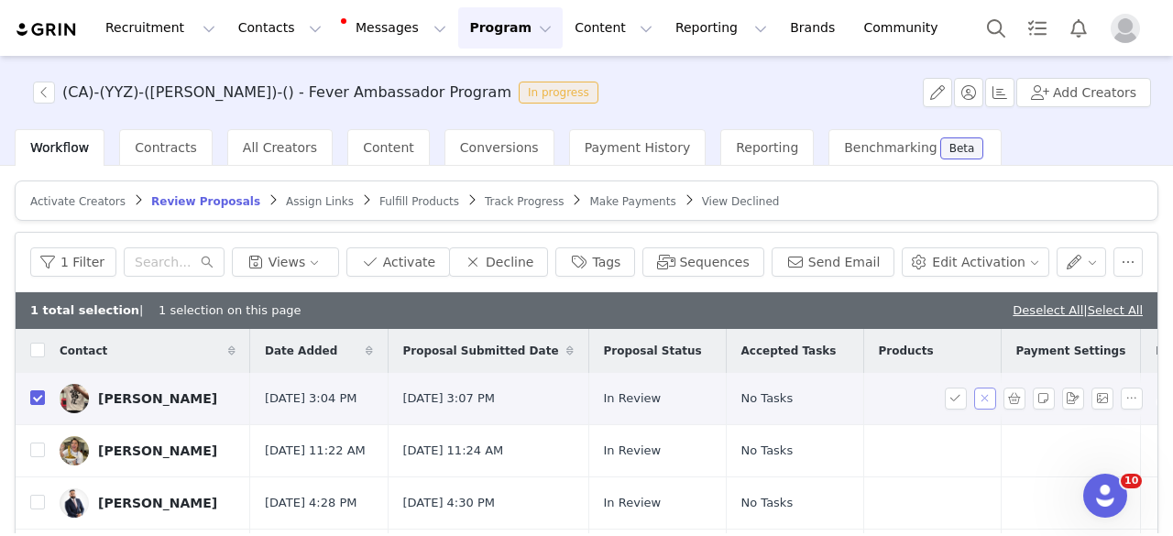
click at [974, 396] on button "button" at bounding box center [985, 399] width 22 height 22
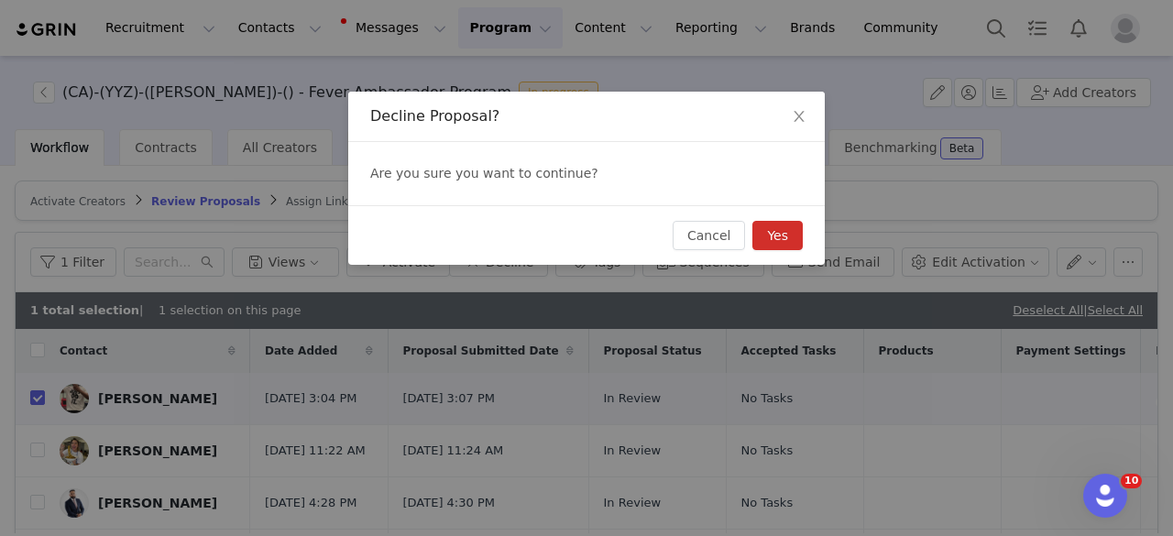
click at [779, 237] on button "Yes" at bounding box center [777, 235] width 50 height 29
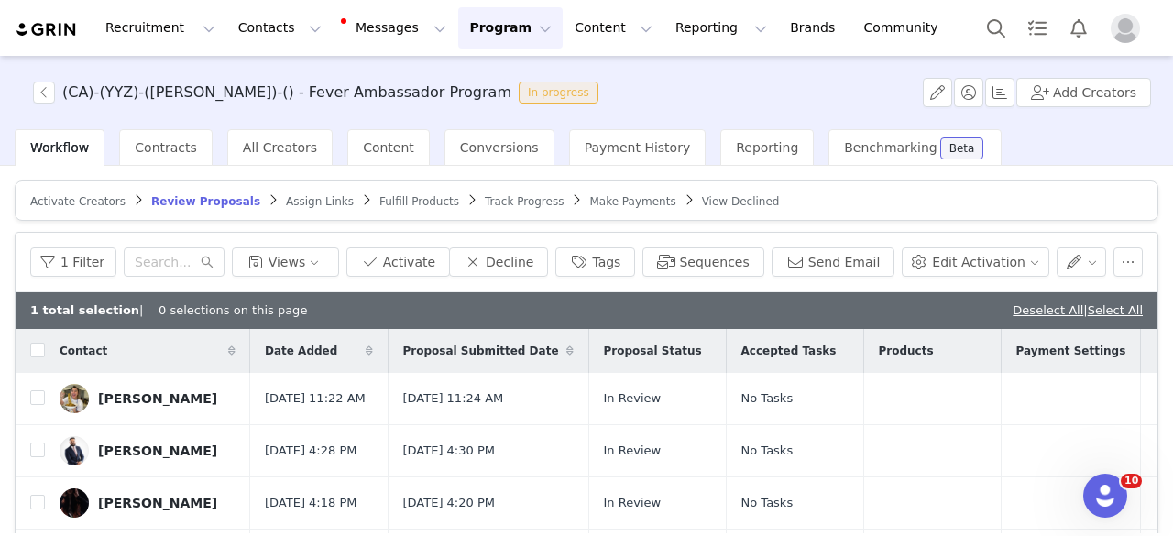
click at [1041, 319] on div "1 total selection | 0 selections on this page Deselect All | Select All" at bounding box center [587, 310] width 1142 height 37
click at [1033, 312] on link "Deselect All" at bounding box center [1047, 310] width 71 height 14
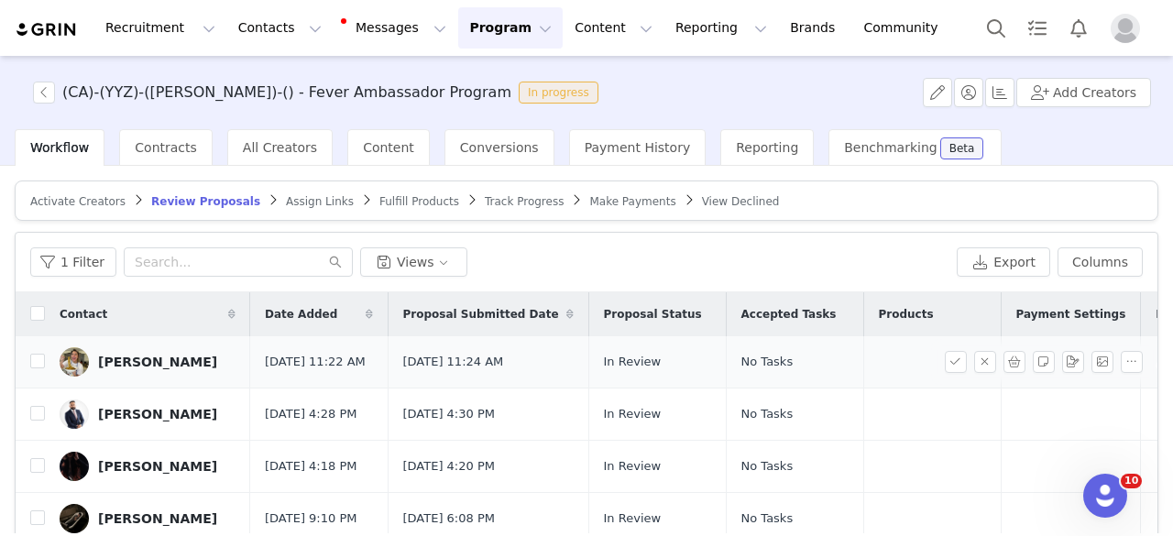
click at [139, 360] on div "Sandra Correia" at bounding box center [157, 362] width 119 height 15
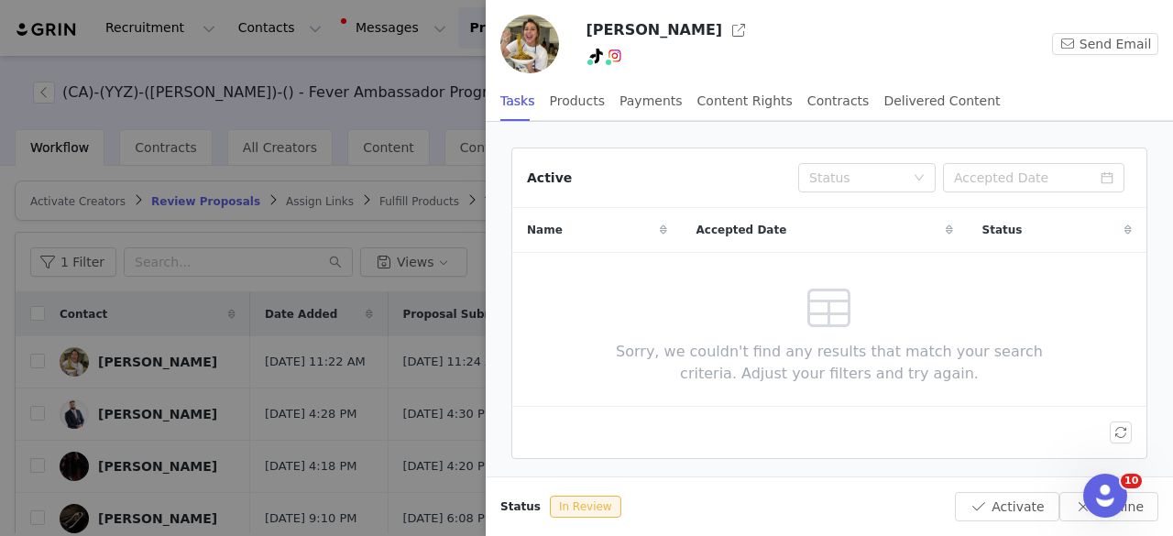
drag, startPoint x: 183, startPoint y: 526, endPoint x: 183, endPoint y: 500, distance: 25.7
click at [183, 516] on div at bounding box center [586, 268] width 1173 height 536
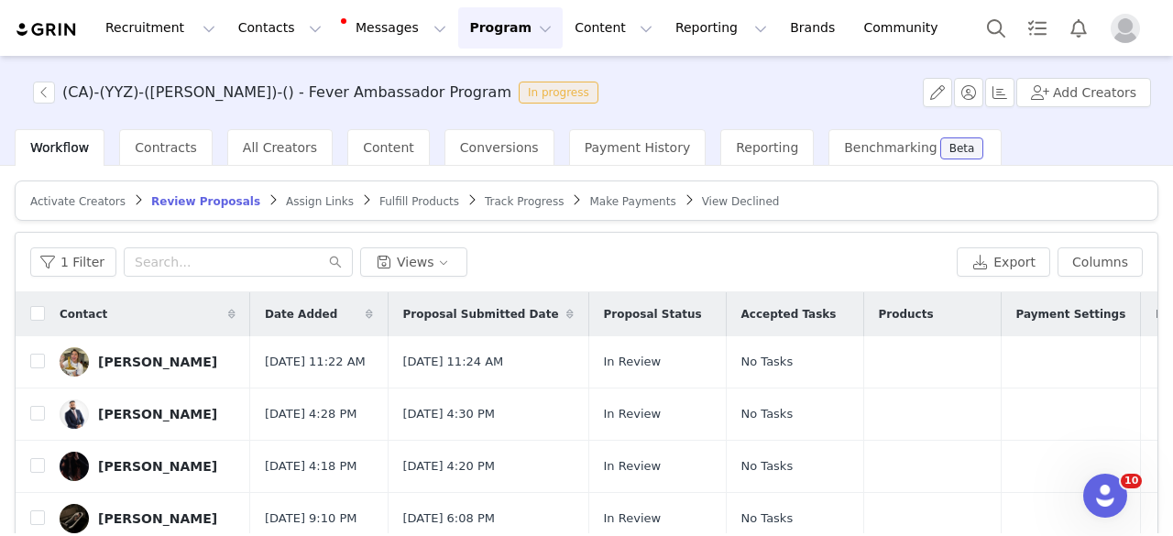
click at [1172, 500] on div at bounding box center [1173, 268] width 0 height 536
drag, startPoint x: 40, startPoint y: 361, endPoint x: 59, endPoint y: 360, distance: 18.3
click at [40, 362] on input "checkbox" at bounding box center [37, 361] width 15 height 15
checkbox input "true"
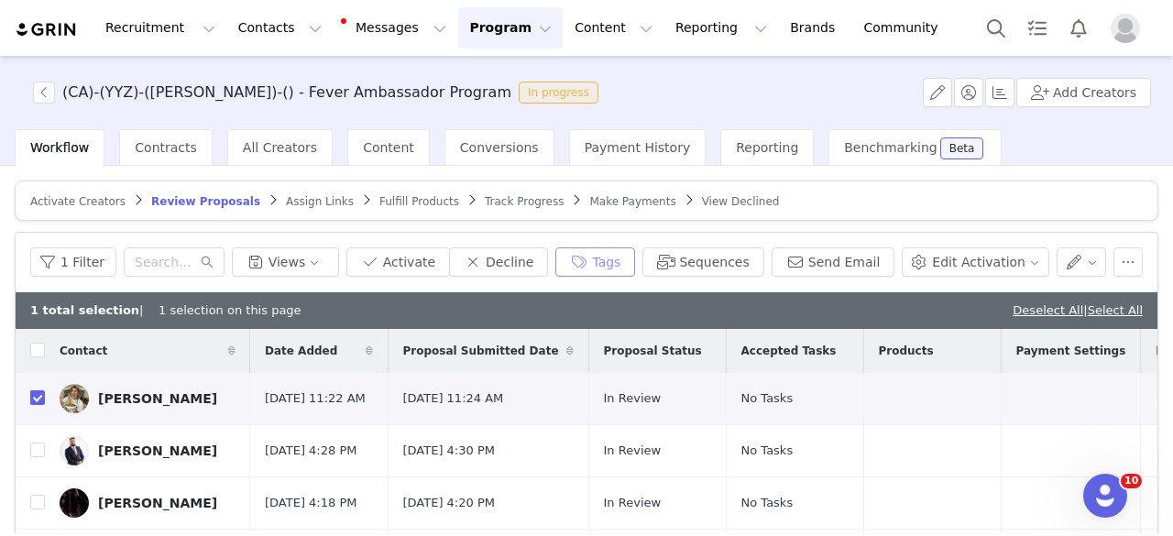
click at [635, 264] on button "Tags" at bounding box center [595, 261] width 80 height 29
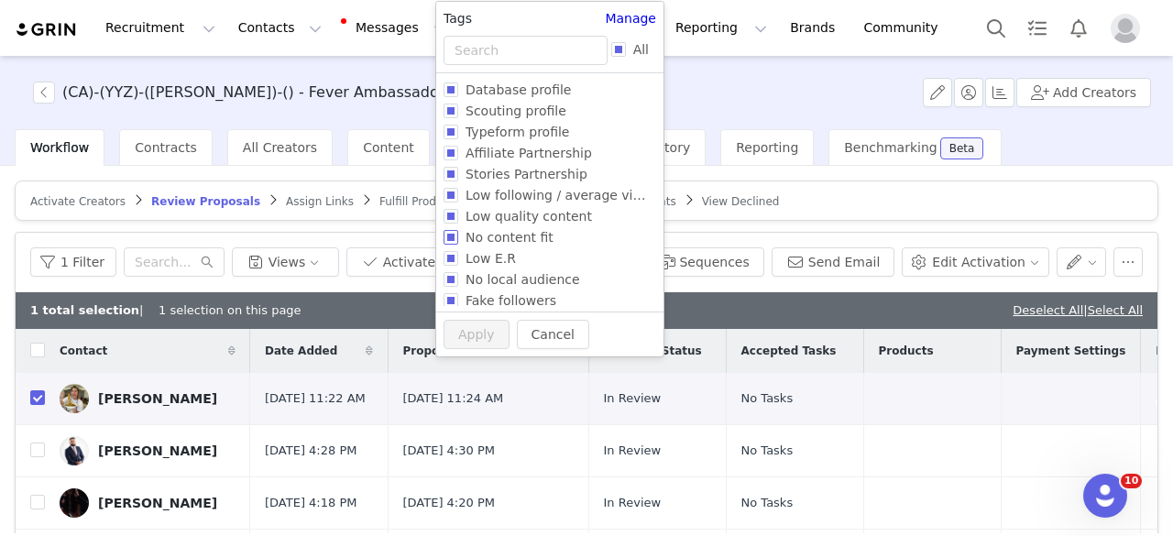
click at [528, 234] on span "No content fit" at bounding box center [509, 237] width 103 height 15
click at [458, 234] on input "No content fit" at bounding box center [450, 237] width 15 height 15
checkbox input "true"
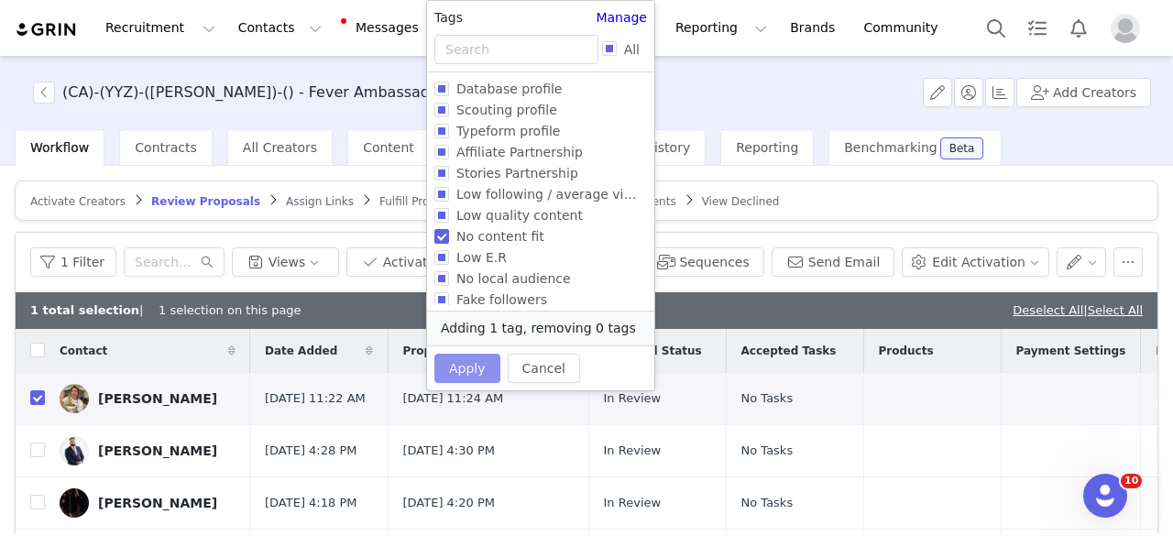
click at [471, 369] on button "Apply" at bounding box center [467, 368] width 66 height 29
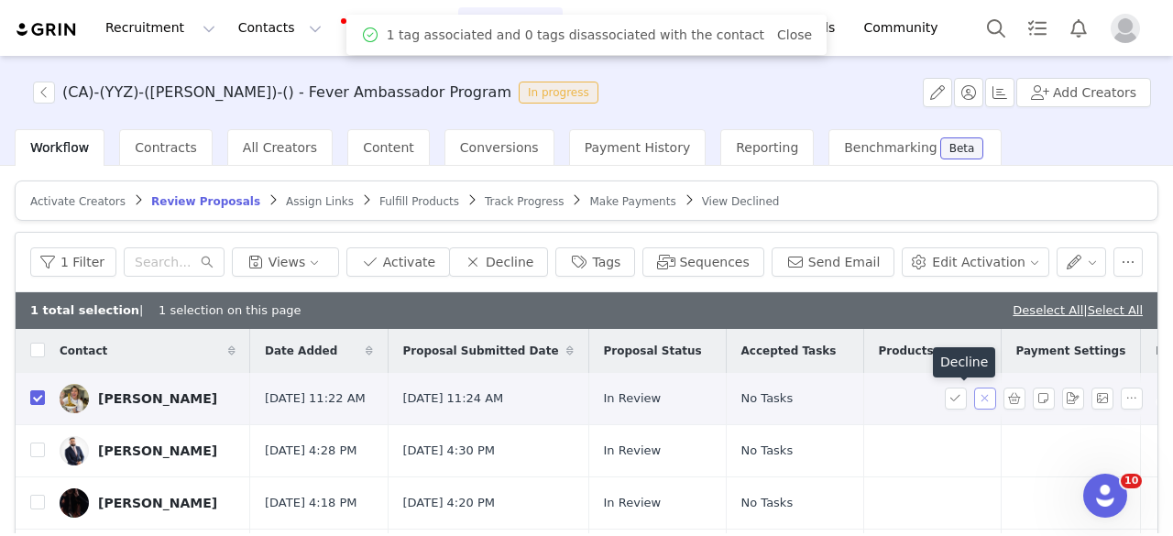
click at [974, 401] on button "button" at bounding box center [985, 399] width 22 height 22
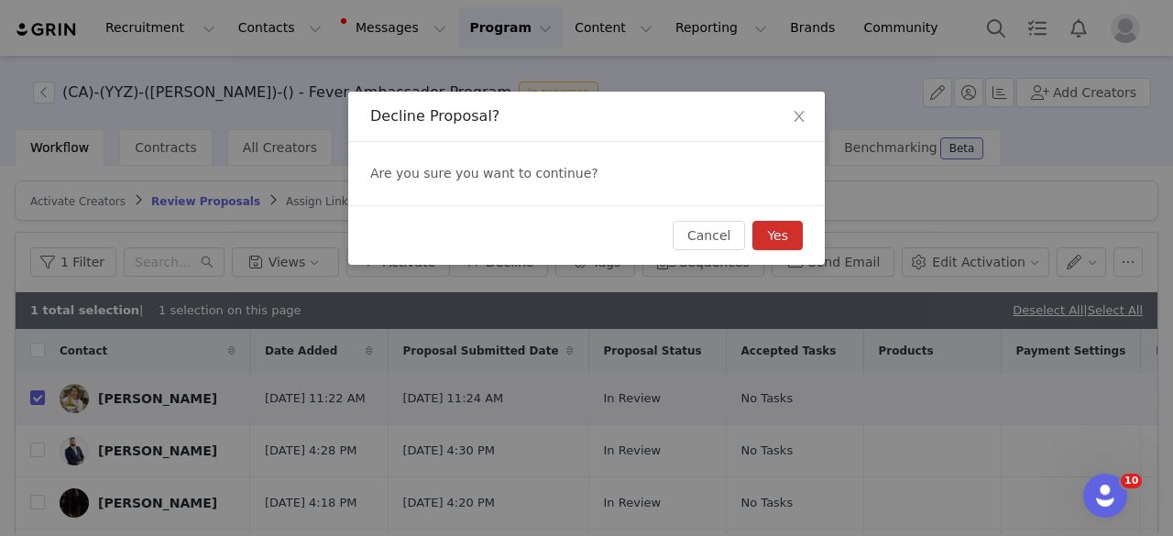
drag, startPoint x: 786, startPoint y: 238, endPoint x: 731, endPoint y: 294, distance: 78.4
click at [786, 239] on button "Yes" at bounding box center [777, 235] width 50 height 29
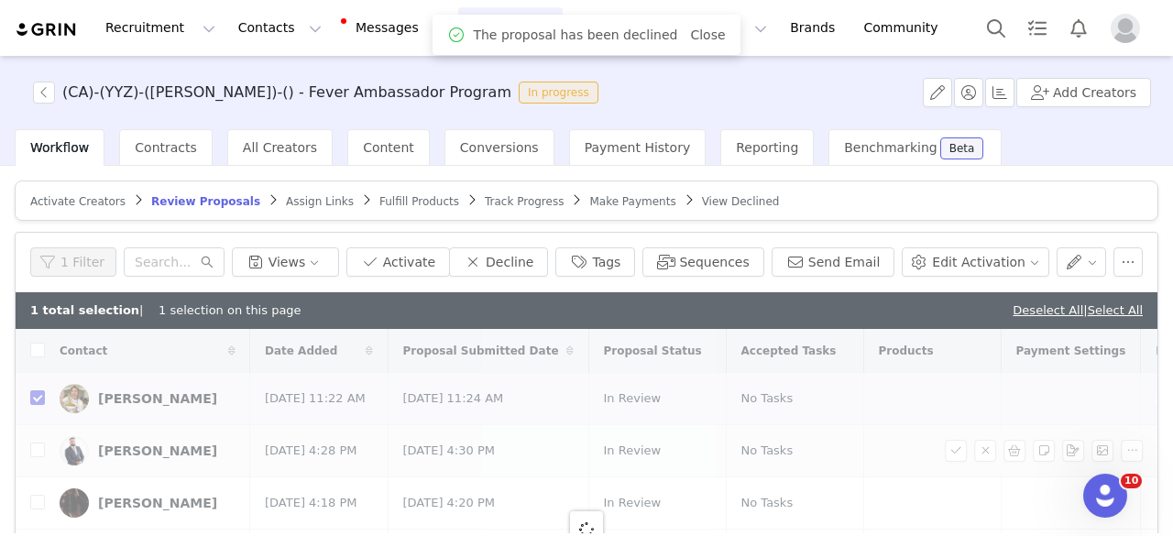
checkbox input "false"
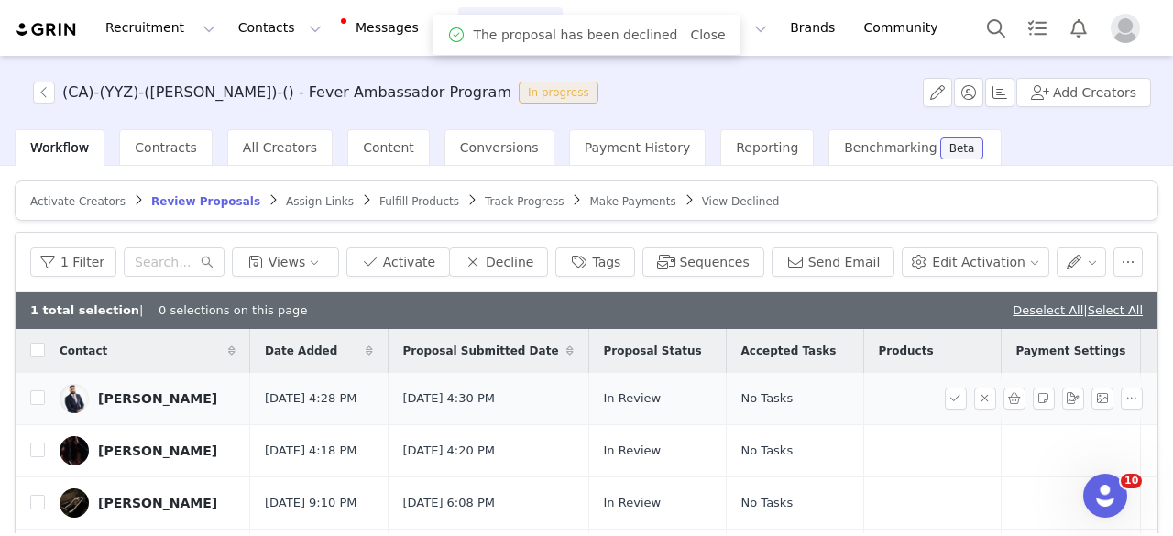
click at [137, 391] on link "Nitesh Verma" at bounding box center [148, 398] width 176 height 29
